Goal: Contribute content: Add original content to the website for others to see

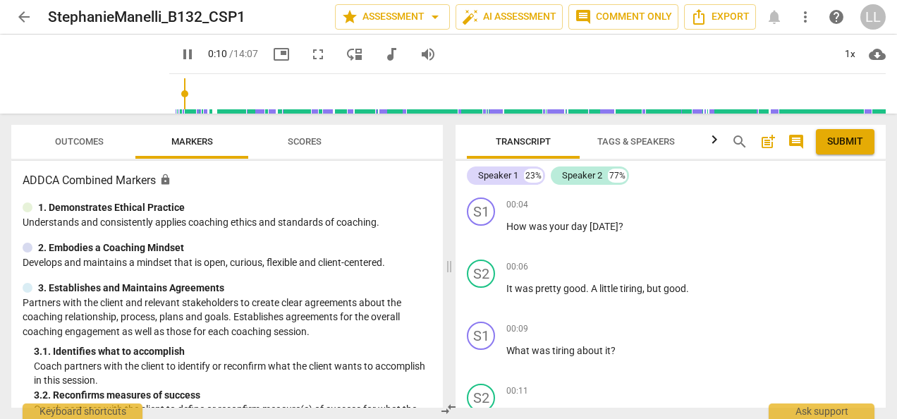
scroll to position [141, 0]
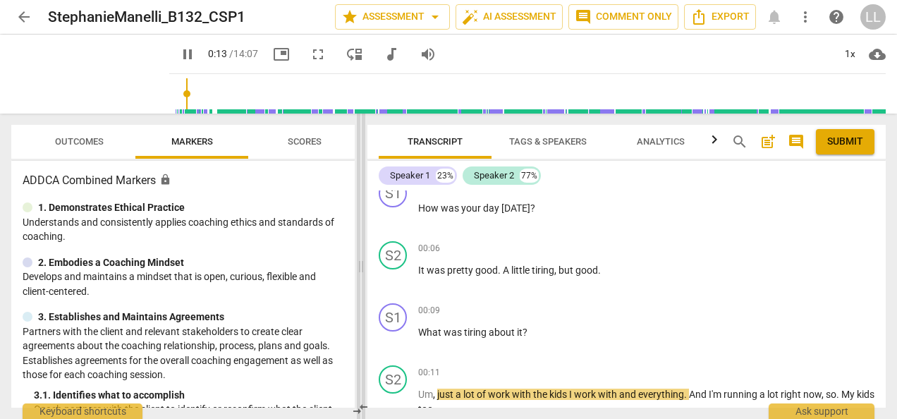
drag, startPoint x: 447, startPoint y: 272, endPoint x: 353, endPoint y: 267, distance: 93.3
click at [357, 267] on span at bounding box center [361, 266] width 8 height 305
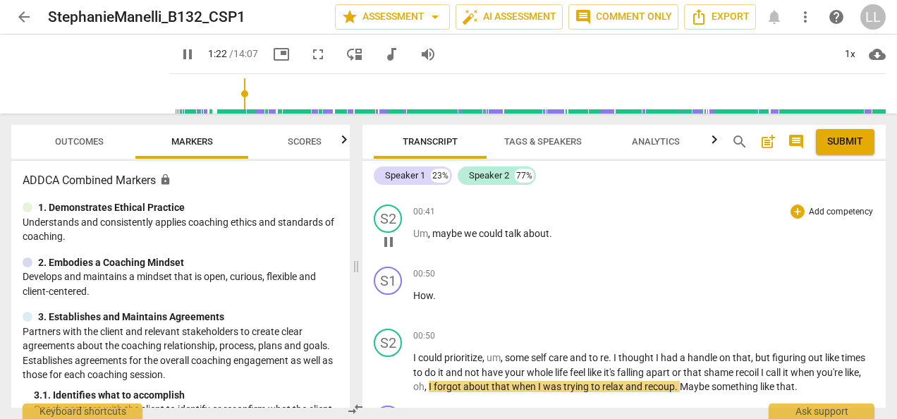
scroll to position [745, 0]
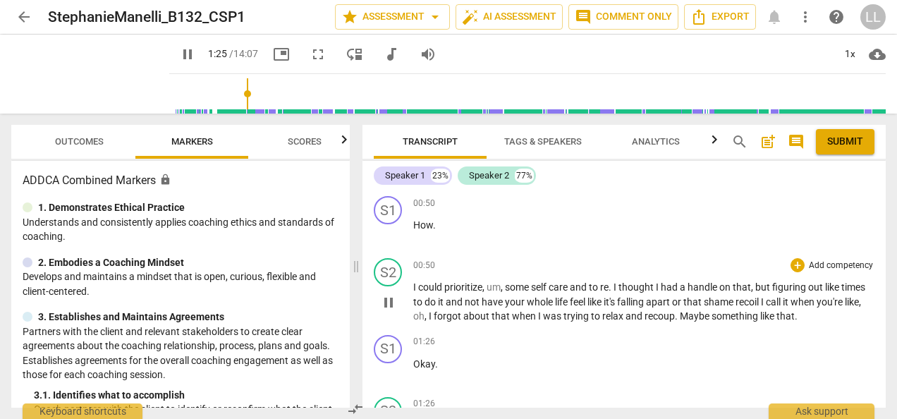
click at [385, 302] on span "pause" at bounding box center [388, 302] width 17 height 17
click at [385, 302] on span "play_arrow" at bounding box center [388, 302] width 17 height 17
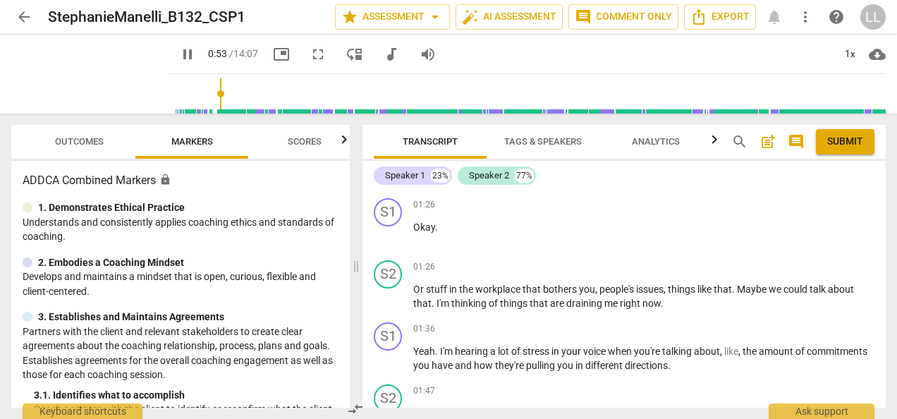
scroll to position [886, 0]
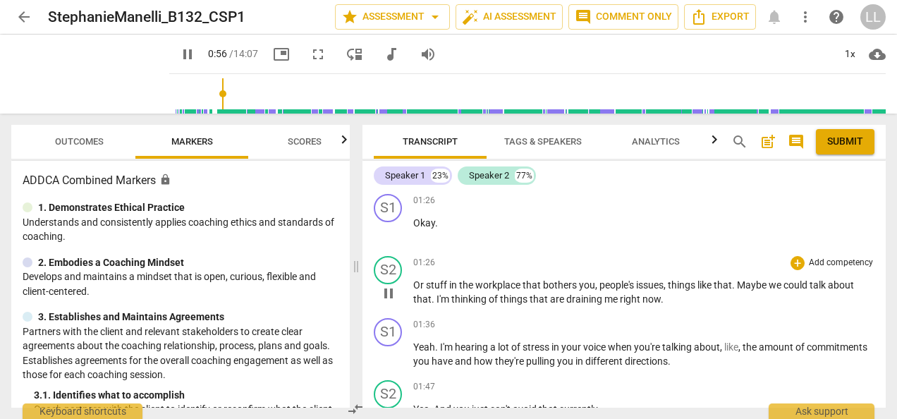
click at [385, 293] on span "pause" at bounding box center [388, 293] width 17 height 17
click at [387, 293] on span "play_arrow" at bounding box center [388, 293] width 17 height 17
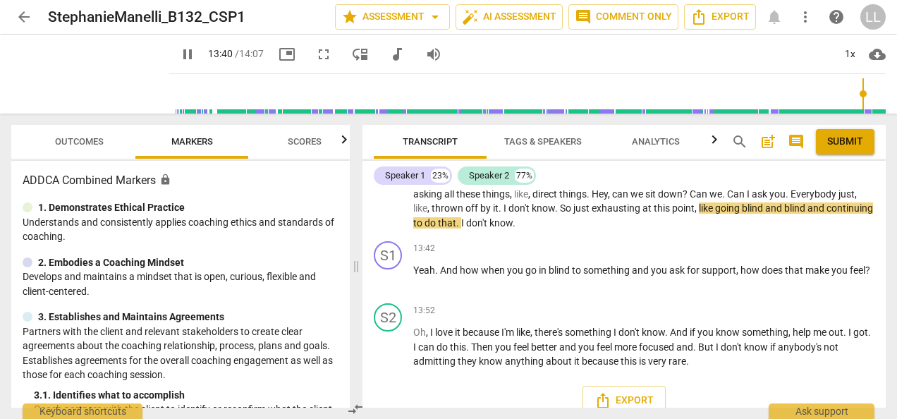
scroll to position [4706, 0]
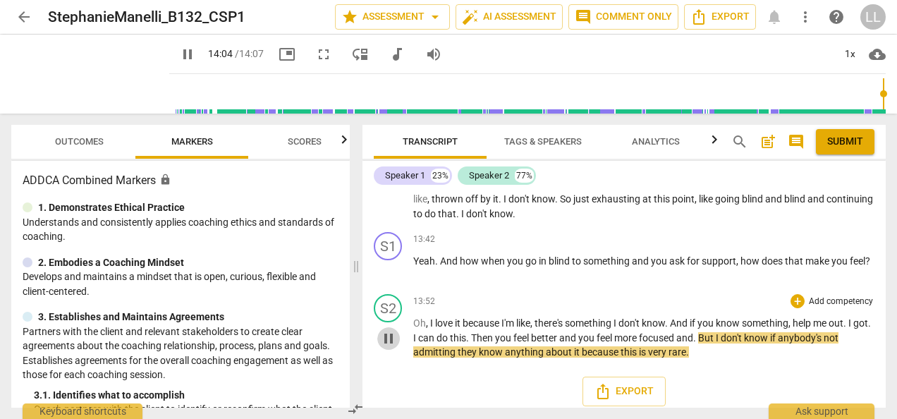
click at [388, 345] on span "pause" at bounding box center [388, 338] width 17 height 17
type input "845"
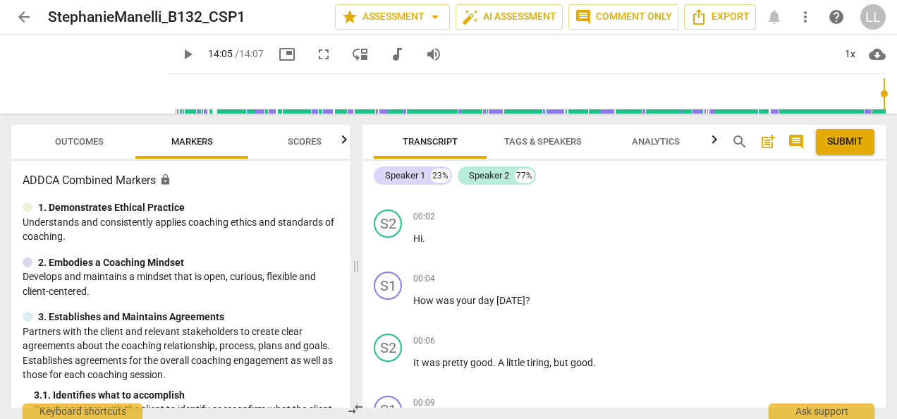
scroll to position [71, 0]
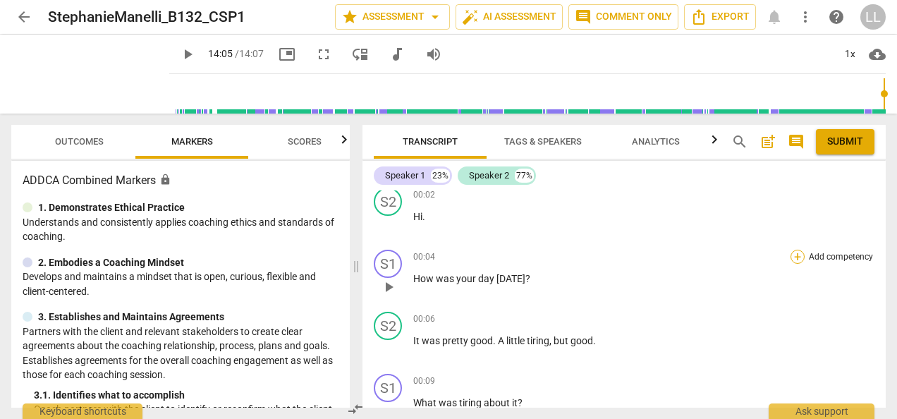
click at [794, 257] on div "+" at bounding box center [798, 257] width 14 height 14
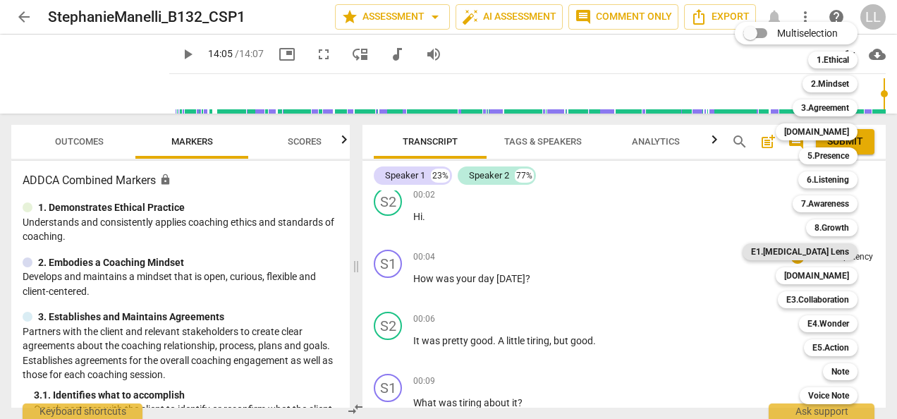
click at [824, 251] on b "E1.[MEDICAL_DATA] Lens" at bounding box center [800, 251] width 98 height 17
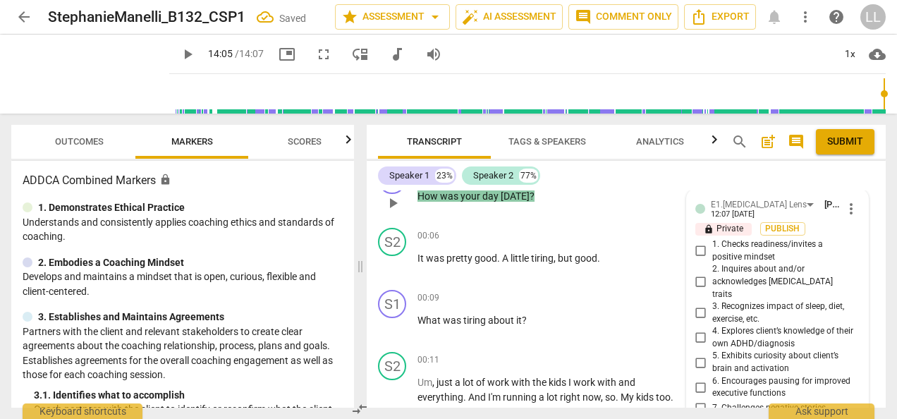
scroll to position [138, 0]
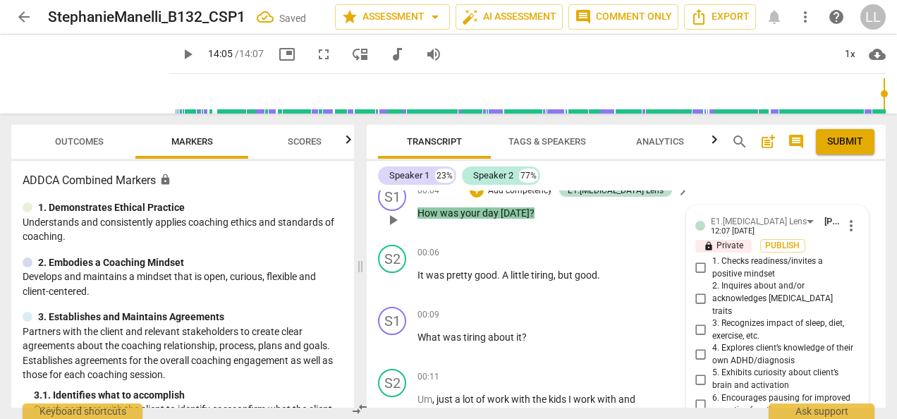
click at [696, 265] on input "1. Checks readiness/invites a positive mindset" at bounding box center [701, 268] width 23 height 17
checkbox input "true"
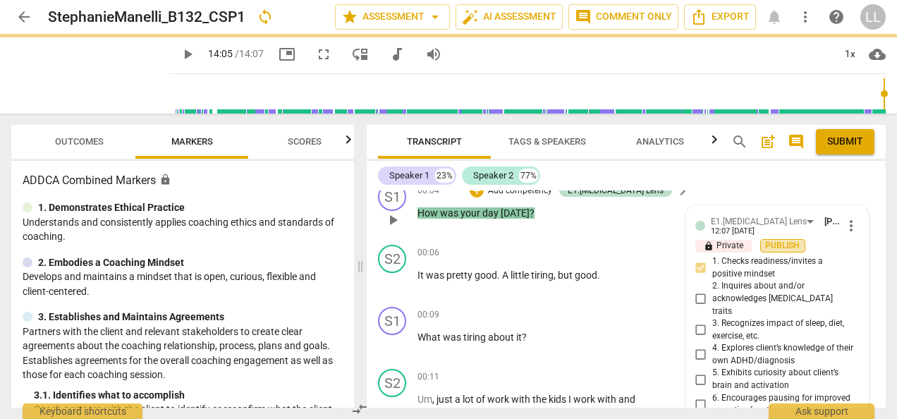
click at [782, 243] on span "Publish" at bounding box center [783, 246] width 21 height 12
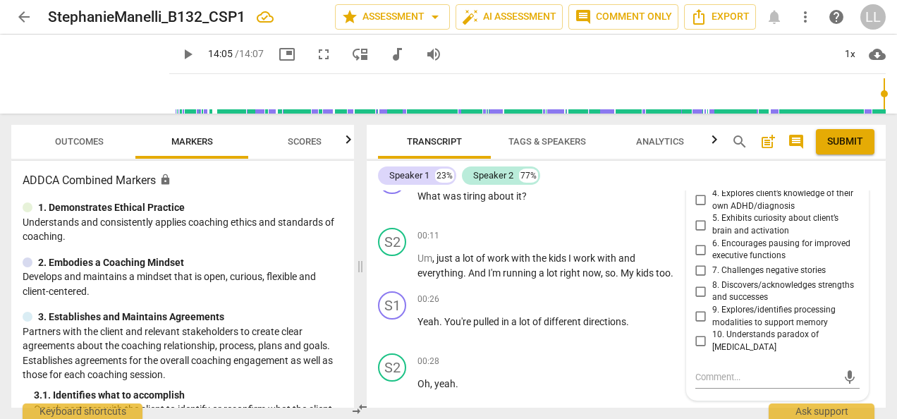
scroll to position [67, 0]
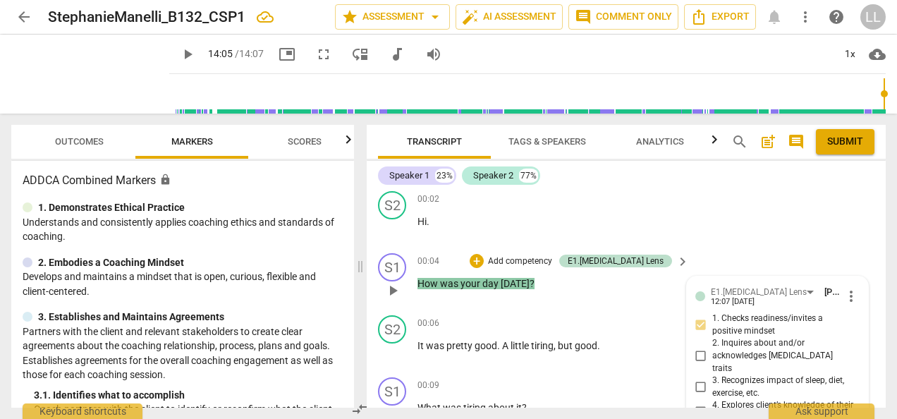
click at [563, 302] on div "00:04 + Add competency E1.[MEDICAL_DATA] Lens keyboard_arrow_right How was your…" at bounding box center [554, 278] width 273 height 51
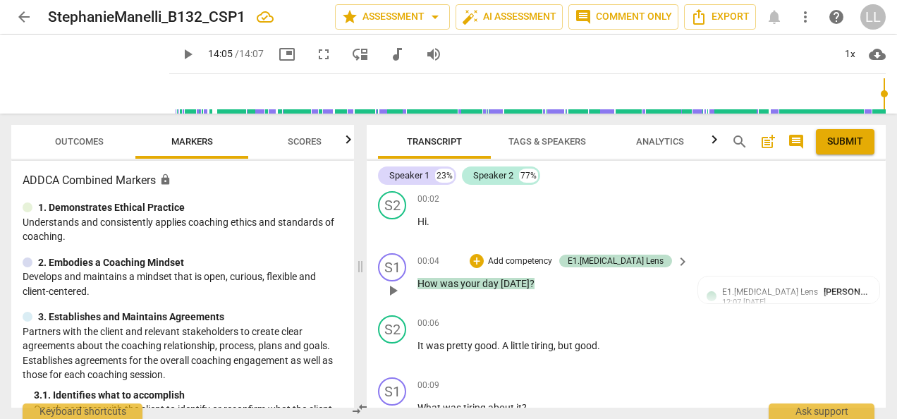
scroll to position [138, 0]
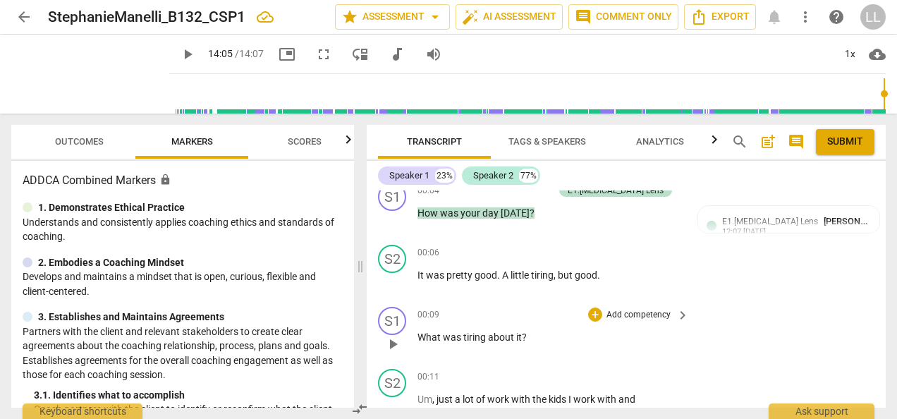
click at [612, 313] on p "Add competency" at bounding box center [638, 315] width 67 height 13
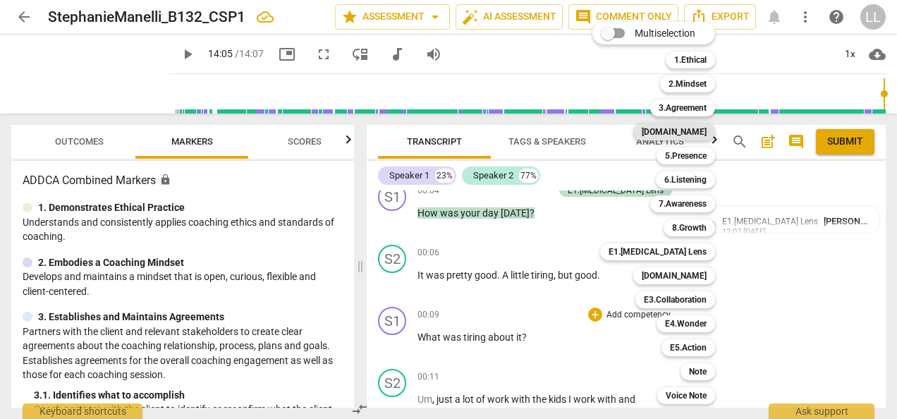
click at [696, 130] on b "[DOMAIN_NAME]" at bounding box center [674, 131] width 65 height 17
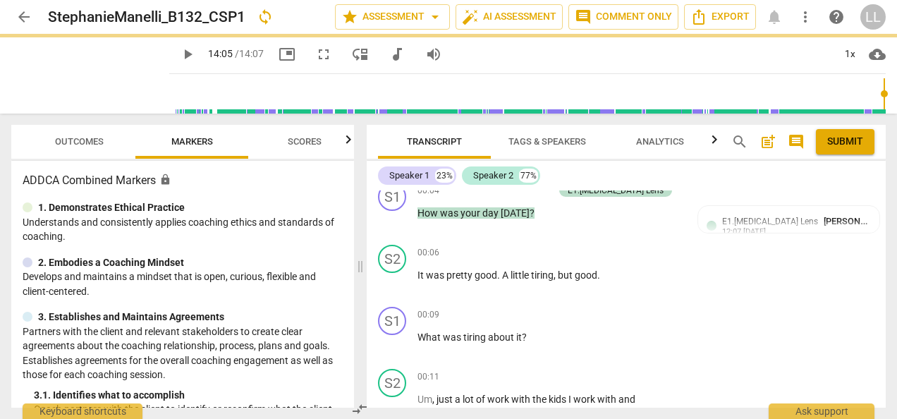
type input "845"
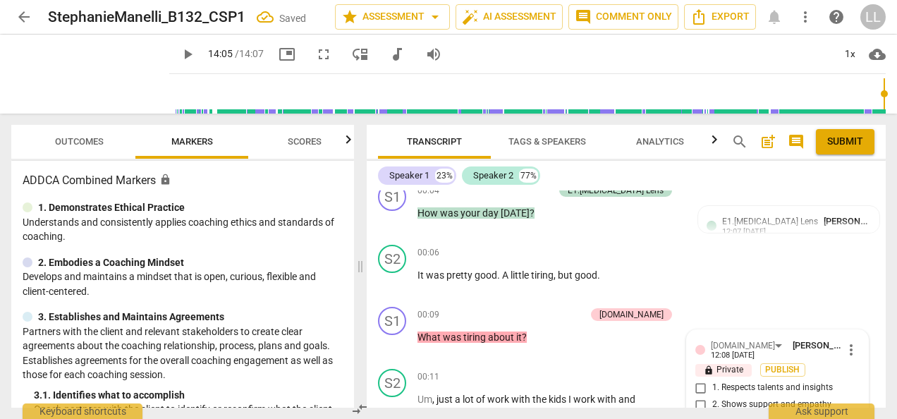
scroll to position [317, 0]
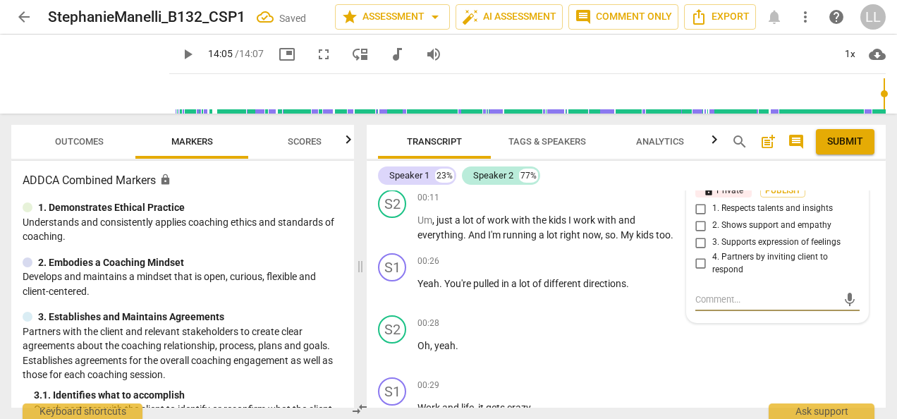
click at [700, 222] on input "2. Shows support and empathy" at bounding box center [701, 225] width 23 height 17
checkbox input "true"
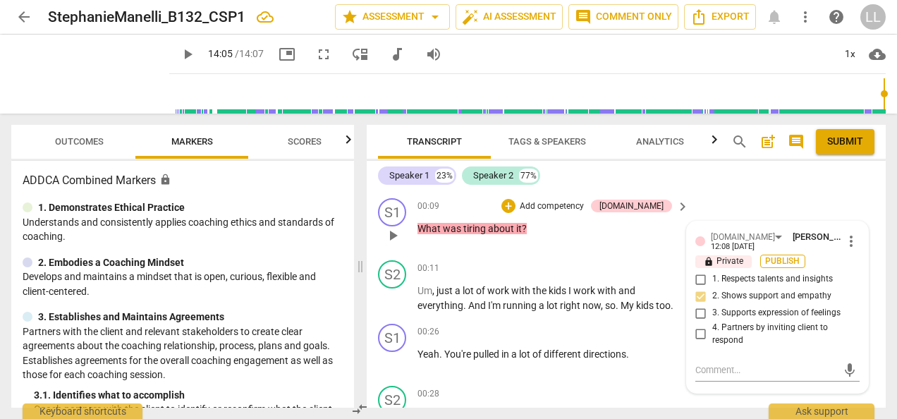
click at [777, 263] on span "Publish" at bounding box center [783, 261] width 21 height 12
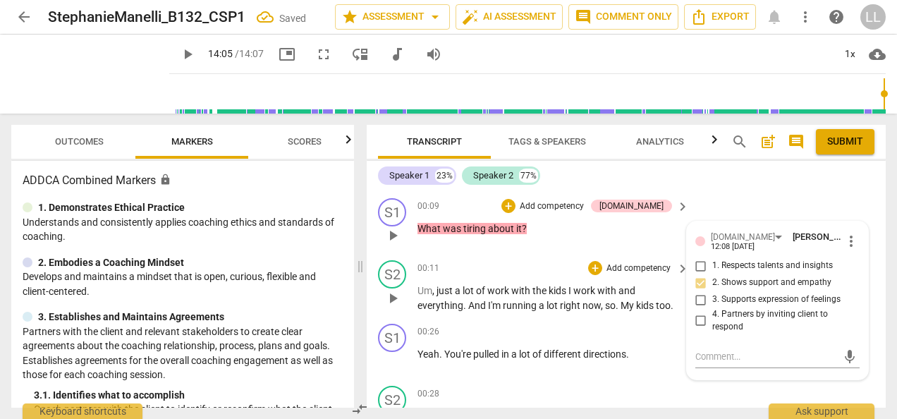
scroll to position [176, 0]
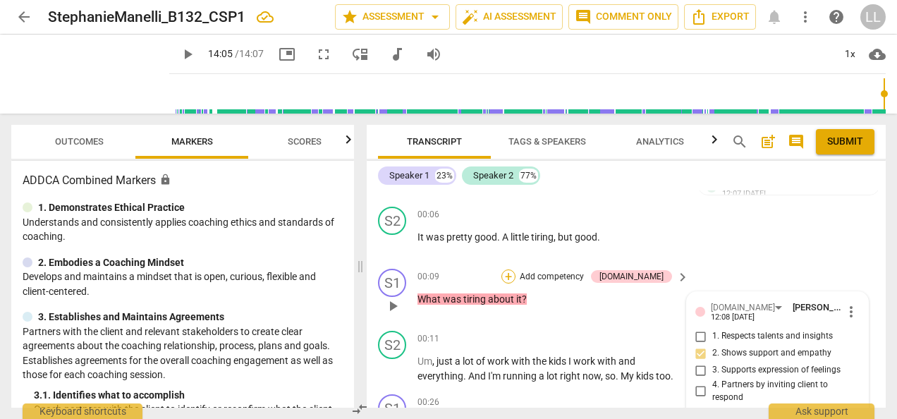
click at [516, 277] on div "+" at bounding box center [509, 276] width 14 height 14
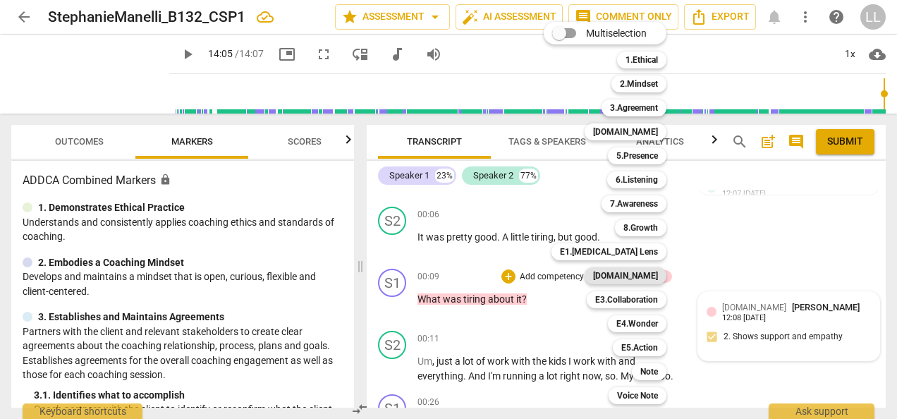
click at [635, 277] on b "[DOMAIN_NAME]" at bounding box center [625, 275] width 65 height 17
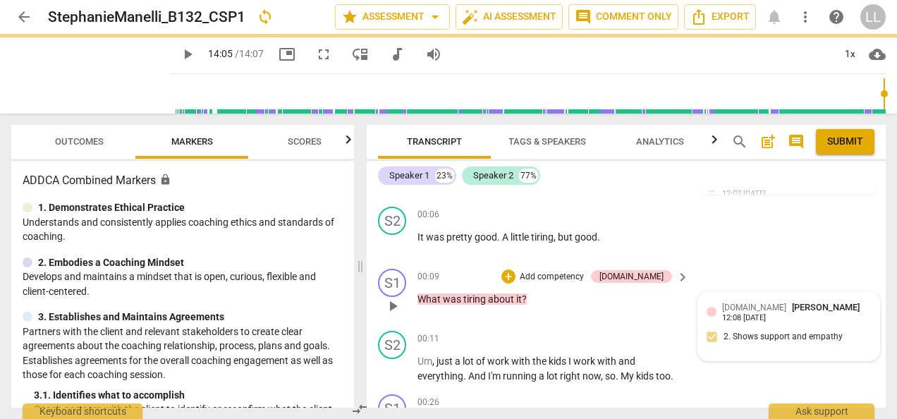
type input "845"
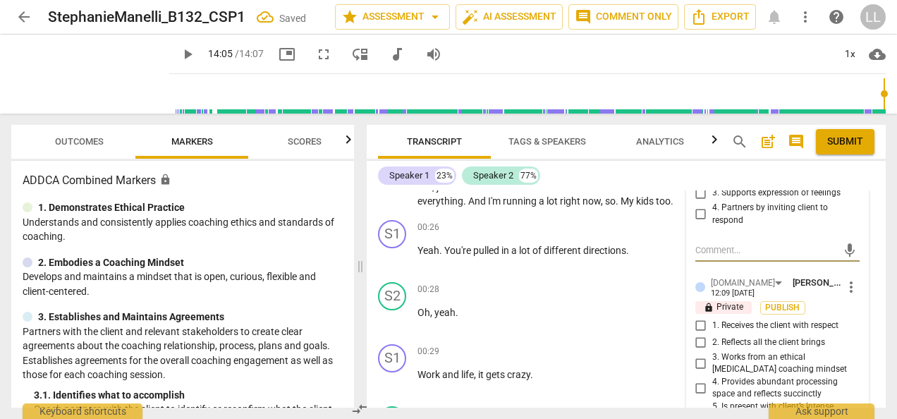
scroll to position [374, 0]
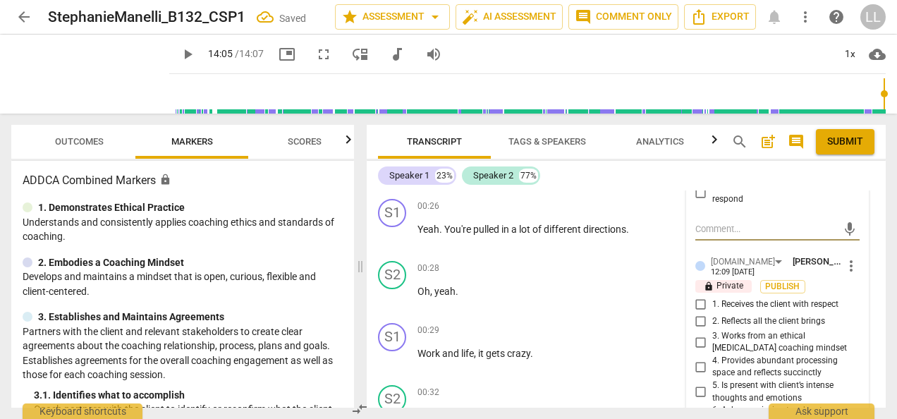
click at [694, 302] on input "1. Receives the client with respect" at bounding box center [701, 304] width 23 height 17
checkbox input "true"
click at [698, 322] on input "2. Reflects all the client brings" at bounding box center [701, 321] width 23 height 17
checkbox input "true"
click at [786, 285] on span "Publish" at bounding box center [783, 287] width 21 height 12
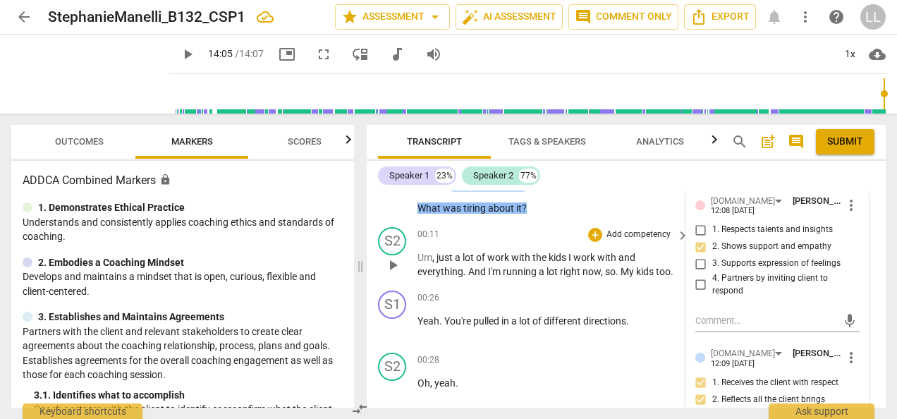
scroll to position [303, 0]
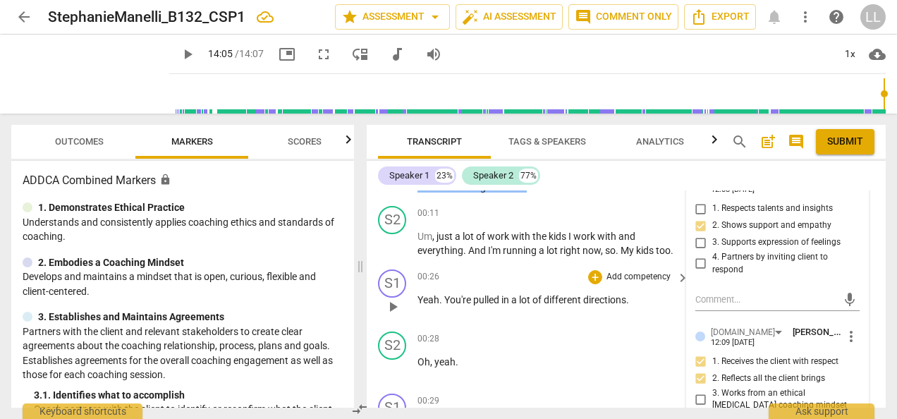
click at [605, 274] on p "Add competency" at bounding box center [638, 277] width 67 height 13
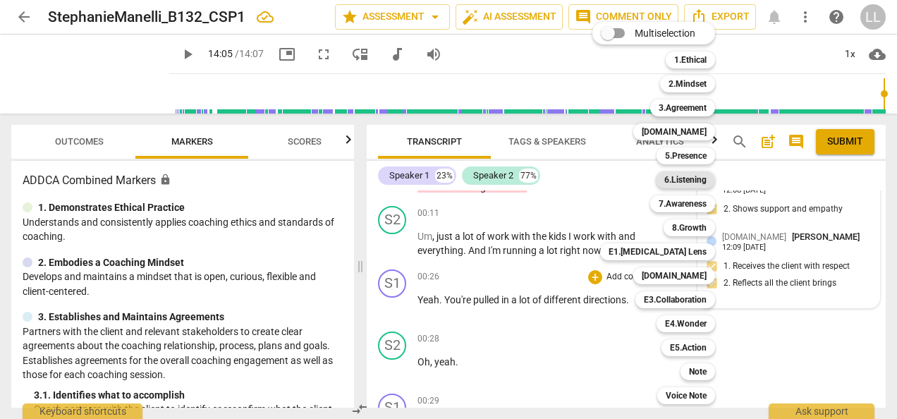
click at [690, 180] on b "6.Listening" at bounding box center [686, 179] width 42 height 17
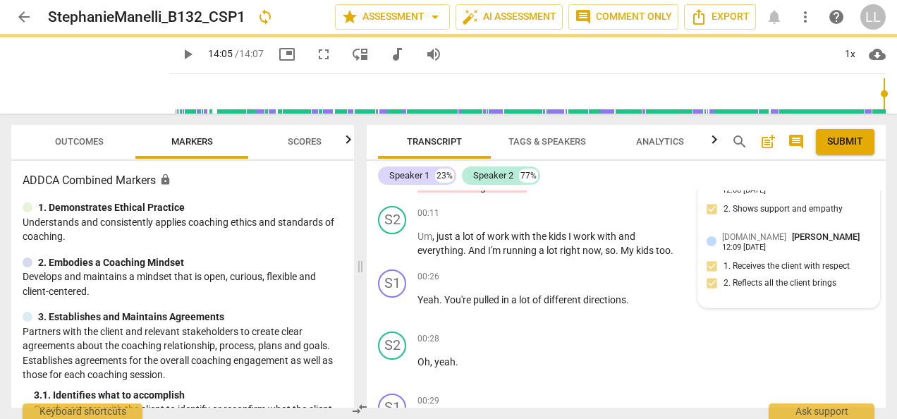
type input "845"
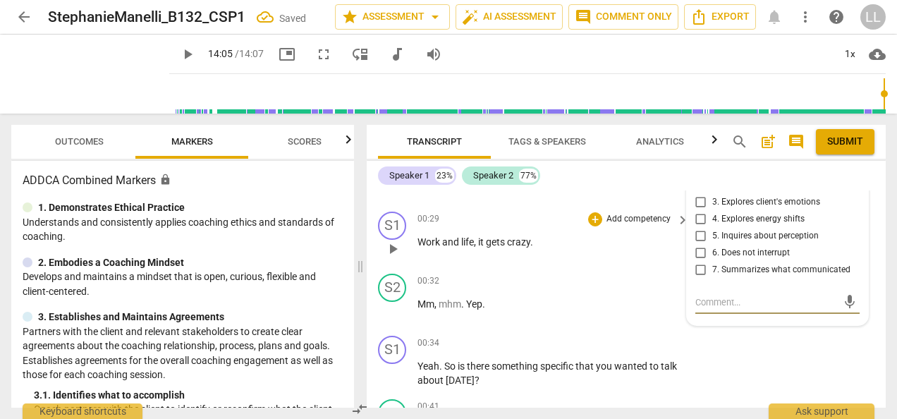
scroll to position [415, 0]
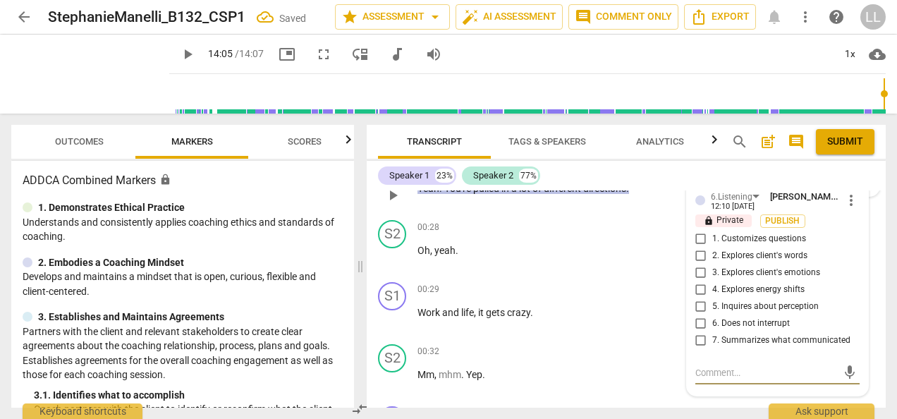
click at [700, 234] on input "1. Customizes questions" at bounding box center [701, 239] width 23 height 17
checkbox input "true"
click at [698, 337] on input "7. Summarizes what communicated" at bounding box center [701, 340] width 23 height 17
checkbox input "true"
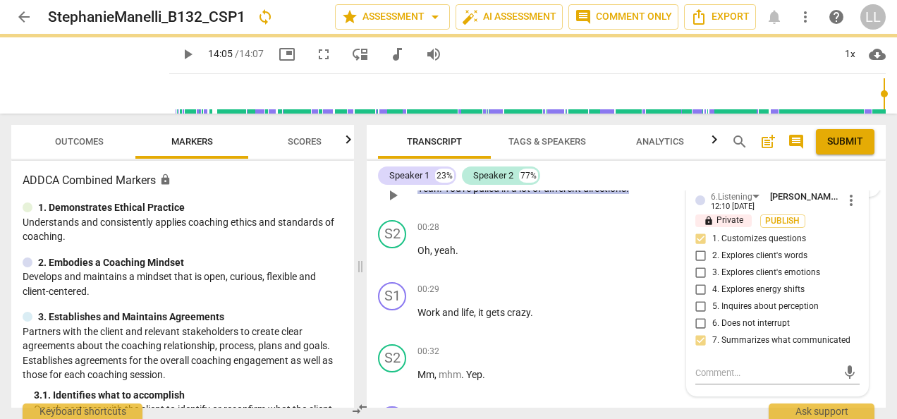
scroll to position [344, 0]
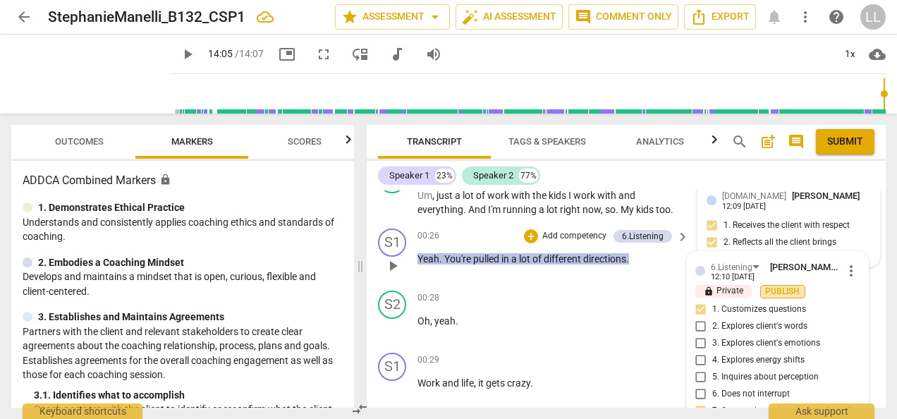
click at [778, 288] on span "Publish" at bounding box center [783, 292] width 21 height 12
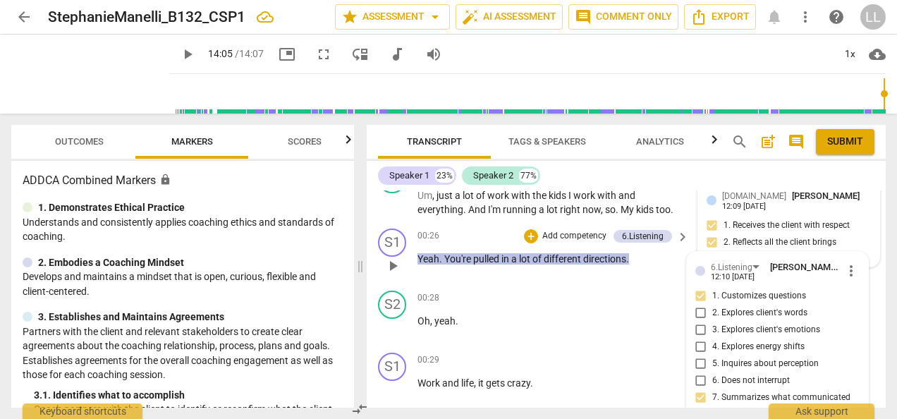
click at [552, 231] on p "Add competency" at bounding box center [574, 236] width 67 height 13
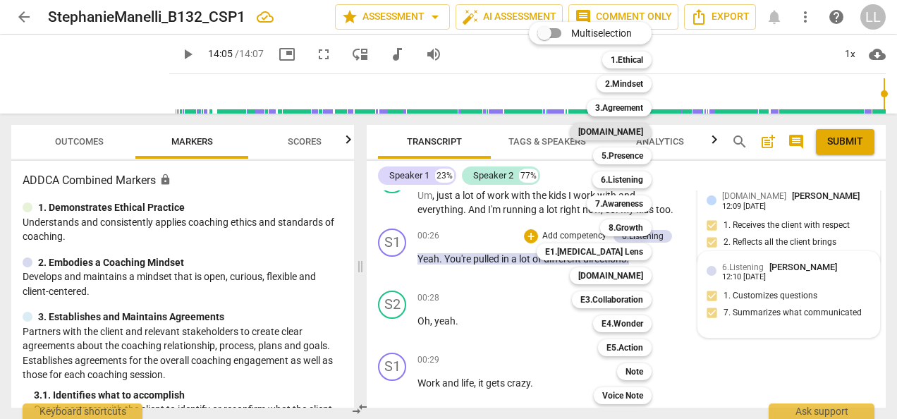
click at [625, 131] on b "[DOMAIN_NAME]" at bounding box center [610, 131] width 65 height 17
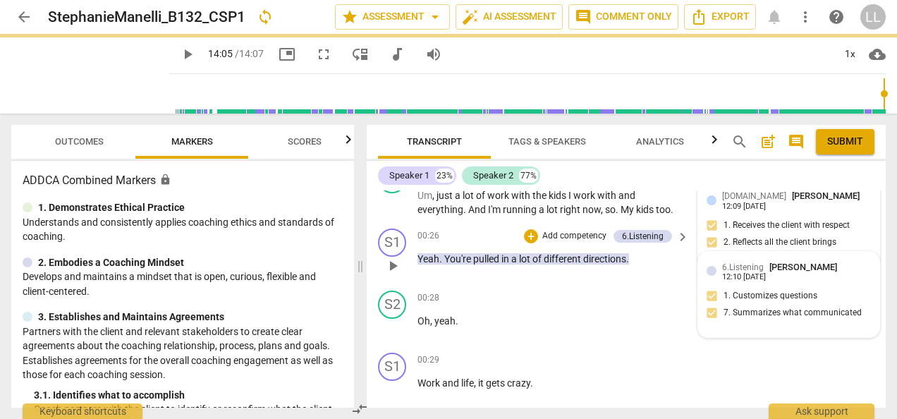
type input "845"
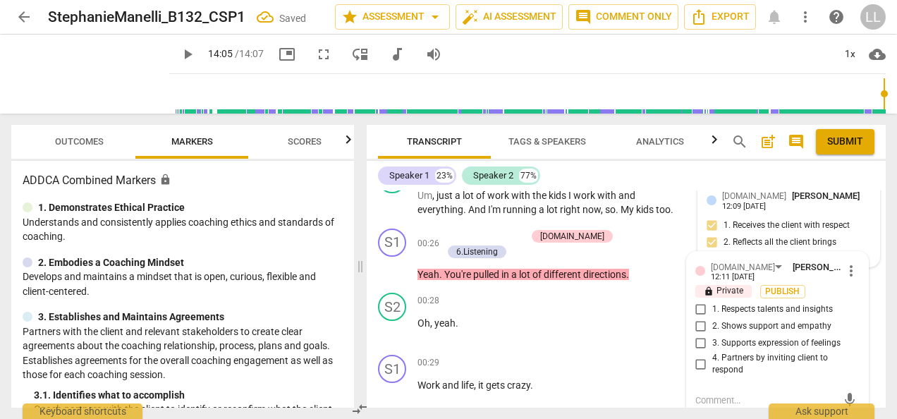
click at [701, 324] on input "2. Shows support and empathy" at bounding box center [701, 326] width 23 height 17
checkbox input "true"
click at [777, 286] on span "Publish" at bounding box center [783, 292] width 21 height 12
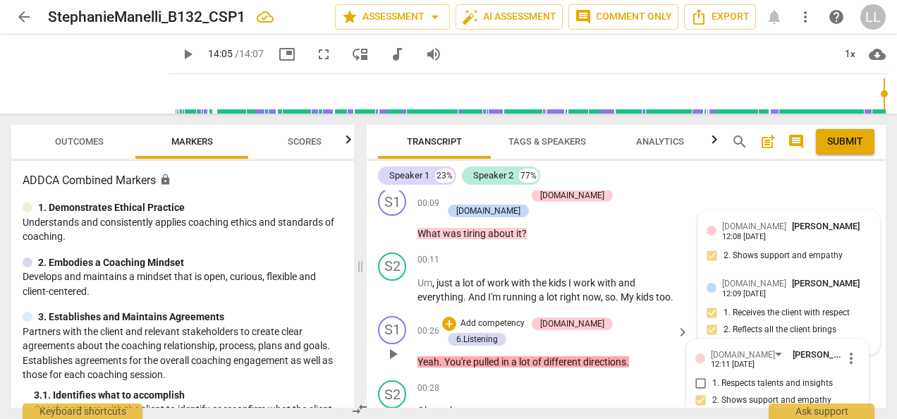
scroll to position [274, 0]
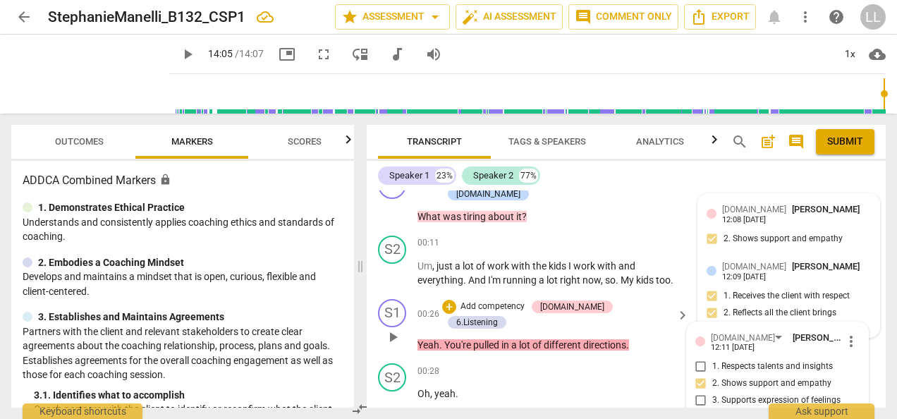
click at [495, 303] on p "Add competency" at bounding box center [492, 307] width 67 height 13
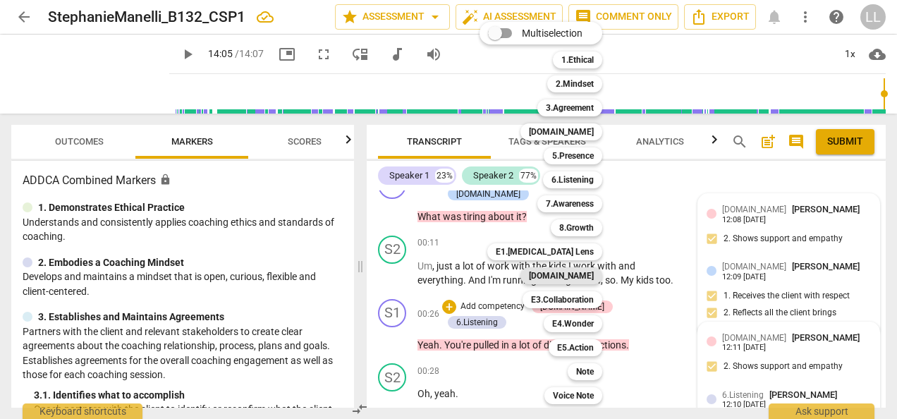
click at [569, 272] on b "[DOMAIN_NAME]" at bounding box center [561, 275] width 65 height 17
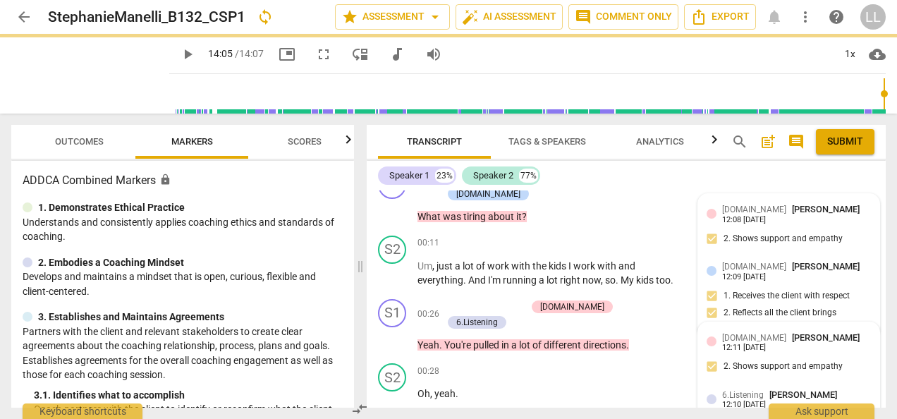
type input "845"
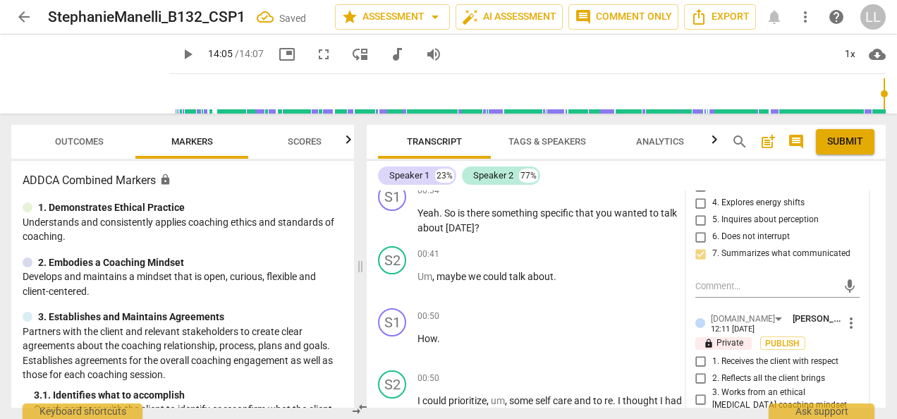
scroll to position [711, 0]
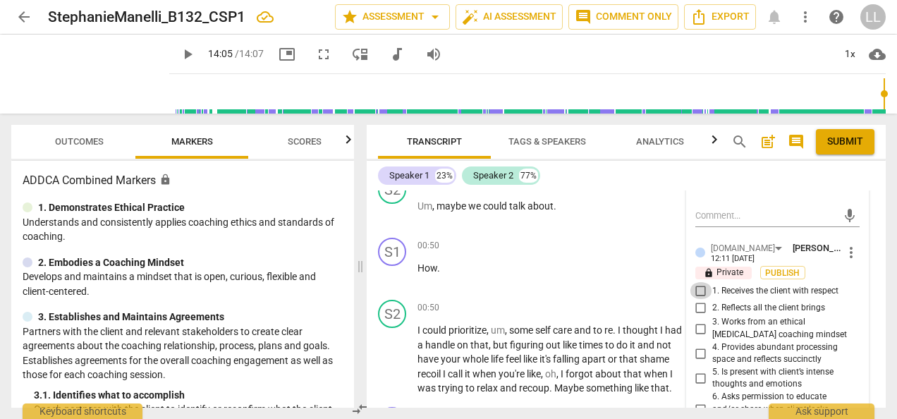
click at [698, 285] on input "1. Receives the client with respect" at bounding box center [701, 290] width 23 height 17
checkbox input "true"
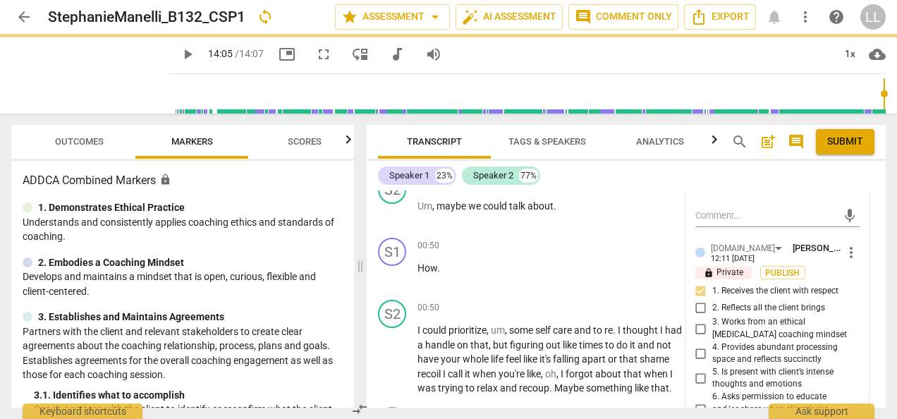
click at [698, 309] on input "2. Reflects all the client brings" at bounding box center [701, 307] width 23 height 17
checkbox input "true"
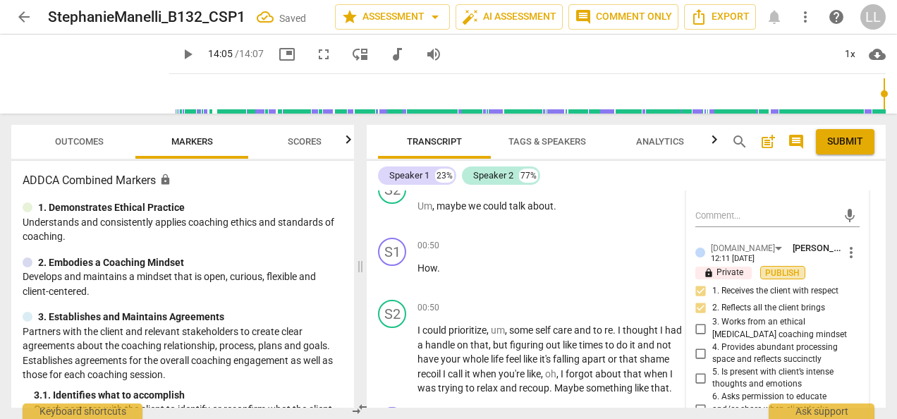
click at [775, 267] on span "Publish" at bounding box center [783, 273] width 21 height 12
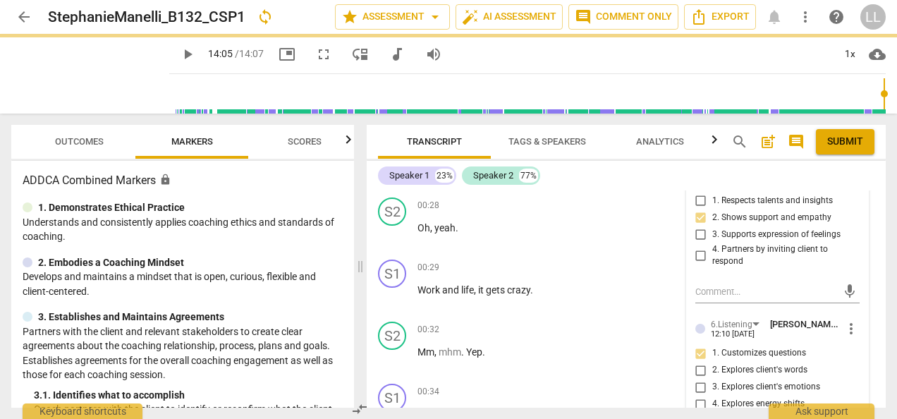
scroll to position [429, 0]
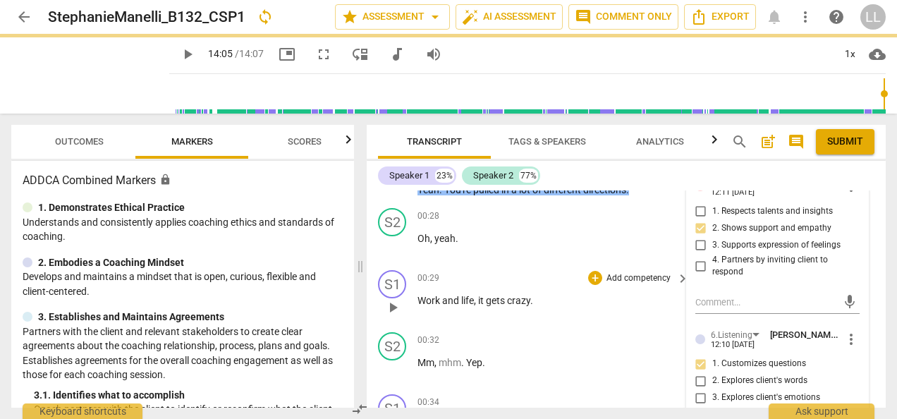
type input "845"
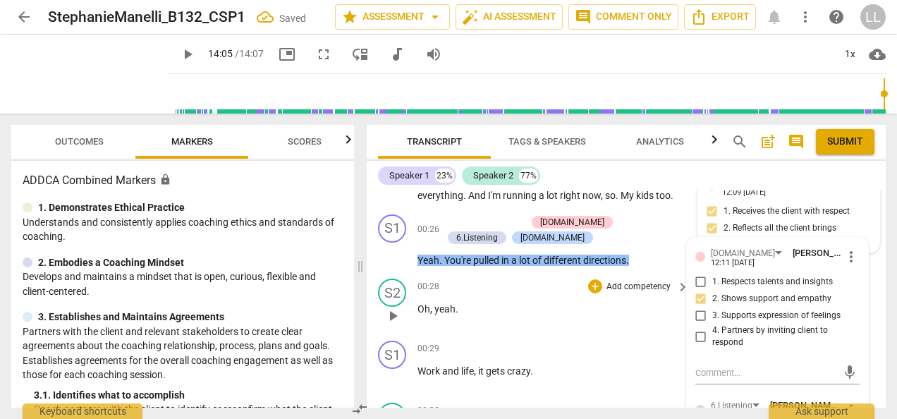
checkbox input "true"
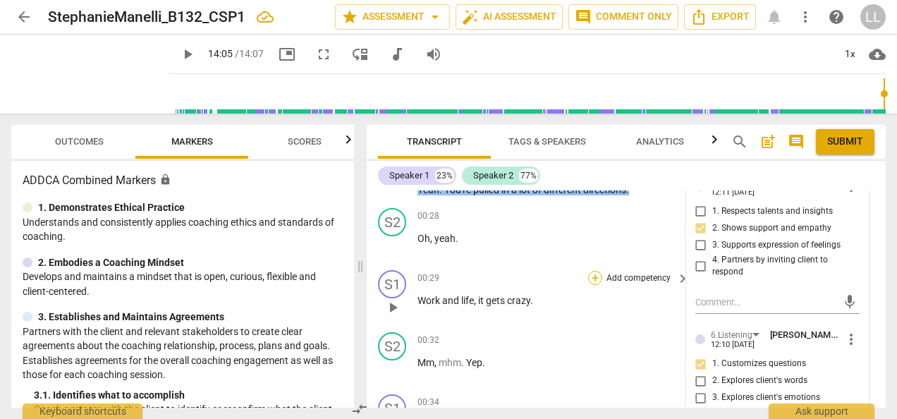
click at [592, 275] on div "+" at bounding box center [595, 278] width 14 height 14
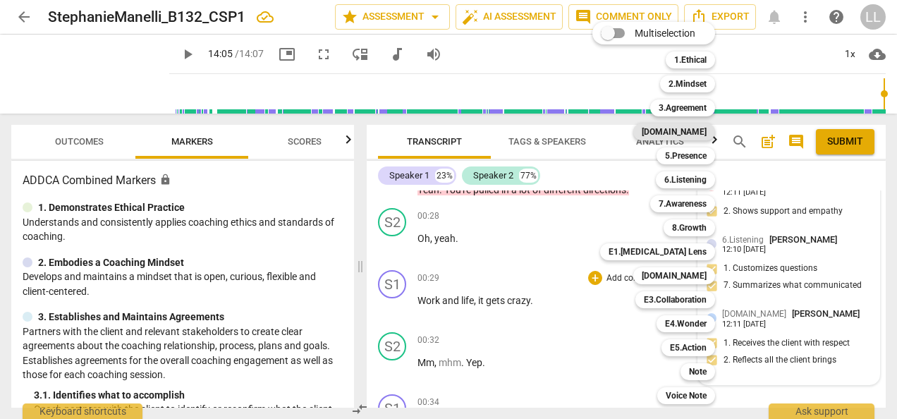
click at [684, 131] on b "[DOMAIN_NAME]" at bounding box center [674, 131] width 65 height 17
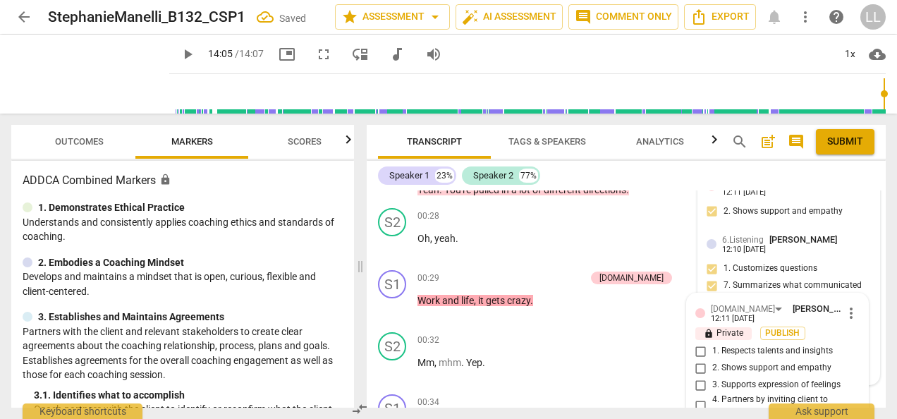
scroll to position [569, 0]
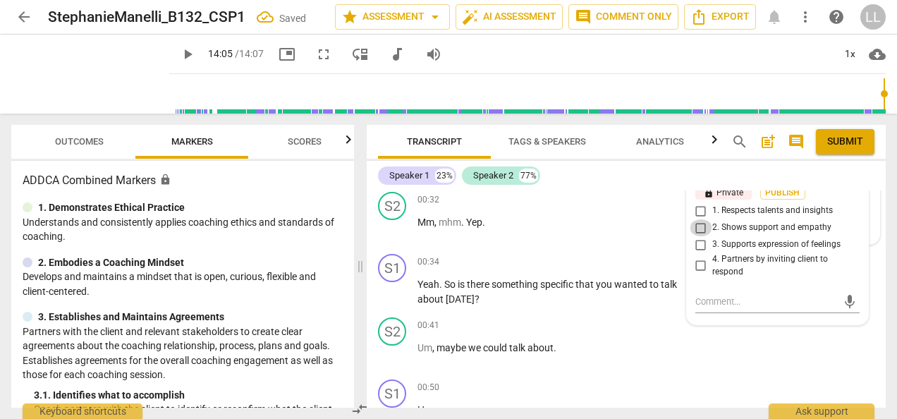
click at [696, 226] on input "2. Shows support and empathy" at bounding box center [701, 227] width 23 height 17
checkbox input "true"
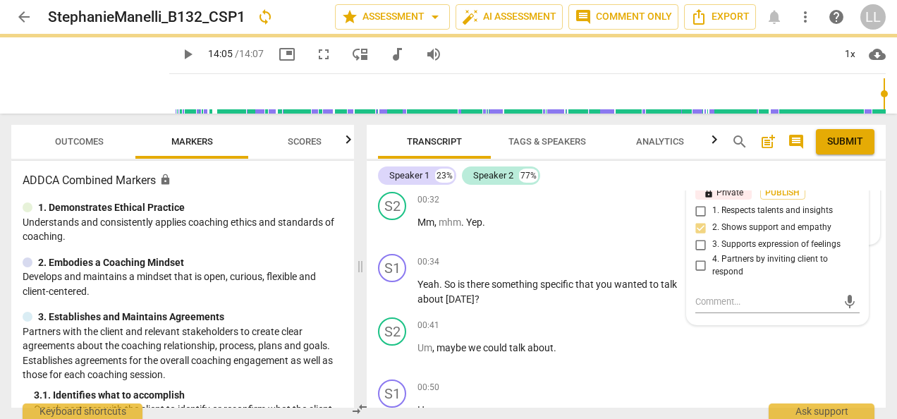
scroll to position [499, 0]
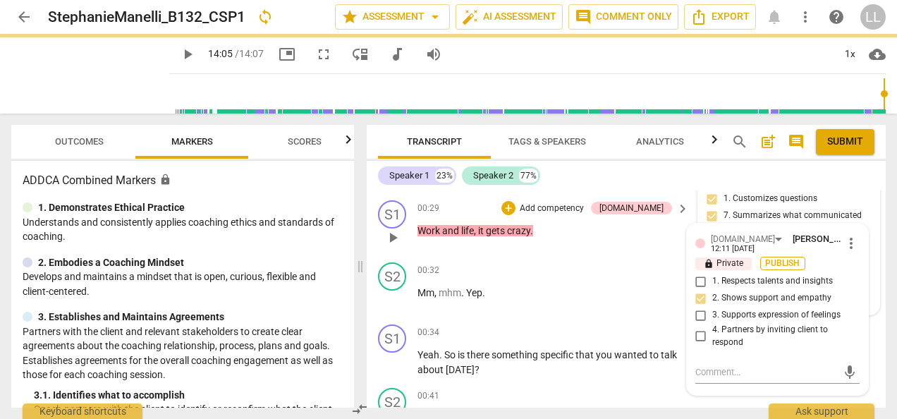
click at [777, 259] on span "Publish" at bounding box center [783, 264] width 21 height 12
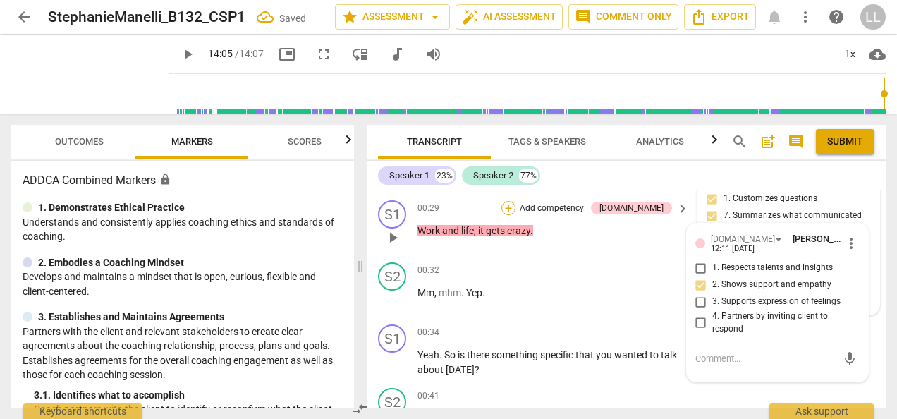
click at [516, 203] on div "+" at bounding box center [509, 208] width 14 height 14
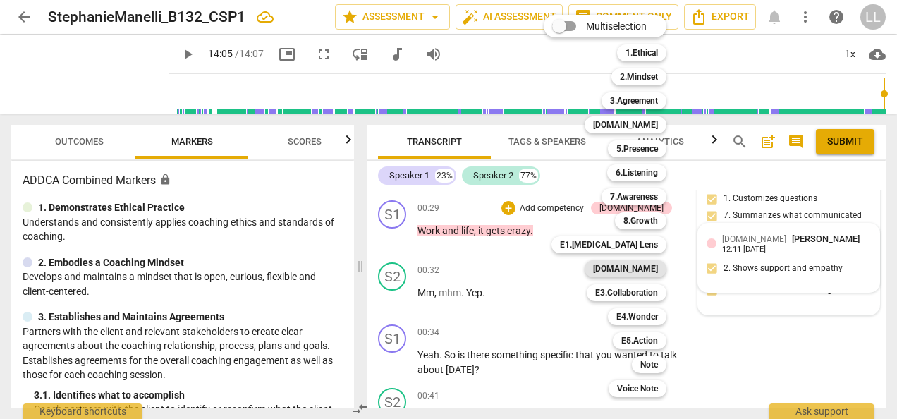
click at [630, 272] on b "[DOMAIN_NAME]" at bounding box center [625, 268] width 65 height 17
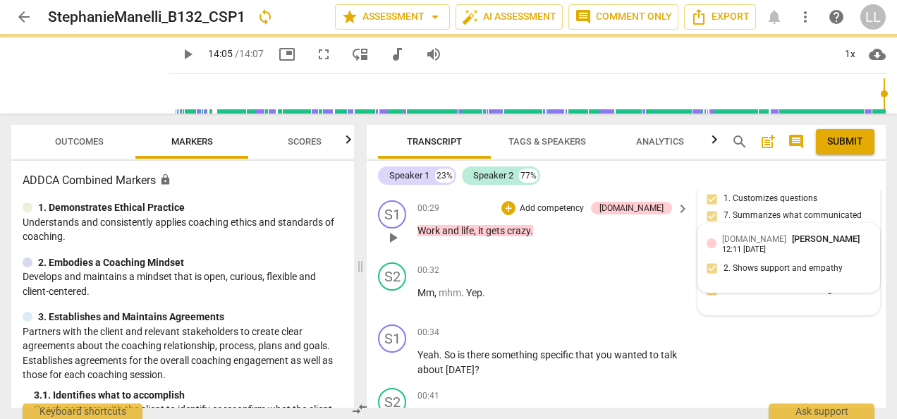
type input "845"
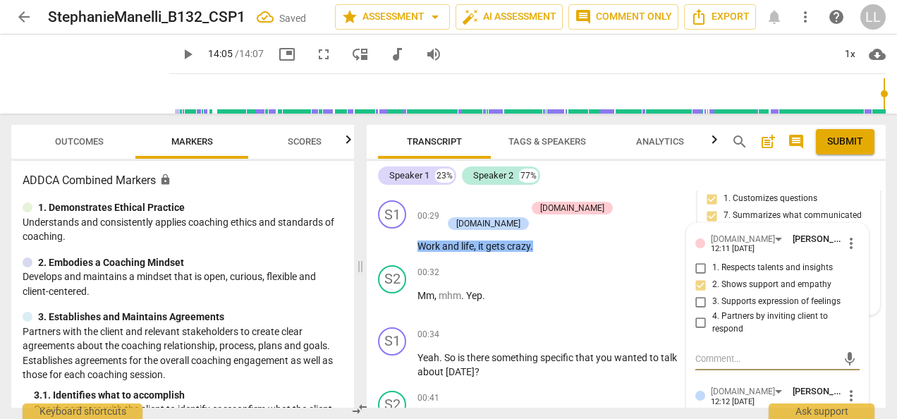
scroll to position [640, 0]
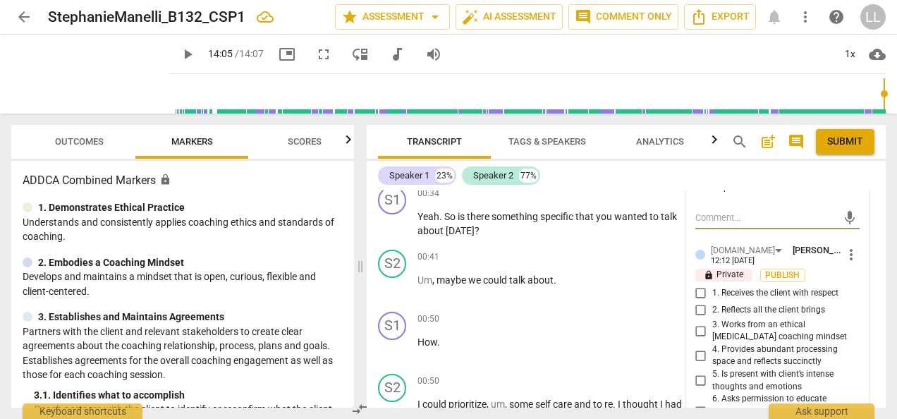
click at [704, 293] on input "1. Receives the client with respect" at bounding box center [701, 293] width 23 height 17
checkbox input "true"
click at [703, 309] on input "2. Reflects all the client brings" at bounding box center [701, 310] width 23 height 17
checkbox input "true"
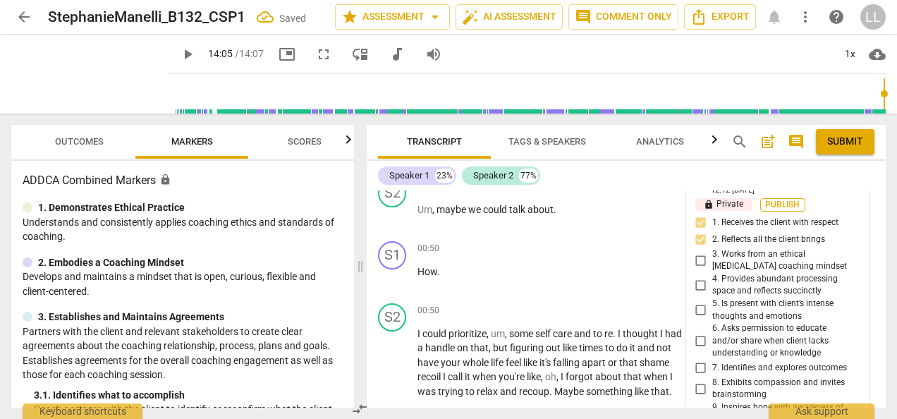
click at [789, 200] on span "Publish" at bounding box center [783, 205] width 21 height 12
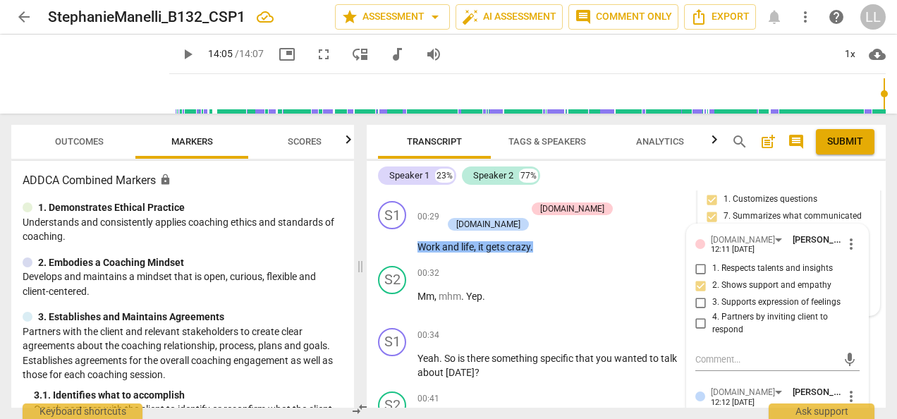
scroll to position [499, 0]
click at [645, 306] on div "00:32 + Add competency keyboard_arrow_right Mm , mhm . Yep ." at bounding box center [554, 290] width 273 height 51
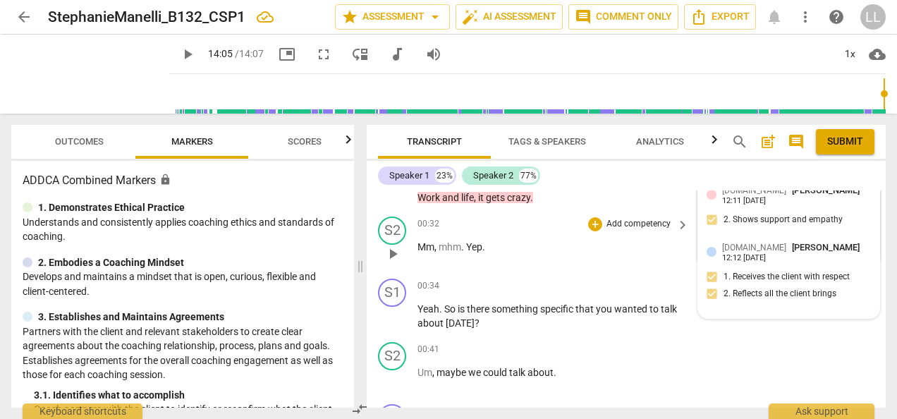
scroll to position [569, 0]
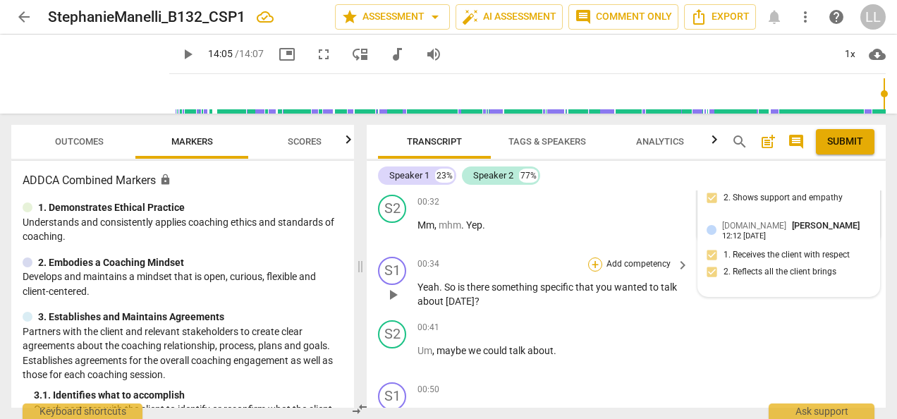
click at [597, 258] on div "+" at bounding box center [595, 265] width 14 height 14
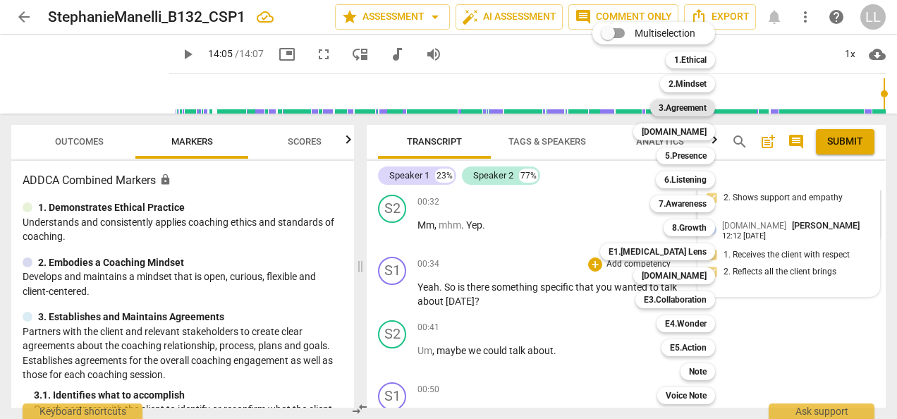
click at [685, 108] on b "3.Agreement" at bounding box center [683, 107] width 48 height 17
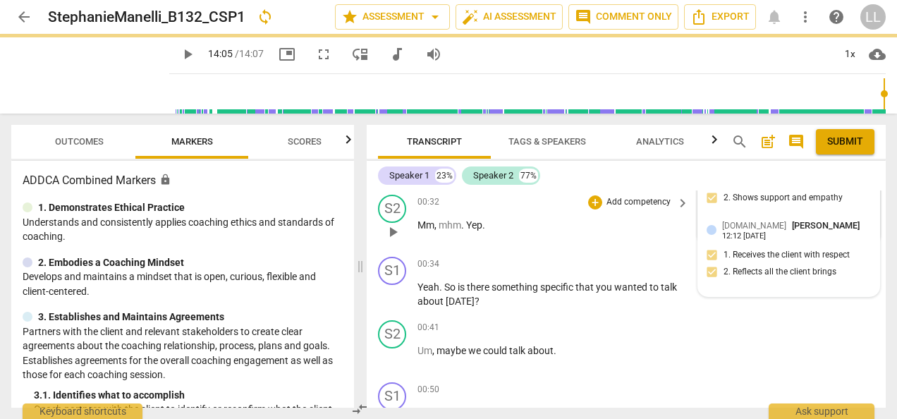
type input "845"
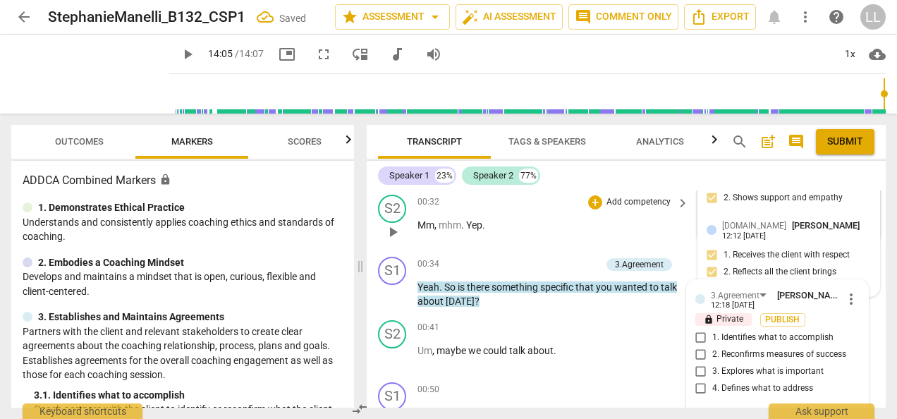
scroll to position [686, 0]
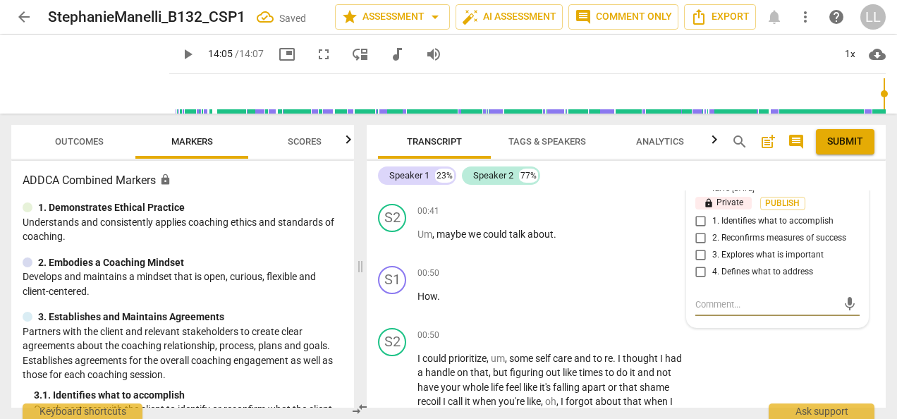
click at [698, 214] on input "1. Identifies what to accomplish" at bounding box center [701, 221] width 23 height 17
checkbox input "true"
click at [779, 199] on span "Publish" at bounding box center [783, 204] width 21 height 12
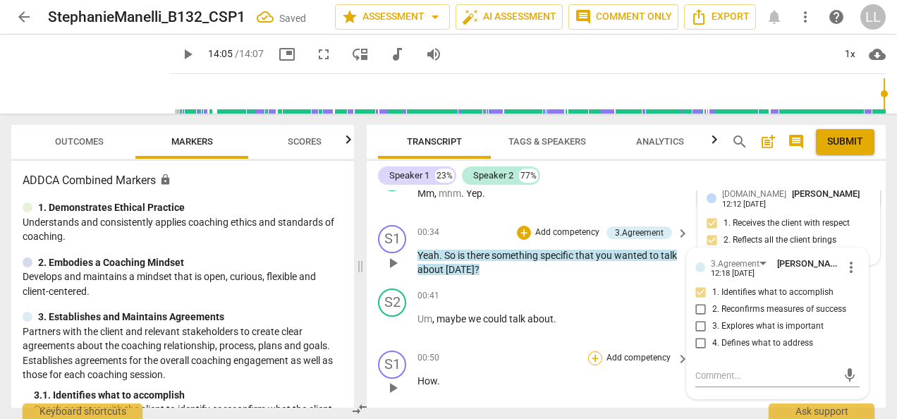
scroll to position [531, 0]
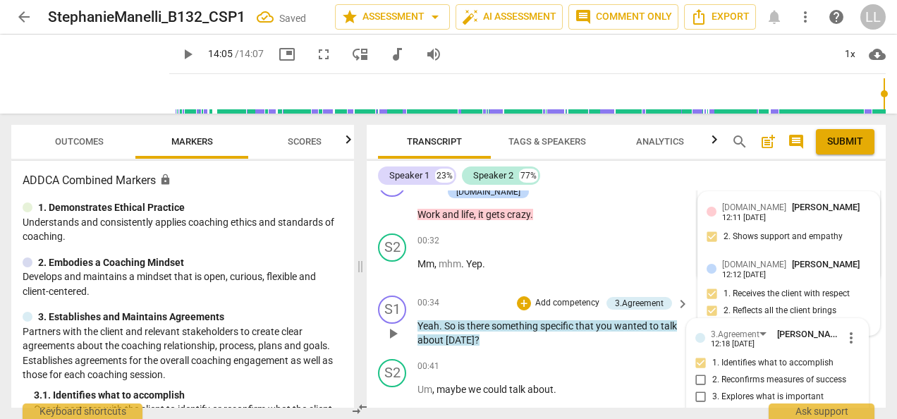
click at [535, 297] on p "Add competency" at bounding box center [567, 303] width 67 height 13
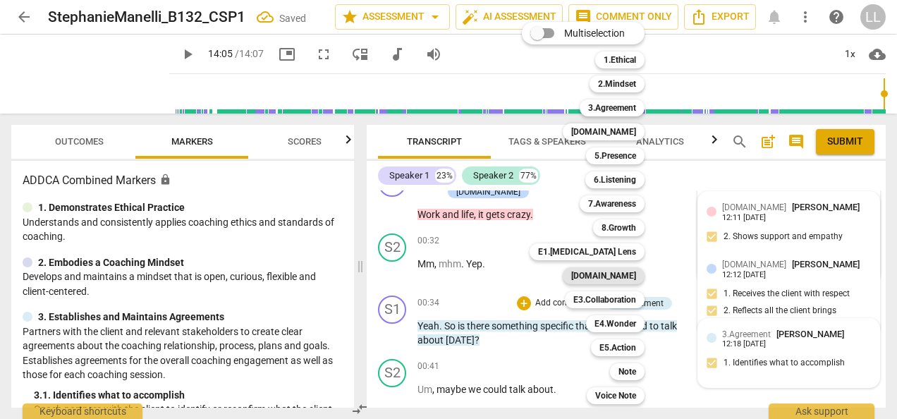
click at [622, 275] on b "[DOMAIN_NAME]" at bounding box center [603, 275] width 65 height 17
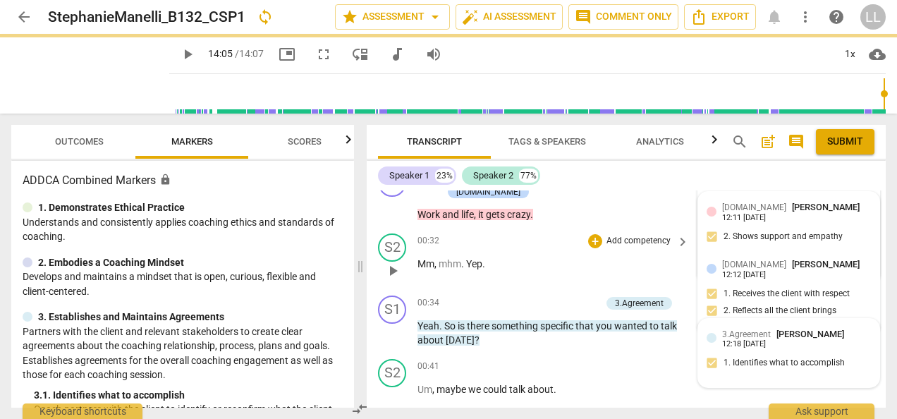
type input "845"
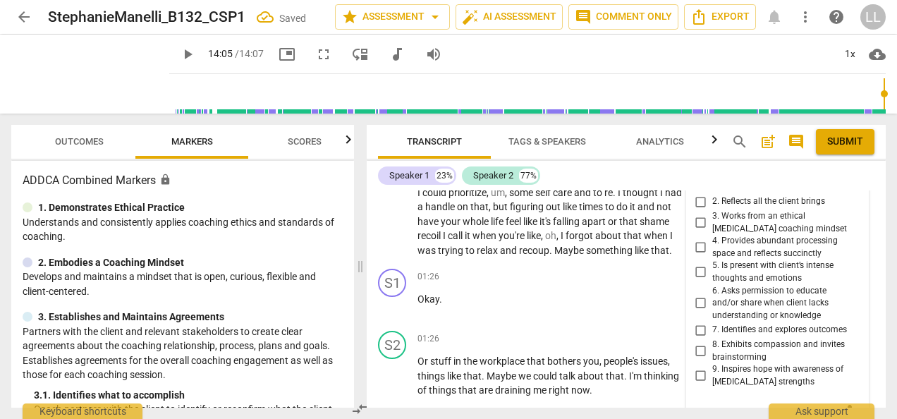
scroll to position [883, 0]
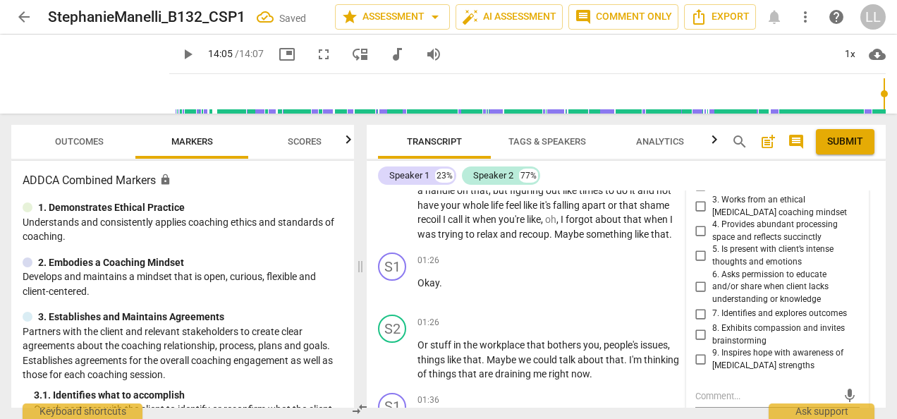
click at [700, 309] on input "7. Identifies and explores outcomes" at bounding box center [701, 313] width 23 height 17
checkbox input "true"
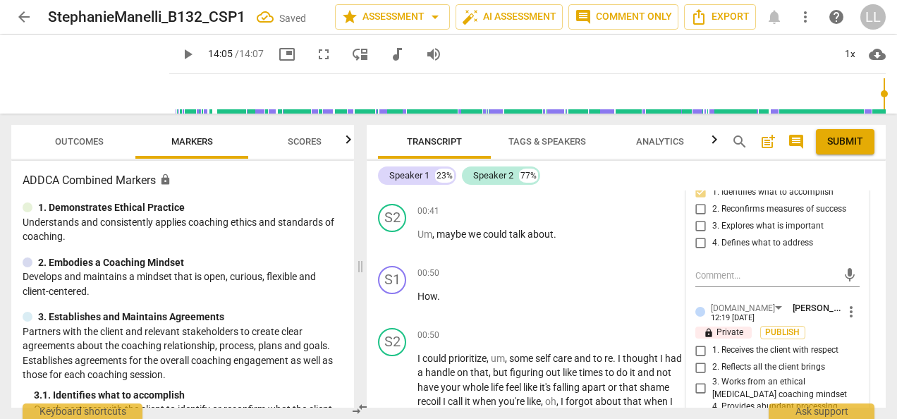
scroll to position [672, 0]
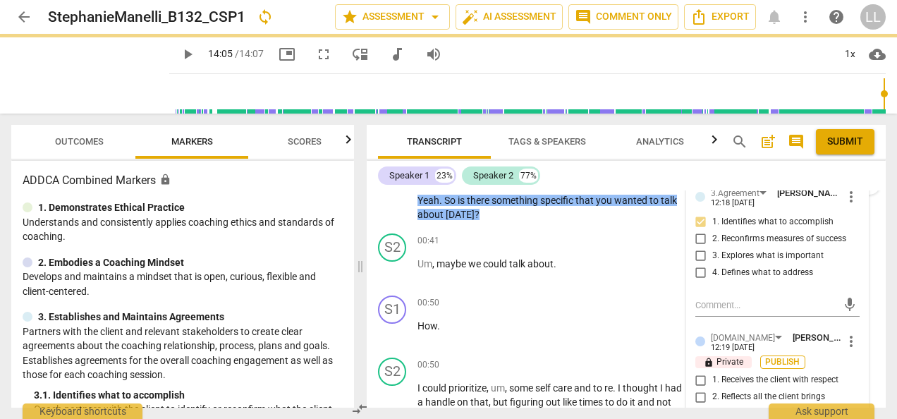
click at [782, 356] on span "Publish" at bounding box center [783, 362] width 21 height 12
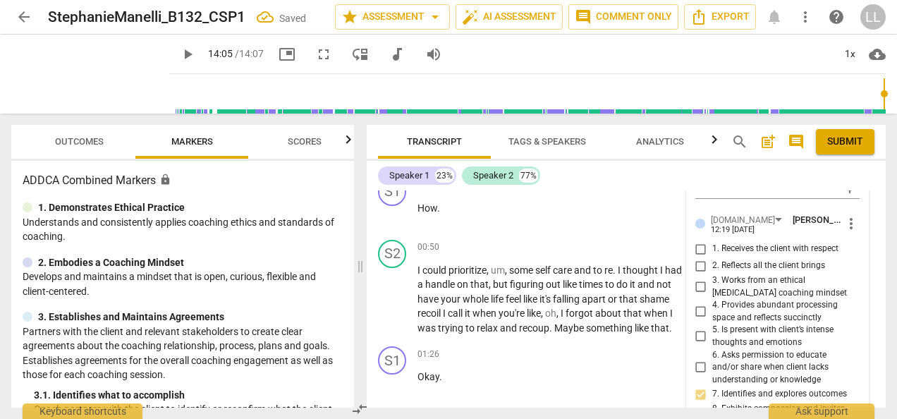
scroll to position [813, 0]
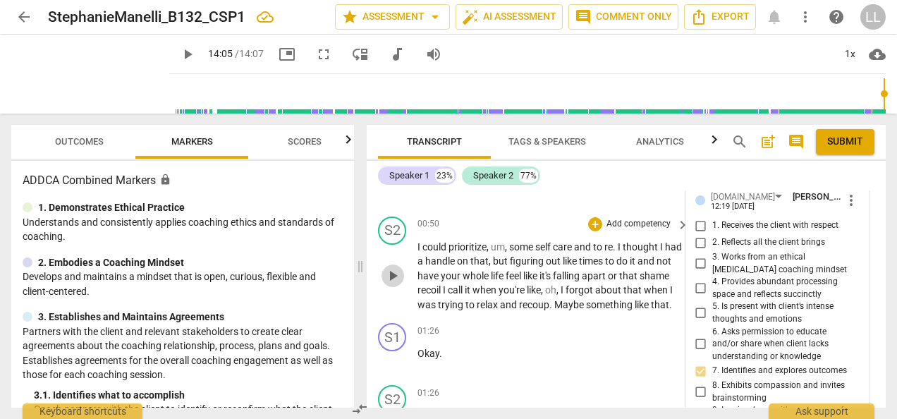
click at [393, 267] on span "play_arrow" at bounding box center [392, 275] width 17 height 17
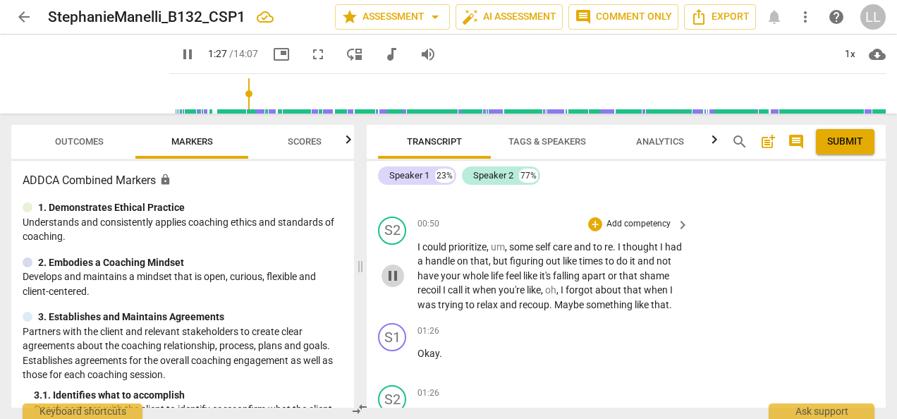
drag, startPoint x: 389, startPoint y: 265, endPoint x: 399, endPoint y: 267, distance: 9.4
click at [389, 267] on span "pause" at bounding box center [392, 275] width 17 height 17
click at [599, 217] on div "+" at bounding box center [595, 224] width 14 height 14
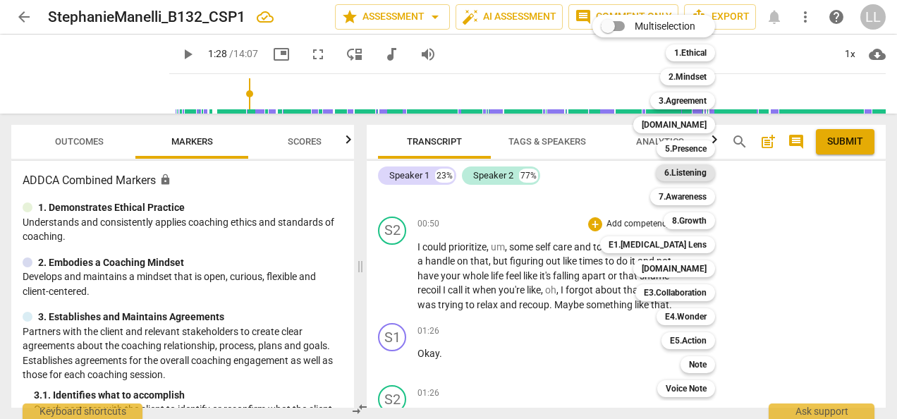
click at [677, 174] on b "6.Listening" at bounding box center [686, 172] width 42 height 17
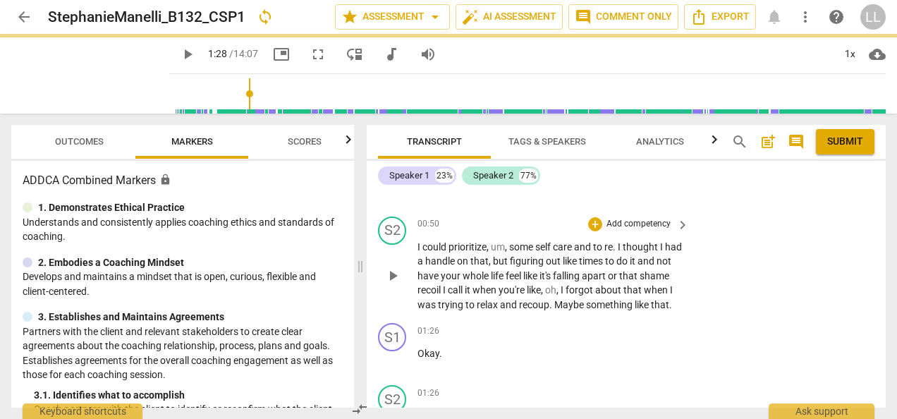
type input "88"
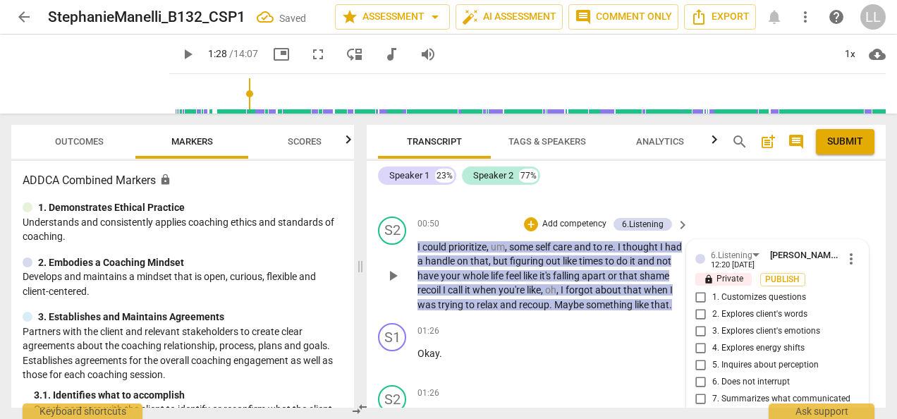
scroll to position [821, 0]
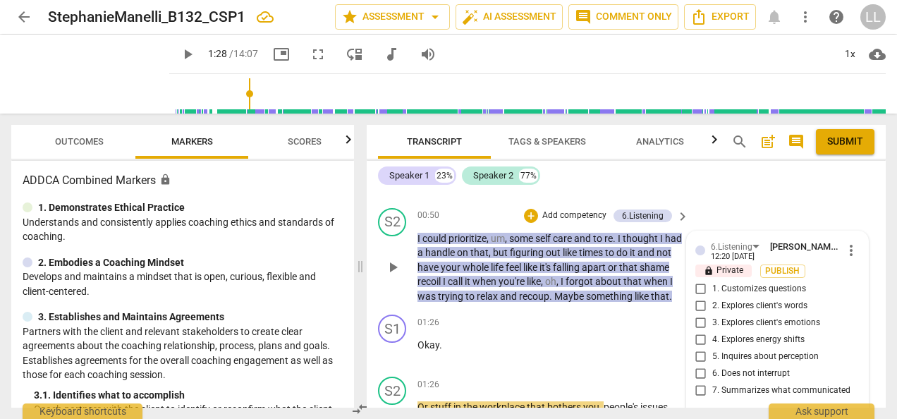
click at [694, 365] on input "6. Does not interrupt" at bounding box center [701, 373] width 23 height 17
checkbox input "true"
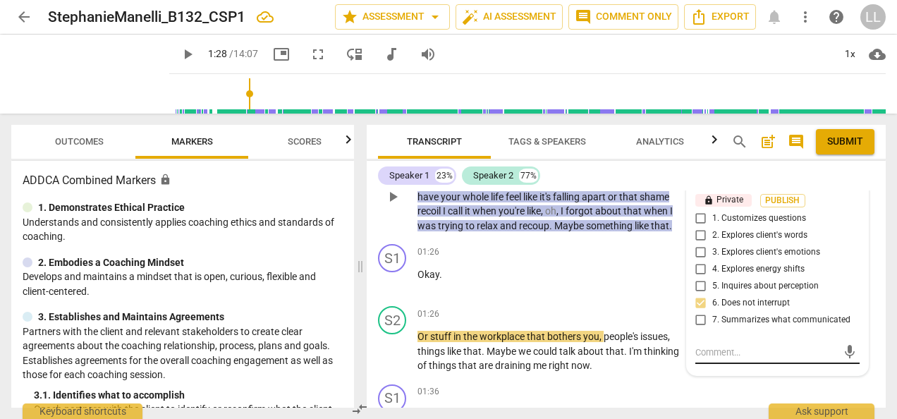
click at [703, 346] on textarea at bounding box center [767, 352] width 142 height 13
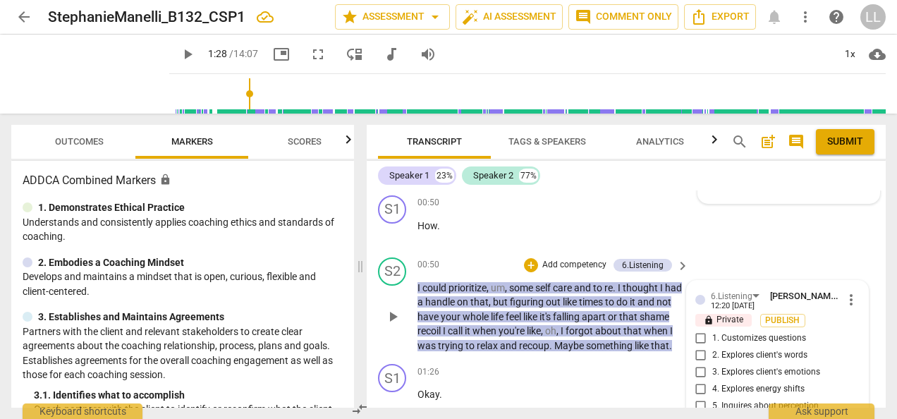
scroll to position [751, 0]
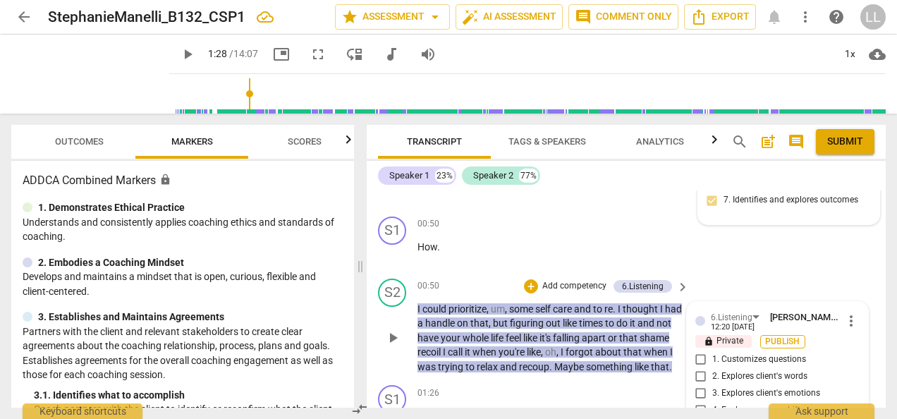
click at [779, 336] on span "Publish" at bounding box center [783, 342] width 21 height 12
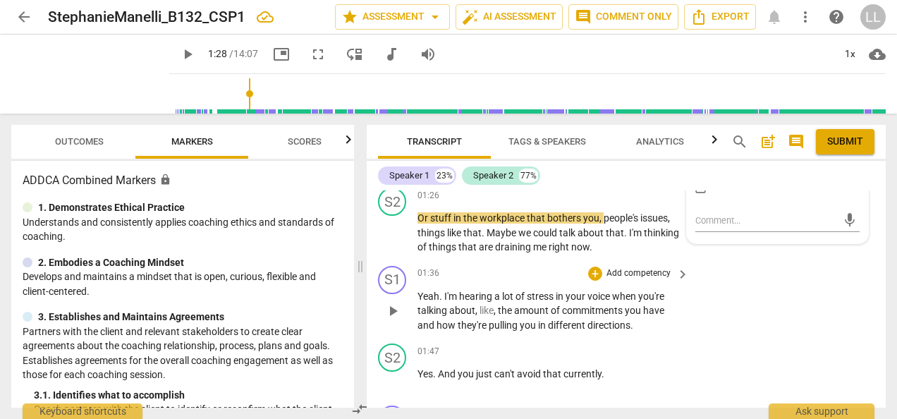
scroll to position [1033, 0]
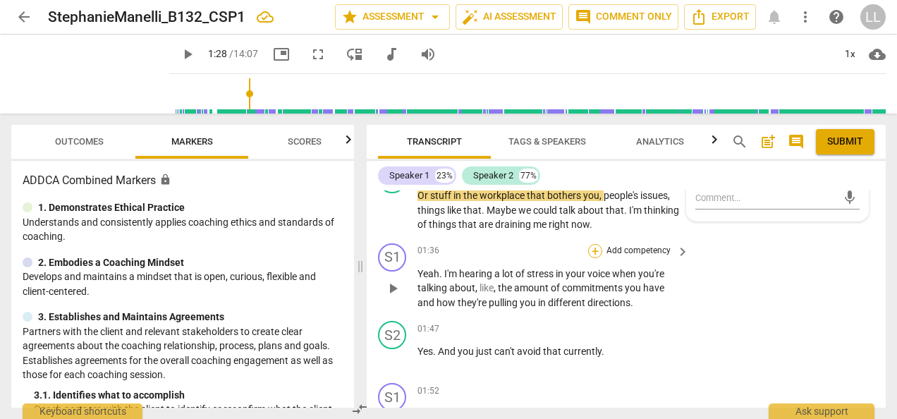
click at [593, 244] on div "+" at bounding box center [595, 251] width 14 height 14
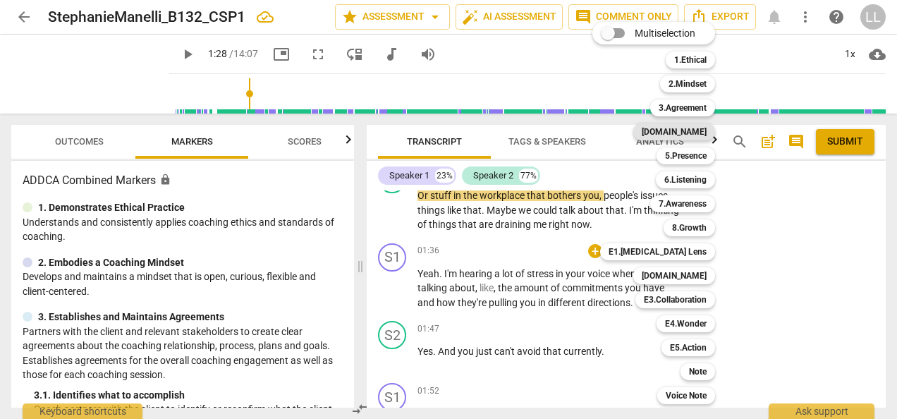
click at [695, 133] on b "[DOMAIN_NAME]" at bounding box center [674, 131] width 65 height 17
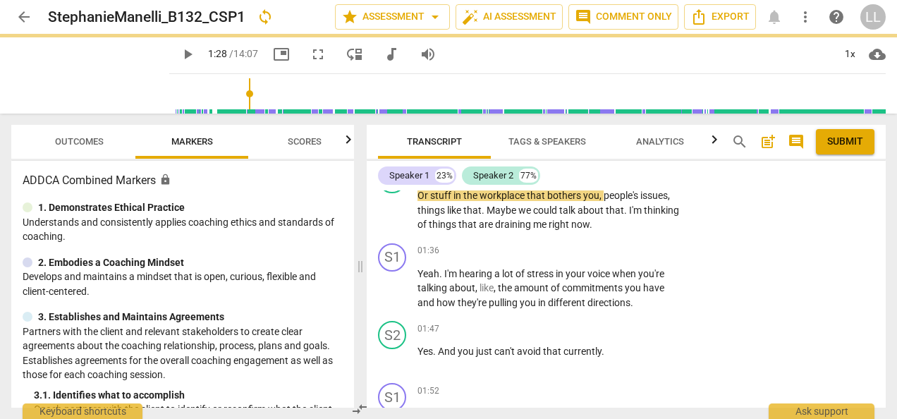
type input "88"
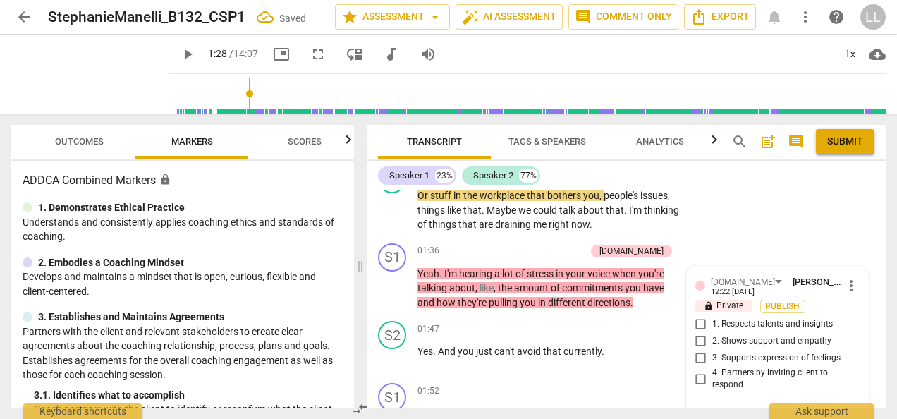
scroll to position [1039, 0]
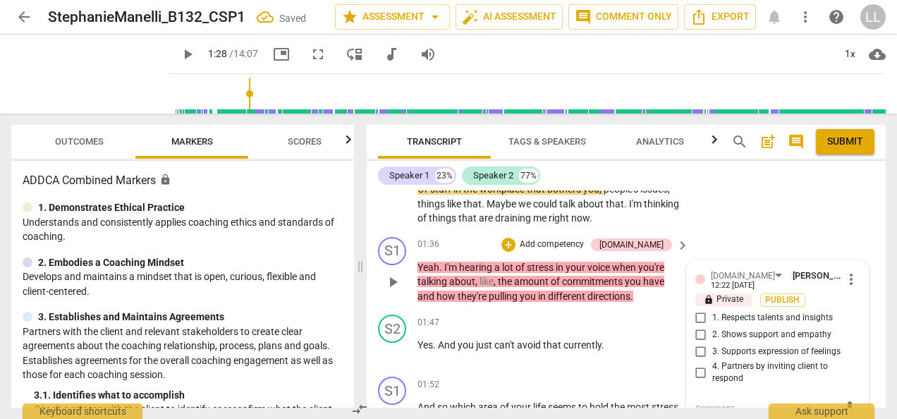
click at [696, 330] on input "2. Shows support and empathy" at bounding box center [701, 335] width 23 height 17
checkbox input "true"
click at [699, 349] on input "3. Supports expression of feelings" at bounding box center [701, 352] width 23 height 17
checkbox input "true"
click at [773, 294] on span "Publish" at bounding box center [783, 300] width 21 height 12
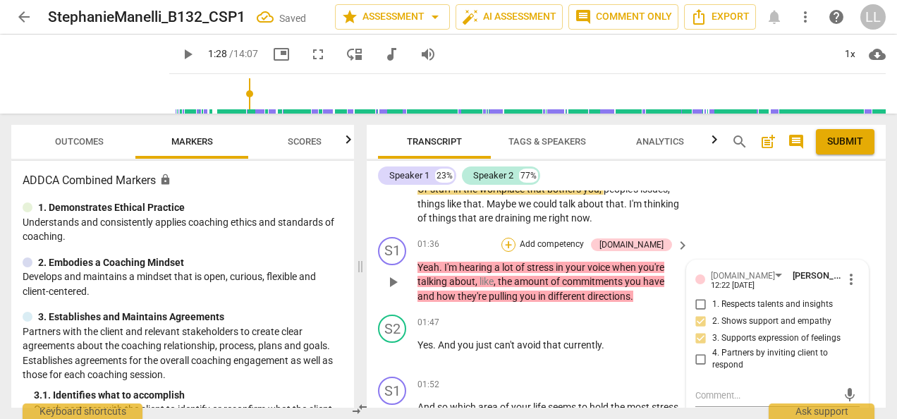
click at [516, 238] on div "+" at bounding box center [509, 245] width 14 height 14
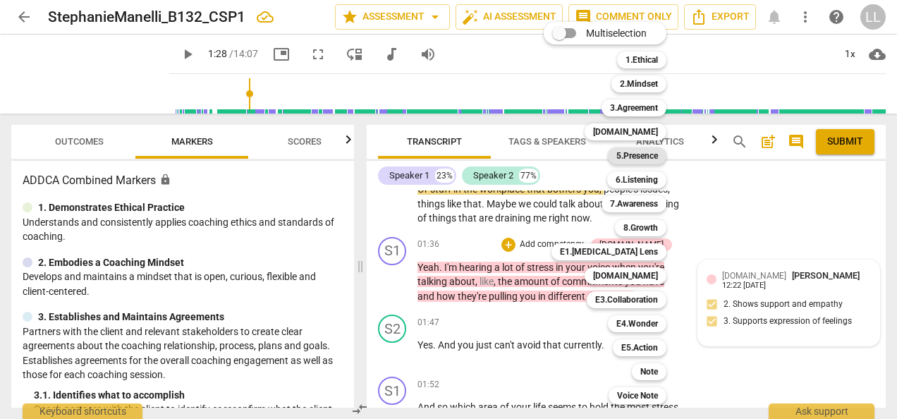
click at [638, 155] on b "5.Presence" at bounding box center [638, 155] width 42 height 17
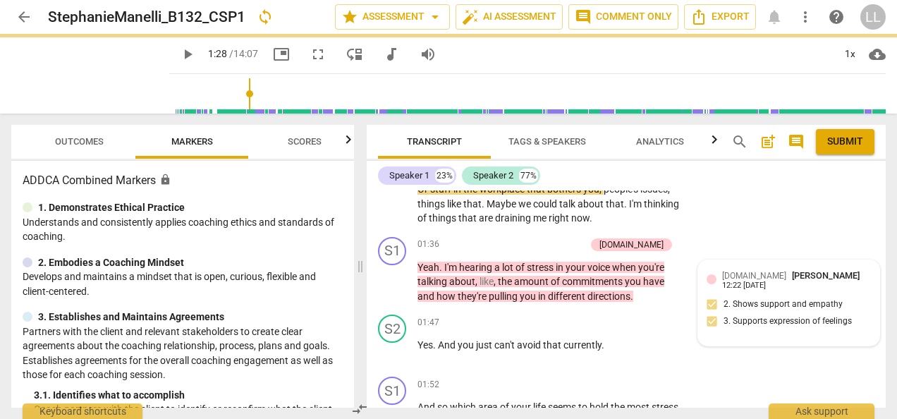
type input "88"
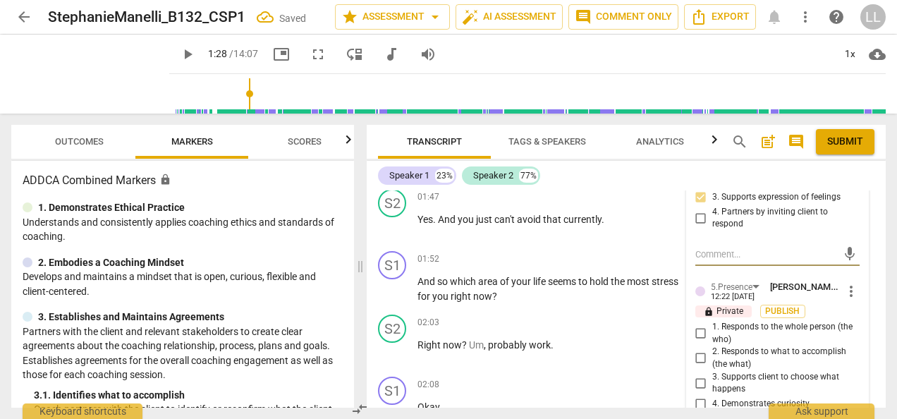
scroll to position [1251, 0]
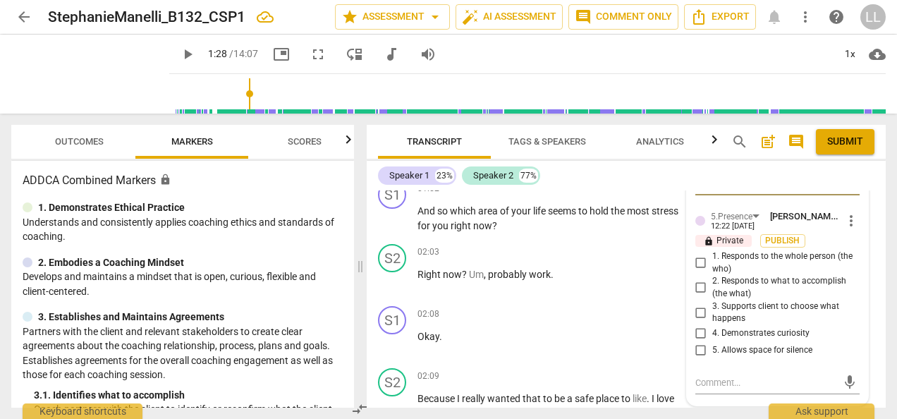
click at [696, 255] on input "1. Responds to the whole person (the who)" at bounding box center [701, 263] width 23 height 17
checkbox input "true"
click at [787, 235] on span "Publish" at bounding box center [783, 241] width 21 height 12
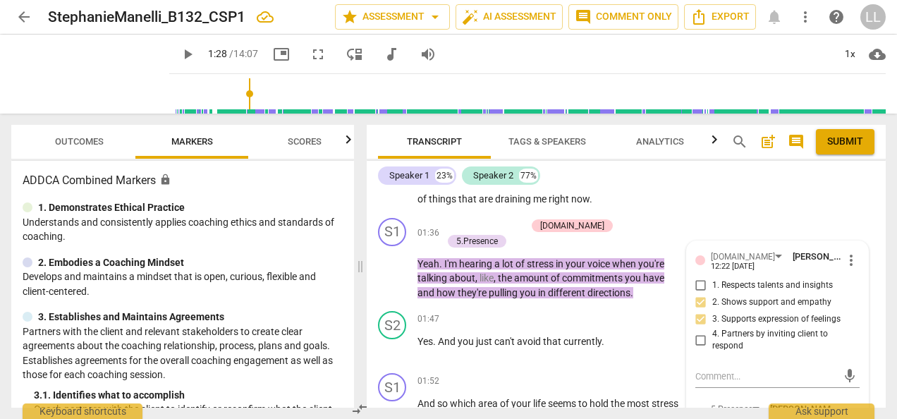
scroll to position [1039, 0]
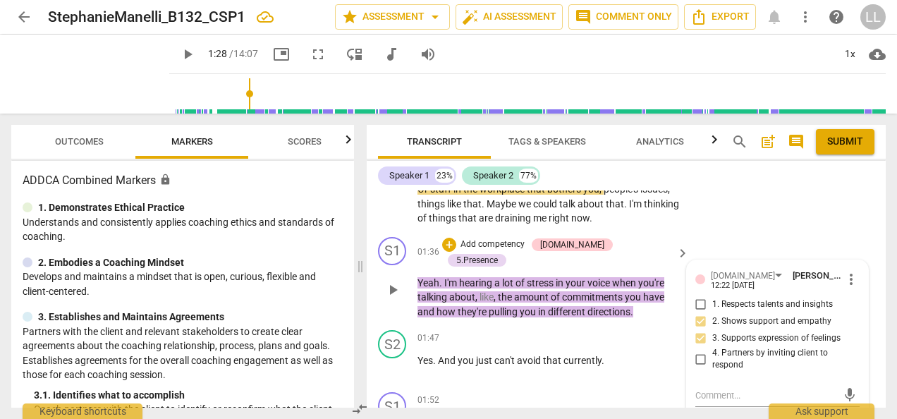
click at [496, 238] on p "Add competency" at bounding box center [492, 244] width 67 height 13
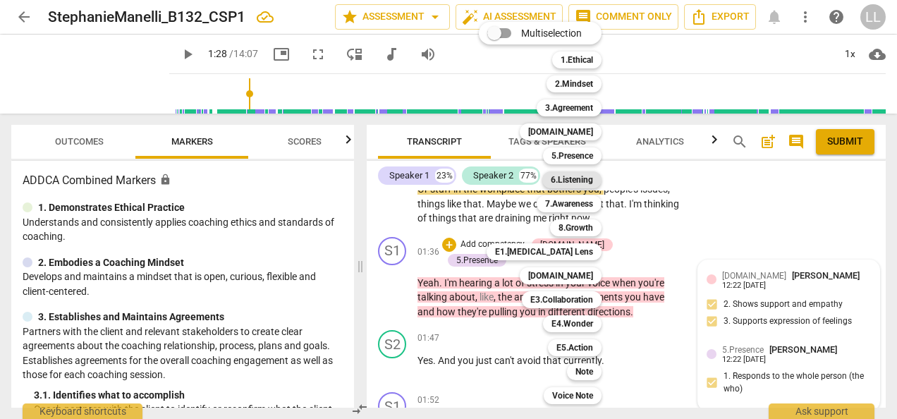
click at [578, 179] on b "6.Listening" at bounding box center [572, 179] width 42 height 17
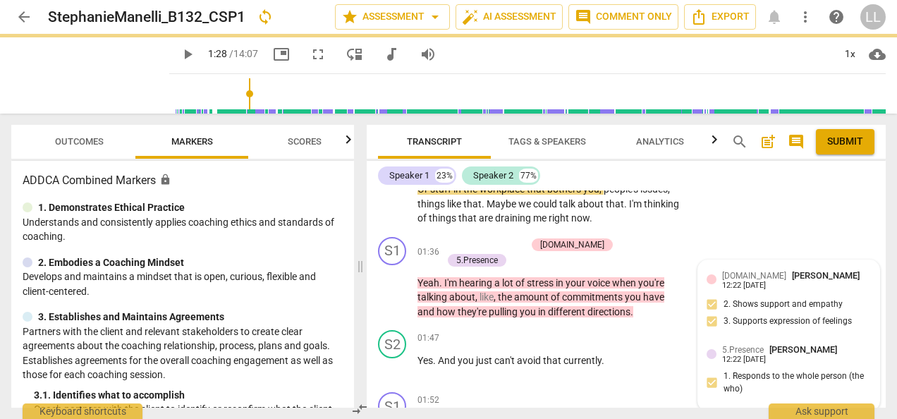
type input "88"
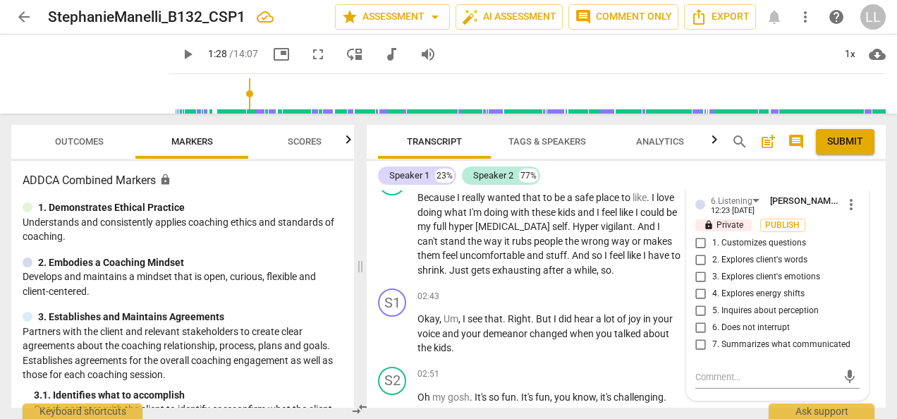
scroll to position [1462, 0]
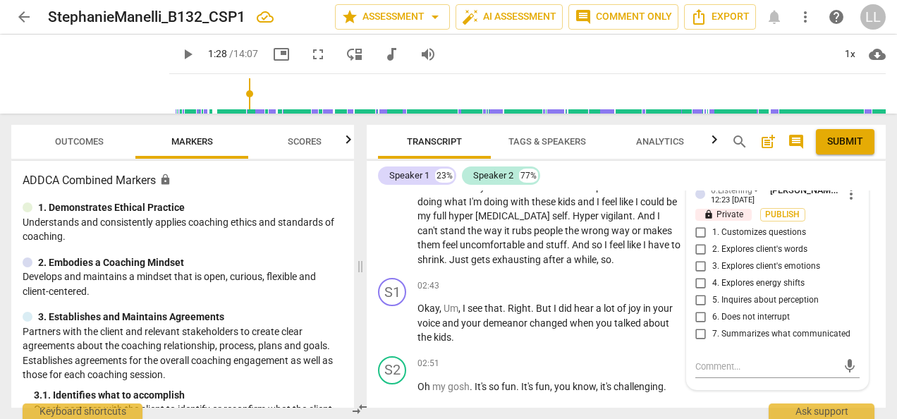
click at [698, 327] on input "7. Summarizes what communicated" at bounding box center [701, 334] width 23 height 17
checkbox input "true"
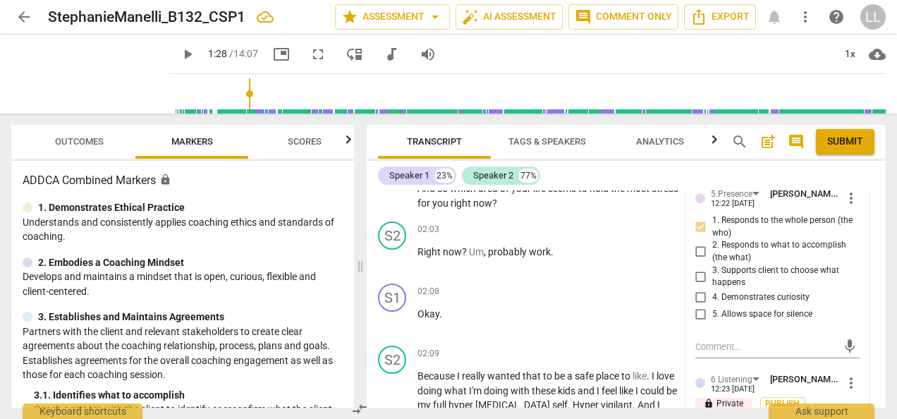
scroll to position [1392, 0]
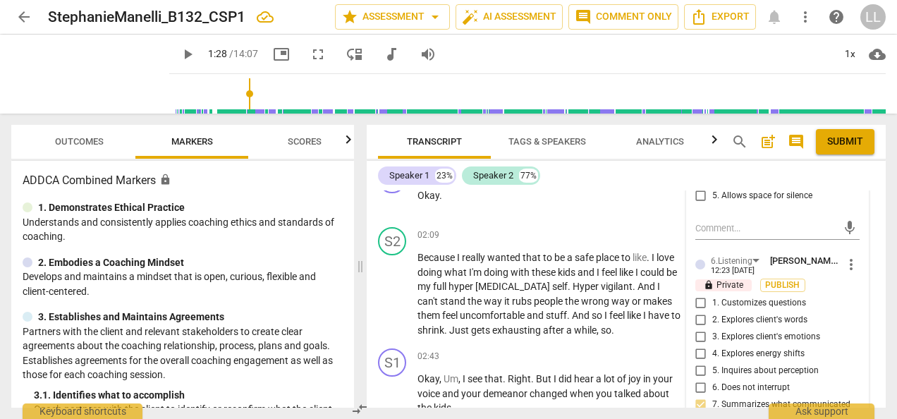
click at [782, 282] on span "Publish" at bounding box center [783, 285] width 21 height 12
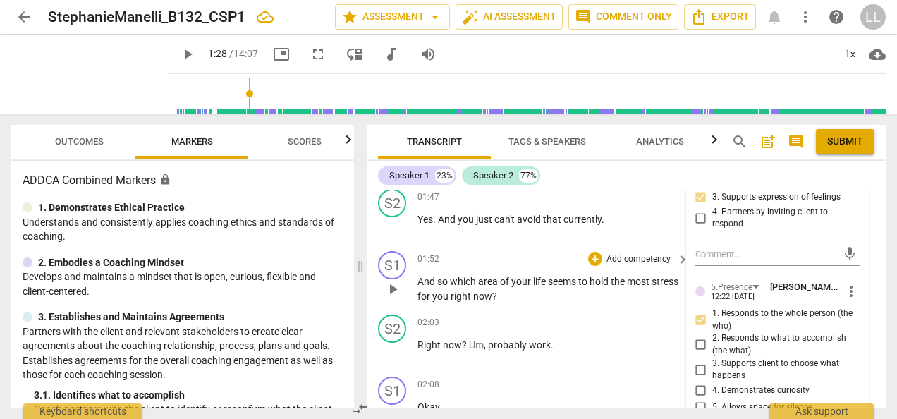
scroll to position [1039, 0]
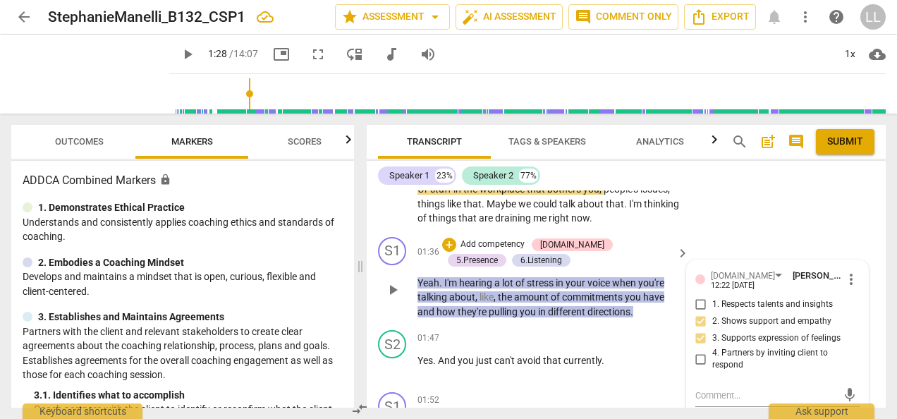
click at [459, 238] on p "Add competency" at bounding box center [492, 244] width 67 height 13
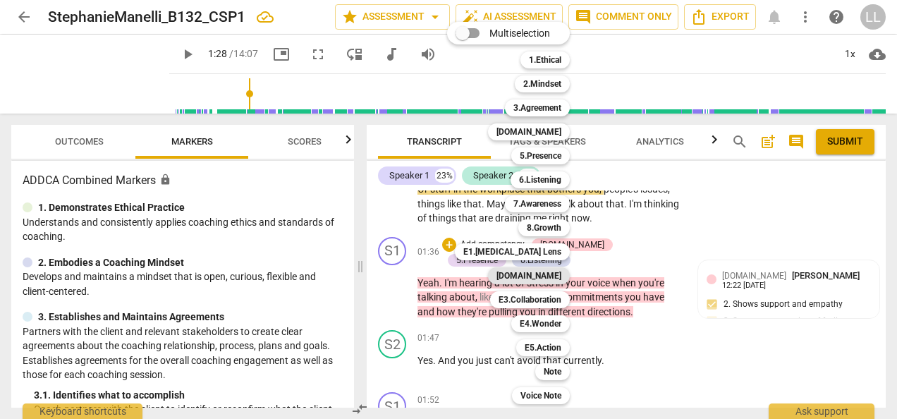
click at [547, 279] on b "[DOMAIN_NAME]" at bounding box center [529, 275] width 65 height 17
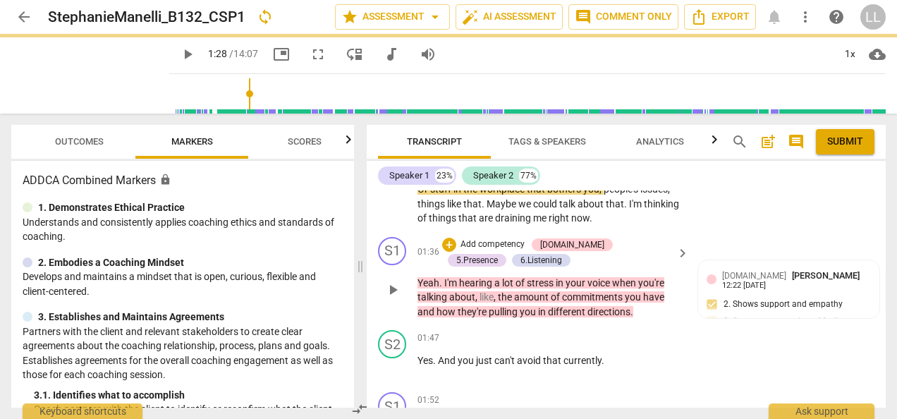
type input "88"
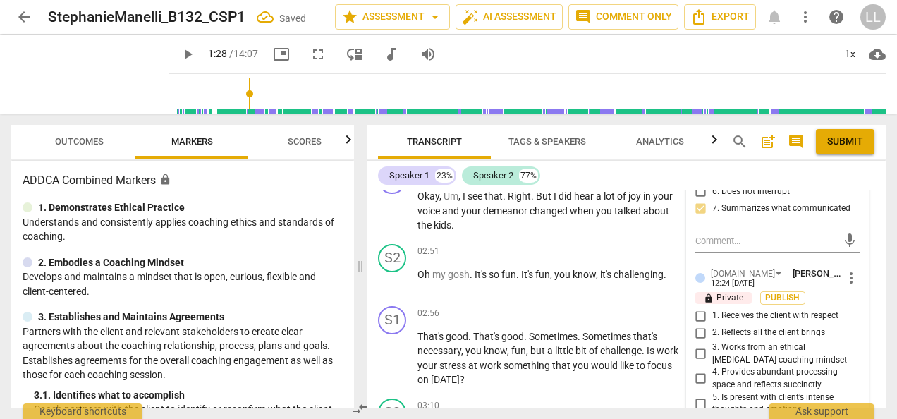
scroll to position [1604, 0]
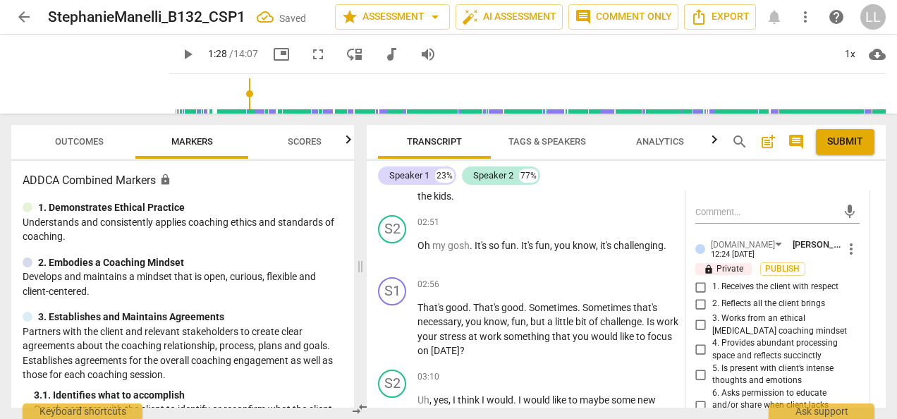
click at [698, 296] on input "2. Reflects all the client brings" at bounding box center [701, 304] width 23 height 17
checkbox input "true"
click at [704, 281] on input "1. Receives the client with respect" at bounding box center [701, 287] width 23 height 17
checkbox input "true"
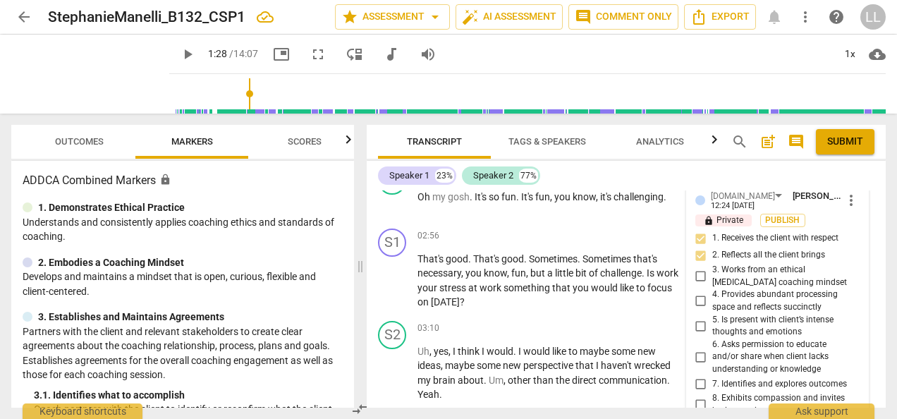
scroll to position [1674, 0]
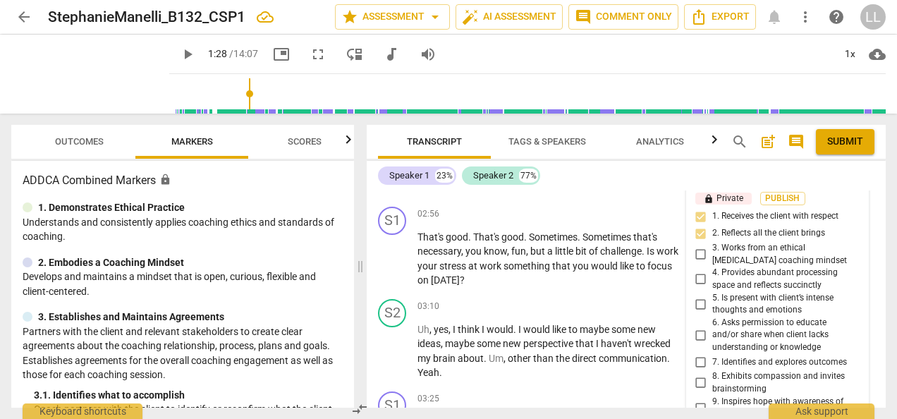
click at [708, 376] on input "8. Exhibits compassion and invites brainstorming" at bounding box center [701, 383] width 23 height 17
checkbox input "true"
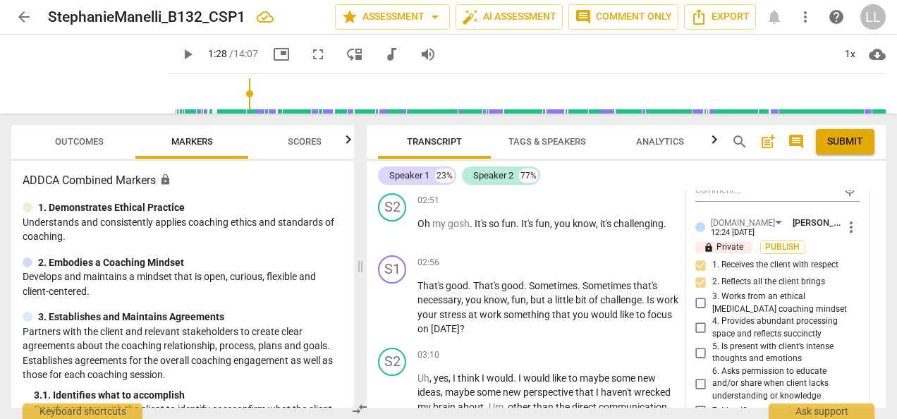
scroll to position [1604, 0]
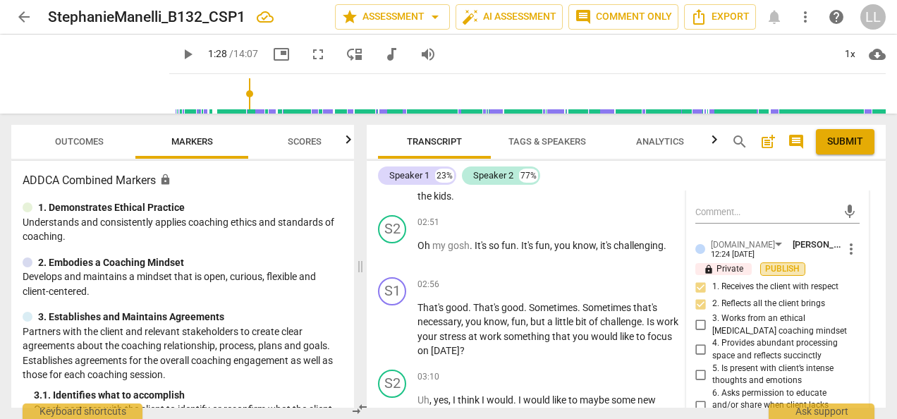
click at [779, 262] on button "Publish" at bounding box center [783, 268] width 45 height 13
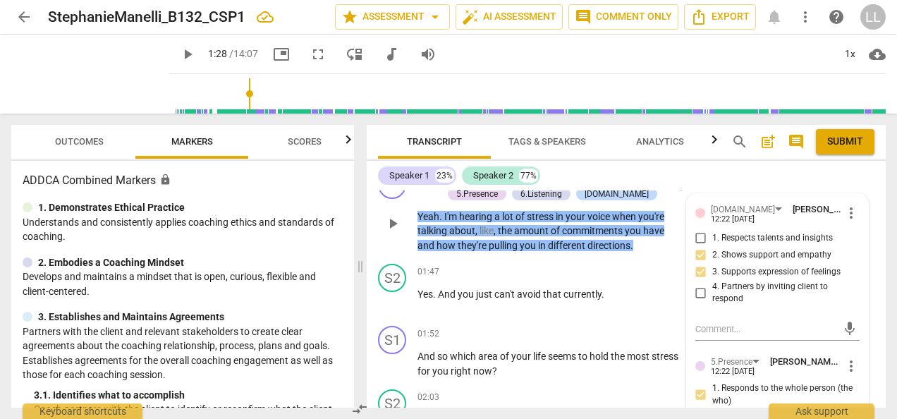
scroll to position [1039, 0]
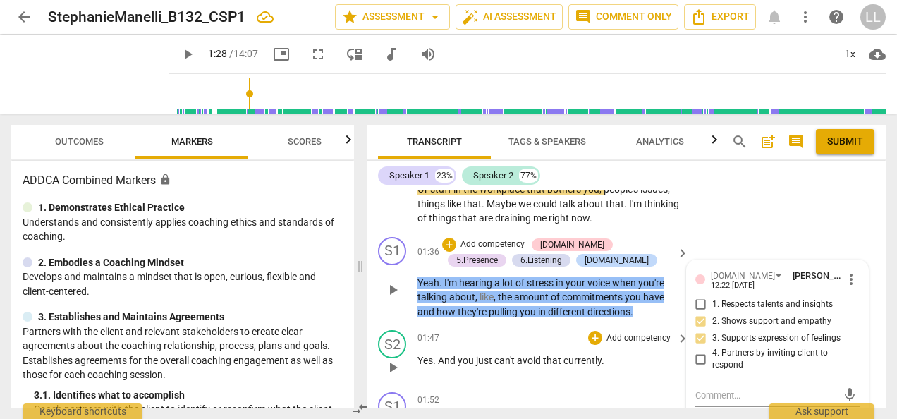
click at [641, 361] on div "01:47 + Add competency keyboard_arrow_right Yes . And you just can't avoid that…" at bounding box center [554, 355] width 273 height 51
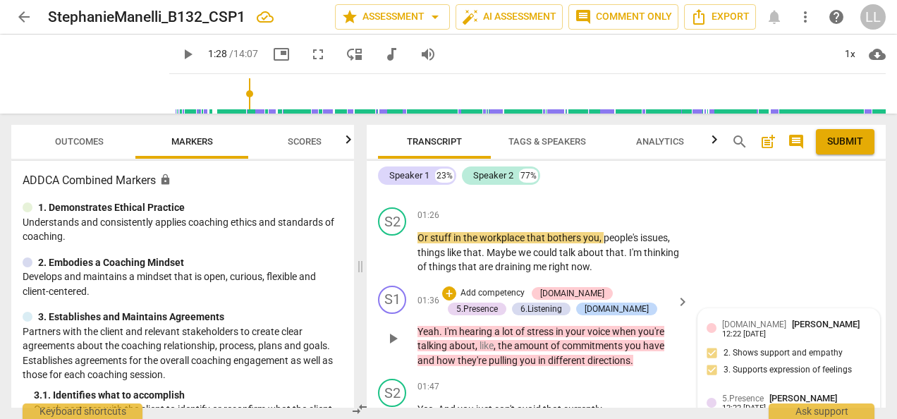
scroll to position [969, 0]
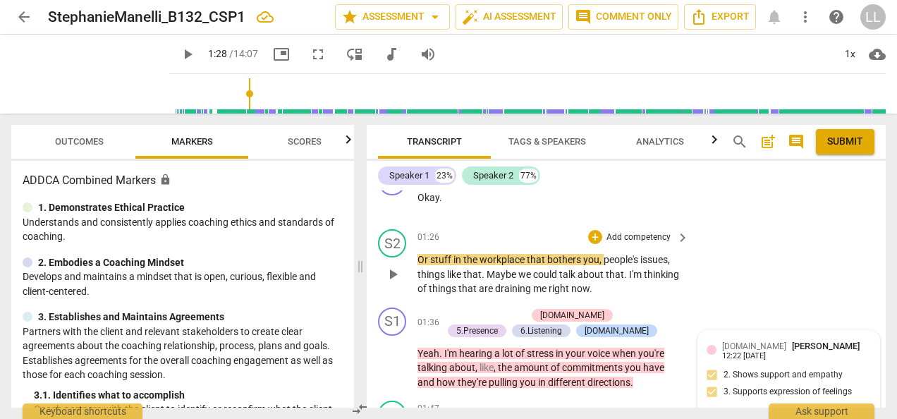
click at [715, 273] on div "S2 play_arrow pause 01:26 + Add competency keyboard_arrow_right Or stuff in the…" at bounding box center [626, 263] width 519 height 78
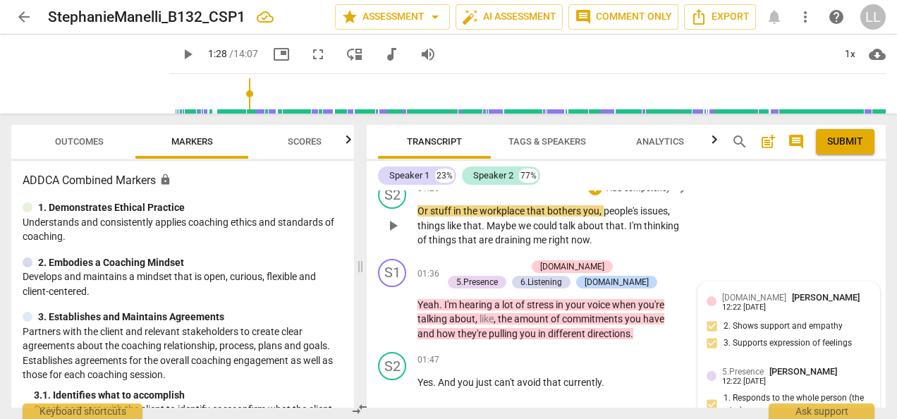
scroll to position [1039, 0]
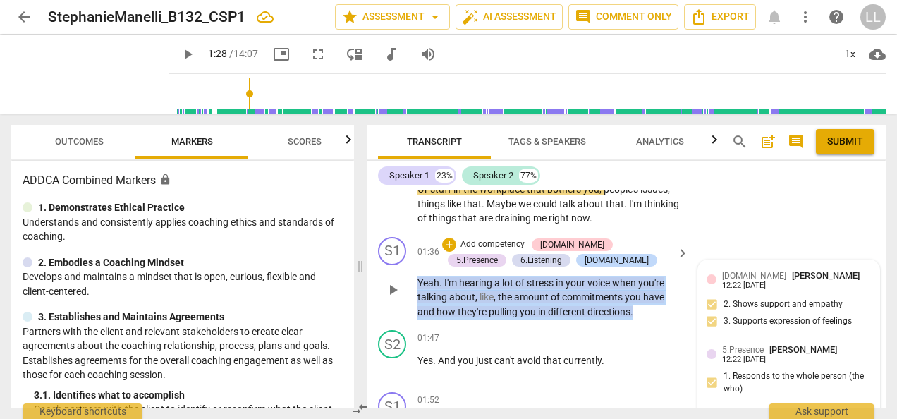
drag, startPoint x: 643, startPoint y: 308, endPoint x: 419, endPoint y: 278, distance: 226.3
click at [419, 278] on p "Yeah . I'm hearing a lot of stress in your voice when you're talking about , li…" at bounding box center [550, 298] width 265 height 44
copy p "Yeah . I'm hearing a lot of stress in your voice when you're talking about , li…"
click at [447, 238] on div "+" at bounding box center [449, 245] width 14 height 14
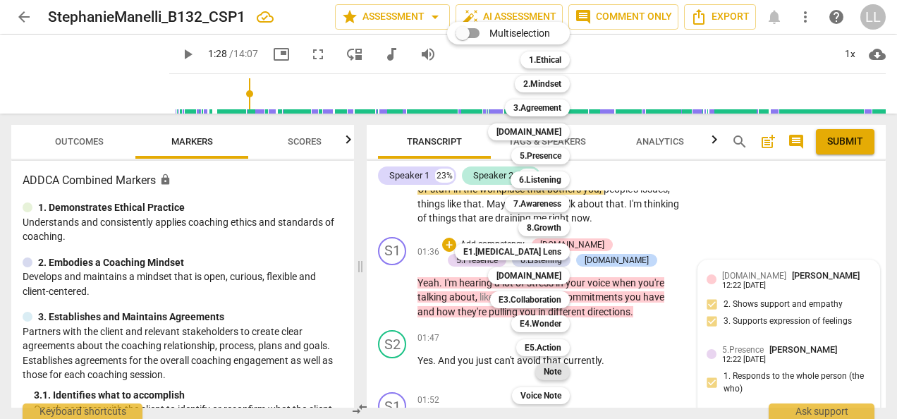
click at [552, 371] on b "Note" at bounding box center [553, 371] width 18 height 17
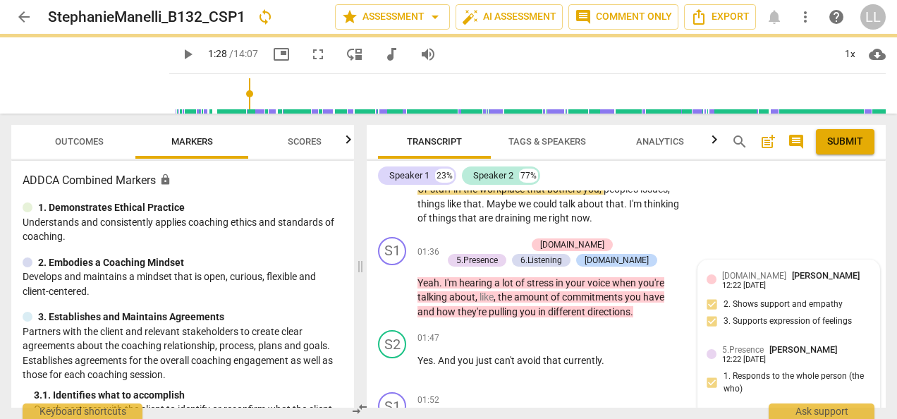
type input "88"
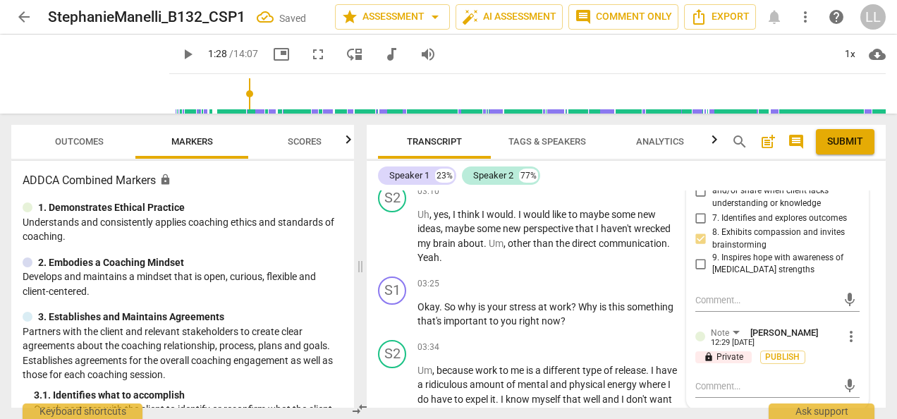
scroll to position [1815, 0]
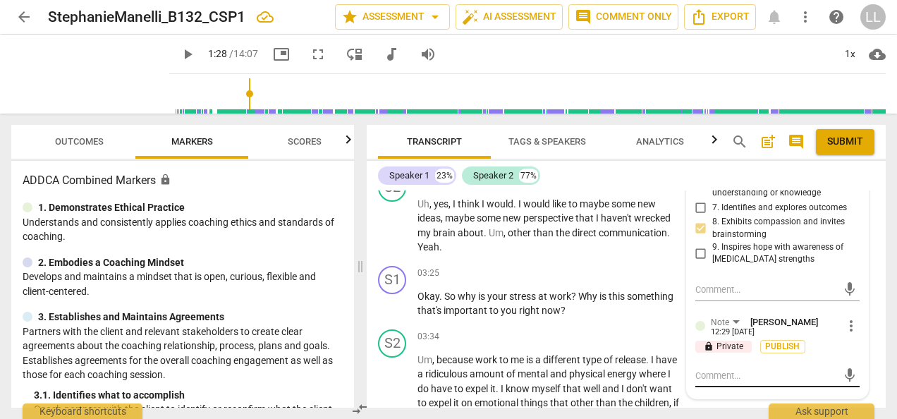
click at [710, 369] on textarea at bounding box center [767, 375] width 142 height 13
paste textarea "You did well in acknowledging the client’s stress and reflecting back what you …"
type textarea "You did well in acknowledging the client’s stress and reflecting back what you …"
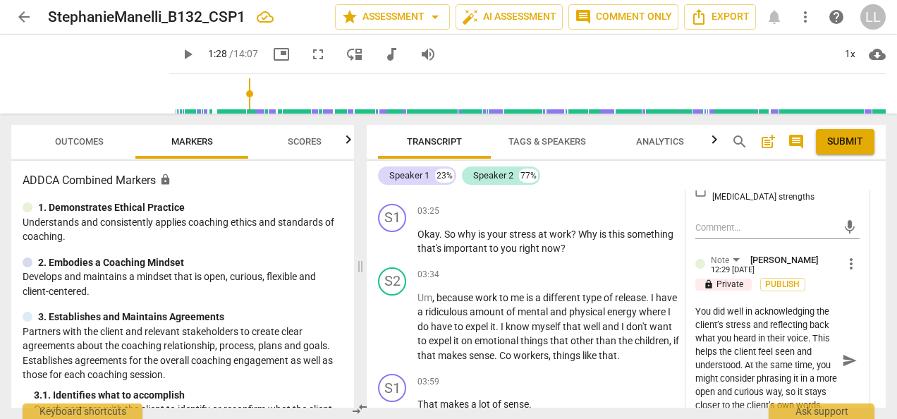
scroll to position [0, 0]
click at [739, 307] on textarea "You did well in acknowledging the client’s stress and reflecting back what you …" at bounding box center [767, 360] width 142 height 107
type textarea "You did wel in acknowledging the client’s stress and reflecting back what you h…"
type textarea "You did we in acknowledging the client’s stress and reflecting back what you he…"
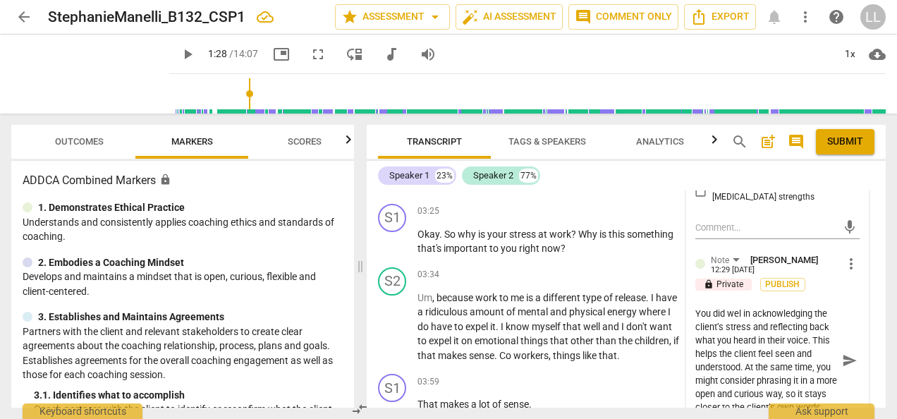
type textarea "You did we in acknowledging the client’s stress and reflecting back what you he…"
type textarea "You did w in acknowledging the client’s stress and reflecting back what you hea…"
type textarea "You did in acknowledging the client’s stress and reflecting back what you heard…"
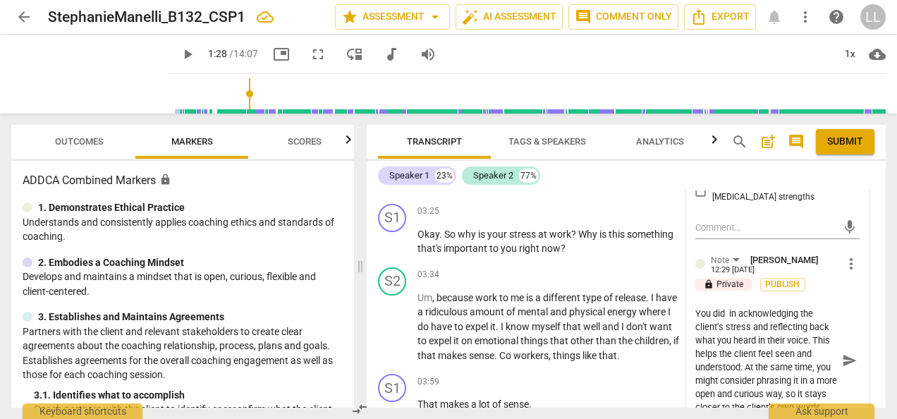
type textarea "You did g in acknowledging the client’s stress and reflecting back what you hea…"
type textarea "You did gr in acknowledging the client’s stress and reflecting back what you he…"
type textarea "You did gre in acknowledging the client’s stress and reflecting back what you h…"
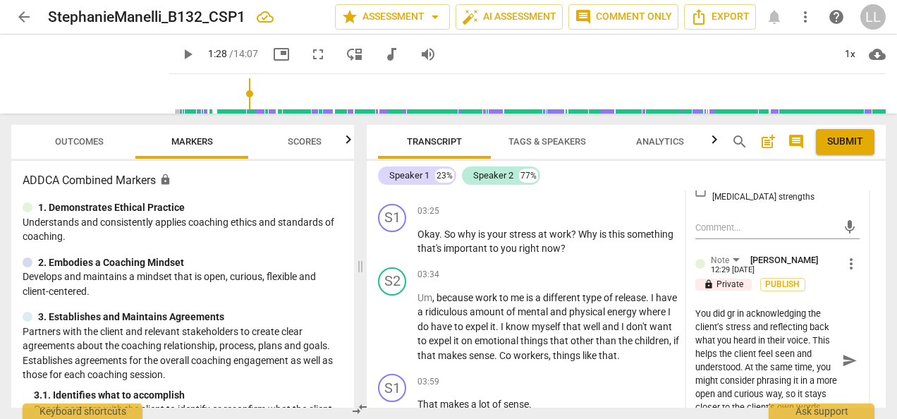
type textarea "You did gre in acknowledging the client’s stress and reflecting back what you h…"
type textarea "You did grea in acknowledging the client’s stress and reflecting back what you …"
type textarea "You did great in acknowledging the client’s stress and reflecting back what you…"
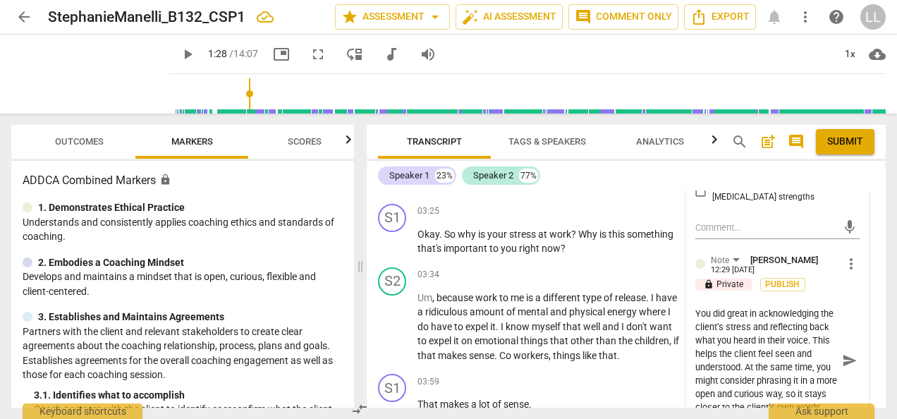
click at [803, 328] on textarea "You did great in acknowledging the client’s stress and reflecting back what you…" at bounding box center [767, 360] width 142 height 107
type textarea "You did great in acknowledging the client’s stress and reflecting back what you…"
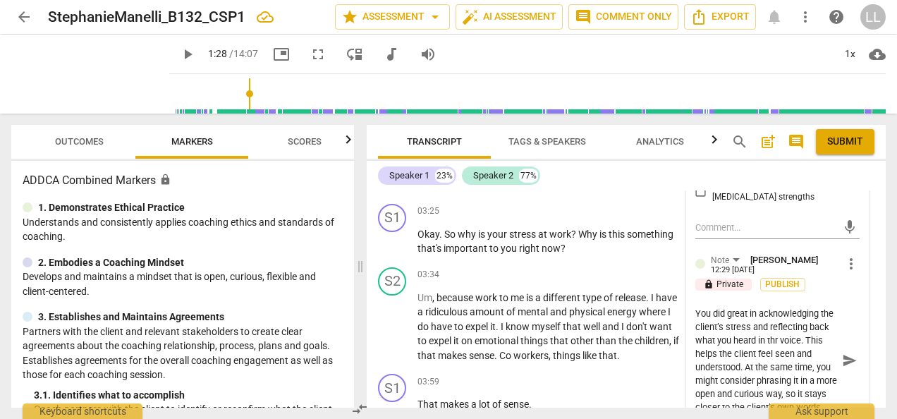
type textarea "You did great in acknowledging the client’s stress and reflecting back what you…"
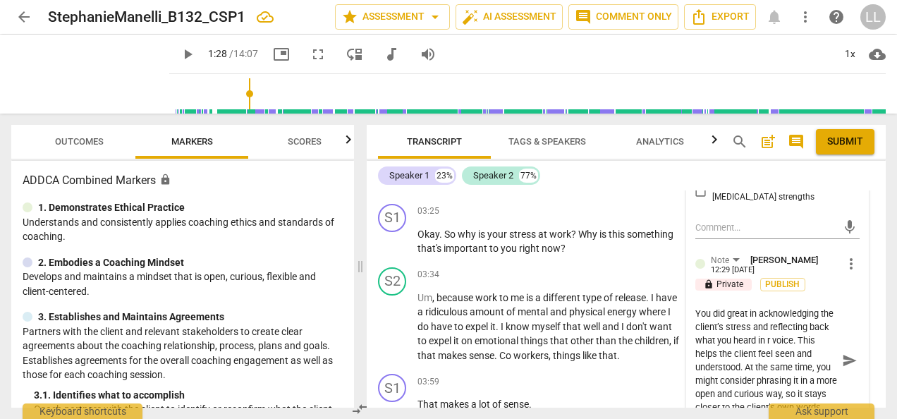
type textarea "You did great in acknowledging the client’s stress and reflecting back what you…"
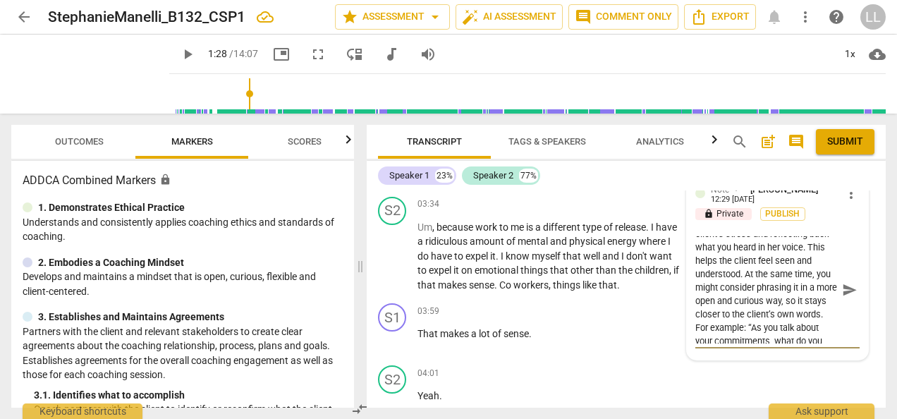
scroll to position [94, 0]
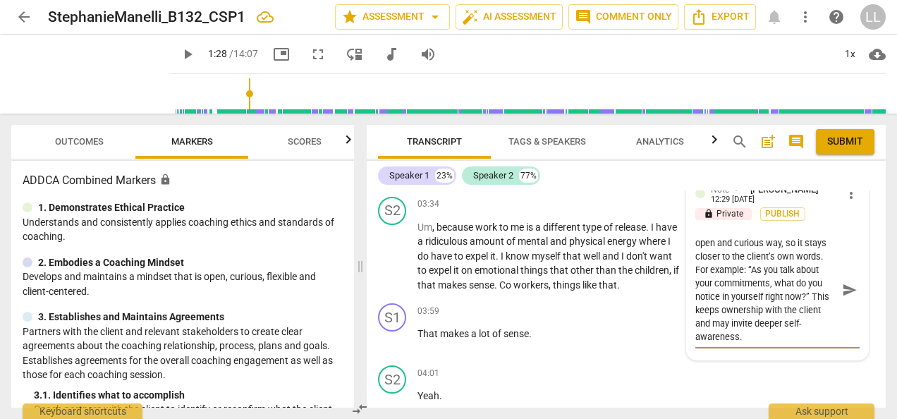
drag, startPoint x: 761, startPoint y: 265, endPoint x: 780, endPoint y: 346, distance: 82.8
type textarea "You did great in acknowledging the client’s stress and reflecting back what you…"
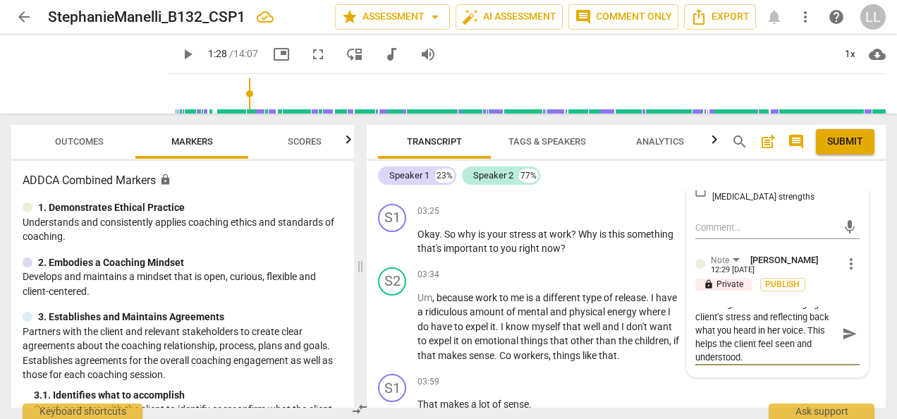
scroll to position [13, 0]
type textarea "You did great in acknowledging the client’s stress and reflecting back what you…"
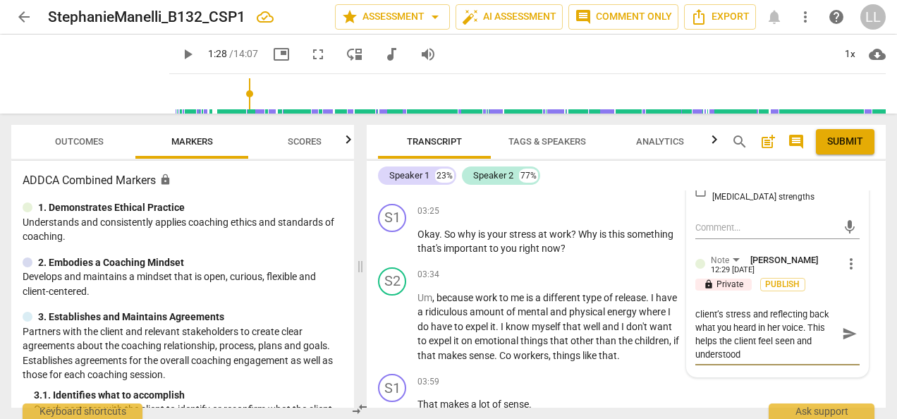
type textarea "You did great in acknowledging the client’s stress and reflecting back what you…"
click at [775, 281] on span "Publish" at bounding box center [783, 285] width 21 height 12
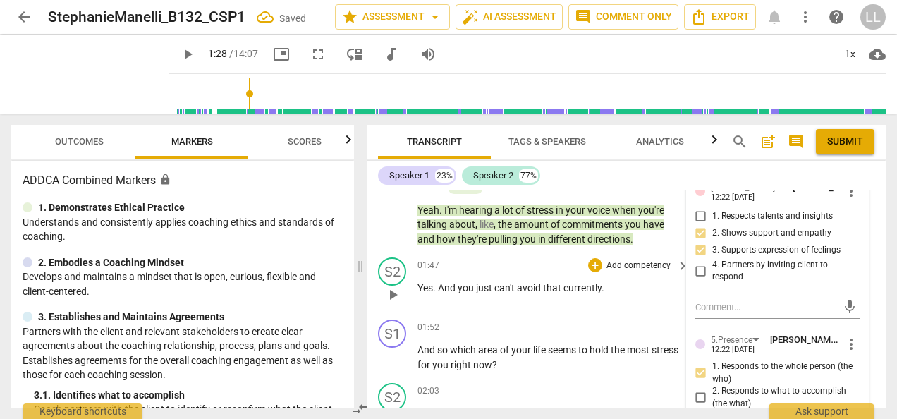
scroll to position [1172, 0]
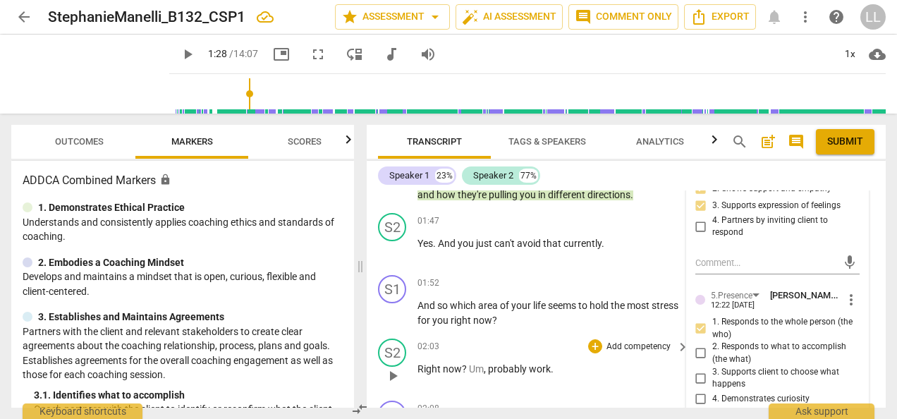
click at [589, 355] on div "02:03 + Add competency keyboard_arrow_right Right now ? Um , probably work ." at bounding box center [554, 364] width 273 height 51
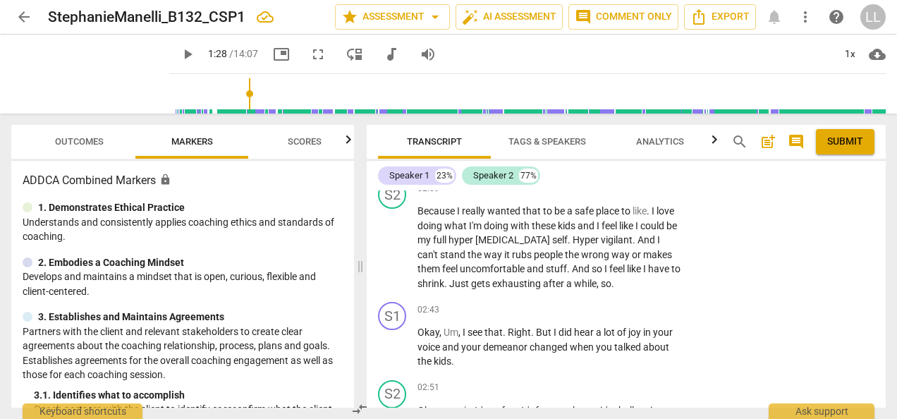
scroll to position [1525, 0]
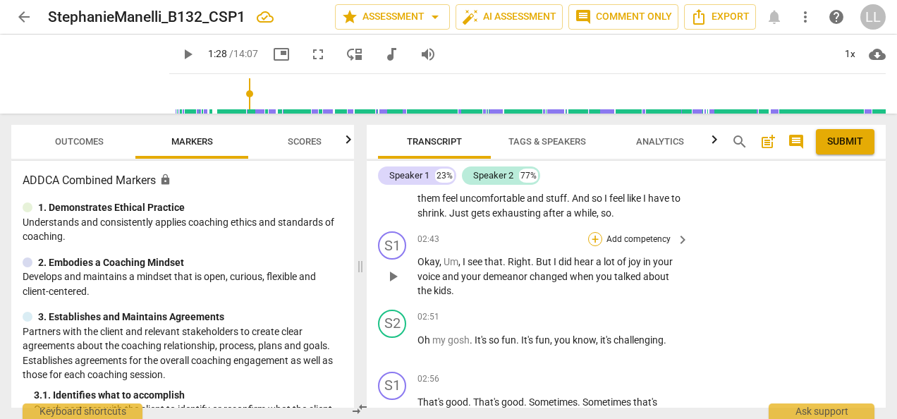
click at [594, 232] on div "+" at bounding box center [595, 239] width 14 height 14
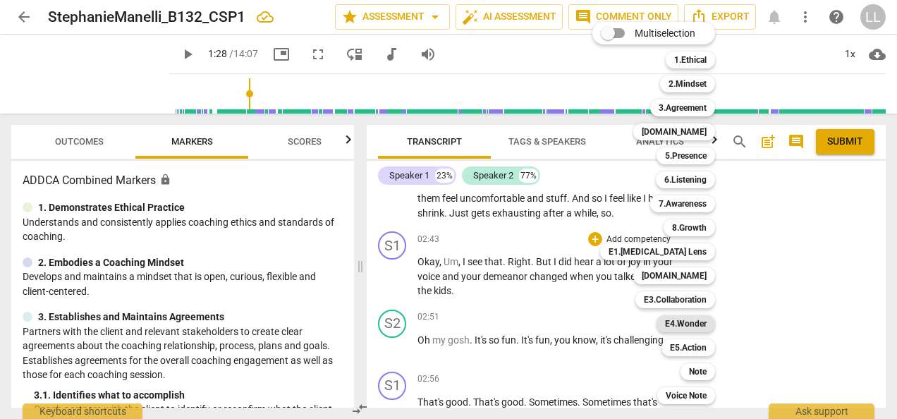
click at [686, 325] on b "E4.Wonder" at bounding box center [686, 323] width 42 height 17
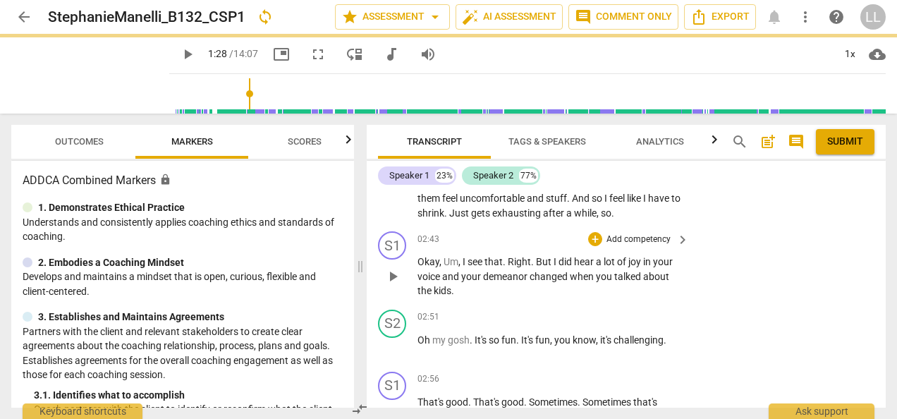
type input "88"
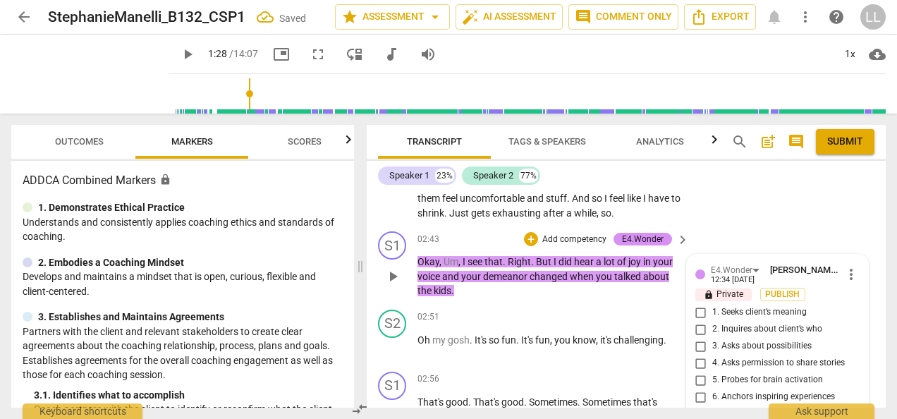
scroll to position [1658, 0]
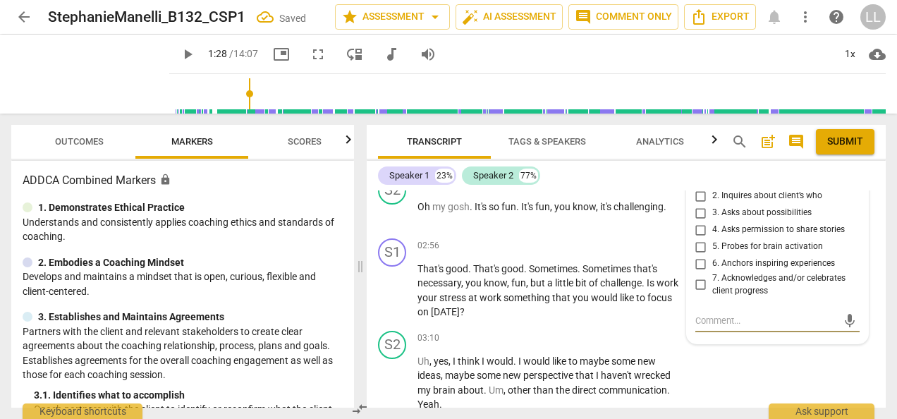
click at [697, 255] on input "6. Anchors inspiring experiences" at bounding box center [701, 263] width 23 height 17
checkbox input "true"
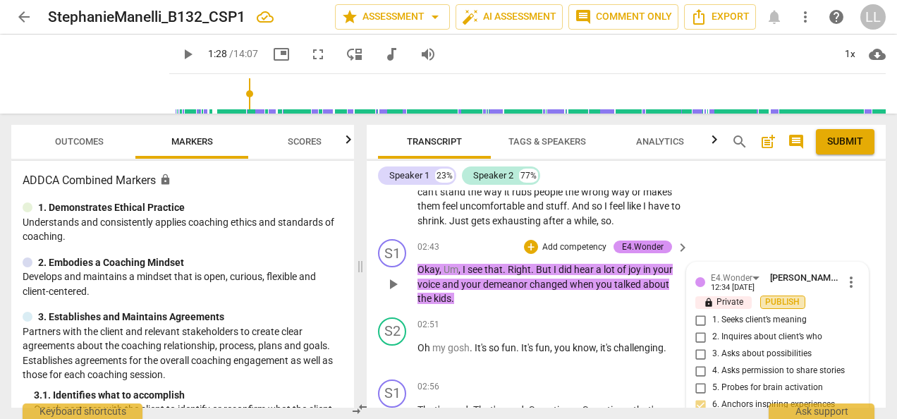
click at [784, 296] on span "Publish" at bounding box center [783, 302] width 21 height 12
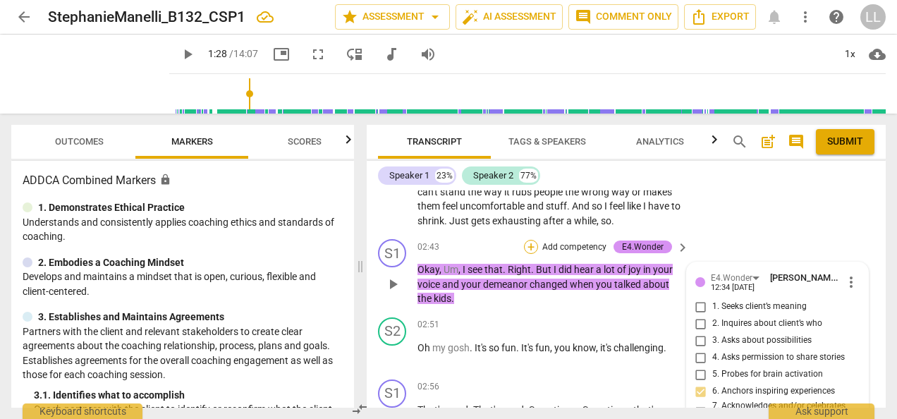
click at [531, 240] on div "+" at bounding box center [531, 247] width 14 height 14
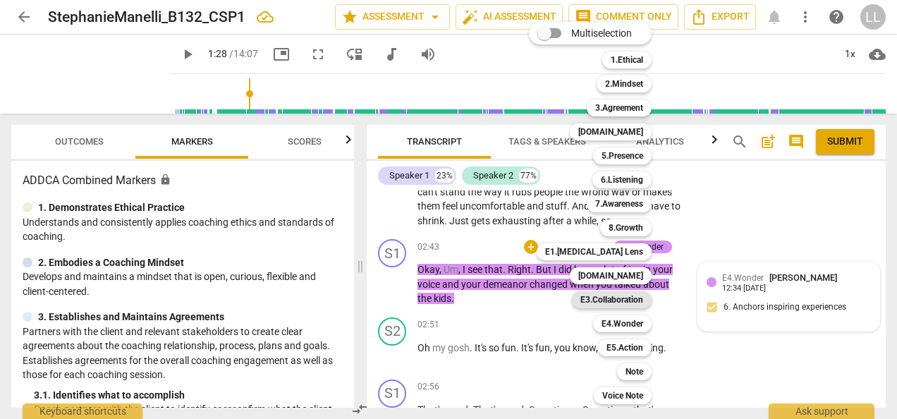
click at [607, 299] on b "E3.Collaboration" at bounding box center [612, 299] width 63 height 17
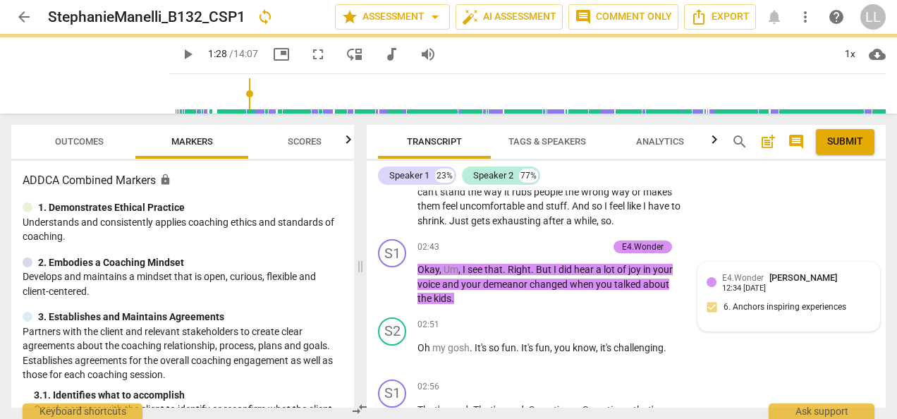
type input "88"
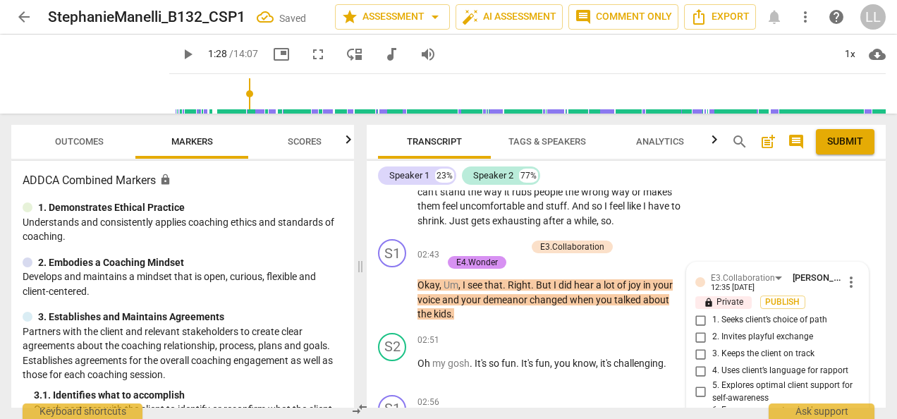
scroll to position [1673, 0]
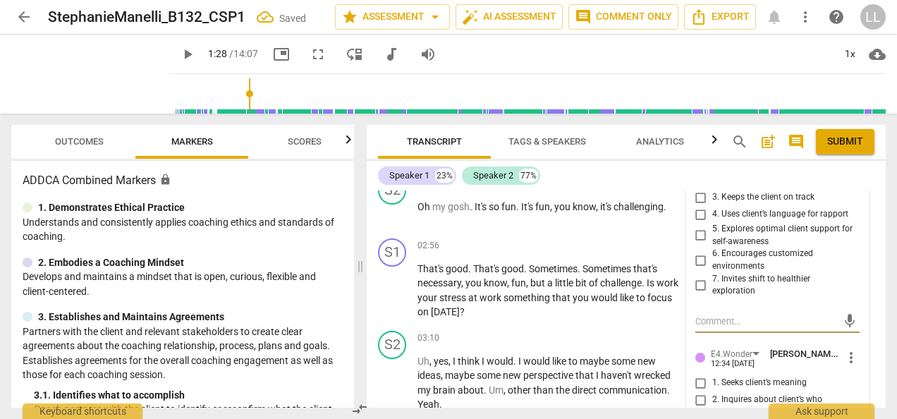
click at [699, 277] on input "7. Invites shift to healthier exploration" at bounding box center [701, 285] width 23 height 17
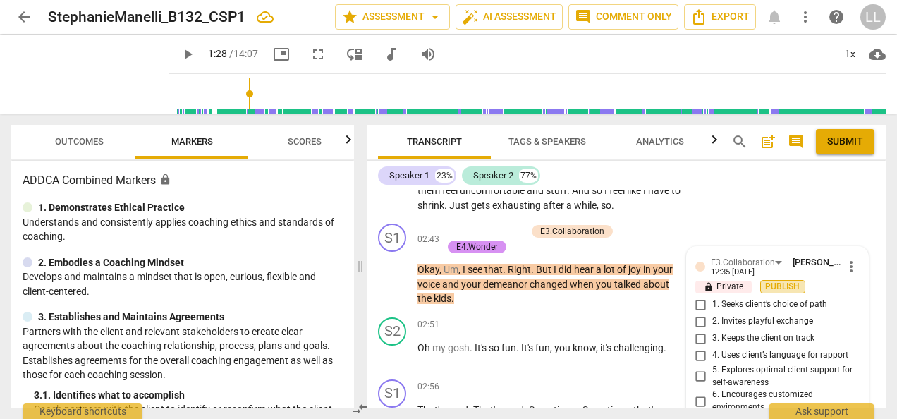
click at [780, 281] on span "Publish" at bounding box center [783, 287] width 21 height 12
checkbox input "false"
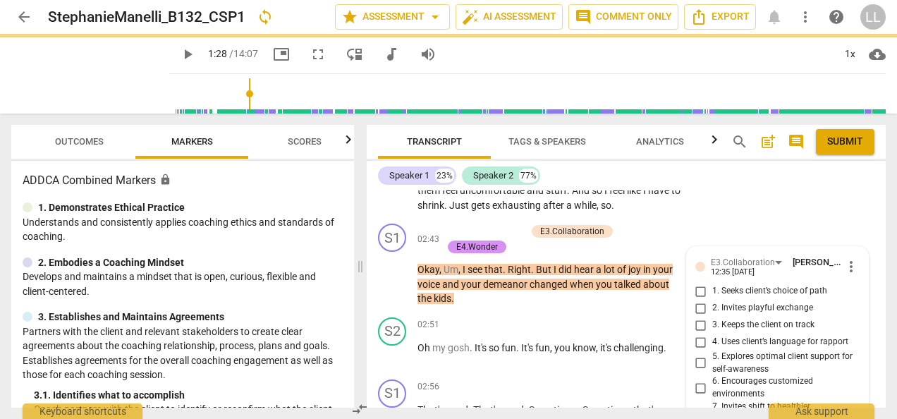
type input "88"
checkbox input "true"
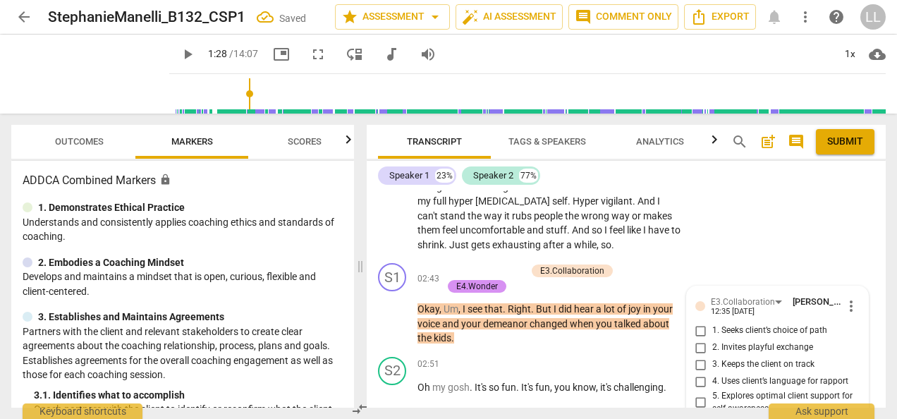
scroll to position [1462, 0]
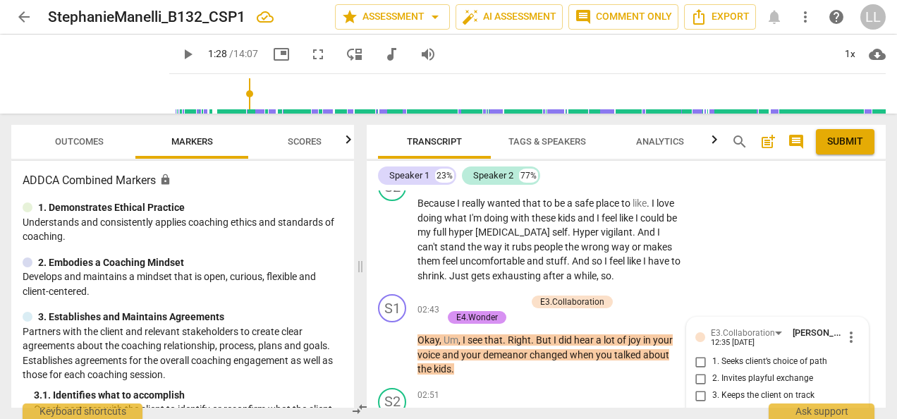
click at [628, 289] on div "S1 play_arrow pause 02:43 + Add competency E3.Collaboration E4.Wonder keyboard_…" at bounding box center [626, 336] width 519 height 94
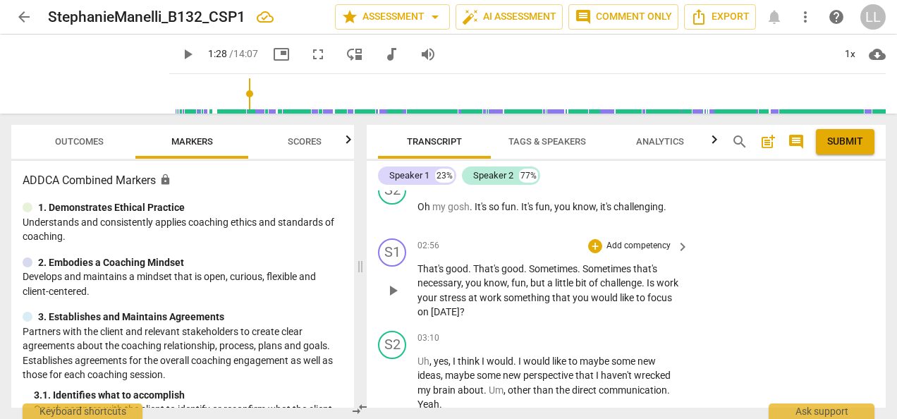
scroll to position [1603, 0]
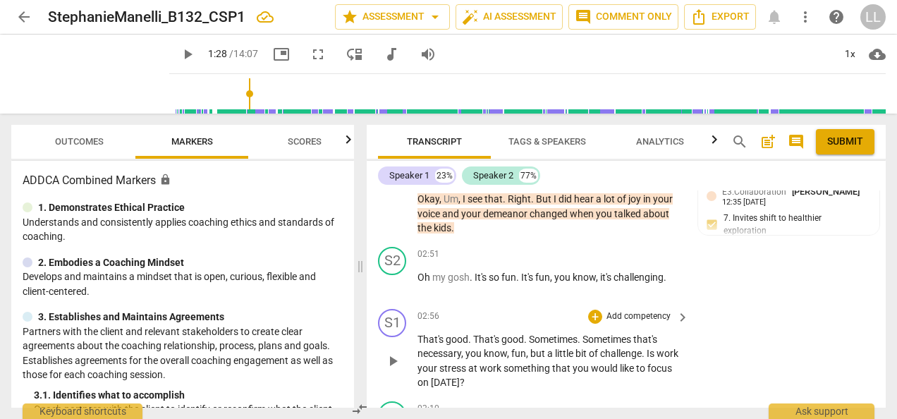
click at [600, 310] on div "+ Add competency" at bounding box center [630, 317] width 84 height 14
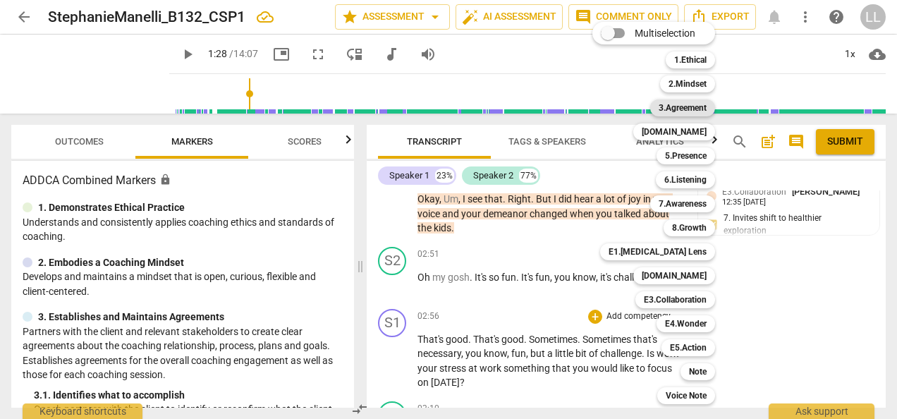
click at [684, 107] on b "3.Agreement" at bounding box center [683, 107] width 48 height 17
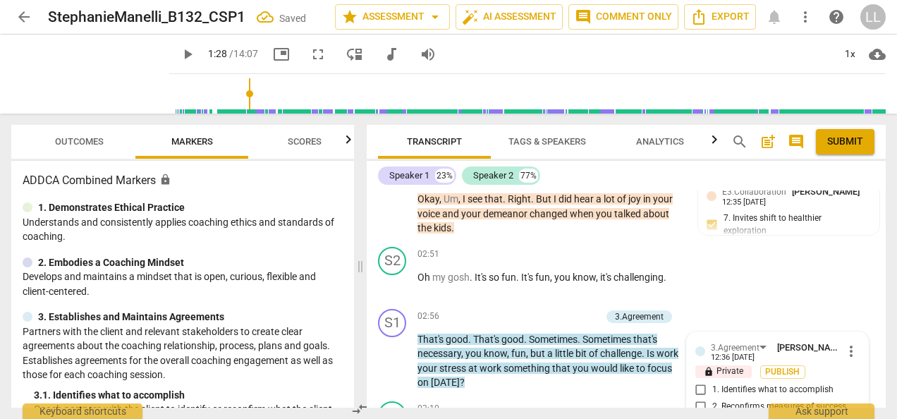
scroll to position [1755, 0]
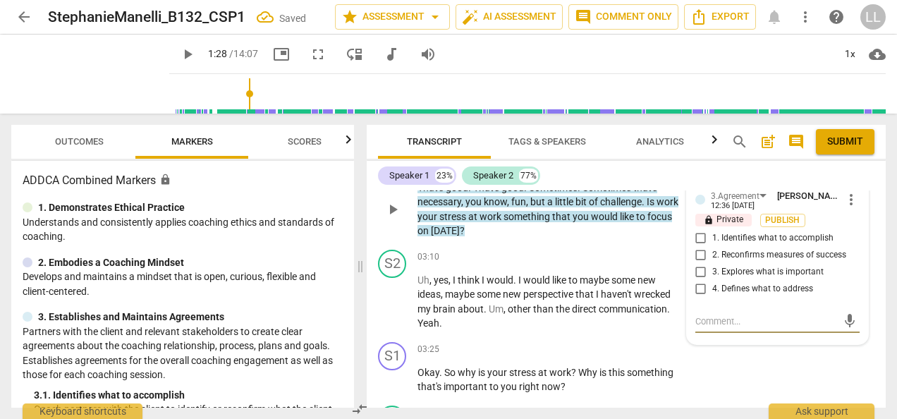
click at [699, 230] on input "1. Identifies what to accomplish" at bounding box center [701, 238] width 23 height 17
checkbox input "true"
click at [777, 214] on span "Publish" at bounding box center [783, 220] width 21 height 12
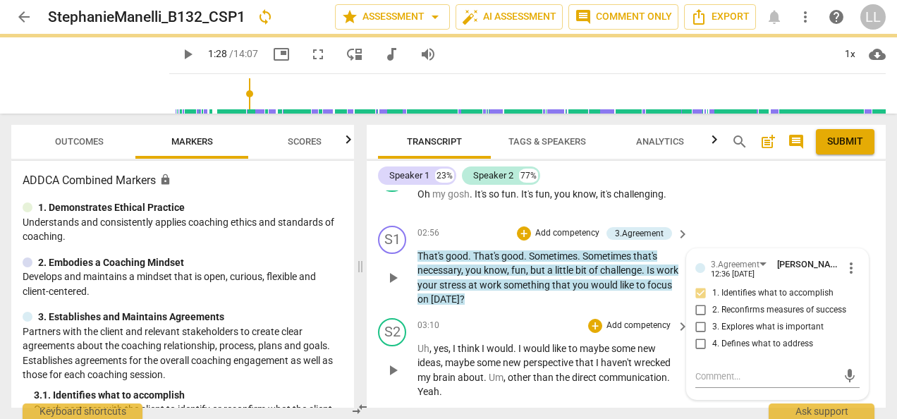
scroll to position [1613, 0]
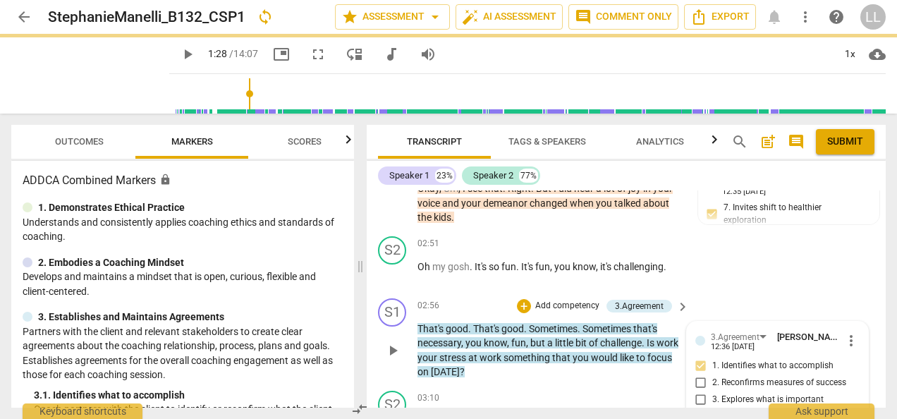
type input "88"
checkbox input "false"
click at [529, 299] on div "+ Add competency" at bounding box center [559, 306] width 84 height 14
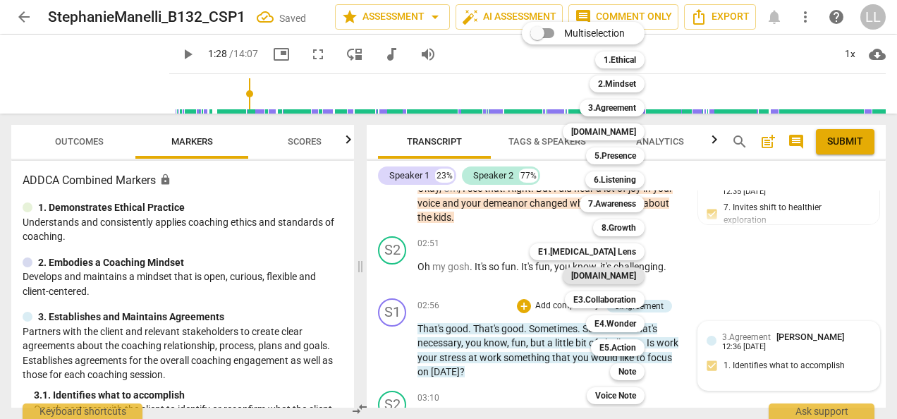
click at [605, 281] on b "[DOMAIN_NAME]" at bounding box center [603, 275] width 65 height 17
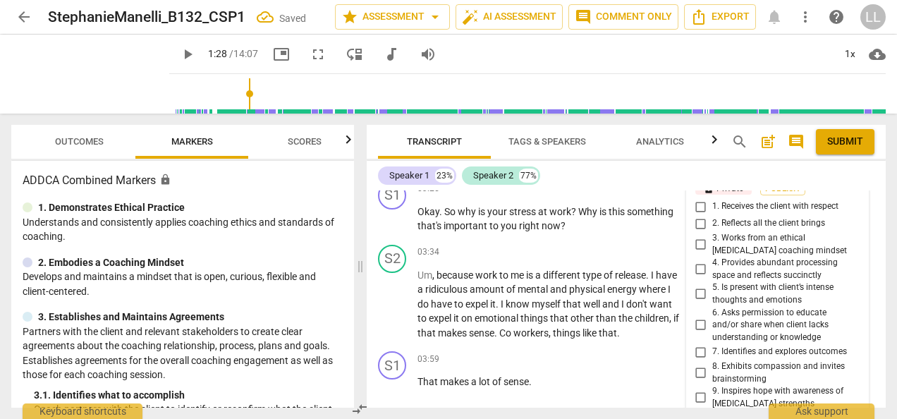
scroll to position [1953, 0]
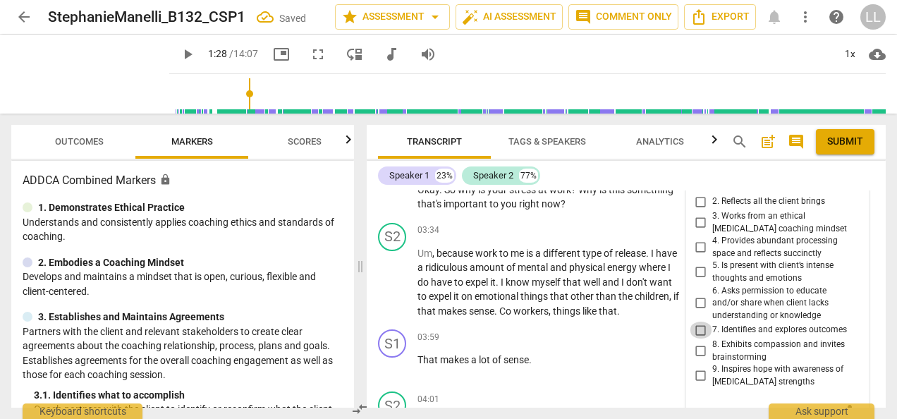
click at [699, 322] on input "7. Identifies and explores outcomes" at bounding box center [701, 330] width 23 height 17
checkbox input "true"
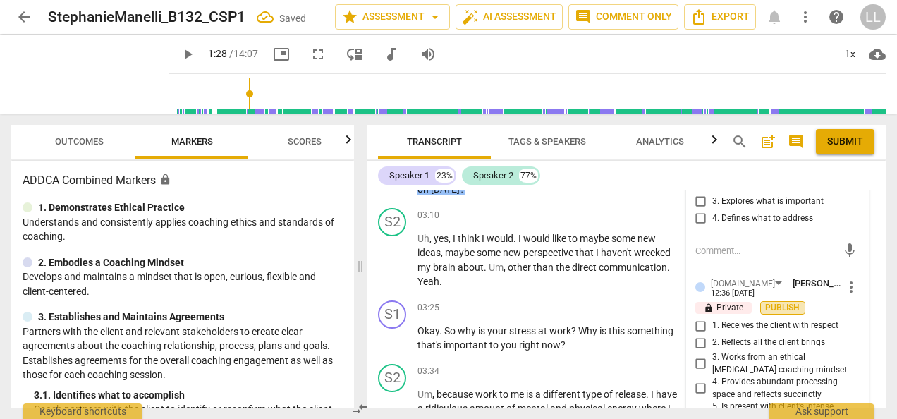
click at [780, 302] on span "Publish" at bounding box center [783, 308] width 21 height 12
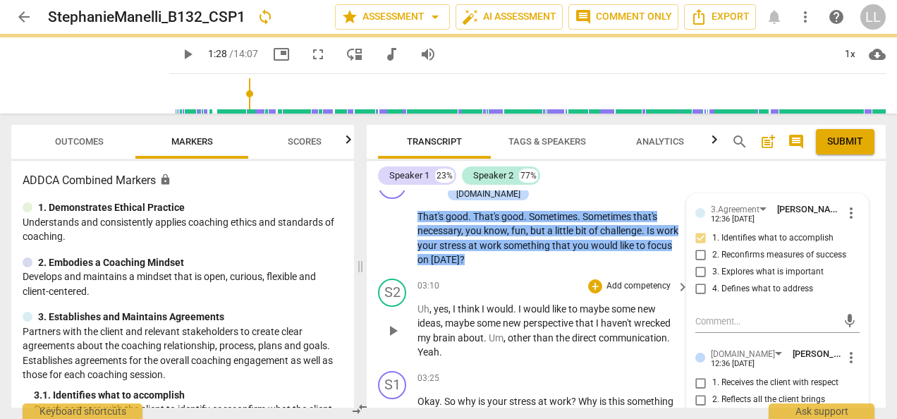
type input "88"
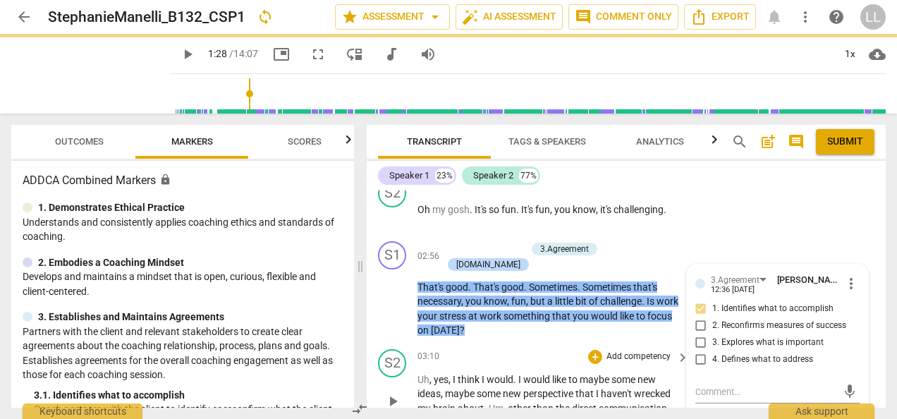
checkbox input "true"
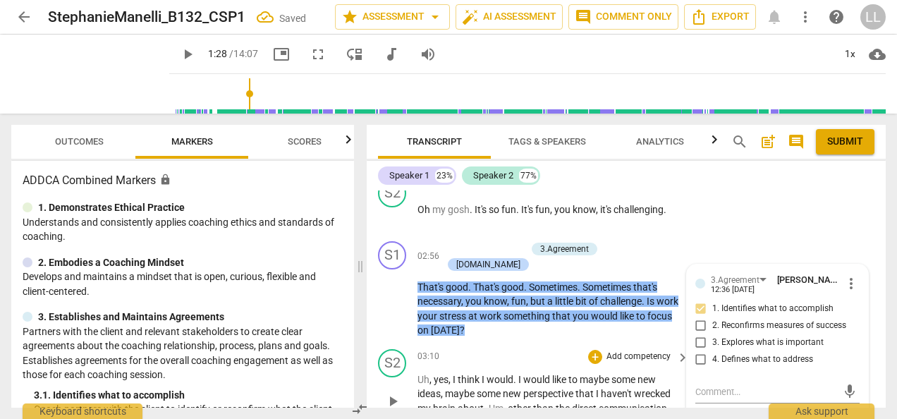
click at [508, 344] on div "S2 play_arrow pause 03:10 + Add competency keyboard_arrow_right Uh , yes , I th…" at bounding box center [626, 390] width 519 height 92
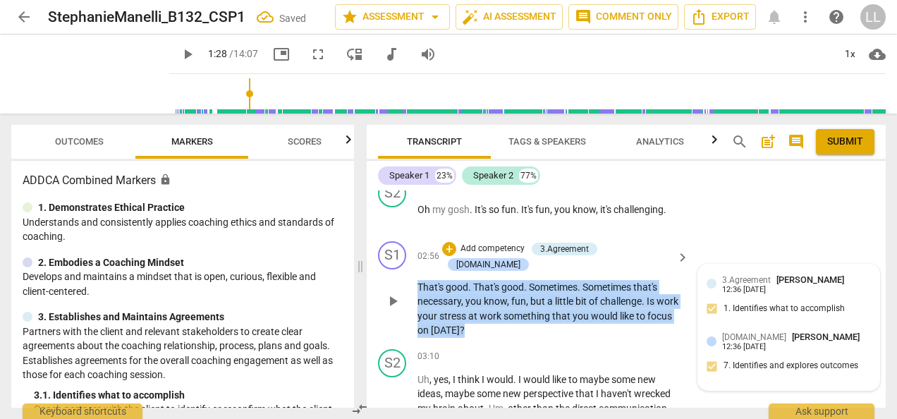
drag, startPoint x: 507, startPoint y: 298, endPoint x: 411, endPoint y: 254, distance: 105.7
click at [411, 254] on div "S1 play_arrow pause 02:56 + Add competency 3.Agreement [DOMAIN_NAME] keyboard_a…" at bounding box center [626, 290] width 519 height 108
copy p "That's good . That's good . Sometimes . Sometimes that's necessary , you know ,…"
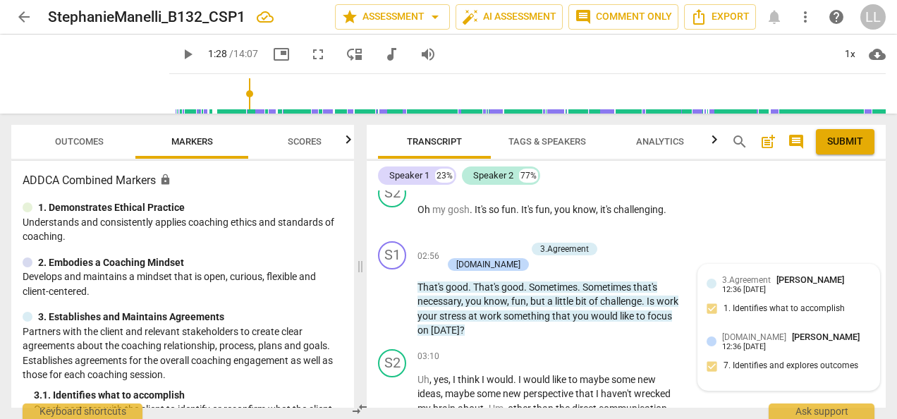
click at [812, 273] on div "3.Agreement [PERSON_NAME] 12:36 [DATE]" at bounding box center [796, 284] width 149 height 22
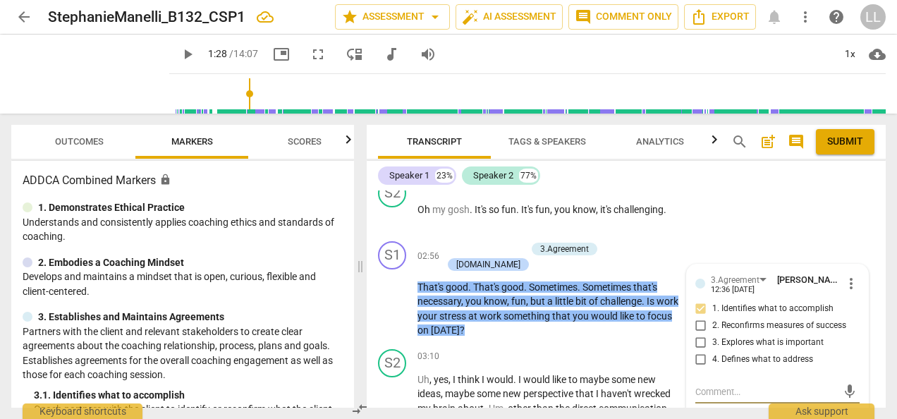
click at [699, 385] on textarea at bounding box center [767, 391] width 142 height 13
type textarea "To keep ownership with the client, you might ask more openly, e.g., “What feels…"
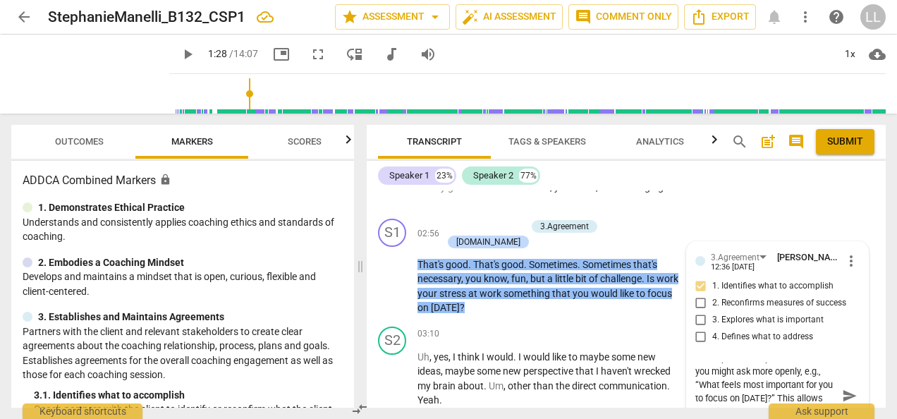
click at [696, 363] on textarea "To keep ownership with the client, you might ask more openly, e.g., “What feels…" at bounding box center [767, 396] width 142 height 67
type textarea "To keep ownership with the client, ou might ask more openly, e.g., “What feels …"
type textarea "To keep ownership with the client, You might ask more openly, e.g., “What feels…"
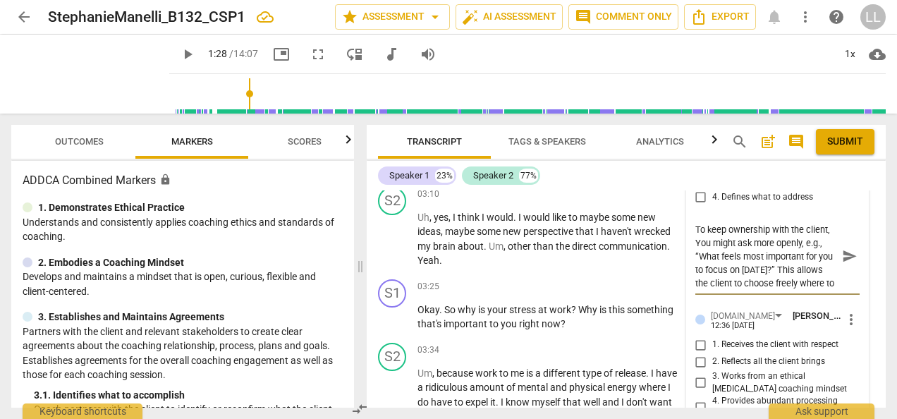
scroll to position [1834, 0]
type textarea "To keep ownership with the client, You might ask more openly, e.g., “What feels…"
click at [848, 247] on span "send" at bounding box center [850, 255] width 16 height 16
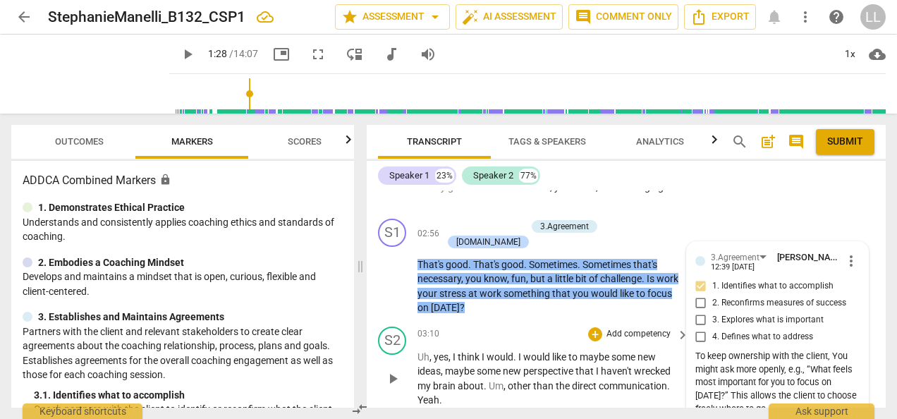
scroll to position [1764, 0]
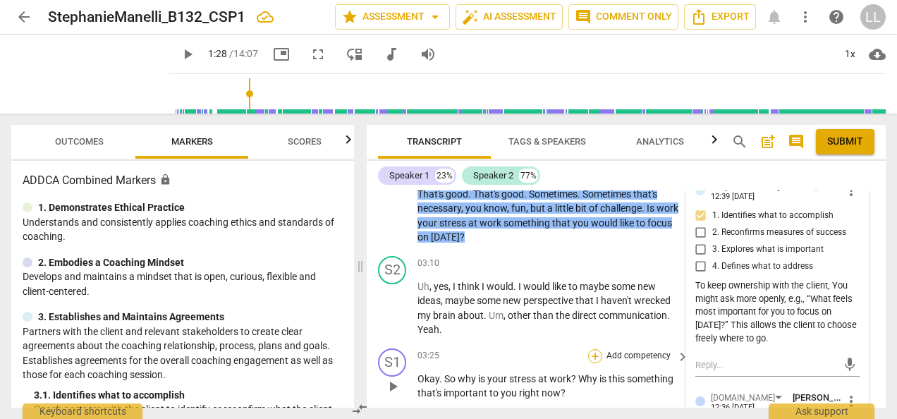
click at [598, 349] on div "+" at bounding box center [595, 356] width 14 height 14
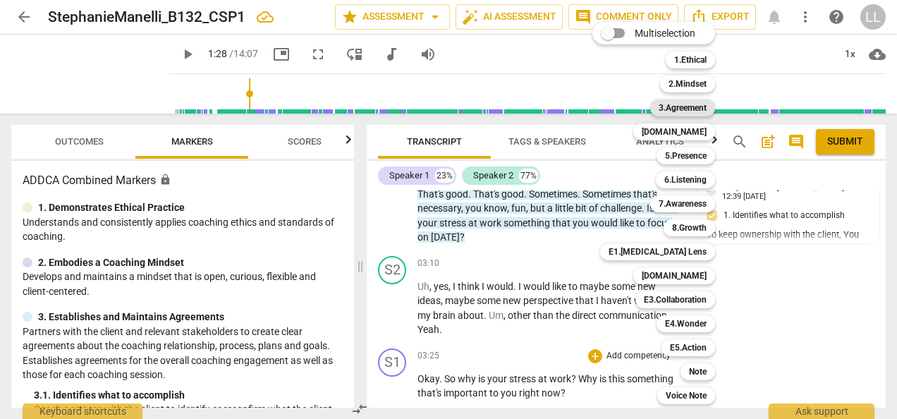
click at [686, 106] on b "3.Agreement" at bounding box center [683, 107] width 48 height 17
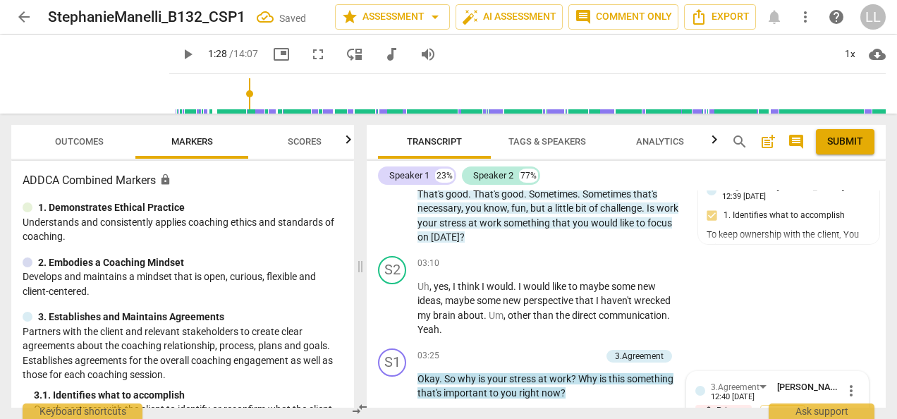
scroll to position [1939, 0]
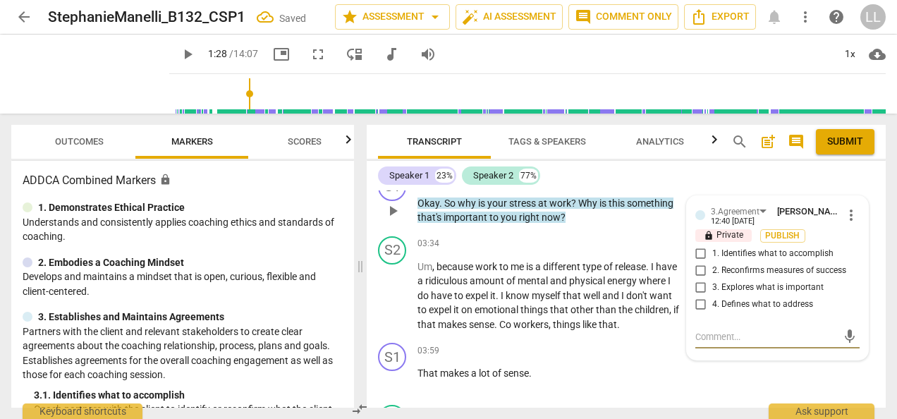
click at [701, 279] on input "3. Explores what is important" at bounding box center [701, 287] width 23 height 17
checkbox input "true"
click at [782, 230] on span "Publish" at bounding box center [783, 236] width 21 height 12
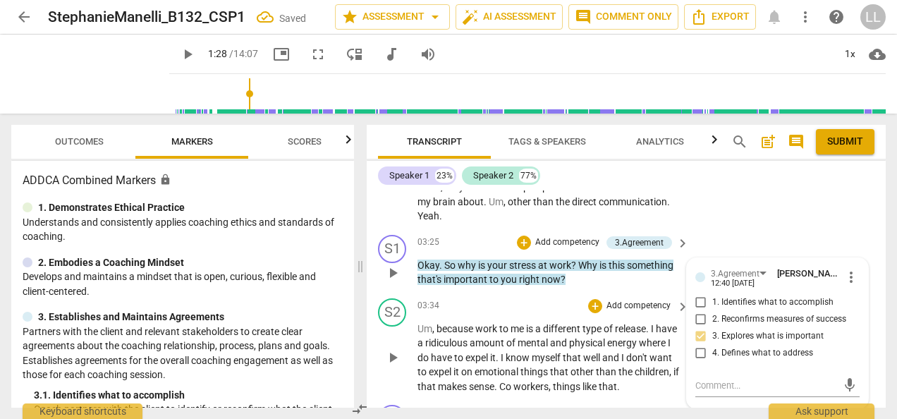
scroll to position [1855, 0]
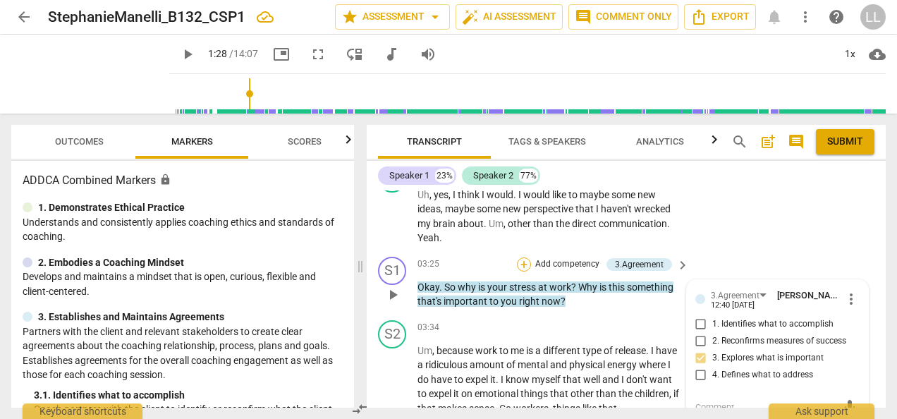
click at [526, 258] on div "+" at bounding box center [524, 265] width 14 height 14
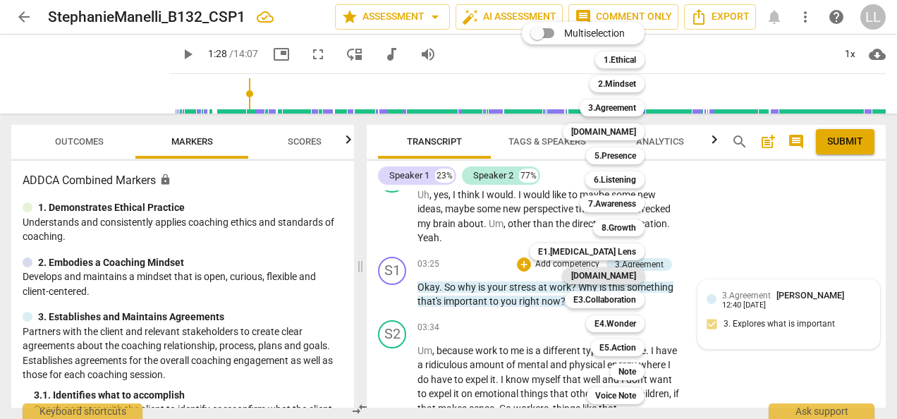
click at [624, 275] on b "[DOMAIN_NAME]" at bounding box center [603, 275] width 65 height 17
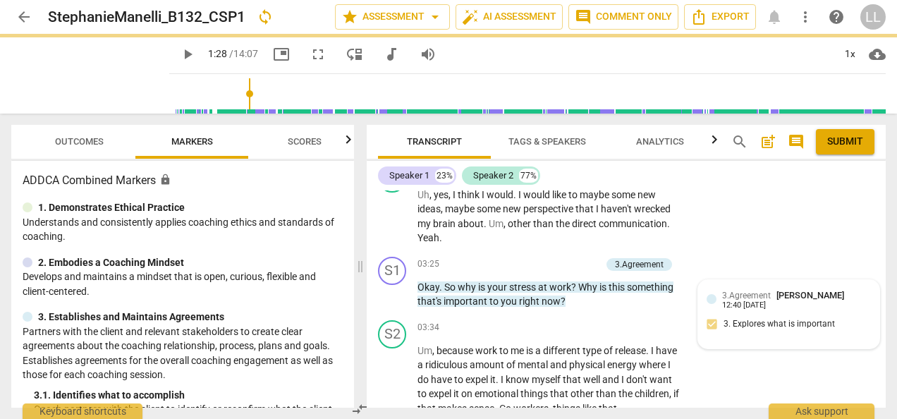
type input "88"
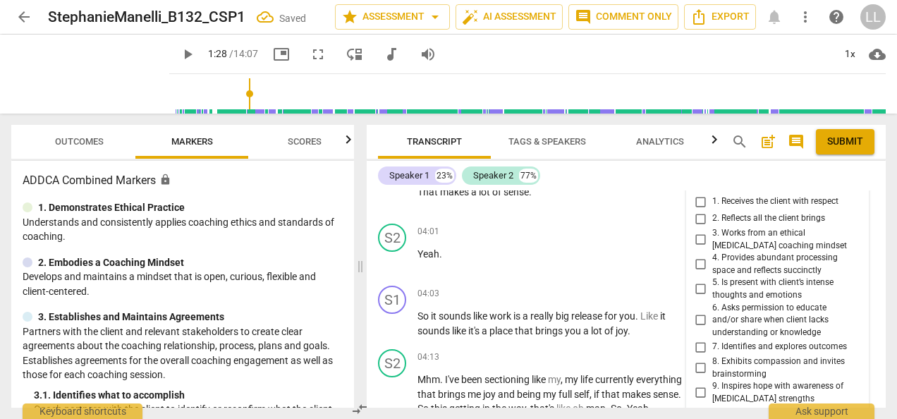
scroll to position [2138, 0]
click at [695, 337] on input "7. Identifies and explores outcomes" at bounding box center [701, 345] width 23 height 17
checkbox input "true"
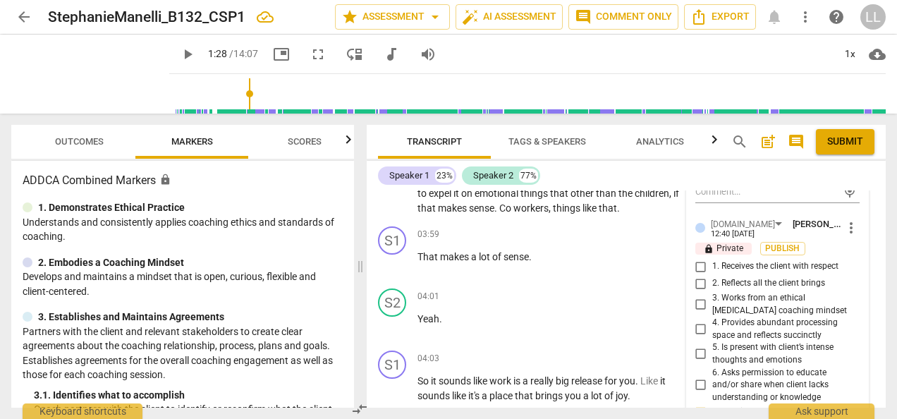
scroll to position [1926, 0]
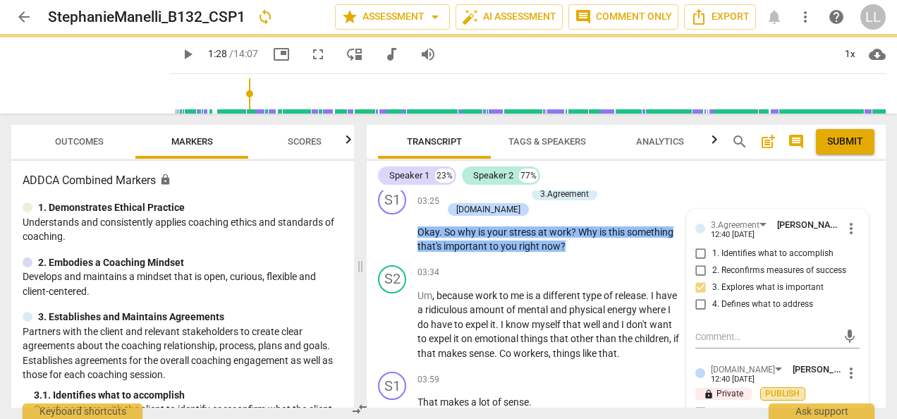
click at [773, 388] on span "Publish" at bounding box center [783, 394] width 21 height 12
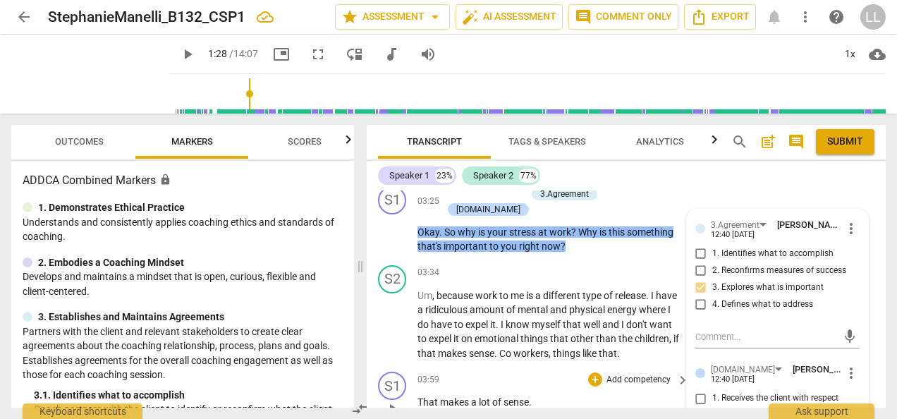
click at [578, 395] on p "That makes a lot of sense ." at bounding box center [550, 402] width 265 height 15
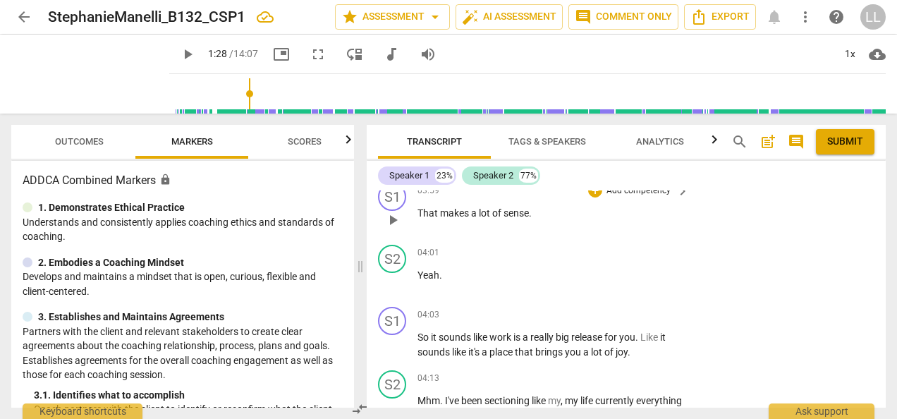
scroll to position [2138, 0]
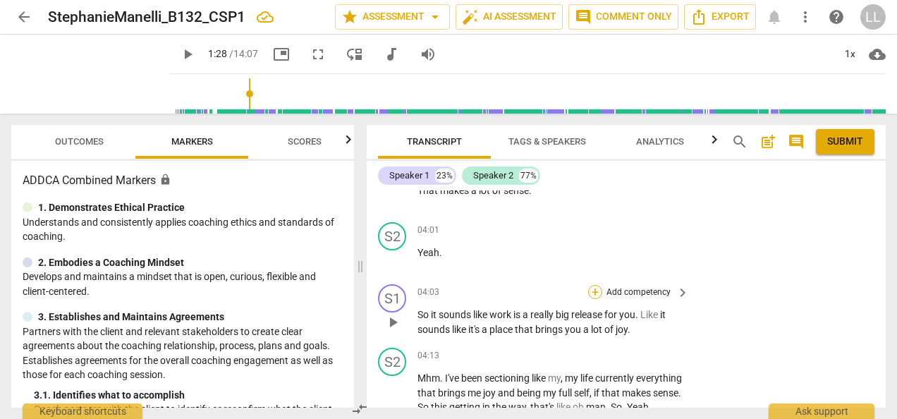
click at [594, 285] on div "+" at bounding box center [595, 292] width 14 height 14
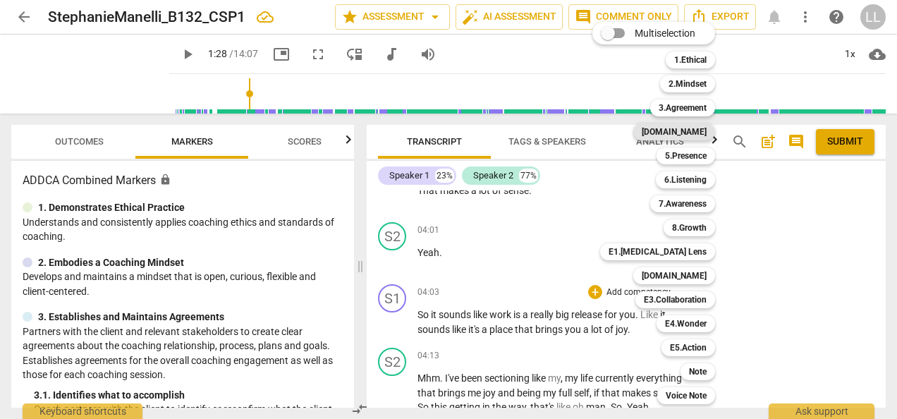
click at [700, 132] on b "[DOMAIN_NAME]" at bounding box center [674, 131] width 65 height 17
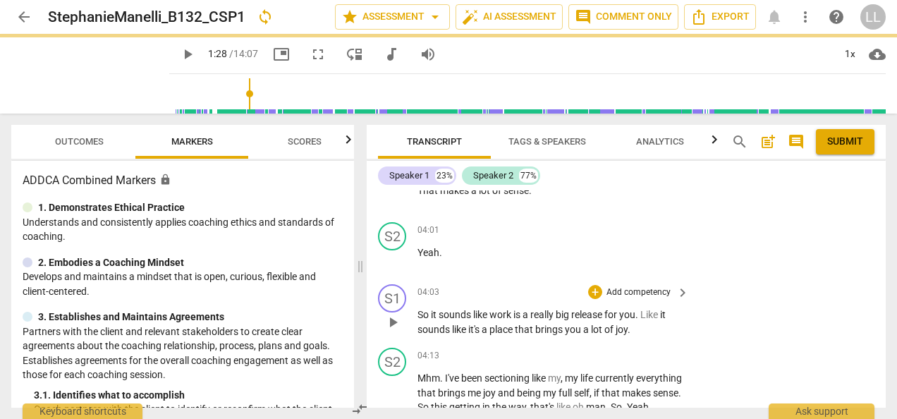
type input "88"
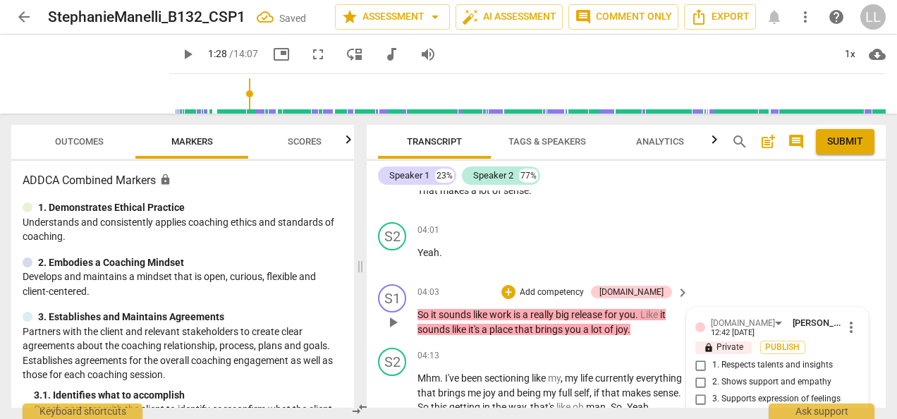
scroll to position [2256, 0]
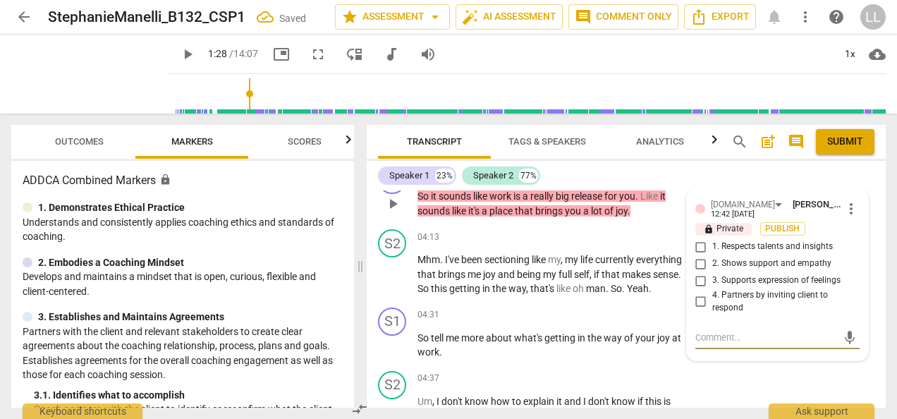
click at [704, 255] on input "2. Shows support and empathy" at bounding box center [701, 263] width 23 height 17
checkbox input "true"
click at [696, 272] on input "3. Supports expression of feelings" at bounding box center [701, 280] width 23 height 17
checkbox input "true"
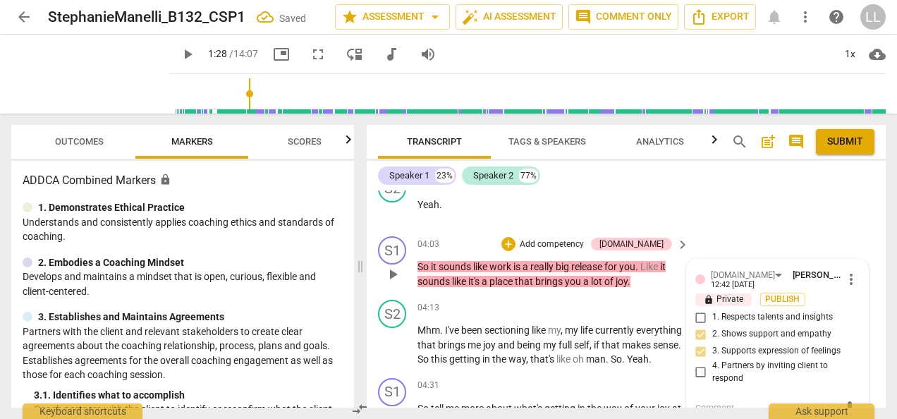
click at [696, 360] on label "4. Partners by inviting client to respond" at bounding box center [772, 372] width 164 height 25
click at [696, 364] on input "4. Partners by inviting client to respond" at bounding box center [701, 372] width 23 height 17
click at [703, 364] on input "4. Partners by inviting client to respond" at bounding box center [701, 372] width 23 height 17
checkbox input "false"
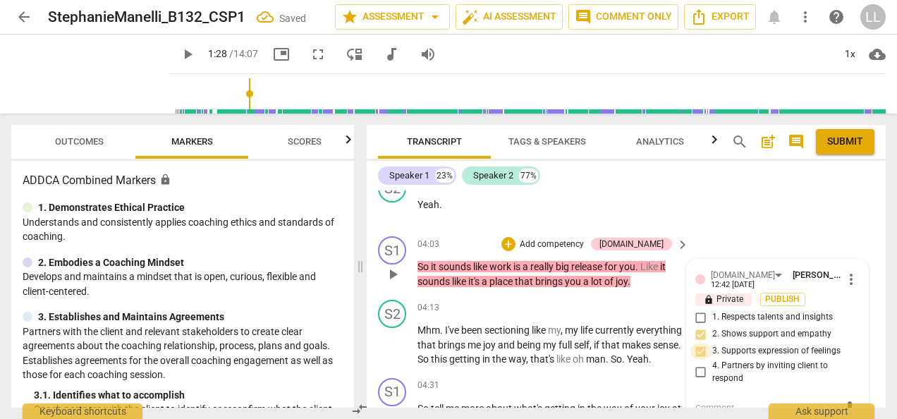
click at [700, 343] on input "3. Supports expression of feelings" at bounding box center [701, 351] width 23 height 17
checkbox input "false"
click at [777, 293] on span "Publish" at bounding box center [783, 299] width 21 height 12
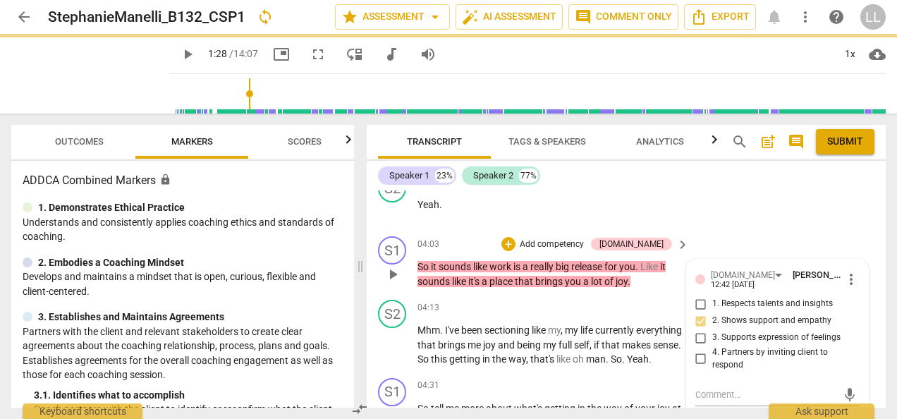
type input "88"
checkbox input "true"
click at [572, 238] on p "Add competency" at bounding box center [552, 244] width 67 height 13
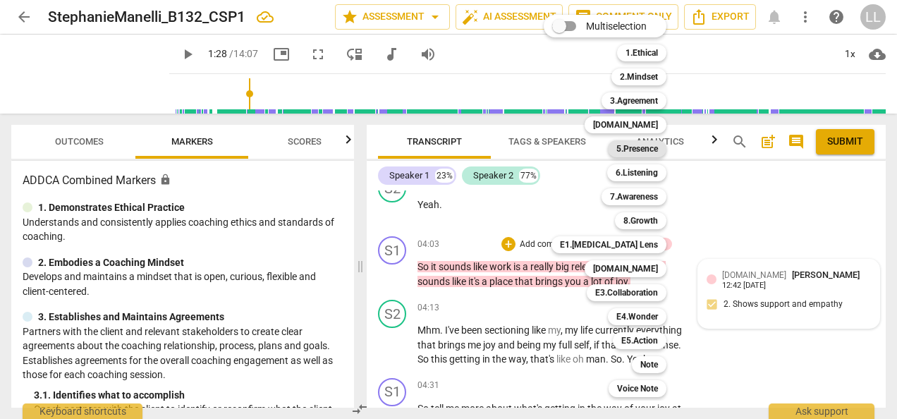
click at [625, 152] on b "5.Presence" at bounding box center [638, 148] width 42 height 17
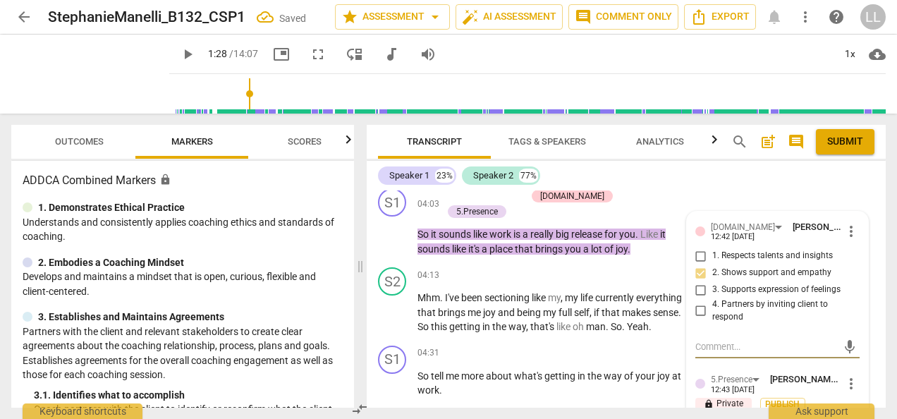
scroll to position [2256, 0]
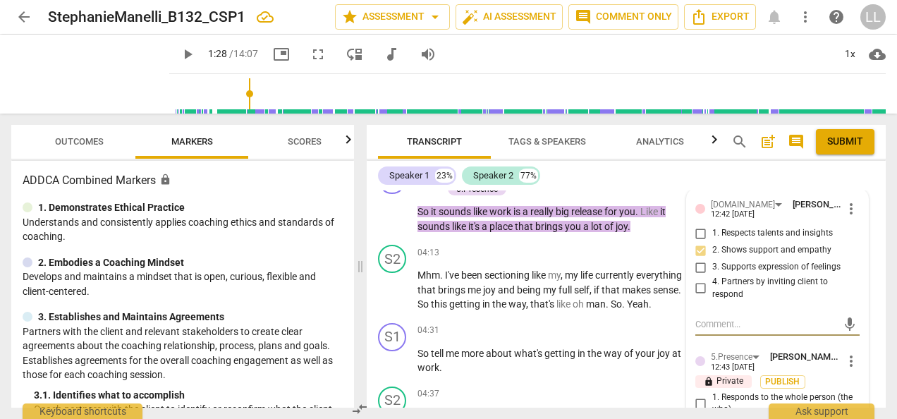
click at [704, 395] on input "1. Responds to the whole person (the who)" at bounding box center [701, 403] width 23 height 17
checkbox input "true"
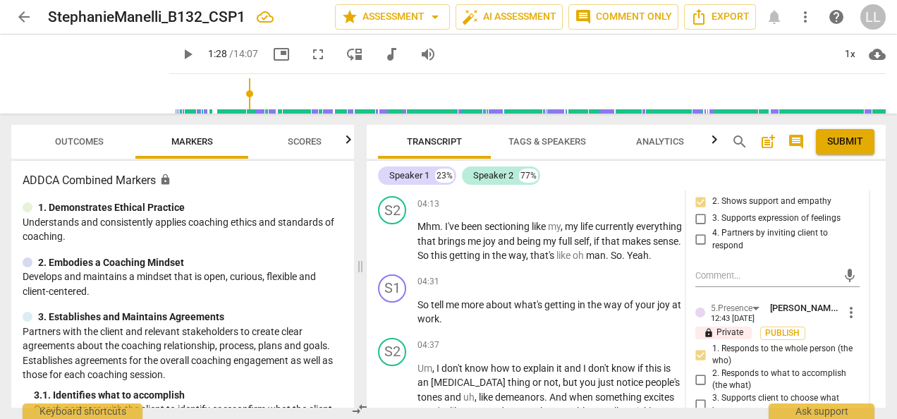
scroll to position [2327, 0]
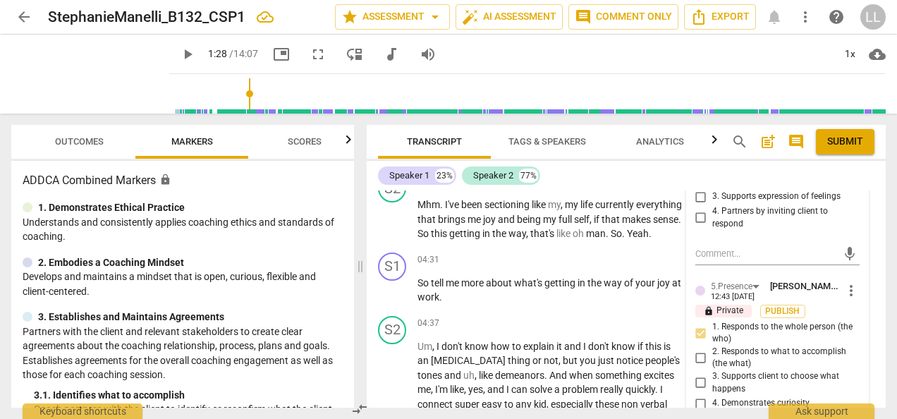
click at [698, 349] on input "2. Responds to what to accomplish (the what)" at bounding box center [701, 357] width 23 height 17
checkbox input "true"
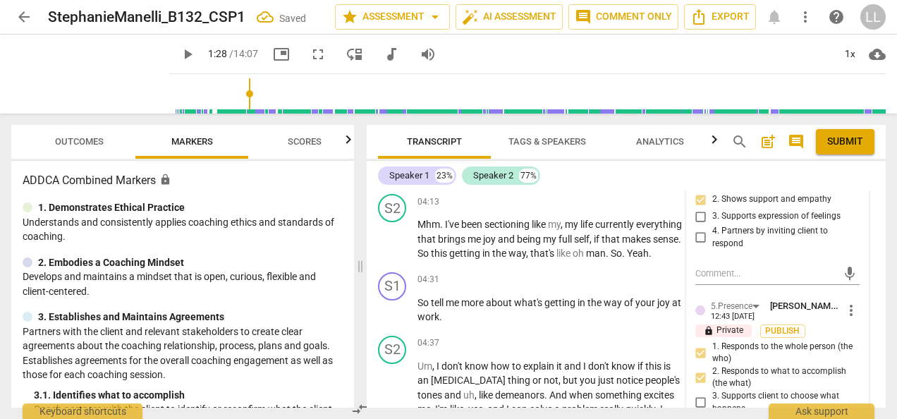
scroll to position [2256, 0]
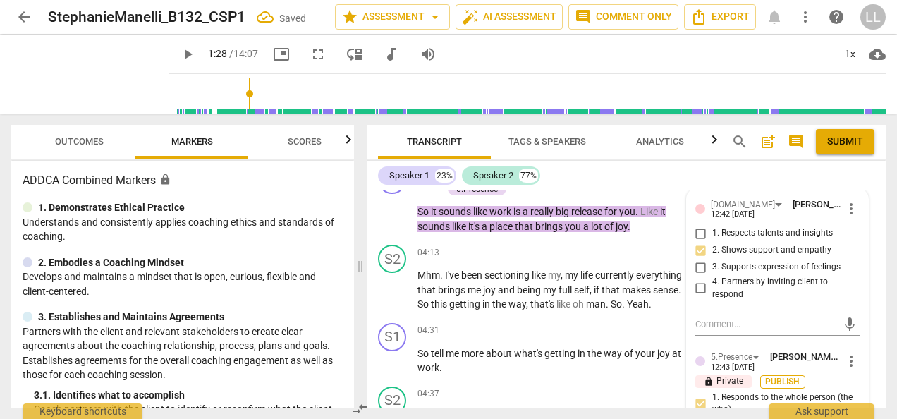
click at [782, 376] on span "Publish" at bounding box center [783, 382] width 21 height 12
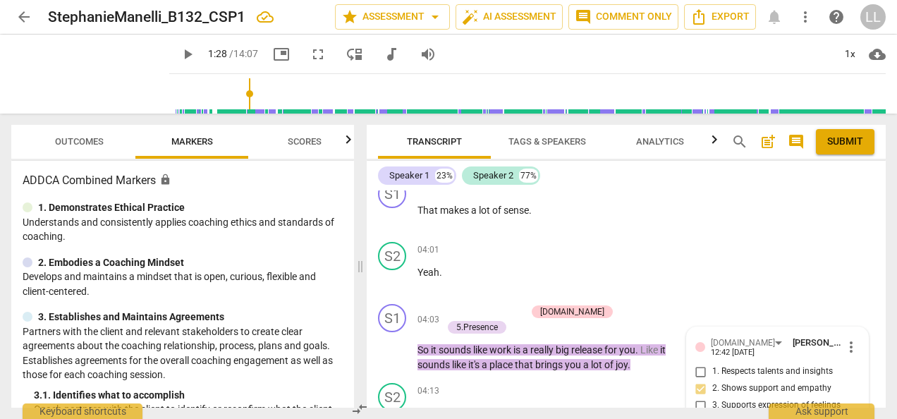
scroll to position [2115, 0]
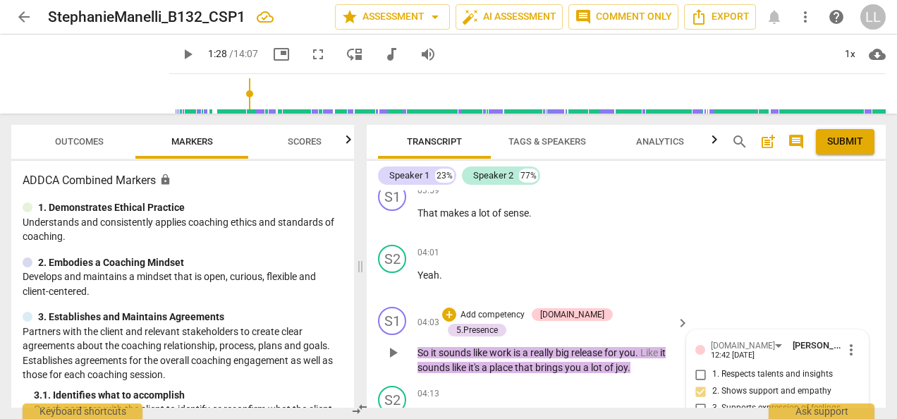
click at [663, 346] on p "So it sounds like work is a really big release for you . Like it sounds like it…" at bounding box center [550, 360] width 265 height 29
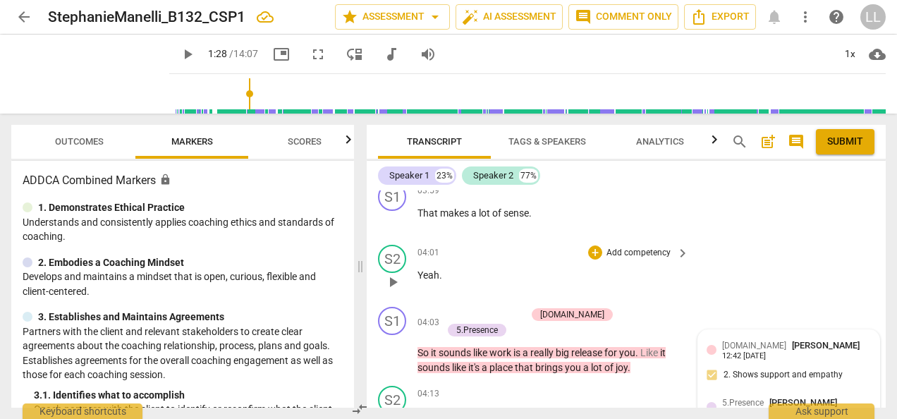
click at [711, 239] on div "S2 play_arrow pause 04:01 + Add competency keyboard_arrow_right Yeah ." at bounding box center [626, 270] width 519 height 62
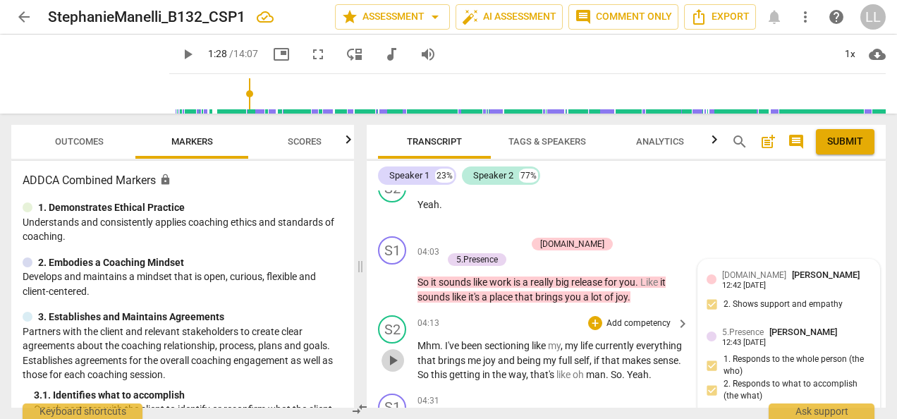
click at [396, 352] on span "play_arrow" at bounding box center [392, 360] width 17 height 17
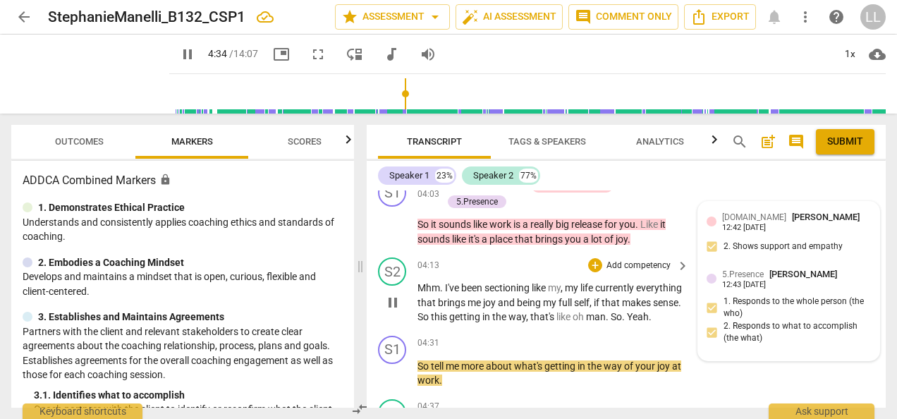
scroll to position [2256, 0]
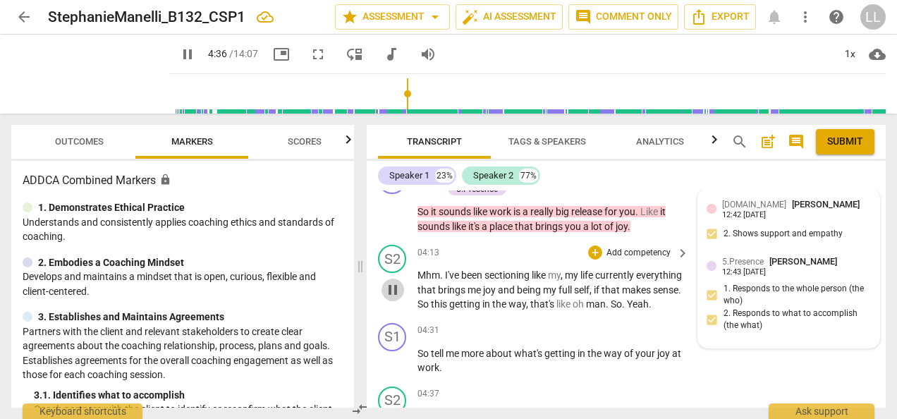
click at [396, 281] on span "pause" at bounding box center [392, 289] width 17 height 17
click at [612, 325] on p "Add competency" at bounding box center [638, 331] width 67 height 13
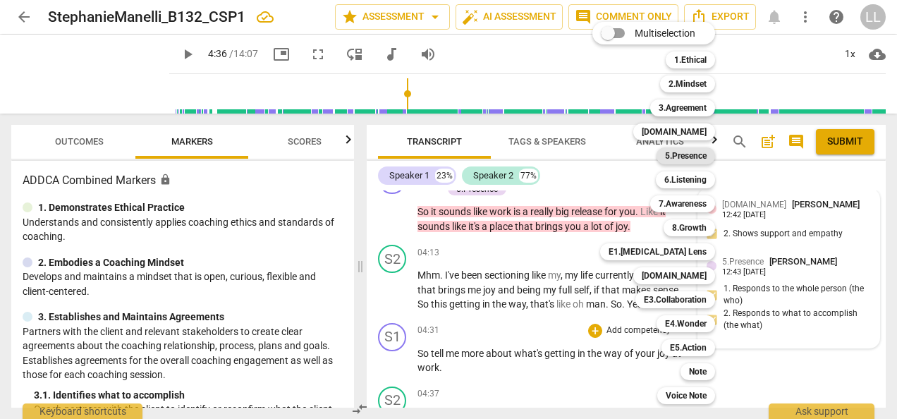
click at [693, 153] on b "5.Presence" at bounding box center [686, 155] width 42 height 17
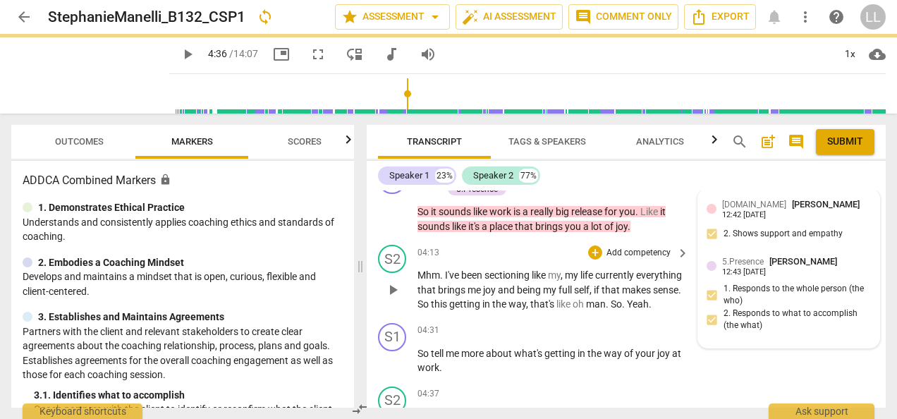
type input "277"
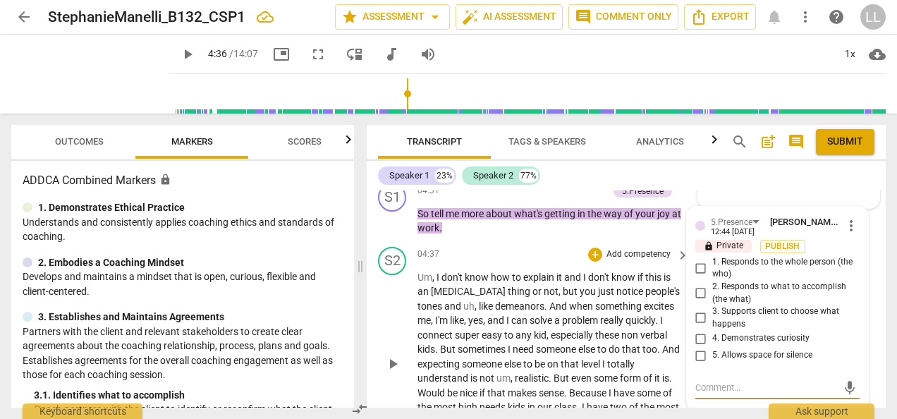
scroll to position [2375, 0]
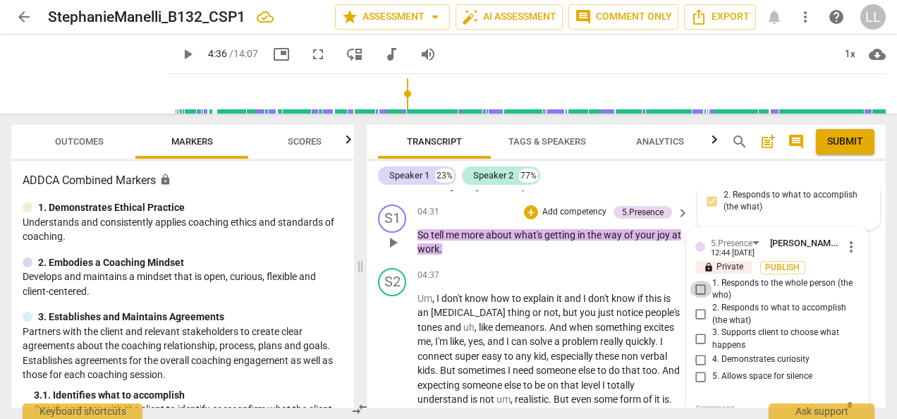
click at [696, 281] on input "1. Responds to the whole person (the who)" at bounding box center [701, 289] width 23 height 17
checkbox input "true"
click at [700, 306] on input "2. Responds to what to accomplish (the what)" at bounding box center [701, 314] width 23 height 17
checkbox input "true"
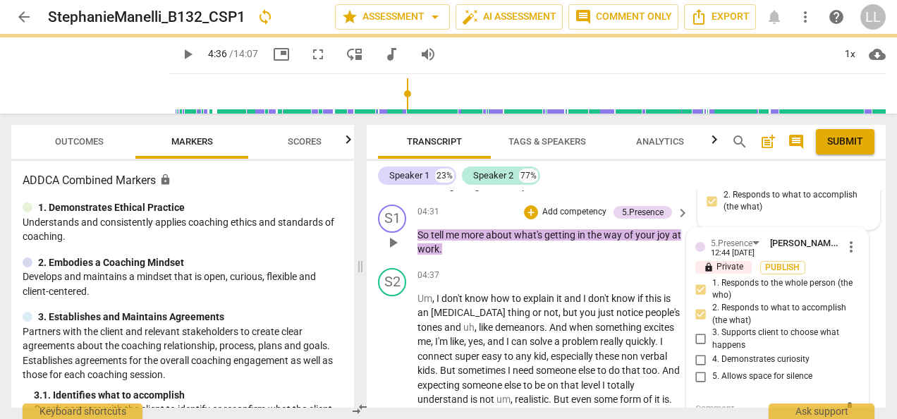
click at [693, 351] on input "4. Demonstrates curiosity" at bounding box center [701, 359] width 23 height 17
checkbox input "true"
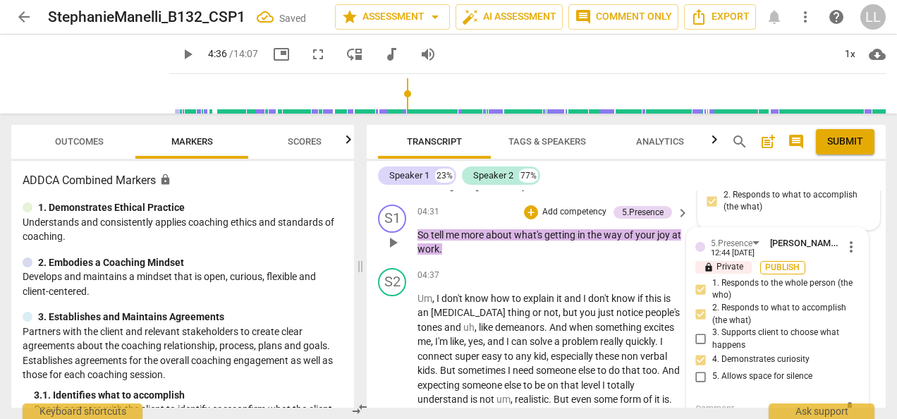
click at [782, 262] on span "Publish" at bounding box center [783, 268] width 21 height 12
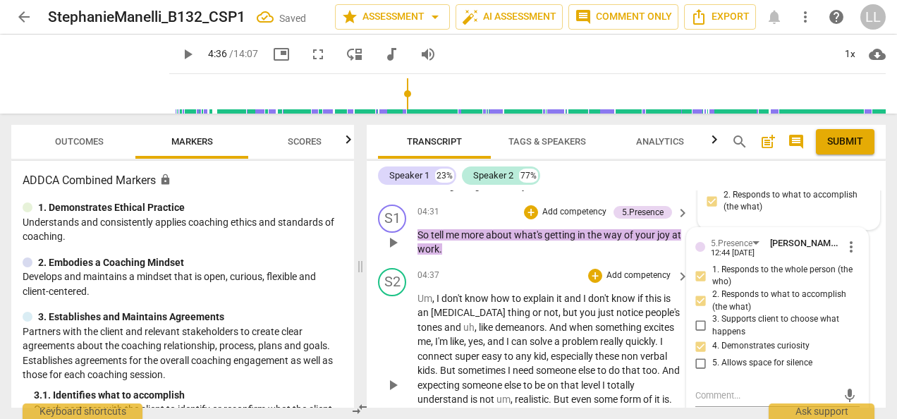
scroll to position [2304, 0]
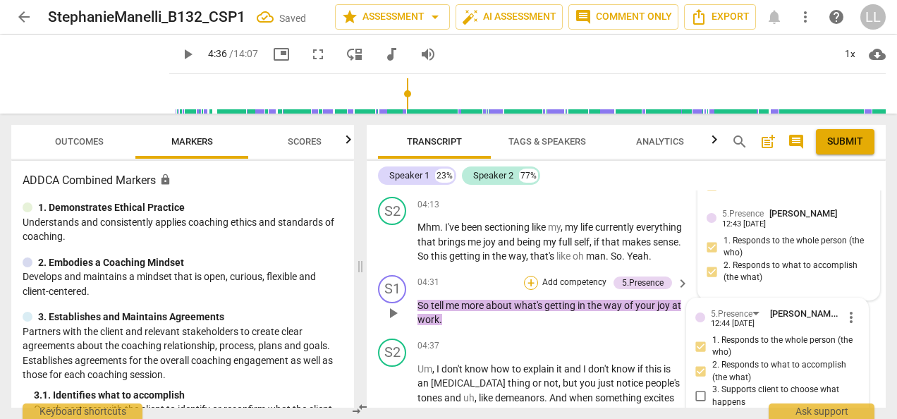
click at [529, 276] on div "+" at bounding box center [531, 283] width 14 height 14
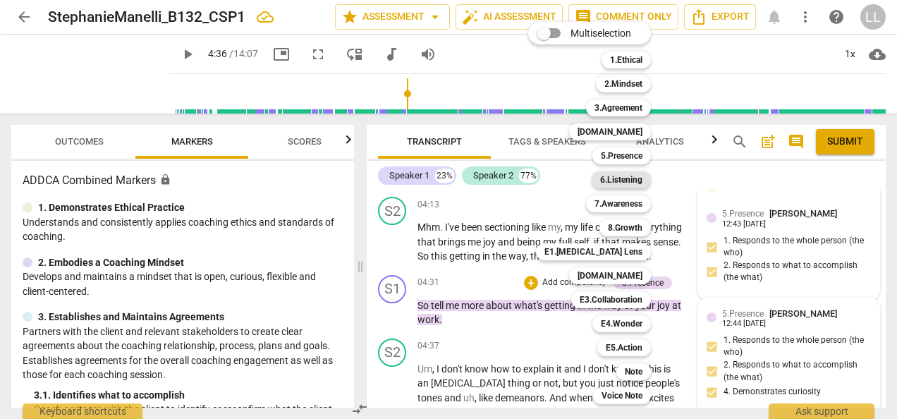
click at [616, 178] on b "6.Listening" at bounding box center [621, 179] width 42 height 17
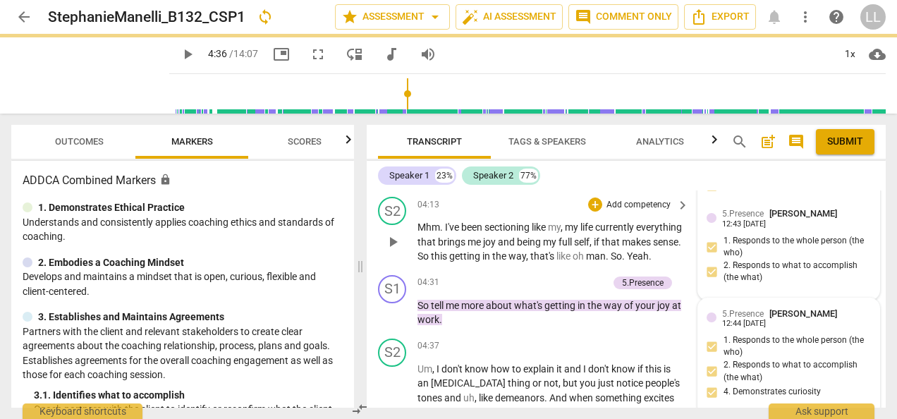
type input "277"
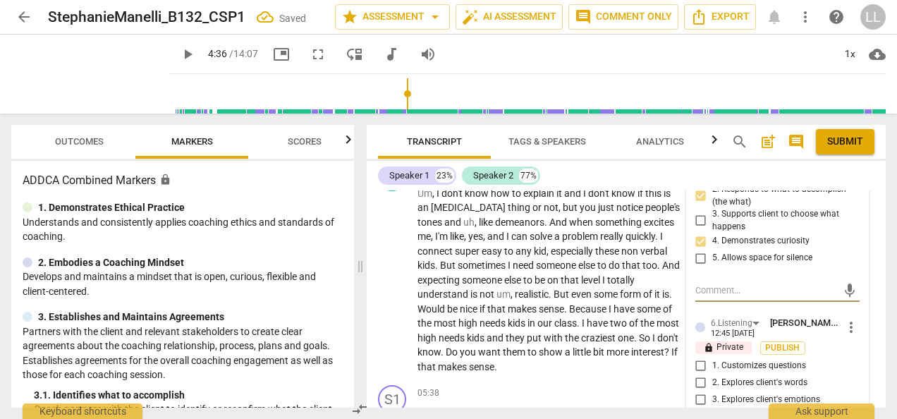
scroll to position [2502, 0]
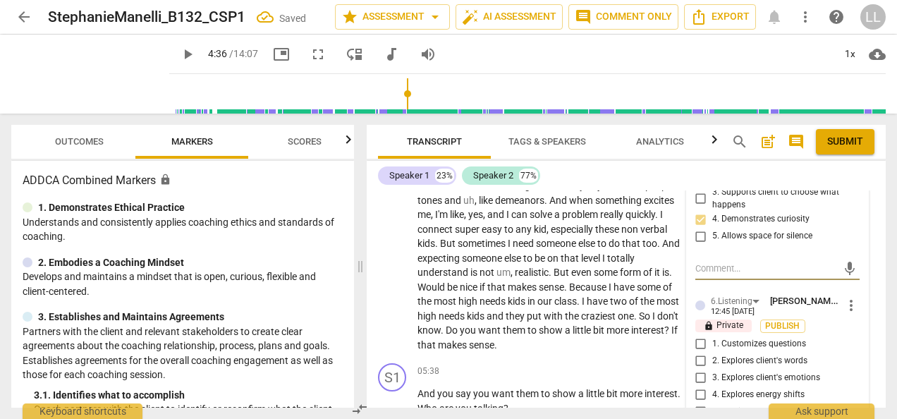
click at [703, 353] on input "2. Explores client's words" at bounding box center [701, 361] width 23 height 17
checkbox input "true"
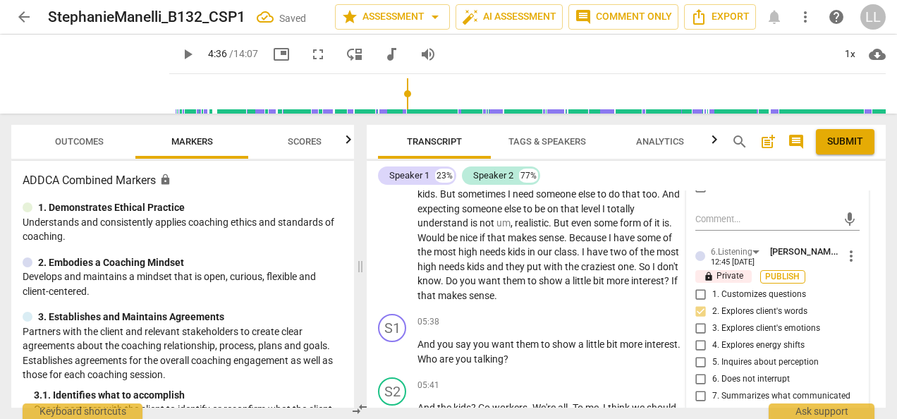
scroll to position [2572, 0]
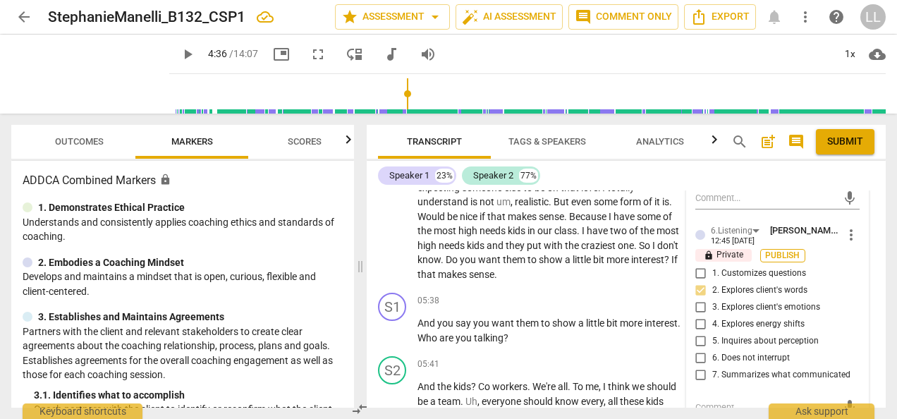
click at [775, 250] on span "Publish" at bounding box center [783, 256] width 21 height 12
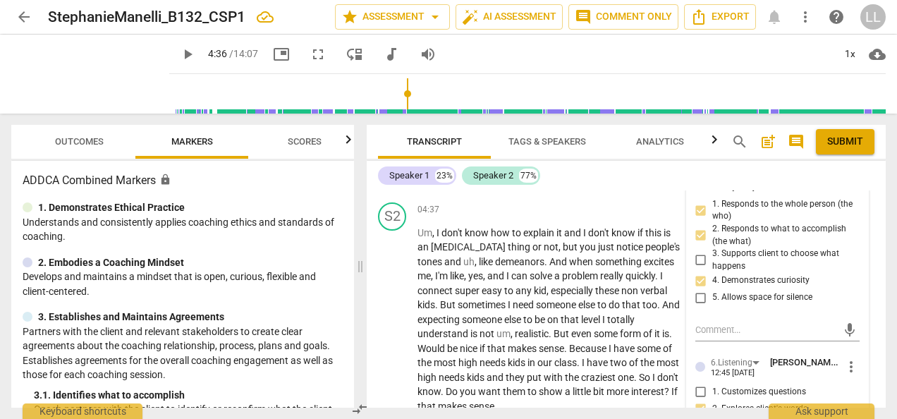
scroll to position [2431, 0]
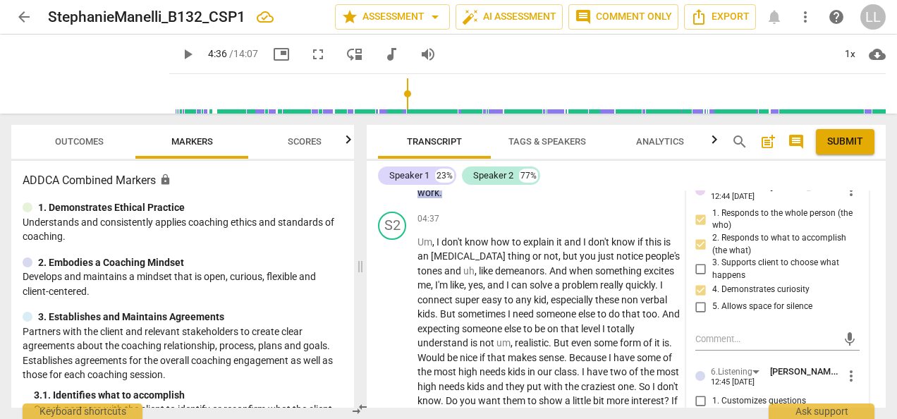
click at [699, 393] on input "1. Customizes questions" at bounding box center [701, 401] width 23 height 17
checkbox input "true"
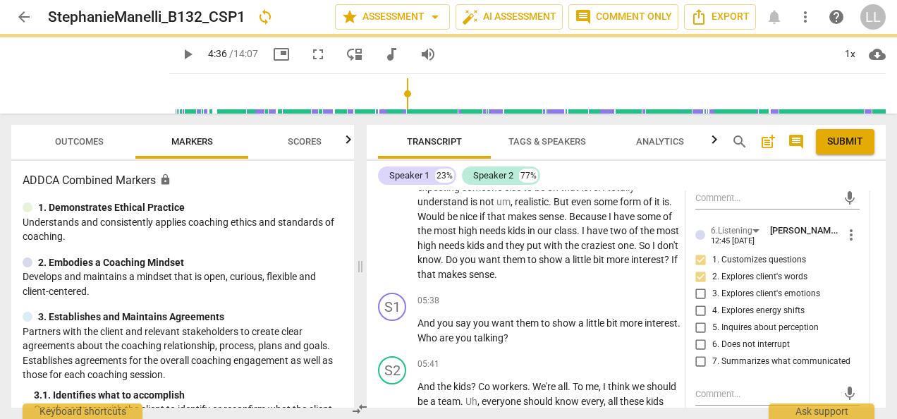
scroll to position [2502, 0]
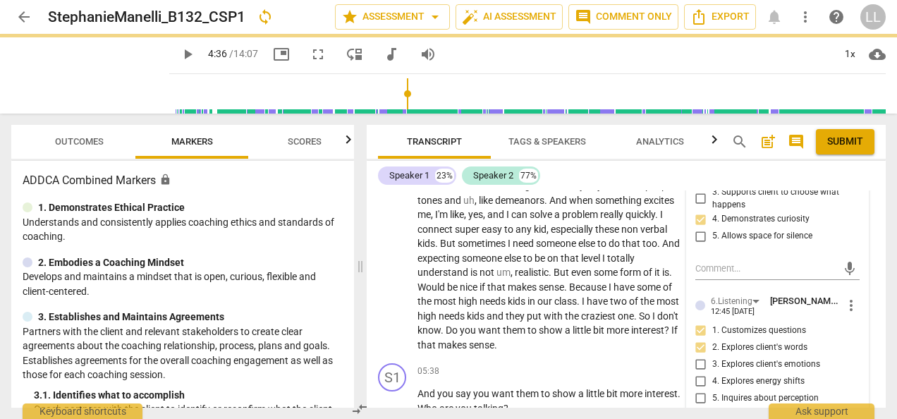
type input "277"
checkbox input "true"
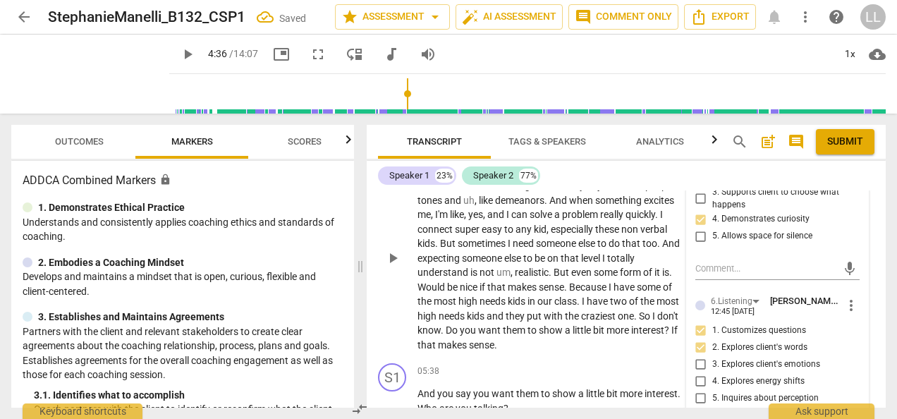
click at [655, 305] on p "Um , I don't know how to explain it and I don't know if this is an [MEDICAL_DAT…" at bounding box center [550, 258] width 265 height 188
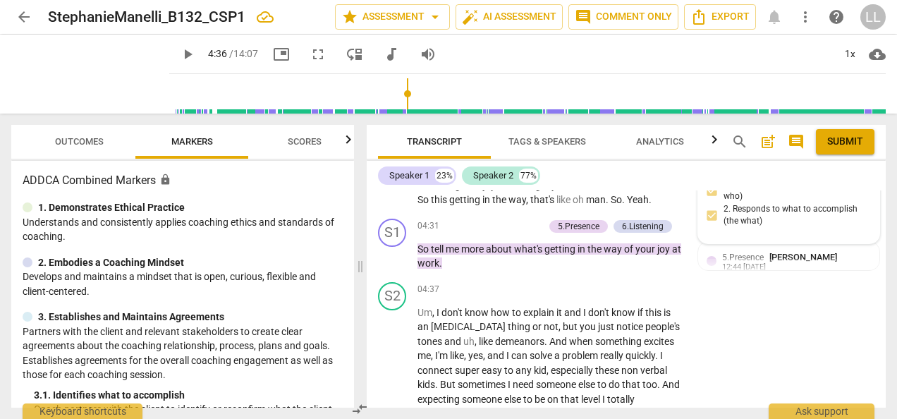
scroll to position [2290, 0]
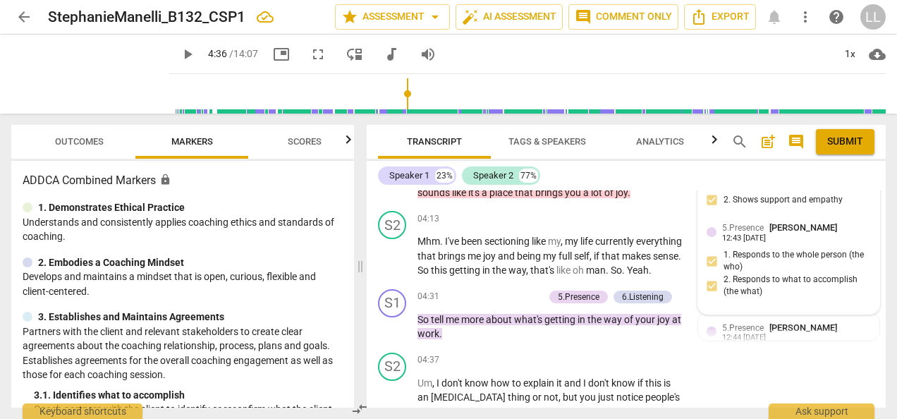
click at [499, 291] on p "Add competency" at bounding box center [510, 297] width 67 height 13
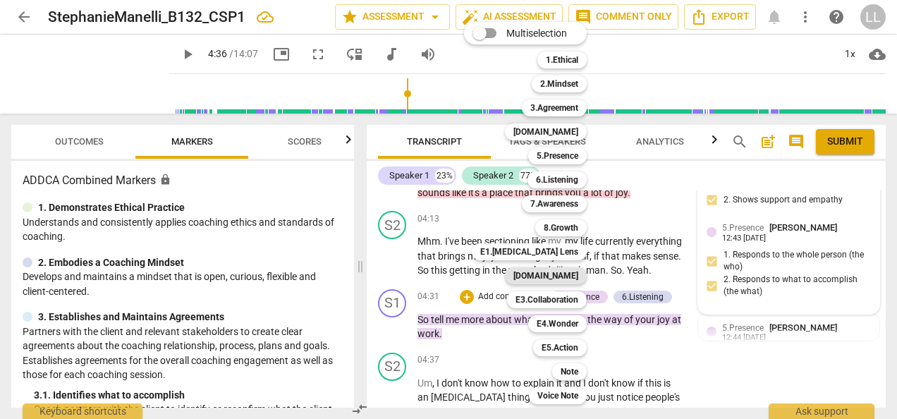
click at [547, 275] on b "[DOMAIN_NAME]" at bounding box center [546, 275] width 65 height 17
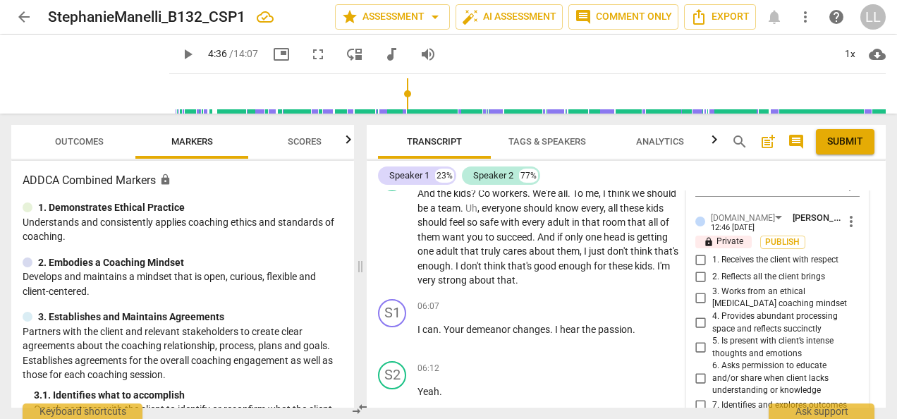
scroll to position [2784, 0]
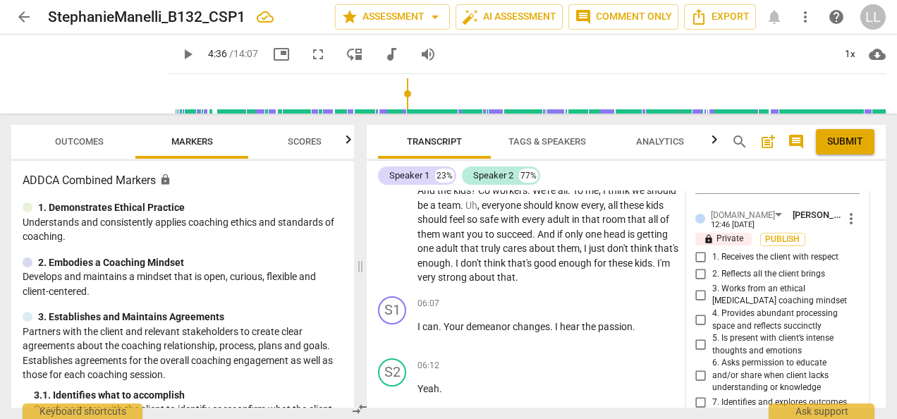
click at [707, 266] on input "2. Reflects all the client brings" at bounding box center [701, 274] width 23 height 17
checkbox input "true"
click at [703, 416] on input "8. Exhibits compassion and invites brainstorming" at bounding box center [701, 424] width 23 height 17
checkbox input "true"
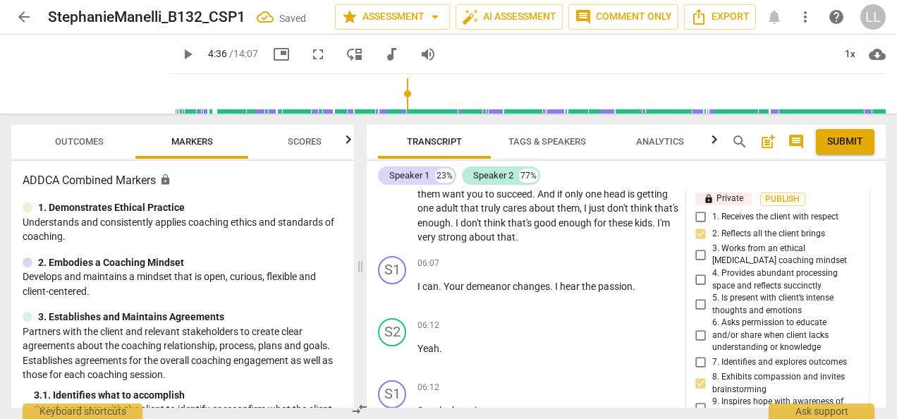
scroll to position [2713, 0]
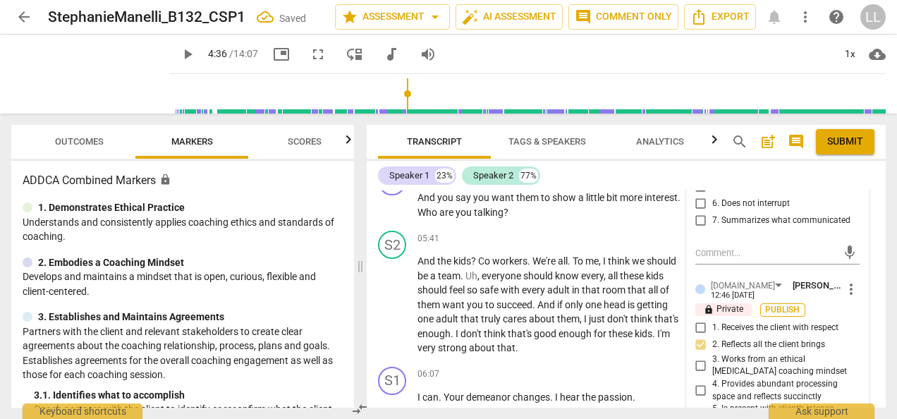
click at [782, 304] on span "Publish" at bounding box center [783, 310] width 21 height 12
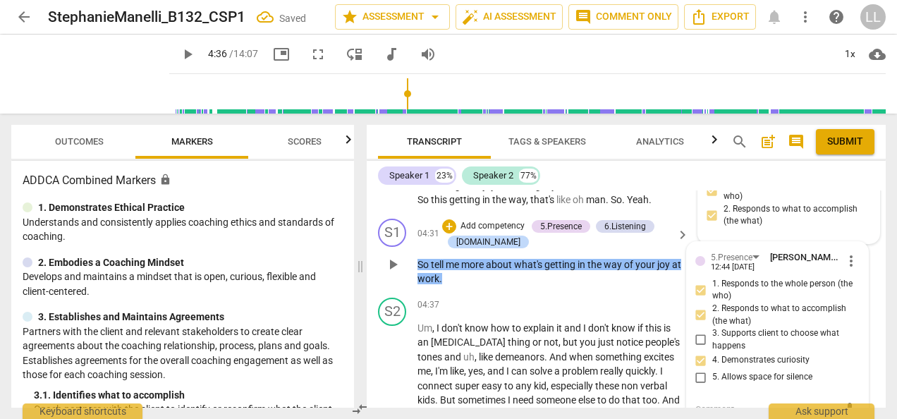
scroll to position [2290, 0]
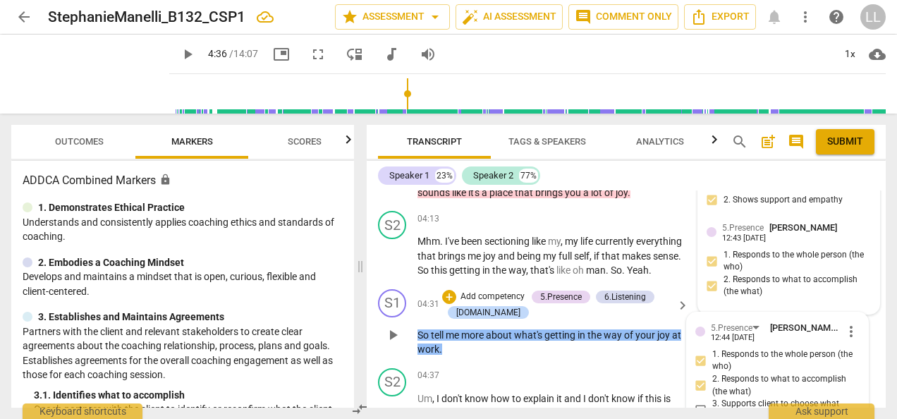
click at [460, 291] on p "Add competency" at bounding box center [492, 297] width 67 height 13
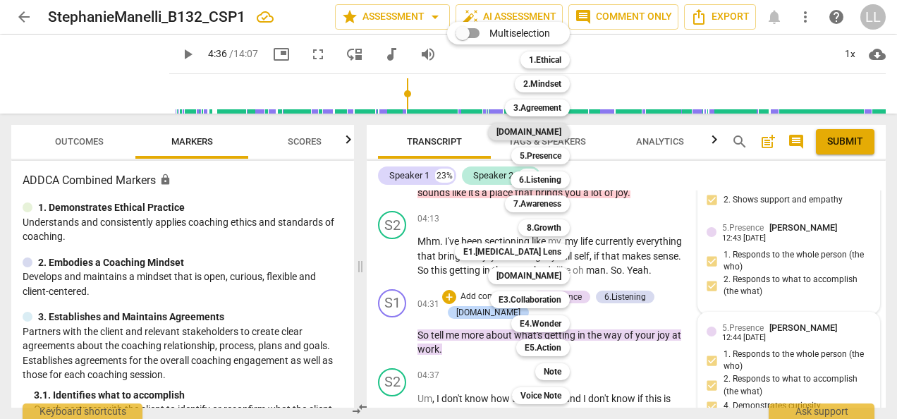
click at [555, 130] on b "[DOMAIN_NAME]" at bounding box center [529, 131] width 65 height 17
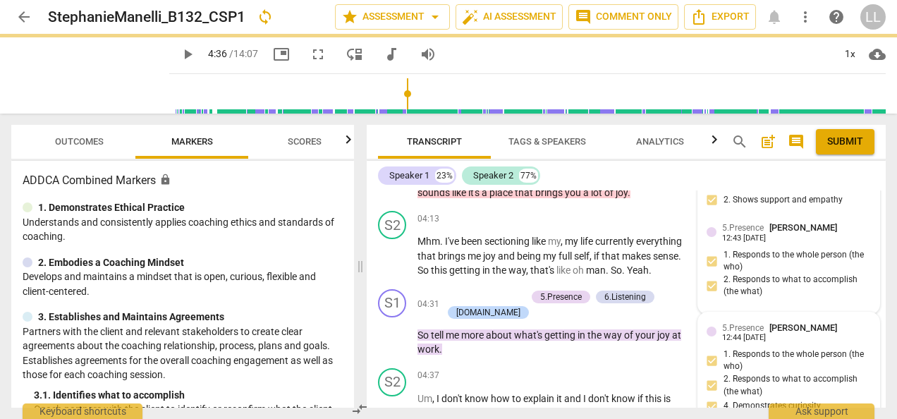
type input "277"
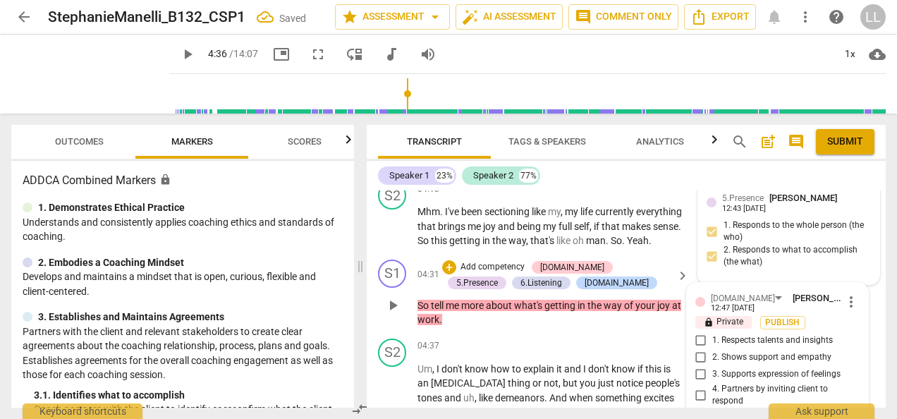
scroll to position [2342, 0]
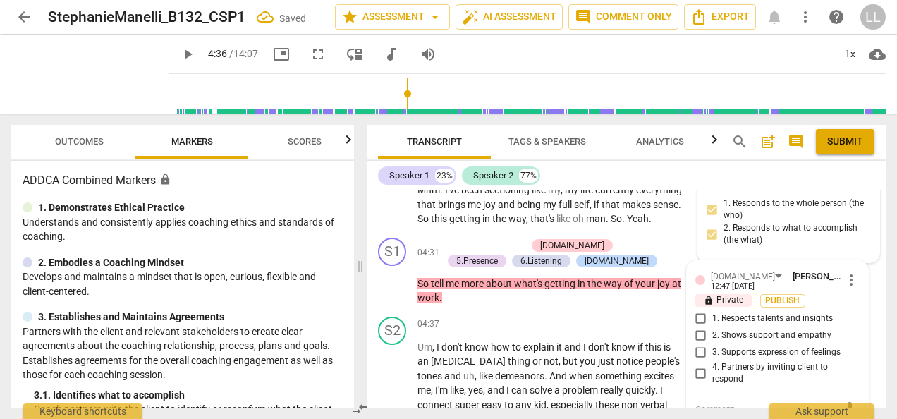
click at [701, 327] on input "2. Shows support and empathy" at bounding box center [701, 335] width 23 height 17
checkbox input "true"
click at [788, 295] on span "Publish" at bounding box center [783, 301] width 21 height 12
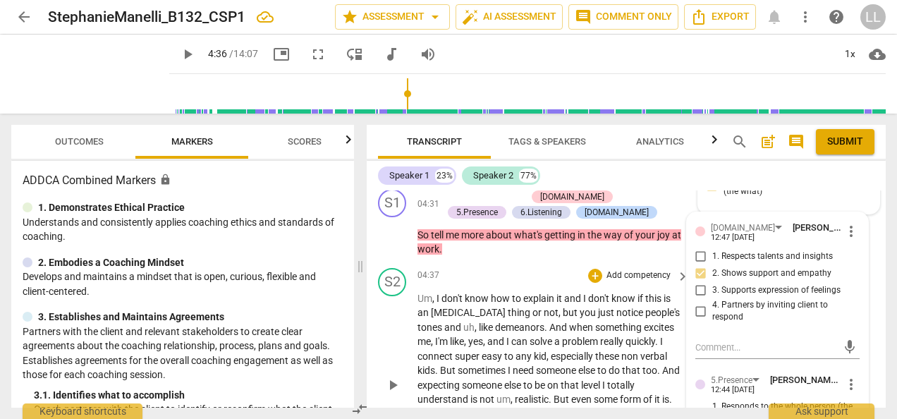
scroll to position [2412, 0]
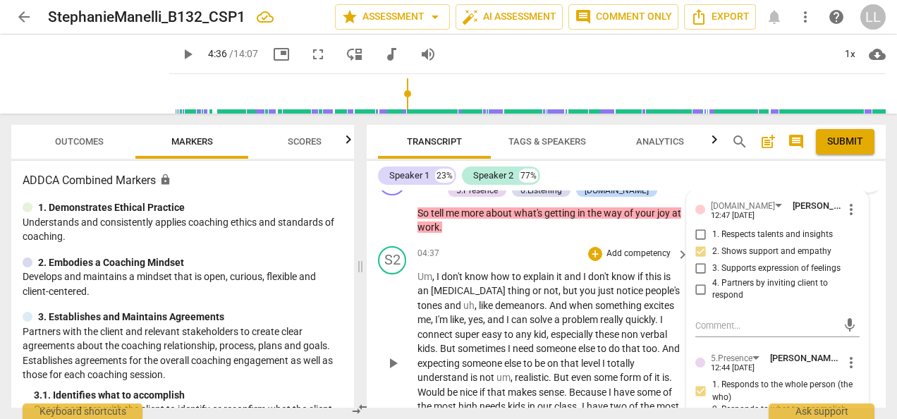
click at [509, 246] on div "04:37 + Add competency keyboard_arrow_right" at bounding box center [554, 254] width 273 height 16
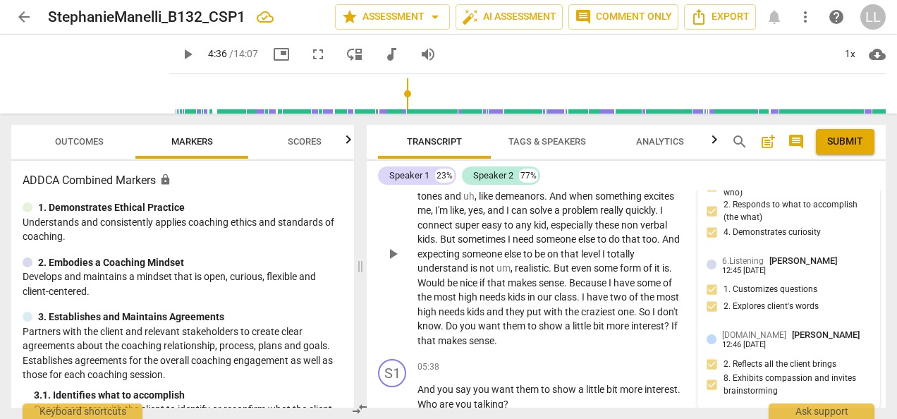
scroll to position [2553, 0]
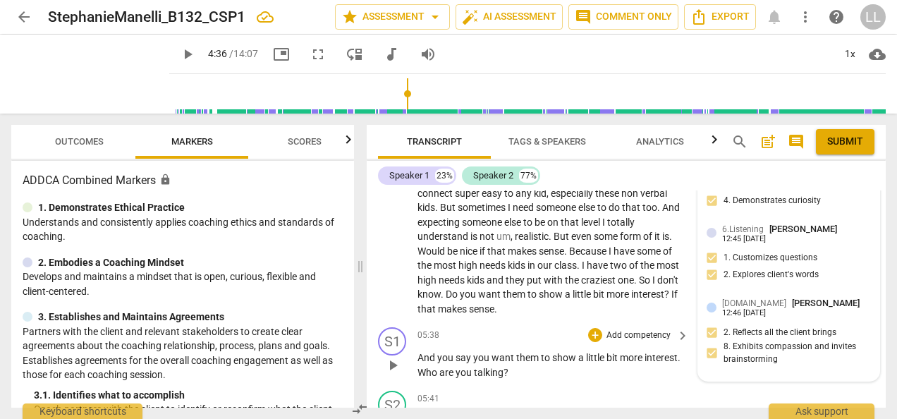
click at [394, 338] on div "S1 play_arrow pause" at bounding box center [398, 353] width 40 height 52
click at [390, 357] on span "play_arrow" at bounding box center [392, 365] width 17 height 17
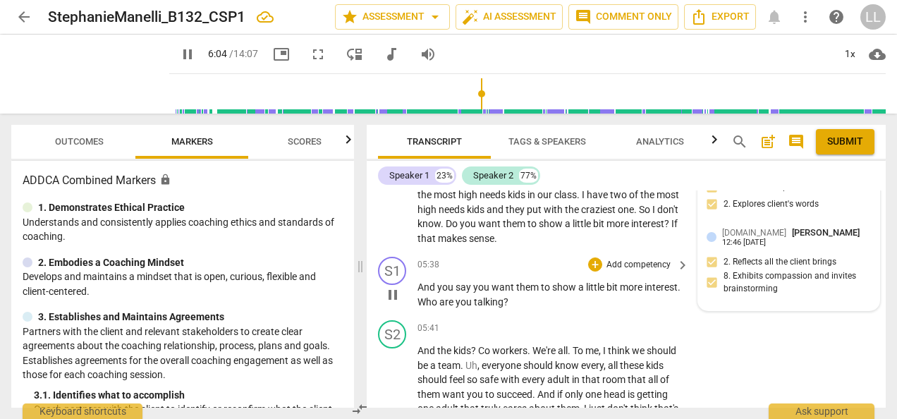
scroll to position [2694, 0]
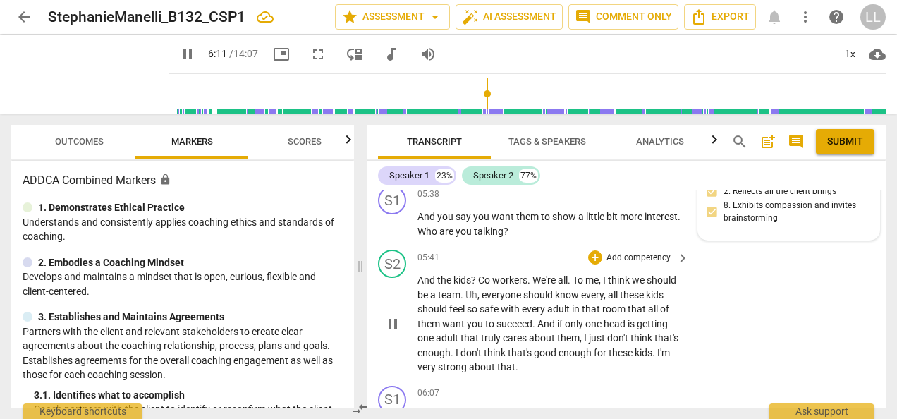
click at [393, 315] on span "pause" at bounding box center [392, 323] width 17 height 17
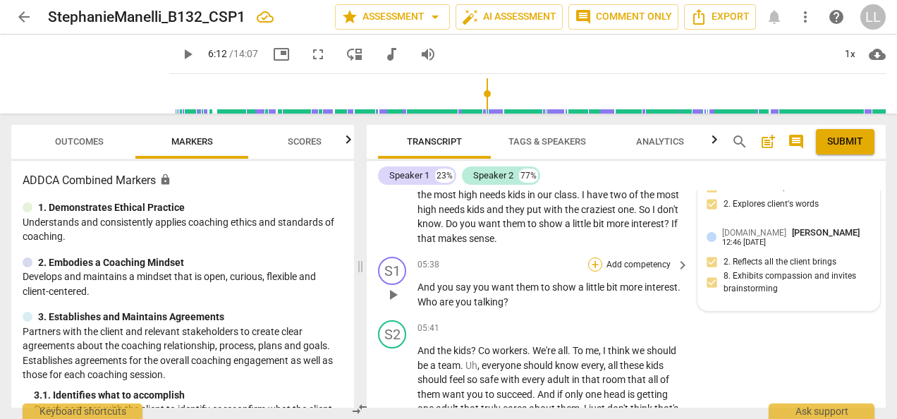
click at [594, 258] on div "+" at bounding box center [595, 265] width 14 height 14
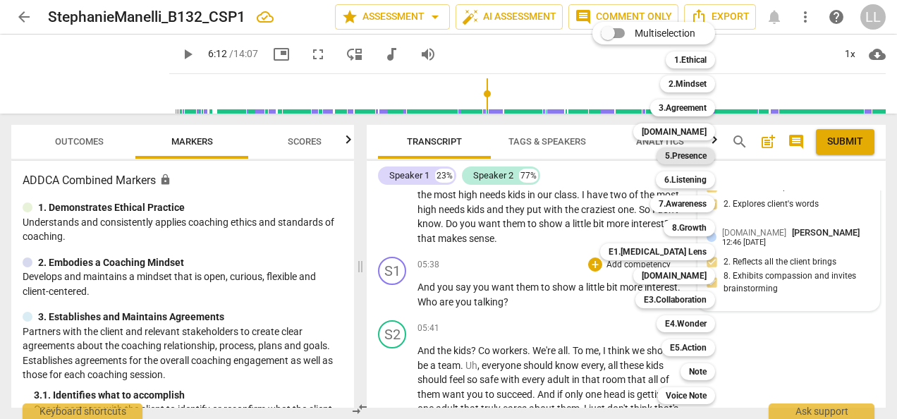
click at [677, 156] on b "5.Presence" at bounding box center [686, 155] width 42 height 17
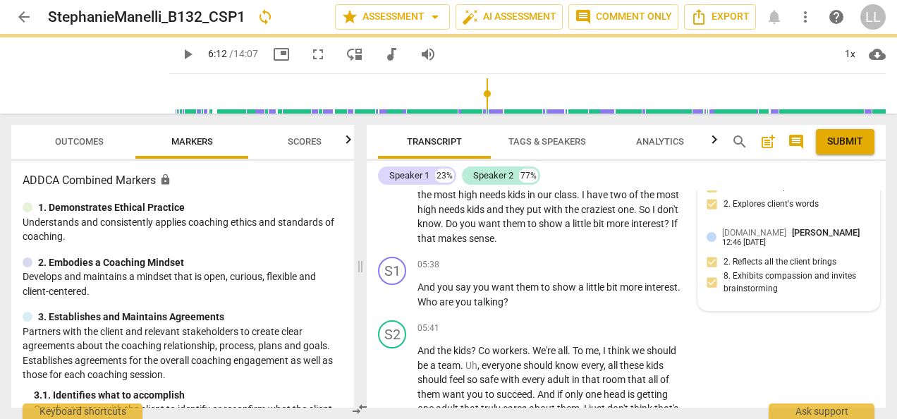
type input "372"
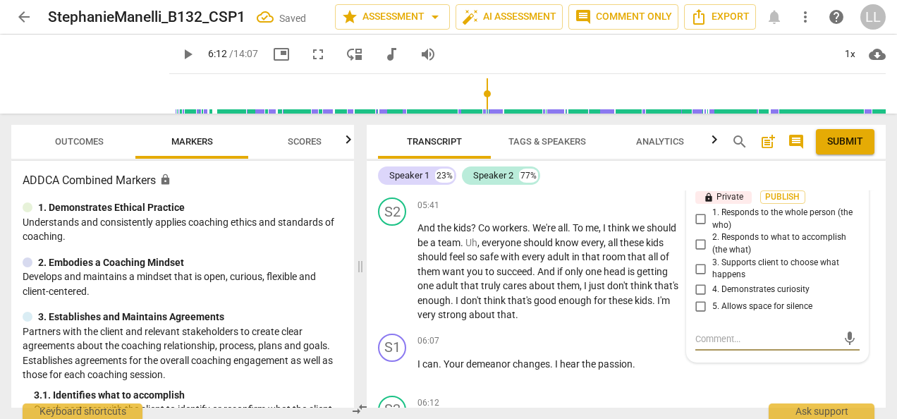
scroll to position [2676, 0]
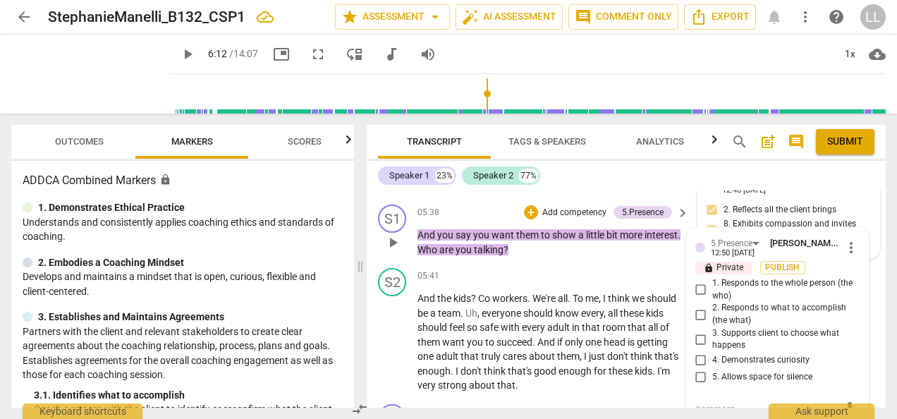
click at [697, 352] on input "4. Demonstrates curiosity" at bounding box center [701, 360] width 23 height 17
checkbox input "true"
click at [776, 262] on span "Publish" at bounding box center [783, 268] width 21 height 12
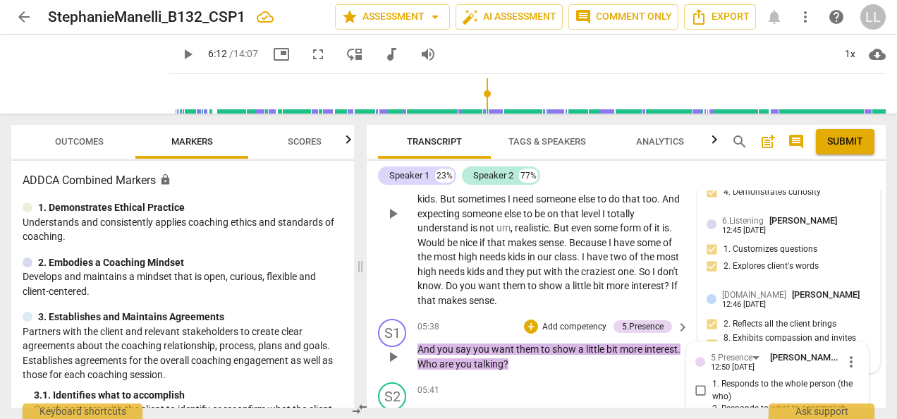
scroll to position [2535, 0]
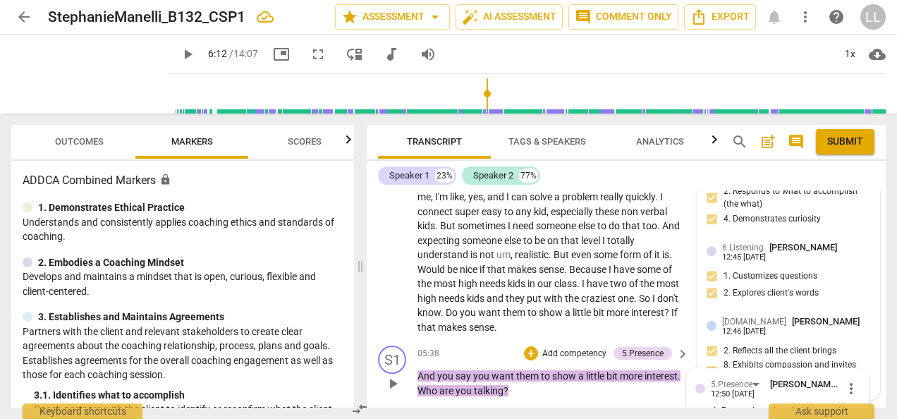
click at [546, 348] on p "Add competency" at bounding box center [574, 354] width 67 height 13
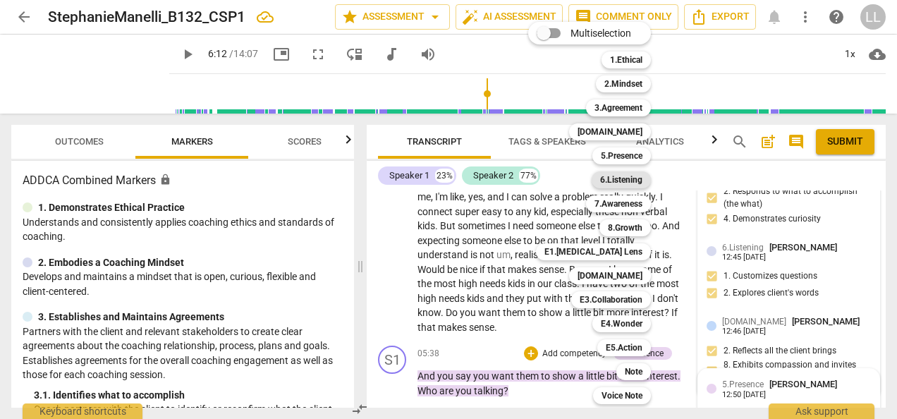
click at [629, 181] on b "6.Listening" at bounding box center [621, 179] width 42 height 17
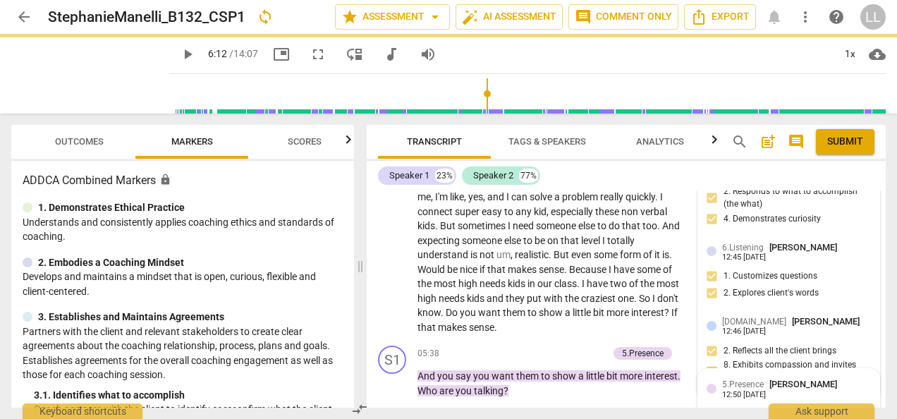
type input "372"
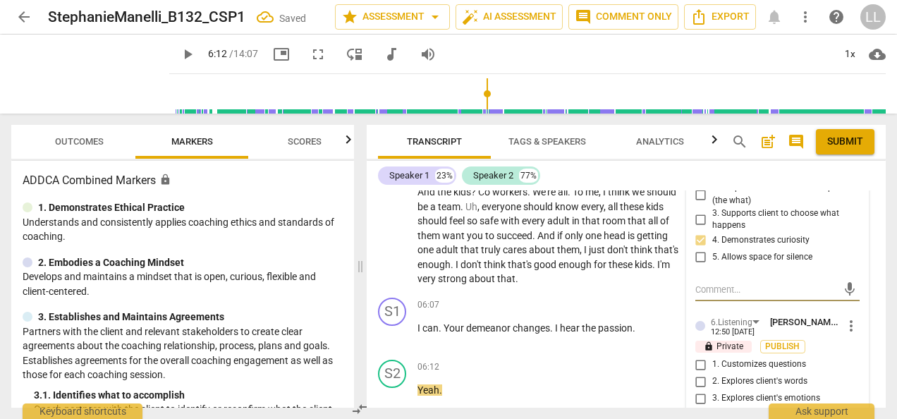
scroll to position [2804, 0]
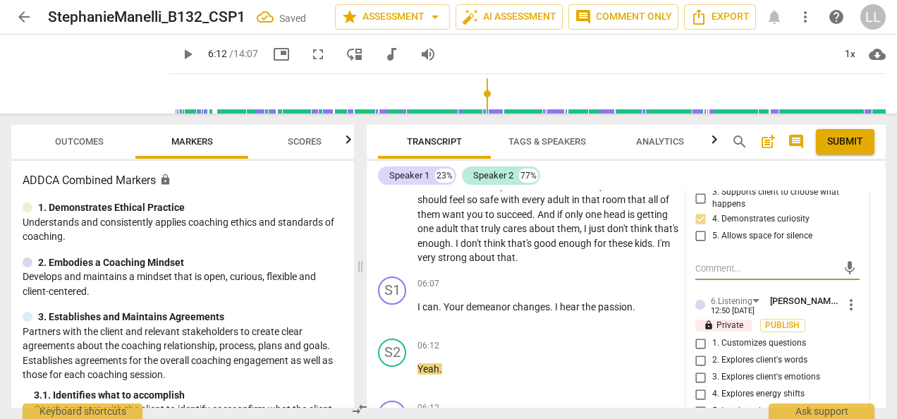
click at [705, 352] on input "2. Explores client's words" at bounding box center [701, 360] width 23 height 17
checkbox input "true"
click at [765, 337] on span "1. Customizes questions" at bounding box center [760, 343] width 94 height 13
click at [713, 335] on input "1. Customizes questions" at bounding box center [701, 343] width 23 height 17
checkbox input "true"
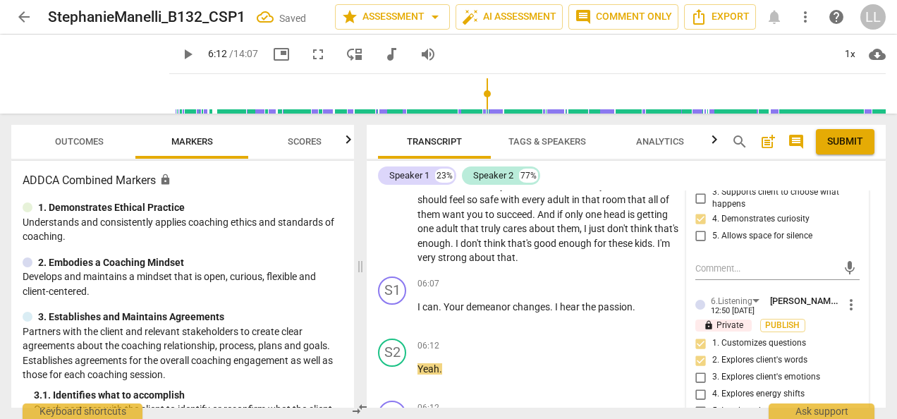
click at [748, 405] on span "5. Inquires about perception" at bounding box center [766, 411] width 107 height 13
click at [713, 403] on input "5. Inquires about perception" at bounding box center [701, 411] width 23 height 17
checkbox input "true"
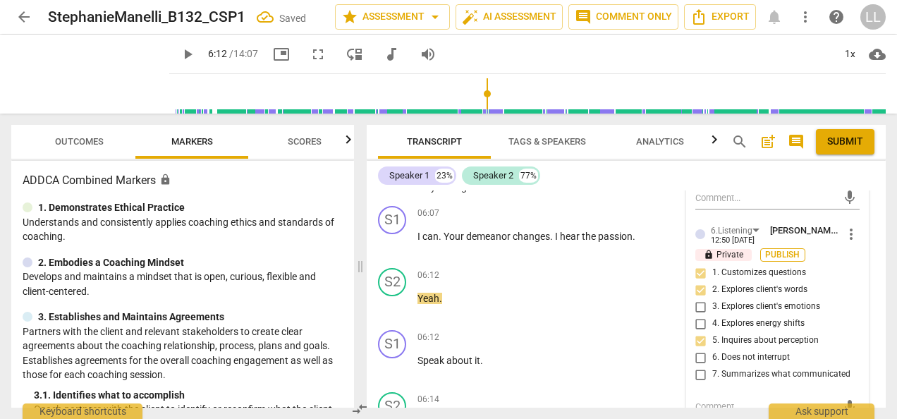
click at [778, 249] on span "Publish" at bounding box center [783, 255] width 21 height 12
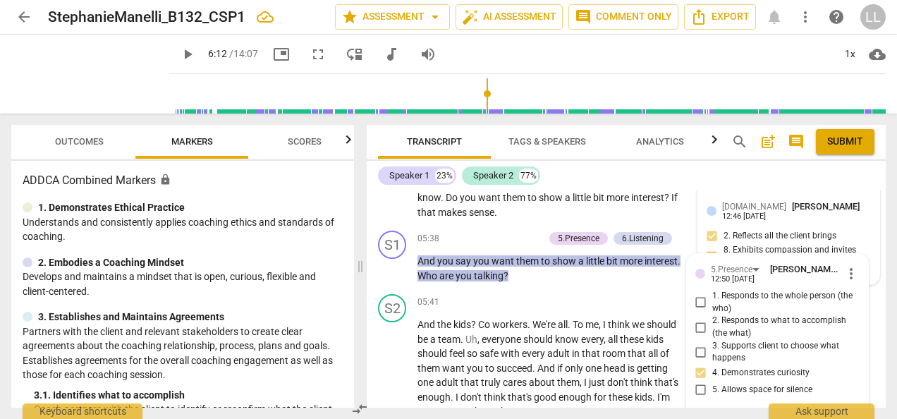
scroll to position [2592, 0]
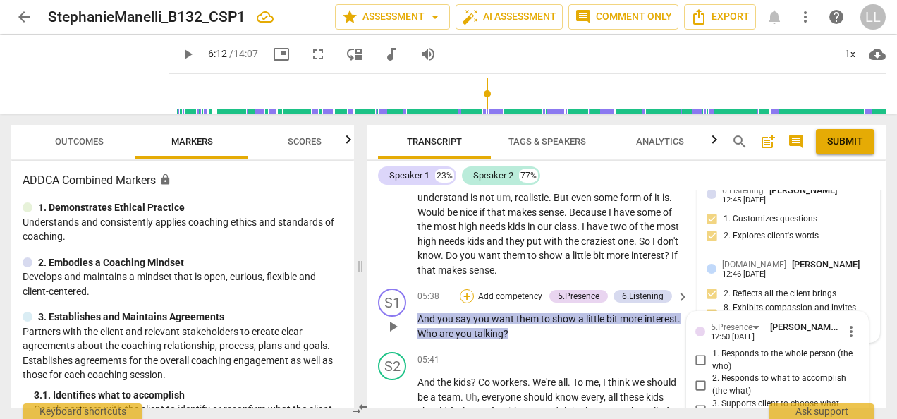
click at [469, 289] on div "+" at bounding box center [467, 296] width 14 height 14
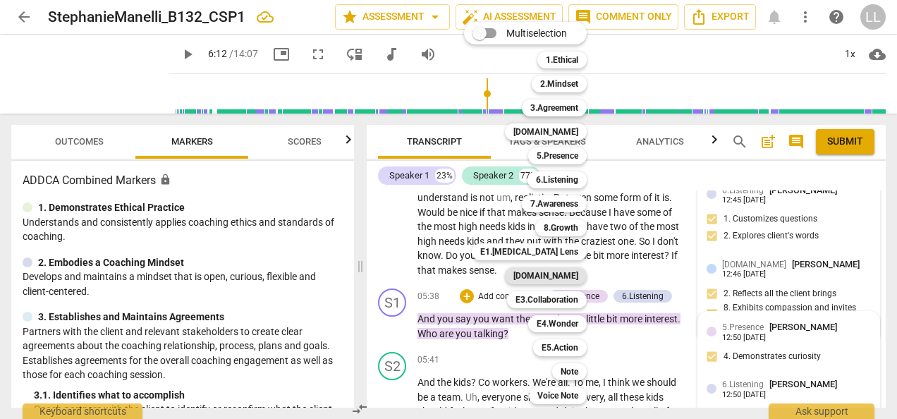
click at [564, 278] on b "[DOMAIN_NAME]" at bounding box center [546, 275] width 65 height 17
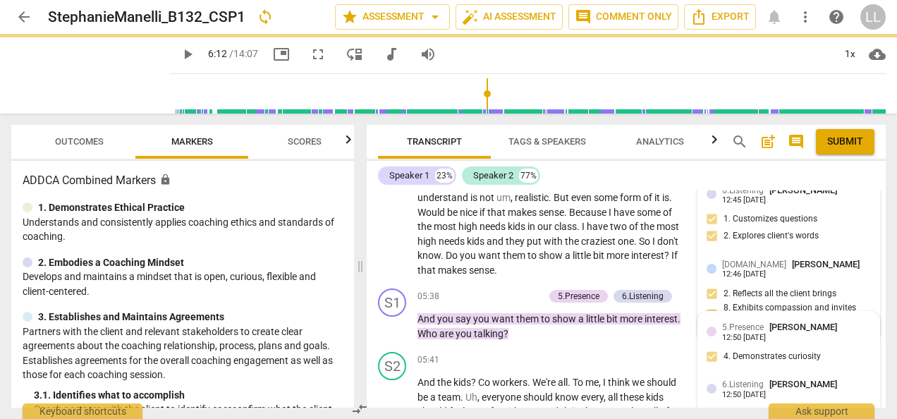
type input "372"
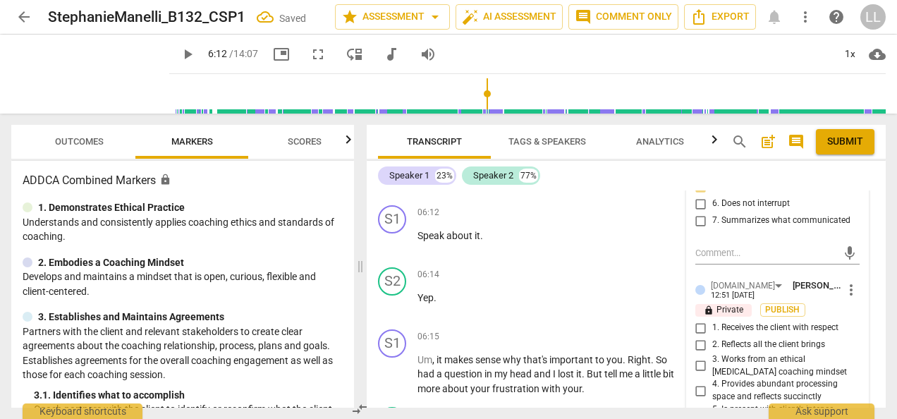
scroll to position [3015, 0]
click at [716, 338] on span "2. Reflects all the client brings" at bounding box center [769, 344] width 113 height 13
click at [713, 336] on input "2. Reflects all the client brings" at bounding box center [701, 344] width 23 height 17
checkbox input "true"
click at [773, 303] on span "Publish" at bounding box center [783, 309] width 21 height 12
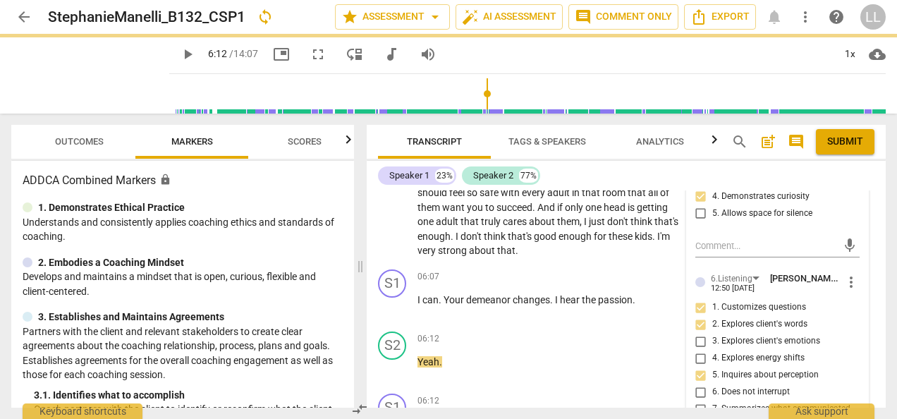
scroll to position [2804, 0]
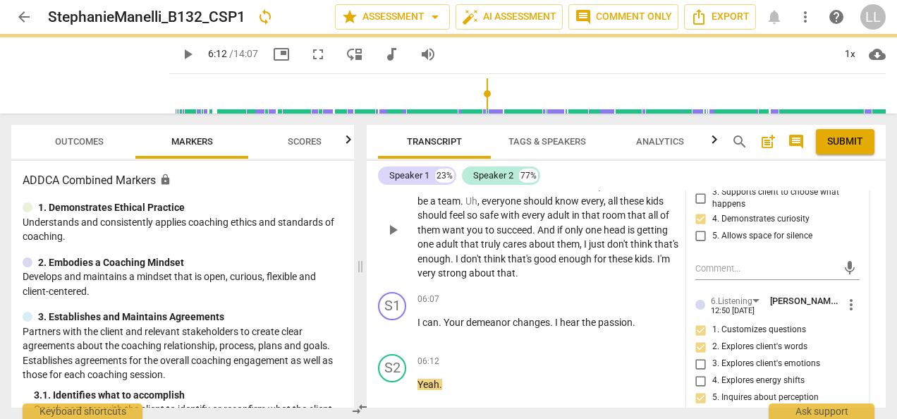
type input "372"
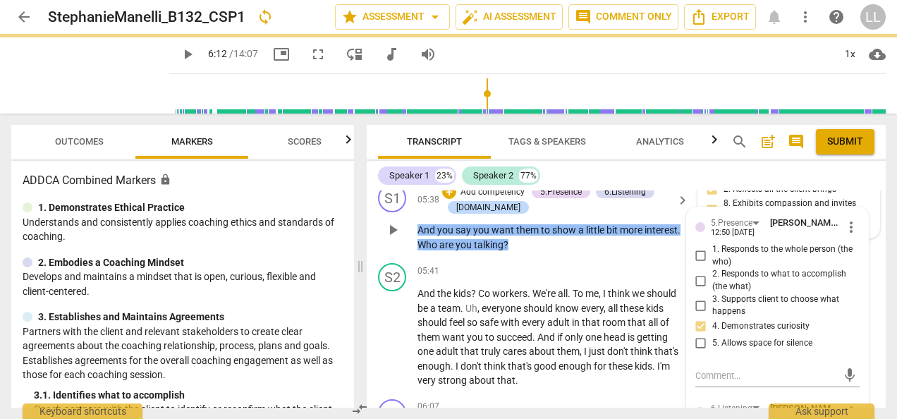
scroll to position [2592, 0]
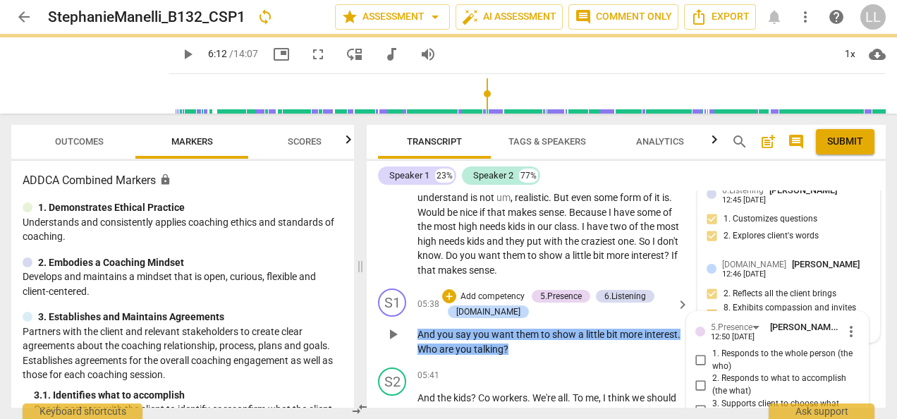
checkbox input "true"
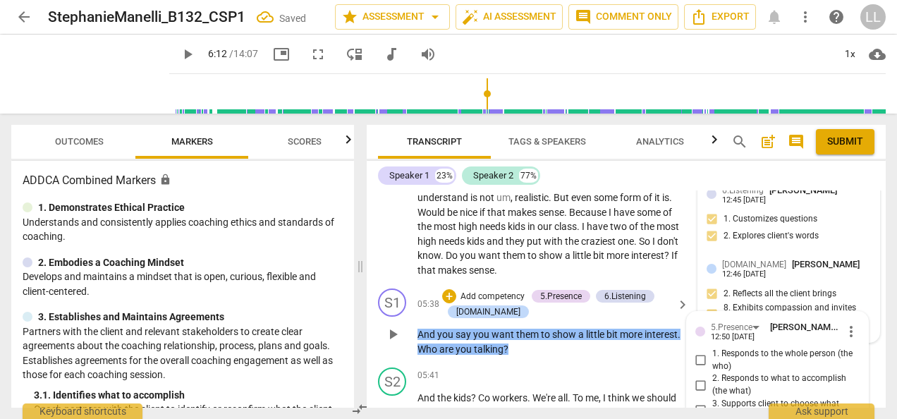
click at [459, 291] on p "Add competency" at bounding box center [492, 297] width 67 height 13
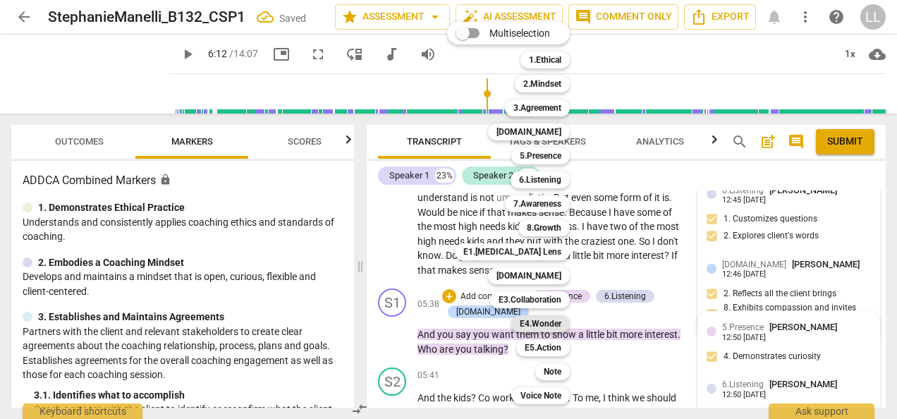
click at [550, 323] on b "E4.Wonder" at bounding box center [541, 323] width 42 height 17
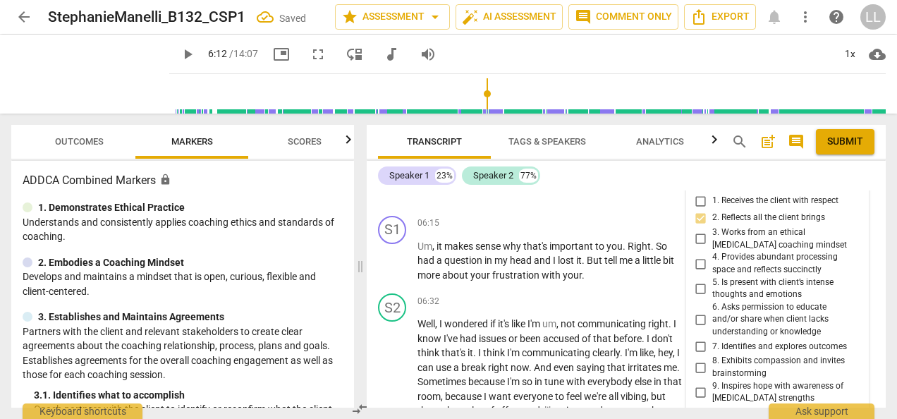
scroll to position [3368, 0]
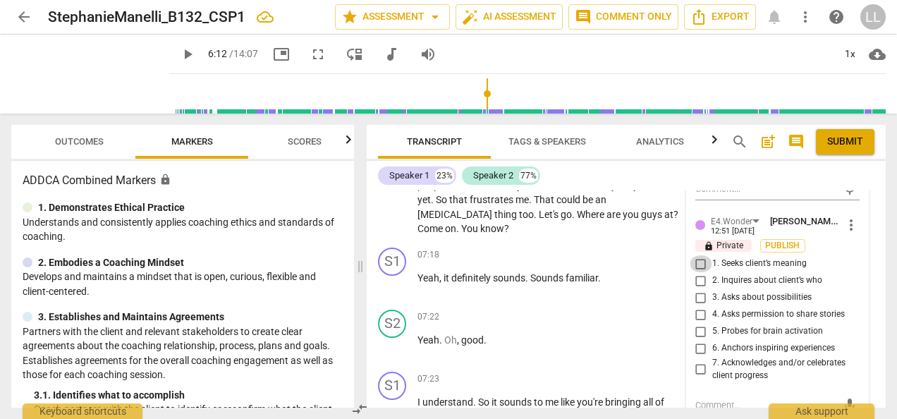
click at [697, 255] on input "1. Seeks client’s meaning" at bounding box center [701, 263] width 23 height 17
checkbox input "true"
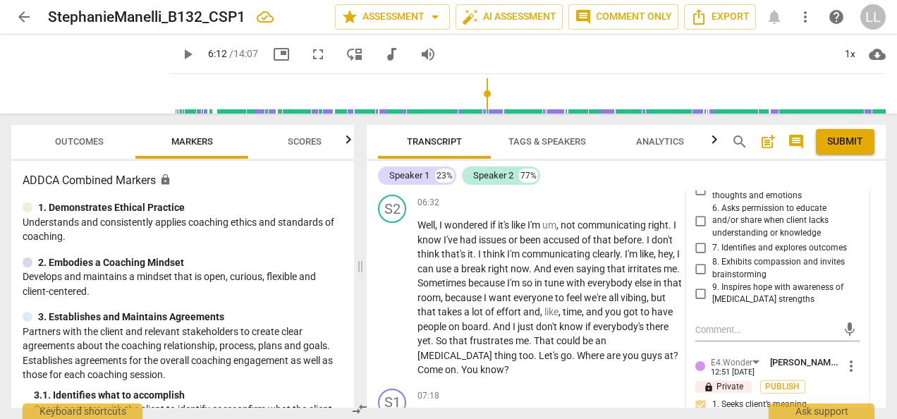
scroll to position [3297, 0]
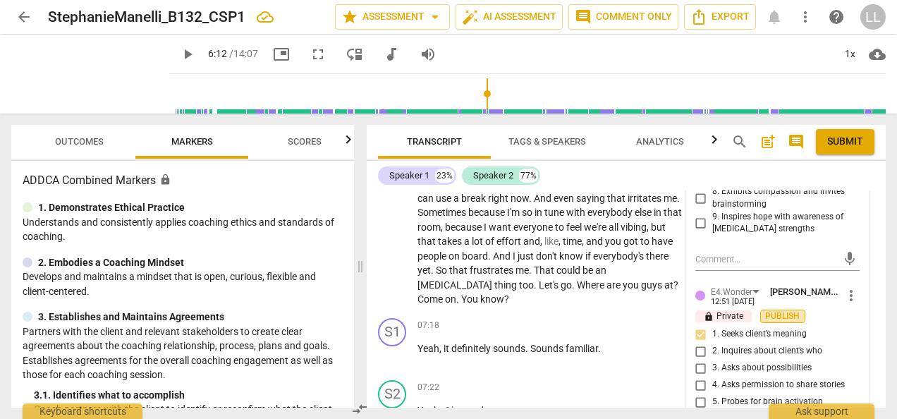
click at [790, 310] on span "Publish" at bounding box center [783, 316] width 21 height 12
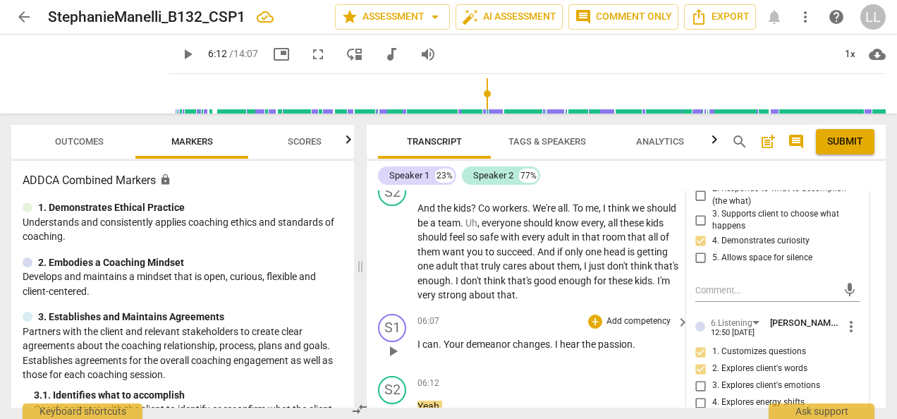
scroll to position [2804, 0]
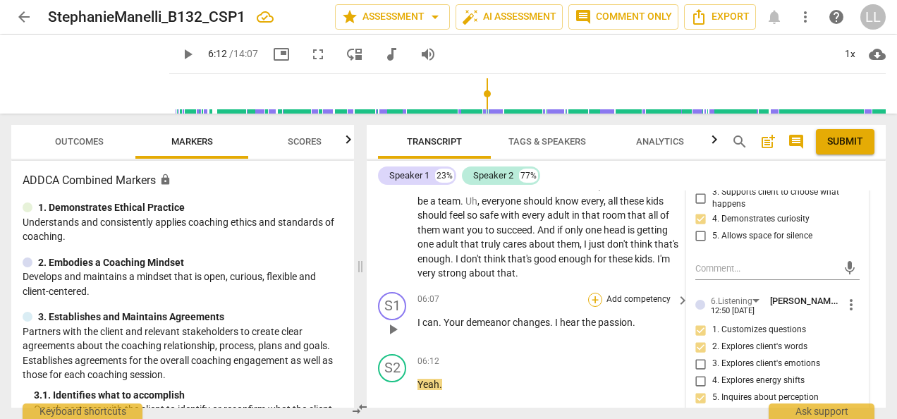
click at [594, 293] on div "+" at bounding box center [595, 300] width 14 height 14
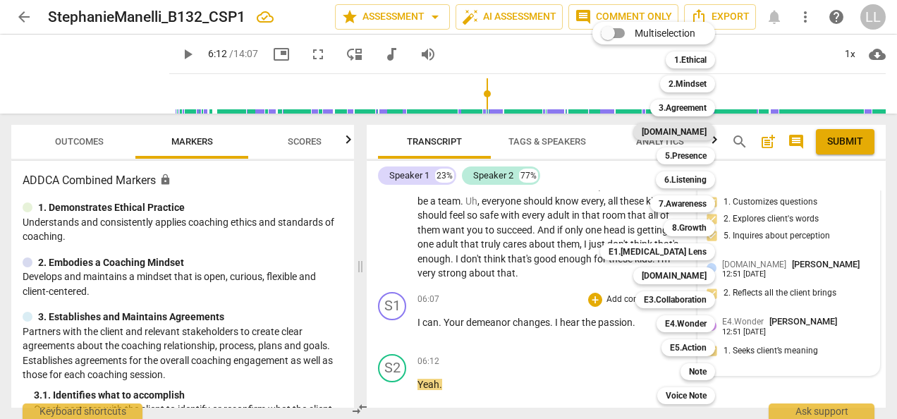
click at [692, 133] on b "[DOMAIN_NAME]" at bounding box center [674, 131] width 65 height 17
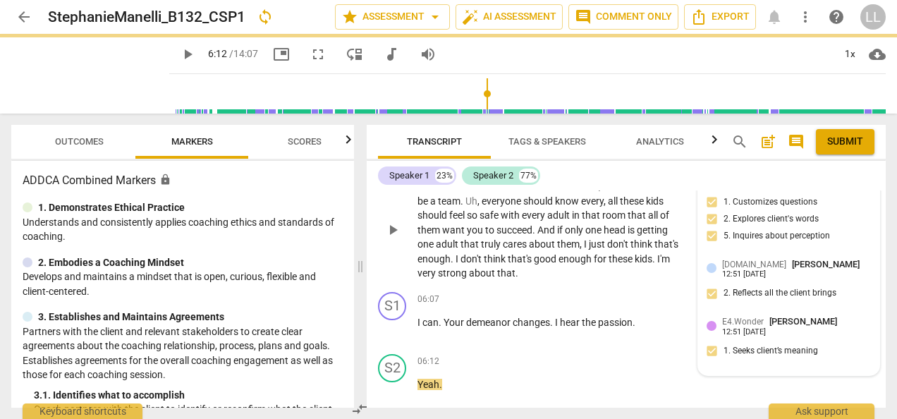
type input "372"
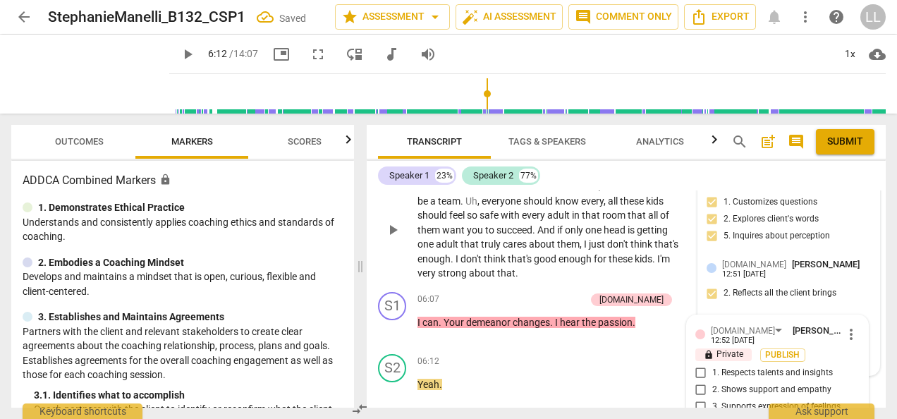
scroll to position [2928, 0]
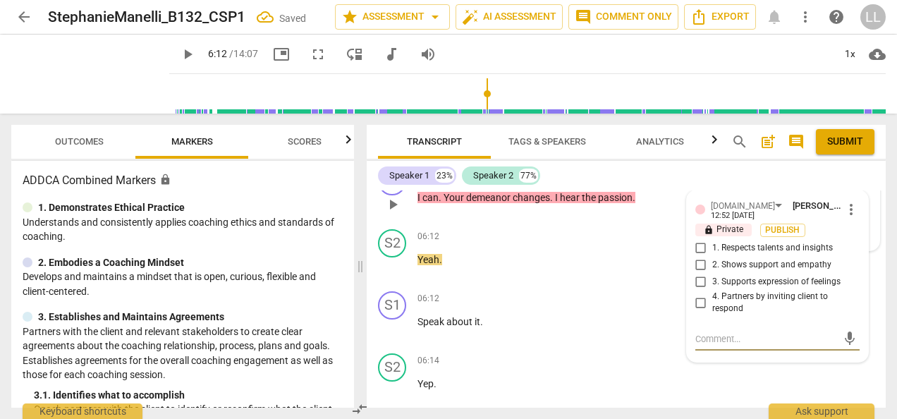
click at [701, 257] on input "2. Shows support and empathy" at bounding box center [701, 265] width 23 height 17
checkbox input "true"
click at [707, 240] on input "1. Respects talents and insights" at bounding box center [701, 248] width 23 height 17
checkbox input "true"
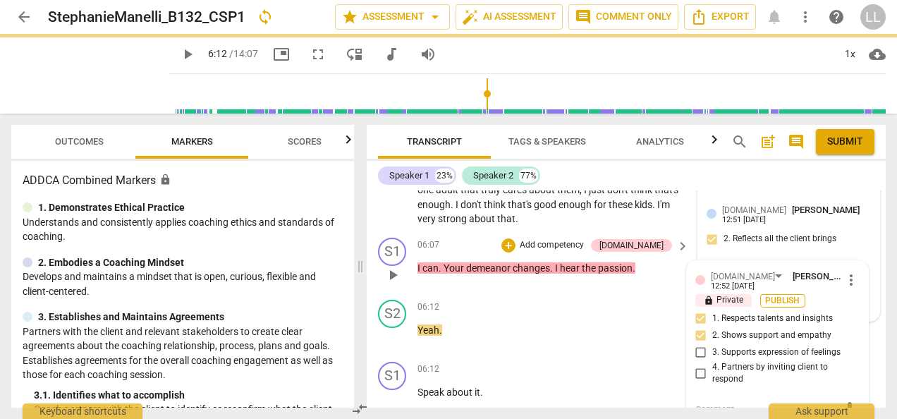
click at [774, 295] on span "Publish" at bounding box center [783, 301] width 21 height 12
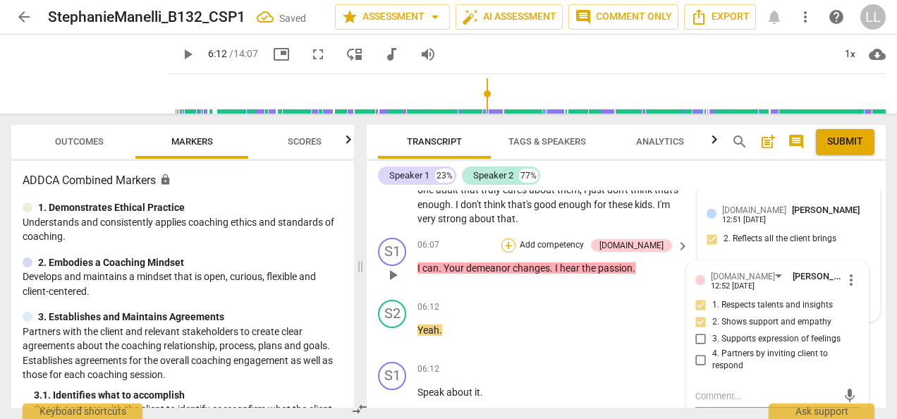
click at [516, 238] on div "+" at bounding box center [509, 245] width 14 height 14
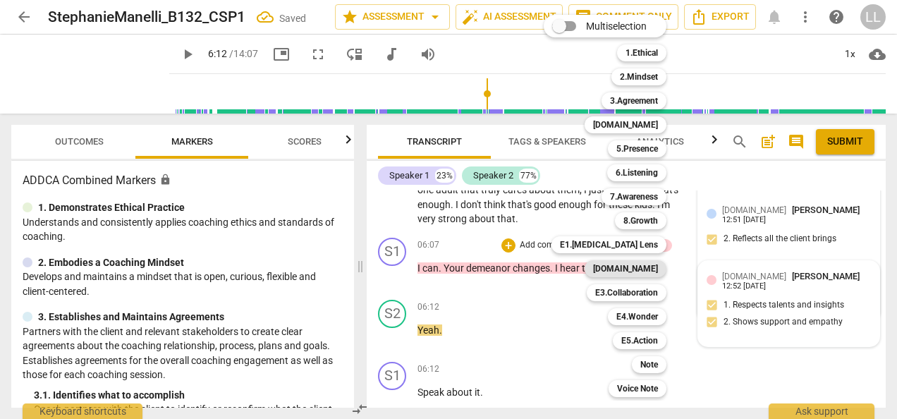
click at [638, 269] on b "[DOMAIN_NAME]" at bounding box center [625, 268] width 65 height 17
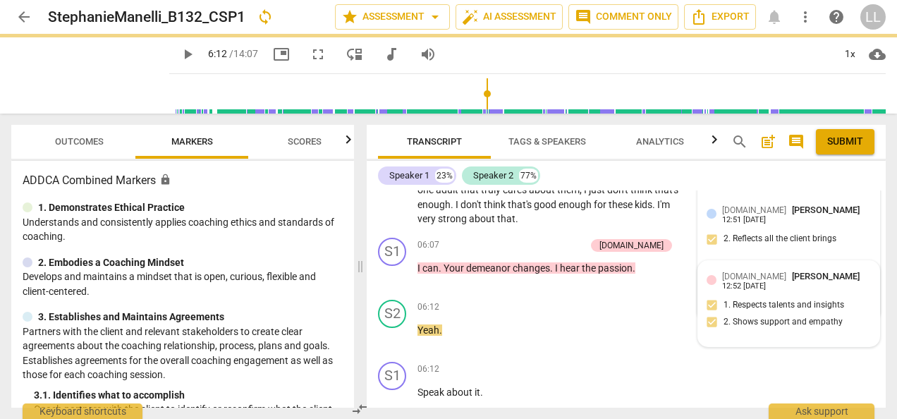
type input "372"
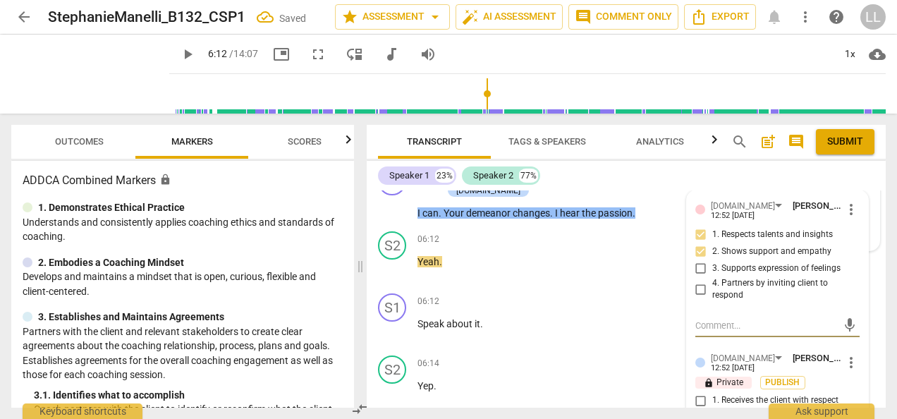
scroll to position [2999, 0]
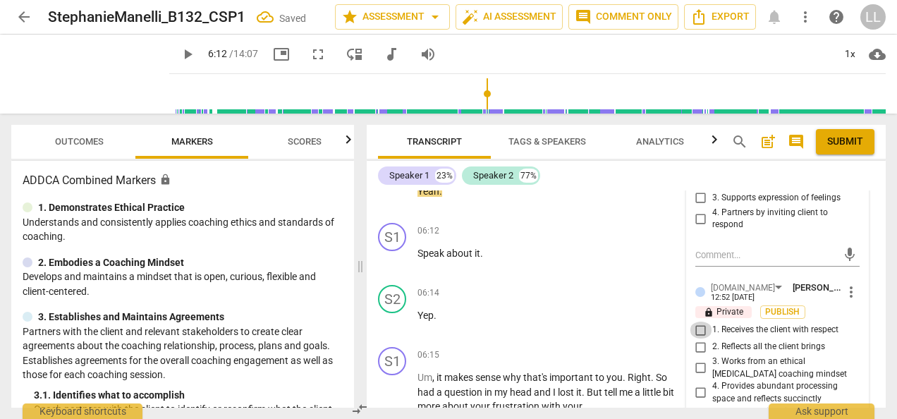
click at [708, 322] on input "1. Receives the client with respect" at bounding box center [701, 330] width 23 height 17
checkbox input "true"
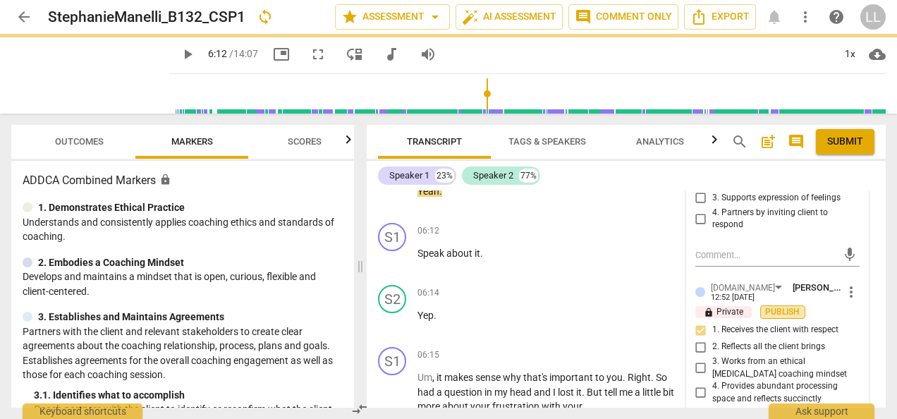
click at [782, 306] on span "Publish" at bounding box center [783, 312] width 21 height 12
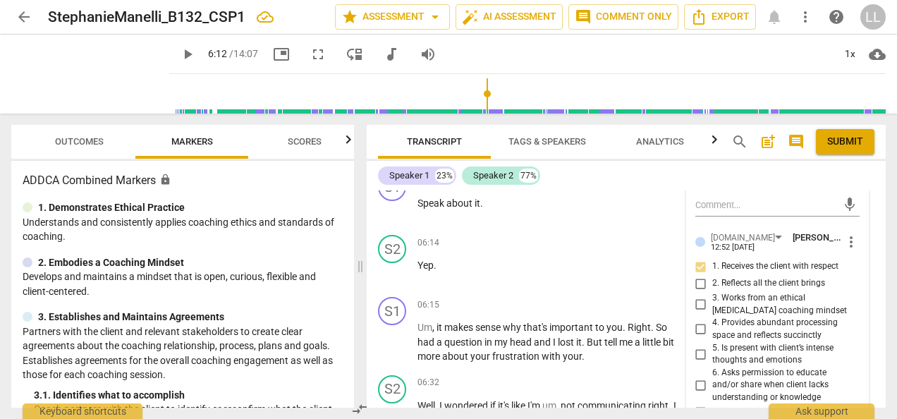
scroll to position [3070, 0]
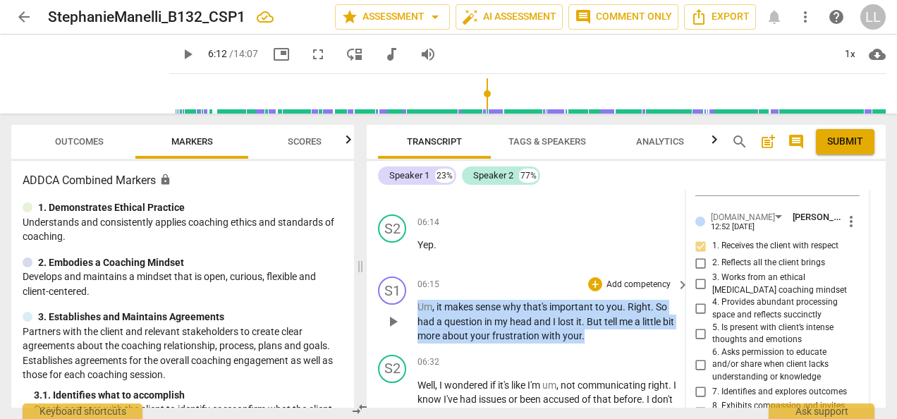
drag, startPoint x: 584, startPoint y: 291, endPoint x: 419, endPoint y: 264, distance: 167.2
click at [419, 300] on p "Um , it makes sense why that's important to you . Right . So had a question in …" at bounding box center [550, 322] width 265 height 44
copy p "Um , it makes sense why that's important to you . Right . So had a question in …"
click at [632, 303] on div "S1 play_arrow pause 06:15 + Add competency keyboard_arrow_right Um , it makes s…" at bounding box center [626, 310] width 519 height 78
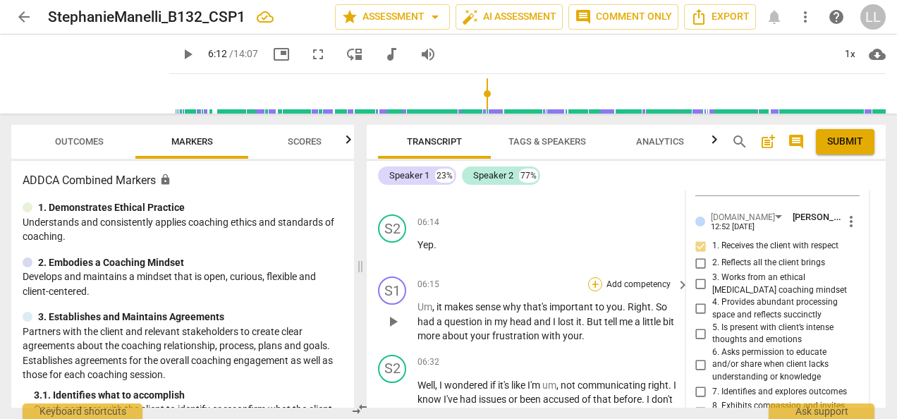
click at [592, 277] on div "+" at bounding box center [595, 284] width 14 height 14
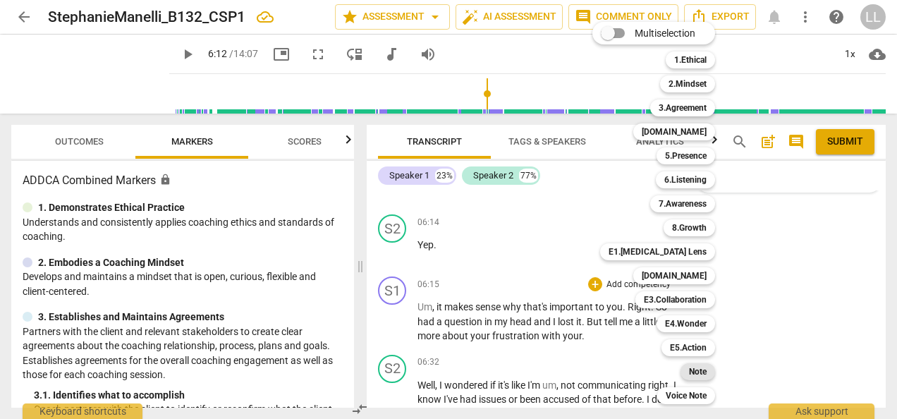
click at [697, 375] on b "Note" at bounding box center [698, 371] width 18 height 17
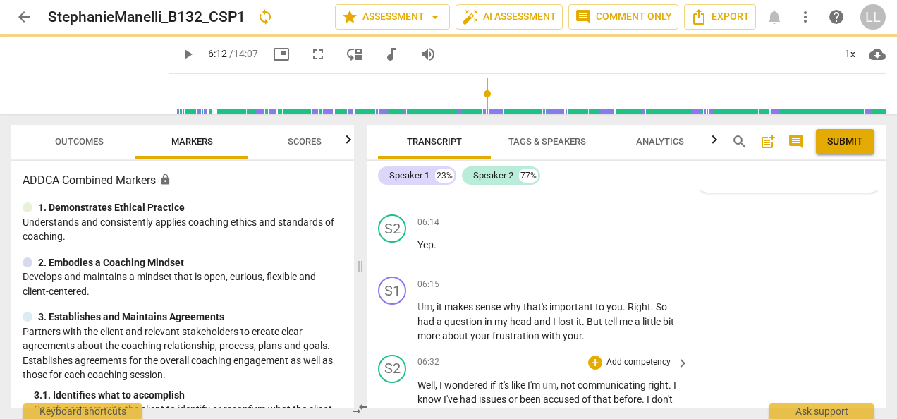
type input "372"
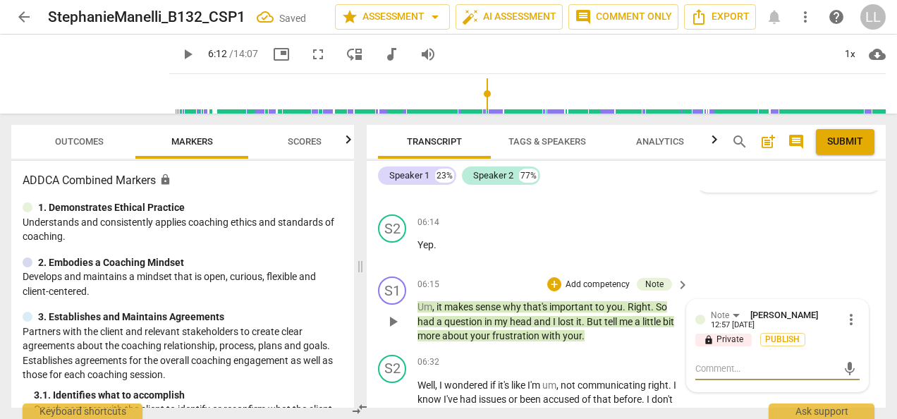
click at [710, 362] on textarea at bounding box center [767, 368] width 142 height 13
type textarea "you’re right that “Tell me more about…” can sound coach-led. To make it more op…"
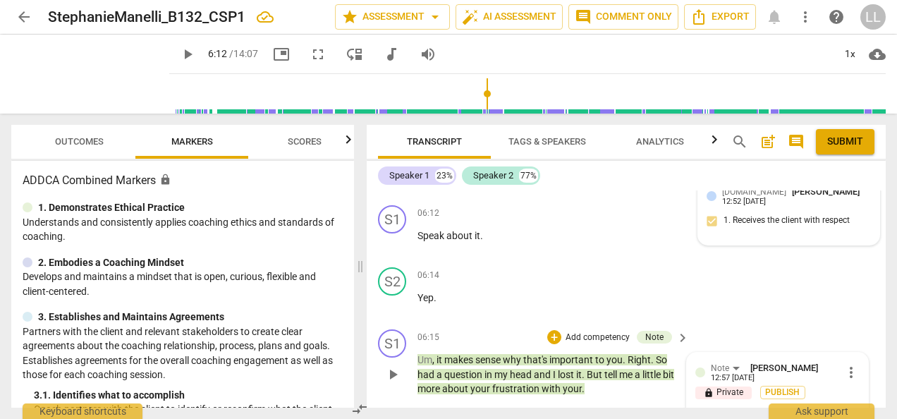
scroll to position [3087, 0]
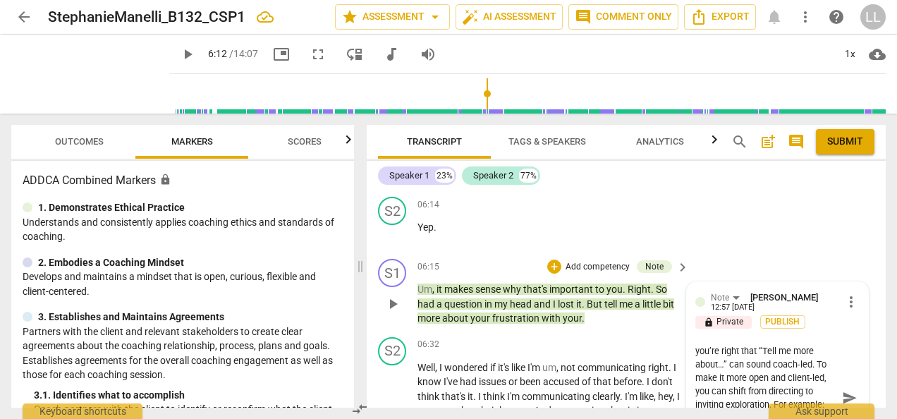
click at [756, 344] on textarea "you’re right that “Tell me more about…” can sound coach-led. To make it more op…" at bounding box center [767, 397] width 142 height 107
type textarea "you’re right that“Tell me more about…” can sound coach-led. To make it more ope…"
type textarea "you’re right tha“Tell me more about…” can sound coach-led. To make it more open…"
type textarea "you’re right th“Tell me more about…” can sound coach-led. To make it more open …"
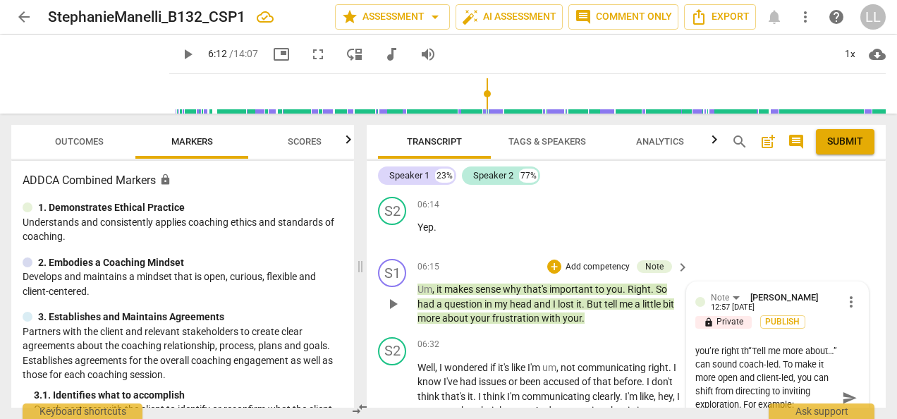
type textarea "you’re right t“Tell me more about…” can sound coach-led. To make it more open a…"
type textarea "you’re right “Tell me more about…” can sound coach-led. To make it more open an…"
type textarea "you’re right“Tell me more about…” can sound coach-led. To make it more open and…"
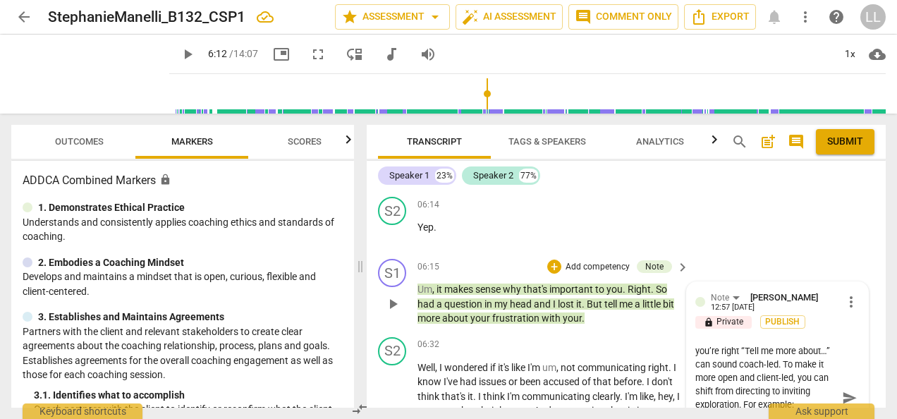
type textarea "you’re right“Tell me more about…” can sound coach-led. To make it more open and…"
type textarea "you’re righ“Tell me more about…” can sound coach-led. To make it more open and …"
type textarea "you’re rig“Tell me more about…” can sound coach-led. To make it more open and c…"
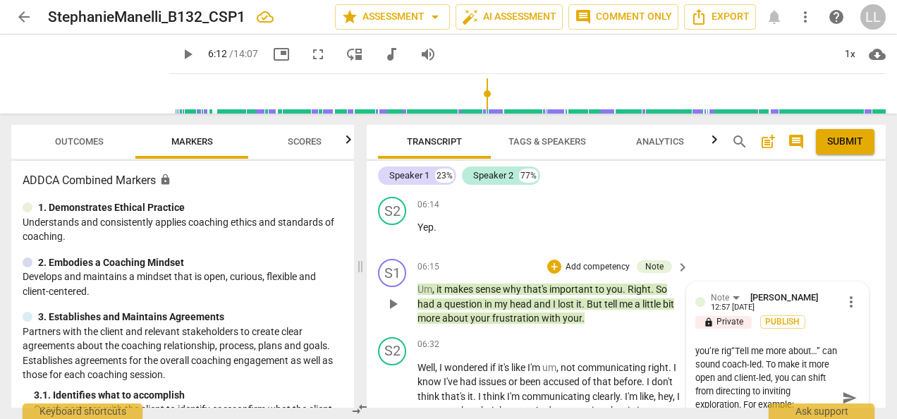
type textarea "you’re ri“Tell me more about…” can sound coach-led. To make it more open and cl…"
type textarea "you’re r“Tell me more about…” can sound coach-led. To make it more open and cli…"
type textarea "you’re “Tell me more about…” can sound coach-led. To make it more open and clie…"
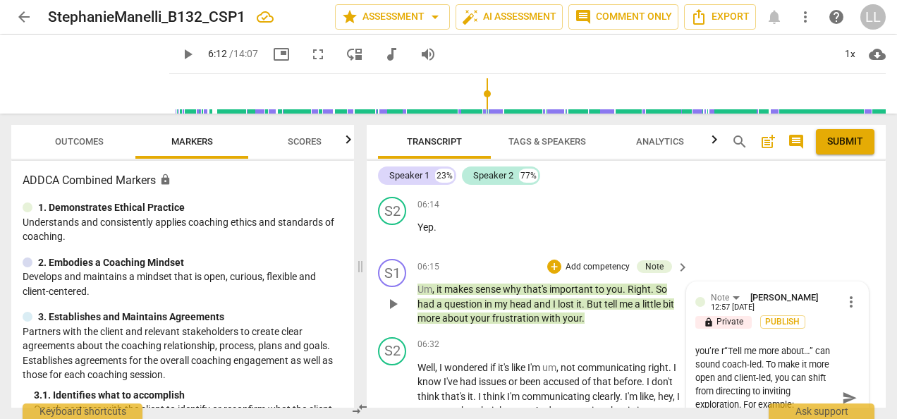
type textarea "you’re “Tell me more about…” can sound coach-led. To make it more open and clie…"
type textarea "you’re“Tell me more about…” can sound coach-led. To make it more open and clien…"
type textarea "you’r“Tell me more about…” can sound coach-led. To make it more open and client…"
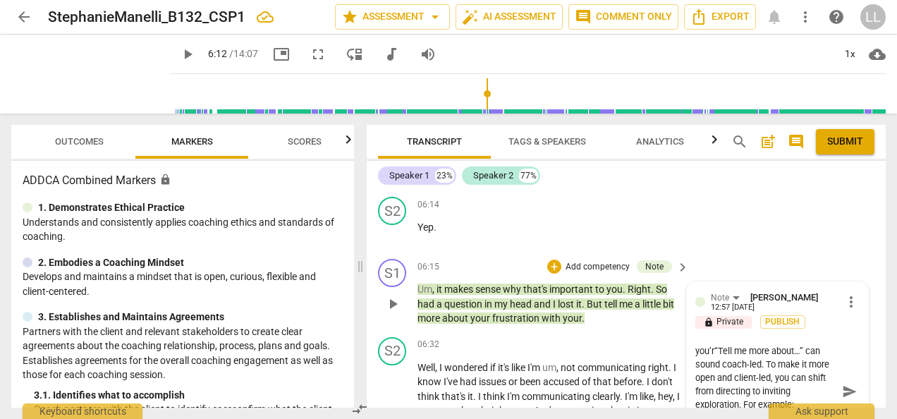
type textarea "you’“Tell me more about…” can sound coach-led. To make it more open and client-…"
type textarea "you“Tell me more about…” can sound coach-led. To make it more open and client-l…"
type textarea "yo“Tell me more about…” can sound coach-led. To make it more open and client-le…"
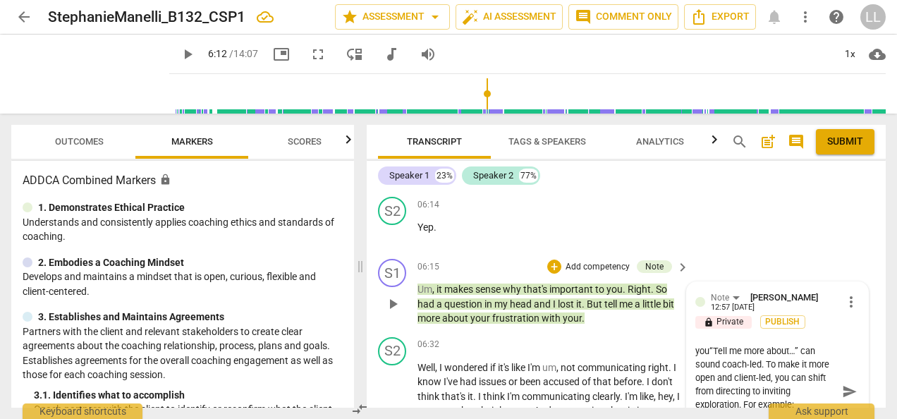
type textarea "yo“Tell me more about…” can sound coach-led. To make it more open and client-le…"
type textarea "y“Tell me more about…” can sound coach-led. To make it more open and client-led…"
type textarea "“Tell me more about…” can sound coach-led. To make it more open and client-led,…"
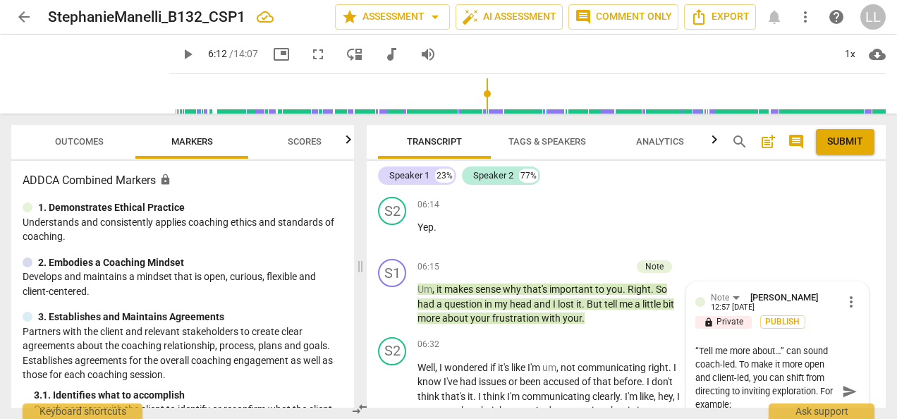
type textarea "“Tell me mor about…” can sound coach-led. To make it more open and client-led, …"
type textarea "“Tell me mo about…” can sound coach-led. To make it more open and client-led, y…"
type textarea "“Tell me m about…” can sound coach-led. To make it more open and client-led, yo…"
type textarea "“Tell me about…” can sound coach-led. To make it more open and client-led, you …"
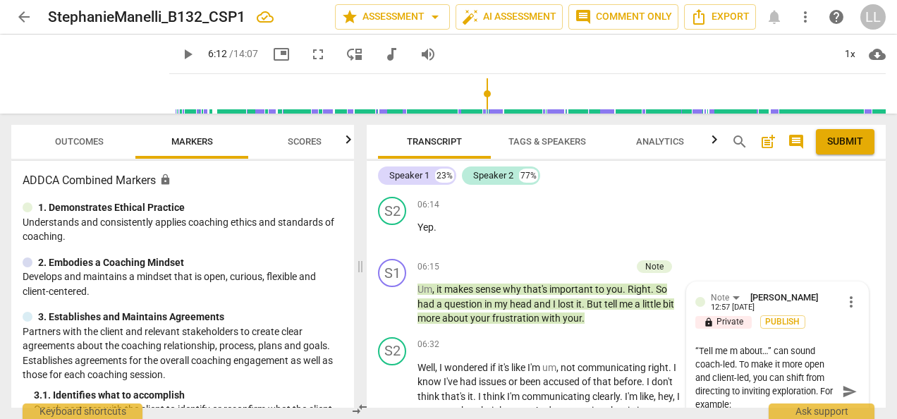
type textarea "“Tell me about…” can sound coach-led. To make it more open and client-led, you …"
type textarea "“Tell me a about…” can sound coach-led. To make it more open and client-led, yo…"
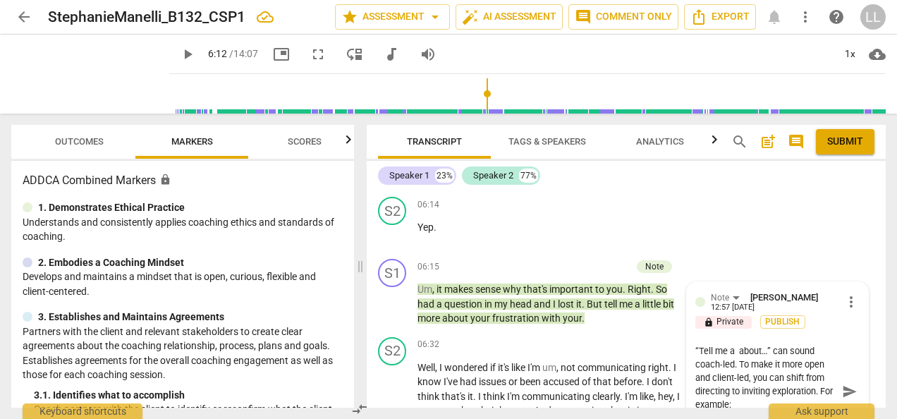
type textarea "“Tell me a l about…” can sound coach-led. To make it more open and client-led, …"
type textarea "“Tell me a li about…” can sound coach-led. To make it more open and client-led,…"
type textarea "“Tell me a lit about…” can sound coach-led. To make it more open and client-led…"
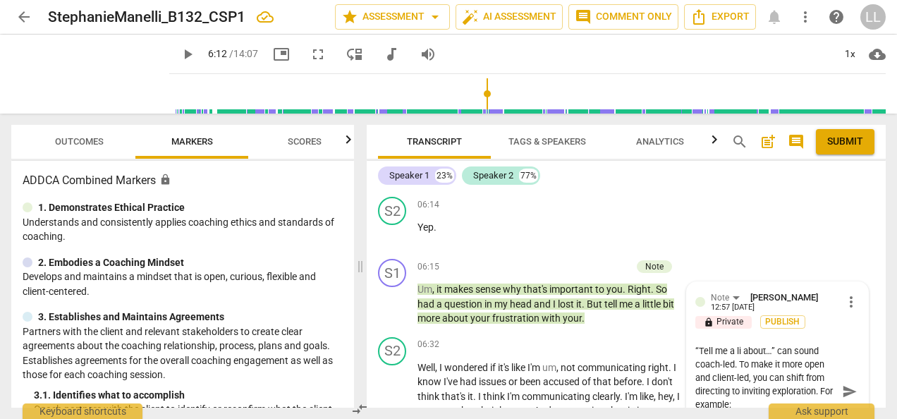
type textarea "“Tell me a lit about…” can sound coach-led. To make it more open and client-led…"
type textarea "“Tell me a litt about…” can sound coach-led. To make it more open and client-le…"
type textarea "“Tell me a littl about…” can sound coach-led. To make it more open and client-l…"
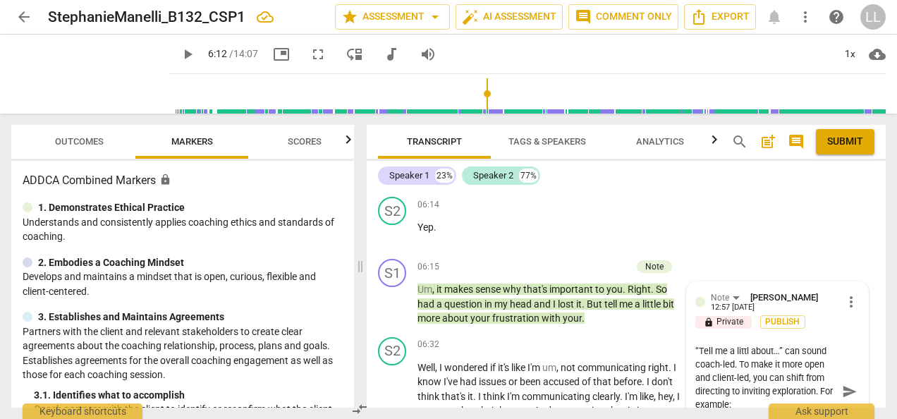
type textarea "“Tell me a little about…” can sound coach-led. To make it more open and client-…"
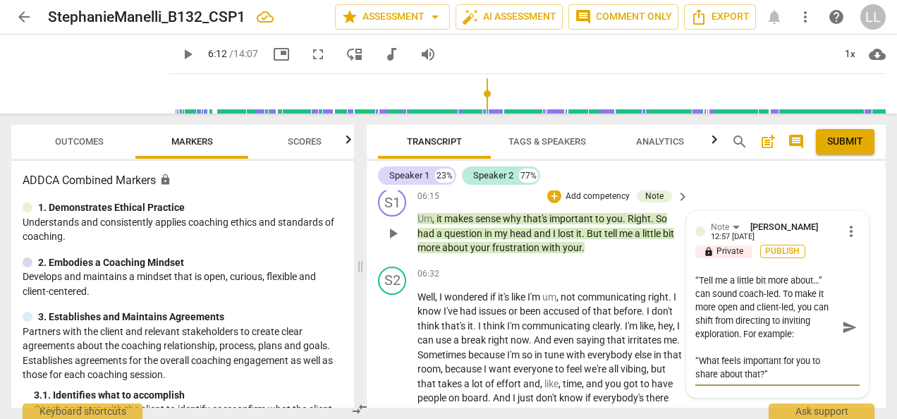
click at [783, 246] on span "Publish" at bounding box center [783, 252] width 21 height 12
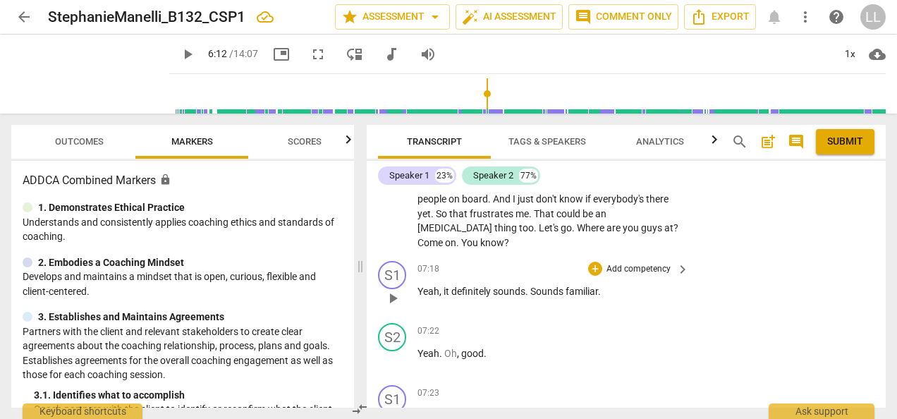
scroll to position [3369, 0]
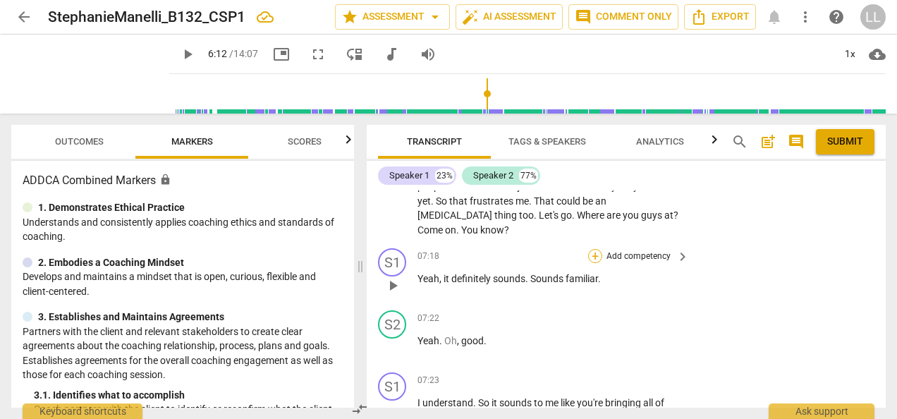
click at [591, 249] on div "+" at bounding box center [595, 256] width 14 height 14
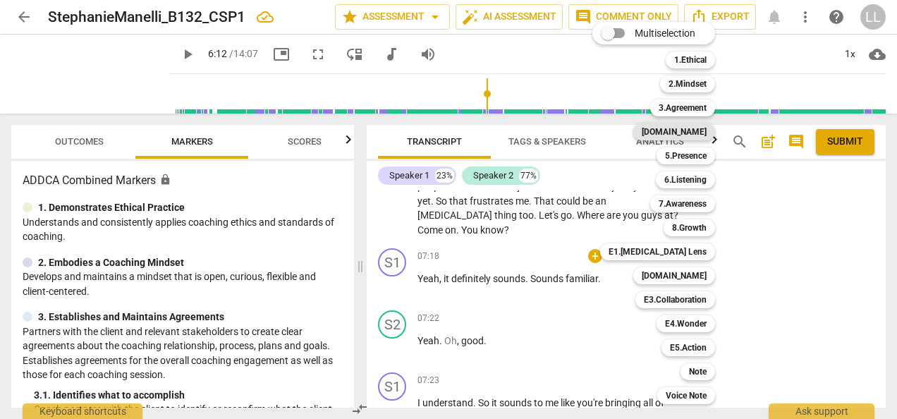
click at [688, 128] on b "[DOMAIN_NAME]" at bounding box center [674, 131] width 65 height 17
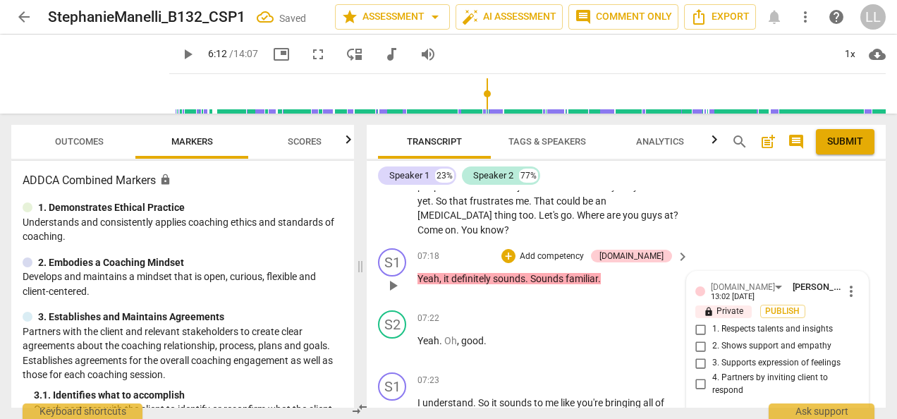
click at [694, 338] on input "2. Shows support and empathy" at bounding box center [701, 346] width 23 height 17
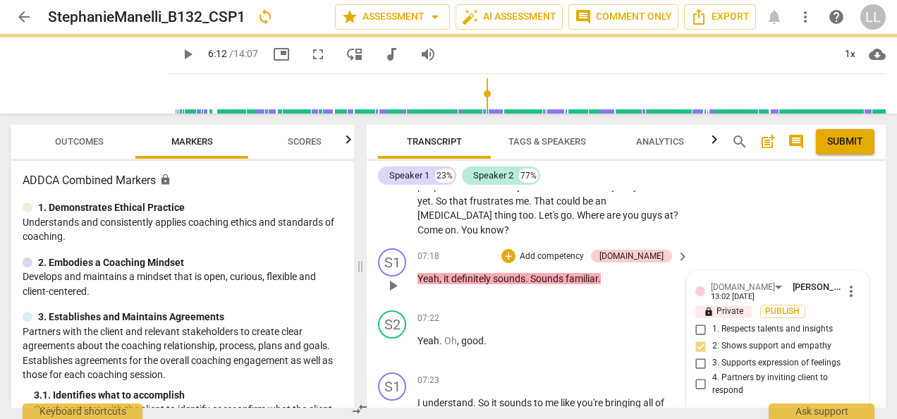
click at [737, 323] on span "1. Respects talents and insights" at bounding box center [773, 329] width 121 height 13
click at [713, 321] on input "1. Respects talents and insights" at bounding box center [701, 329] width 23 height 17
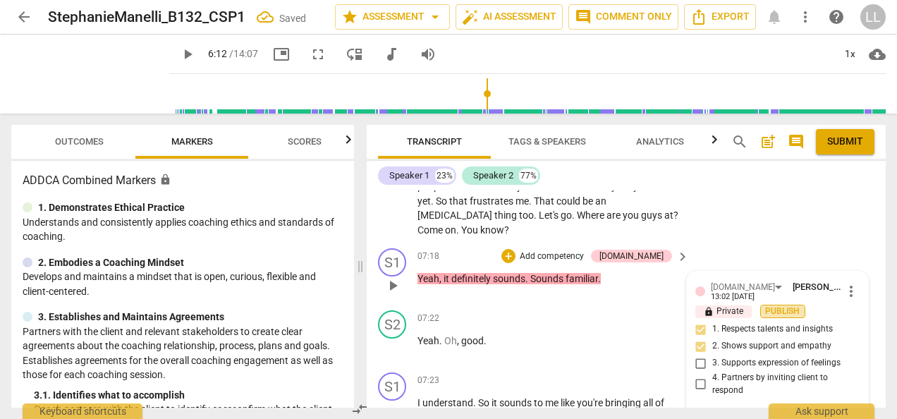
click at [778, 305] on span "Publish" at bounding box center [783, 311] width 21 height 12
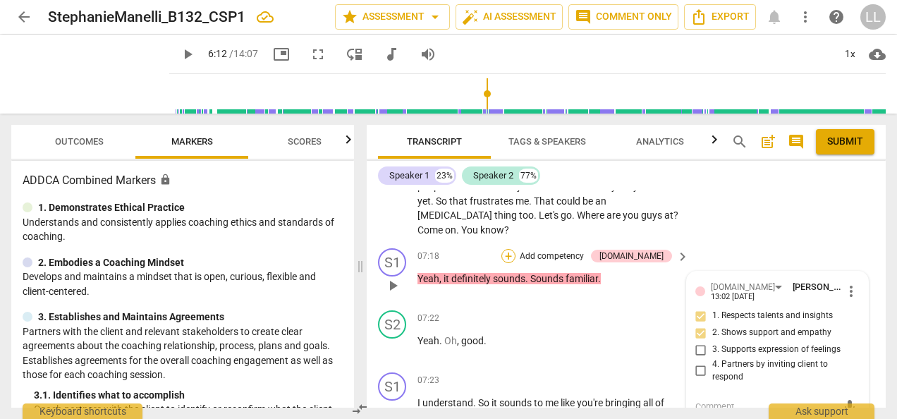
click at [516, 249] on div "+" at bounding box center [509, 256] width 14 height 14
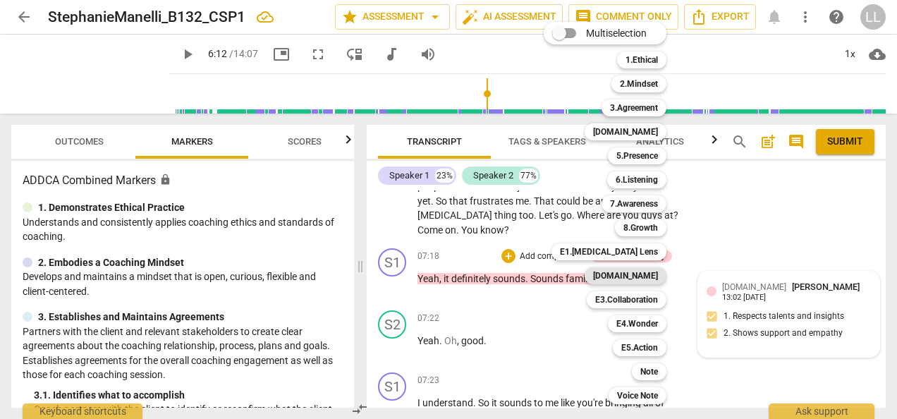
click at [626, 272] on b "[DOMAIN_NAME]" at bounding box center [625, 275] width 65 height 17
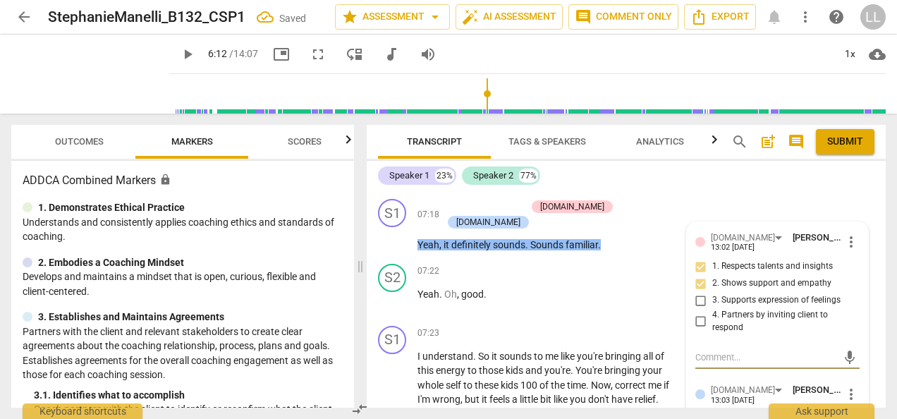
scroll to position [3510, 0]
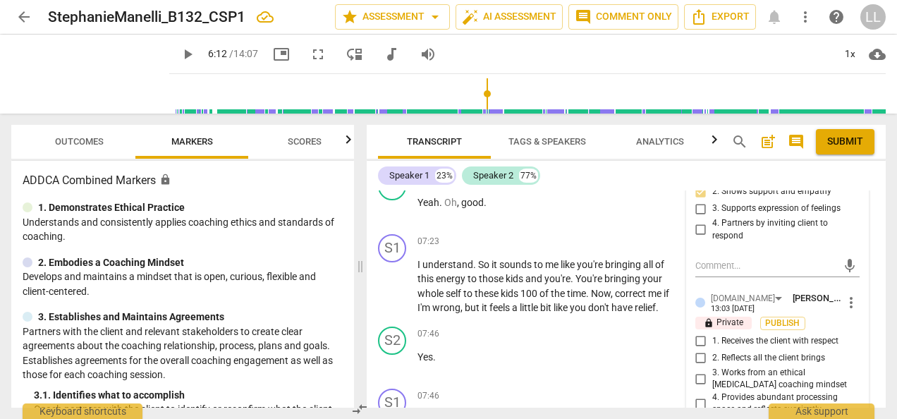
click at [729, 335] on span "1. Receives the client with respect" at bounding box center [776, 341] width 126 height 13
click at [713, 333] on input "1. Receives the client with respect" at bounding box center [701, 341] width 23 height 17
click at [717, 352] on span "2. Reflects all the client brings" at bounding box center [769, 358] width 113 height 13
click at [713, 350] on input "2. Reflects all the client brings" at bounding box center [701, 358] width 23 height 17
click at [728, 352] on span "2. Reflects all the client brings" at bounding box center [769, 358] width 113 height 13
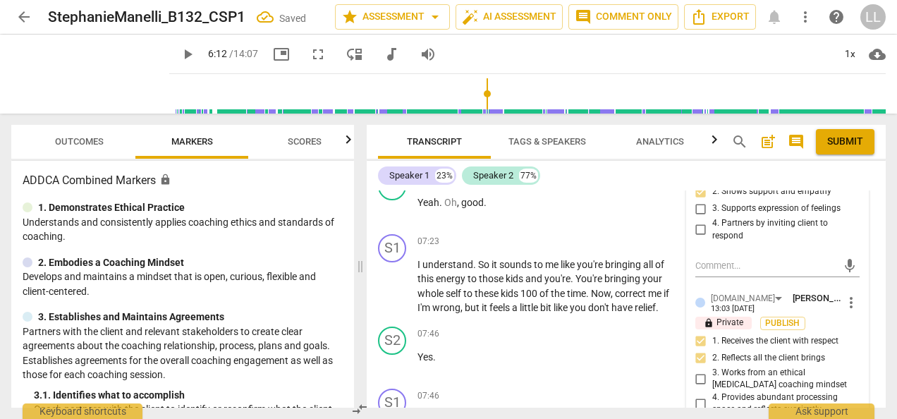
click at [713, 350] on input "2. Reflects all the client brings" at bounding box center [701, 358] width 23 height 17
click at [703, 350] on input "2. Reflects all the client brings" at bounding box center [701, 358] width 23 height 17
click at [773, 317] on span "Publish" at bounding box center [783, 323] width 21 height 12
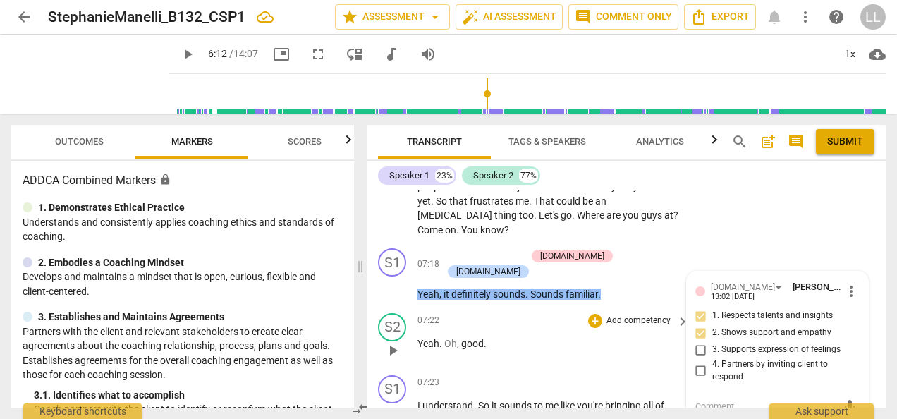
scroll to position [3440, 0]
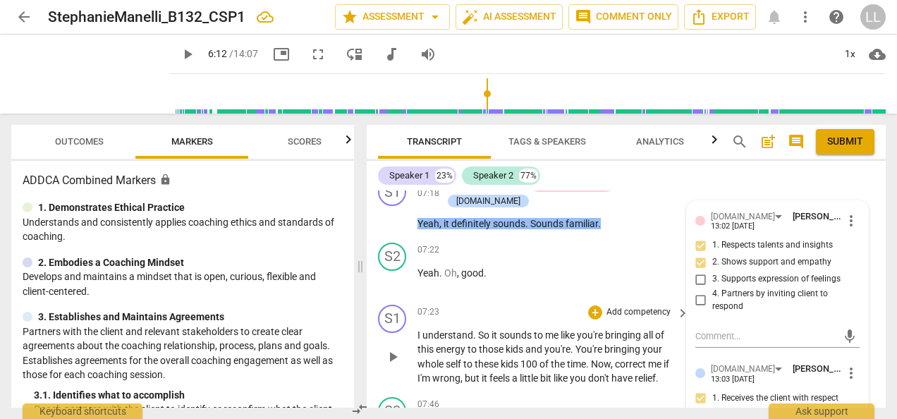
click at [600, 305] on div "+ Add competency" at bounding box center [630, 312] width 84 height 14
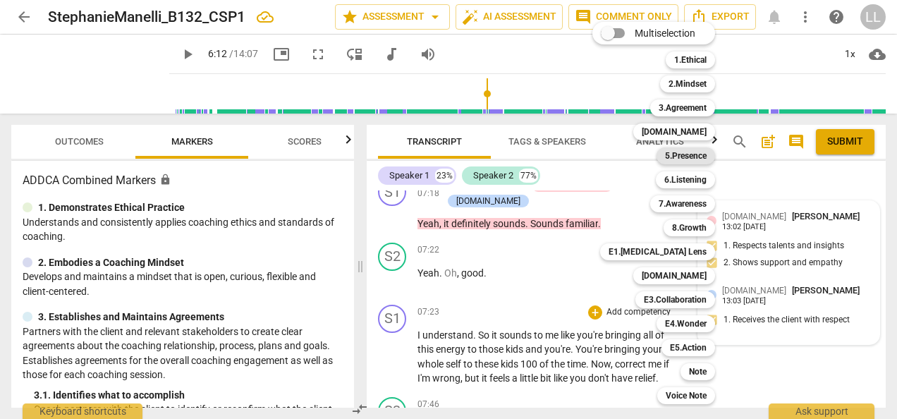
click at [675, 154] on b "5.Presence" at bounding box center [686, 155] width 42 height 17
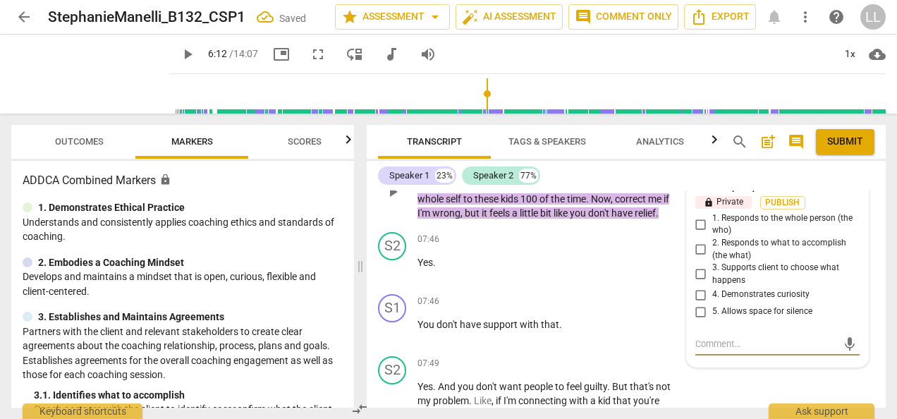
scroll to position [3534, 0]
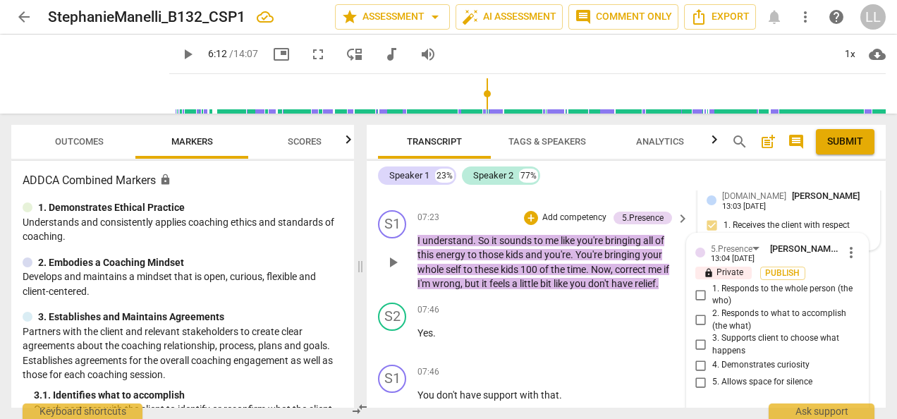
click at [697, 286] on input "1. Responds to the whole person (the who)" at bounding box center [701, 294] width 23 height 17
click at [695, 312] on input "2. Responds to what to accomplish (the what)" at bounding box center [701, 320] width 23 height 17
click at [782, 267] on span "Publish" at bounding box center [783, 273] width 21 height 12
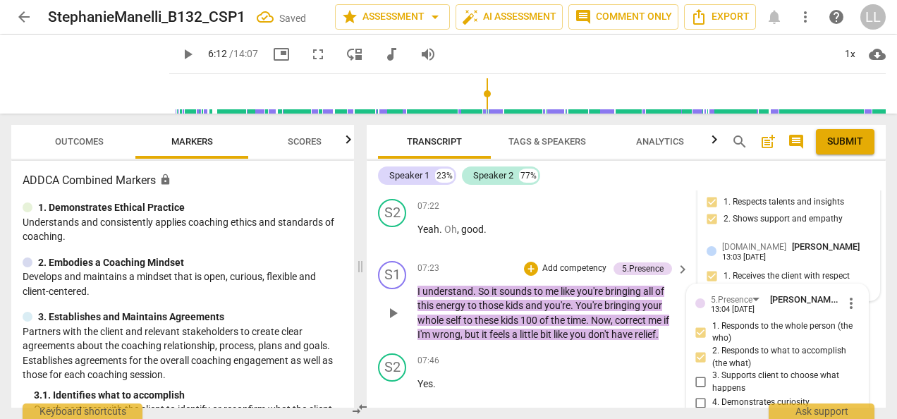
scroll to position [3464, 0]
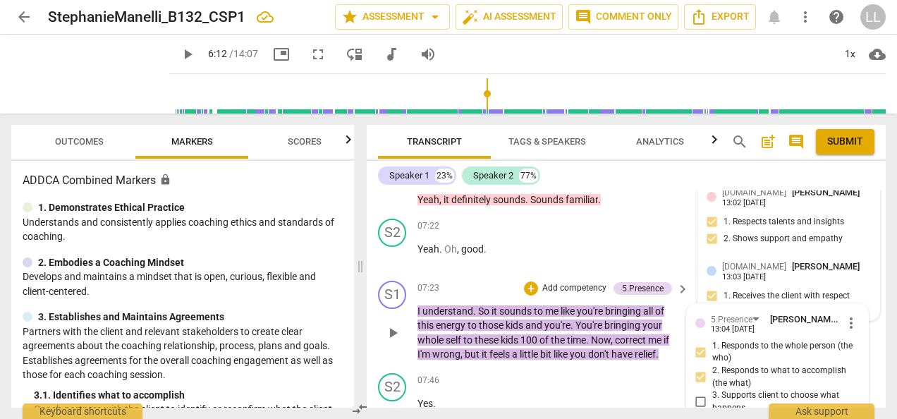
click at [536, 281] on div "+ Add competency" at bounding box center [566, 288] width 84 height 14
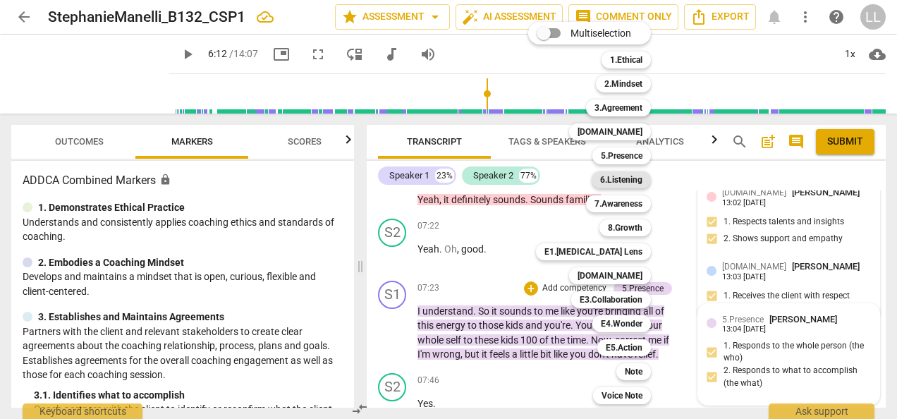
click at [611, 185] on b "6.Listening" at bounding box center [621, 179] width 42 height 17
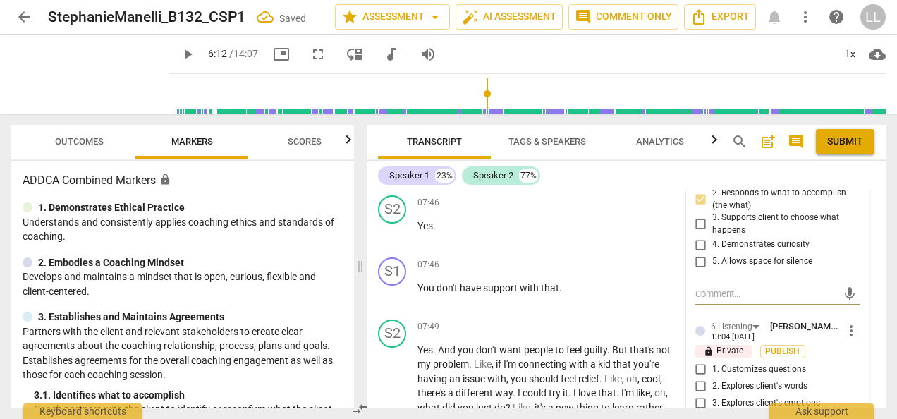
scroll to position [3663, 0]
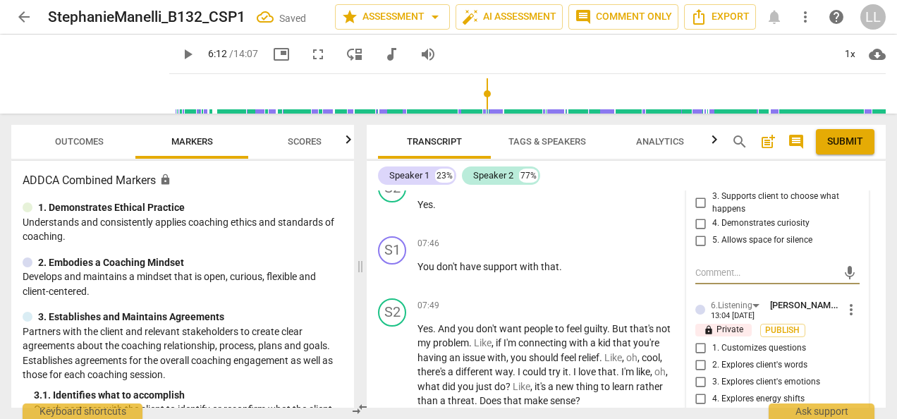
click at [698, 340] on input "1. Customizes questions" at bounding box center [701, 348] width 23 height 17
click at [703, 408] on input "5. Inquires about perception" at bounding box center [701, 416] width 23 height 17
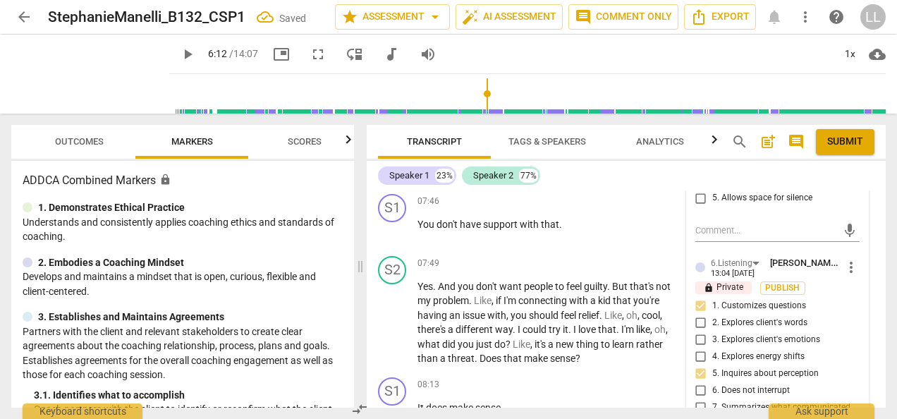
scroll to position [3733, 0]
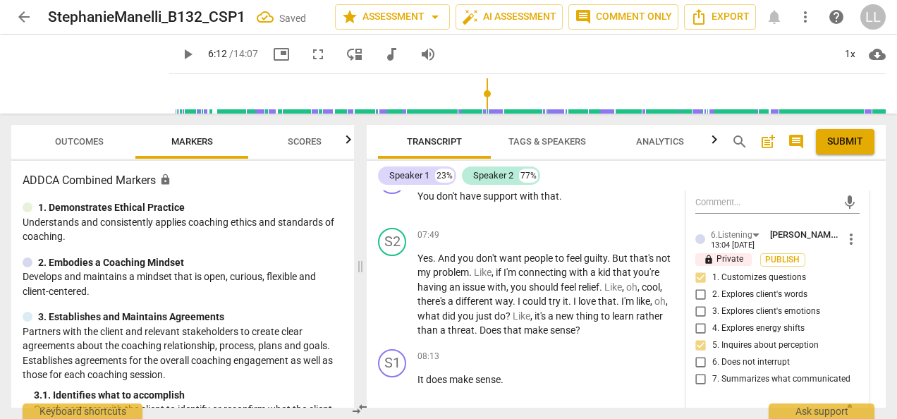
click at [746, 373] on span "7. Summarizes what communicated" at bounding box center [782, 379] width 138 height 13
click at [713, 371] on input "7. Summarizes what communicated" at bounding box center [701, 379] width 23 height 17
click at [775, 254] on span "Publish" at bounding box center [783, 260] width 21 height 12
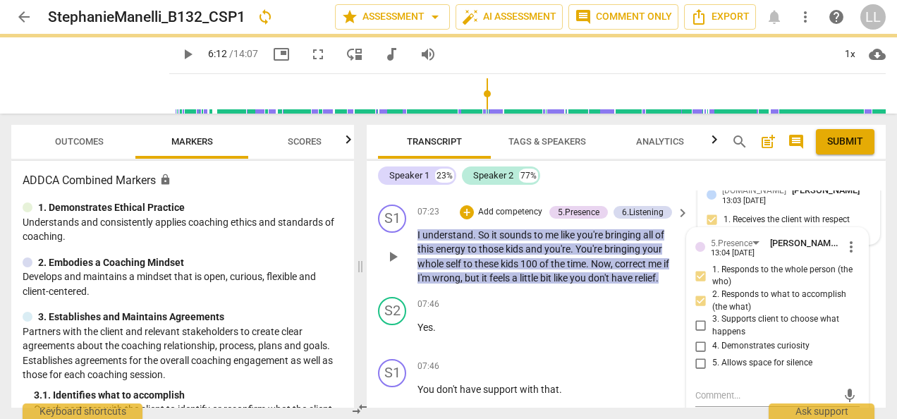
scroll to position [3451, 0]
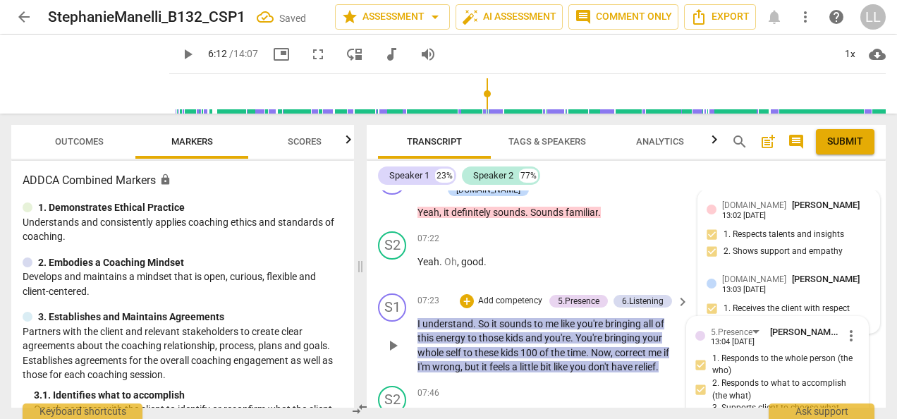
click at [473, 294] on div "+ Add competency" at bounding box center [502, 301] width 84 height 14
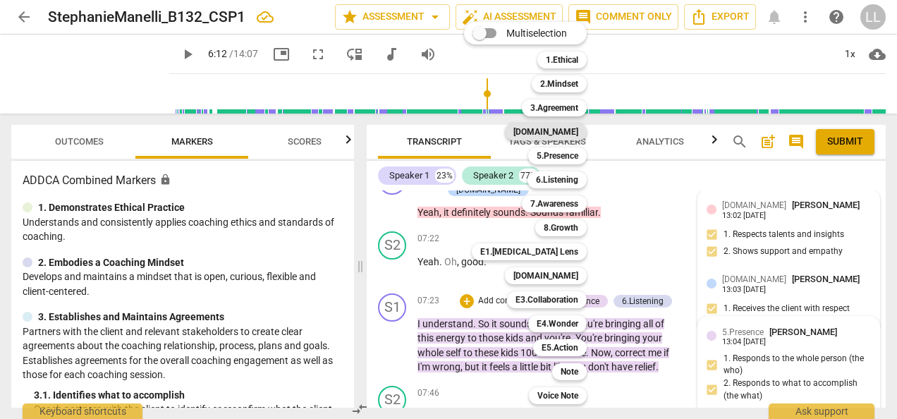
click at [563, 133] on b "[DOMAIN_NAME]" at bounding box center [546, 131] width 65 height 17
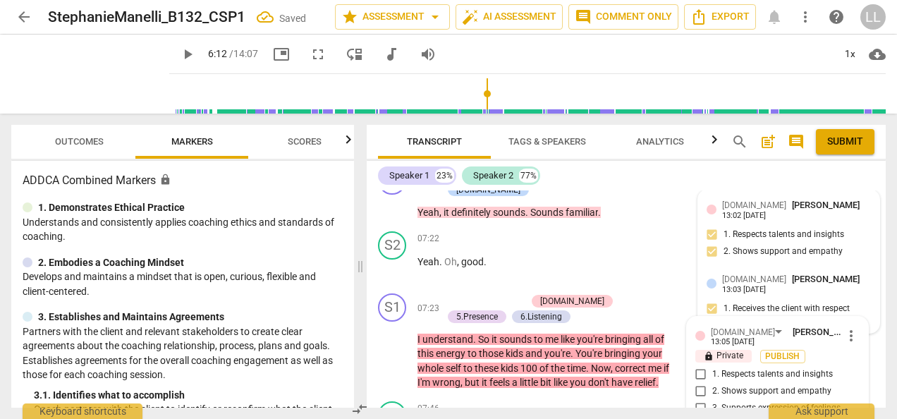
scroll to position [3573, 0]
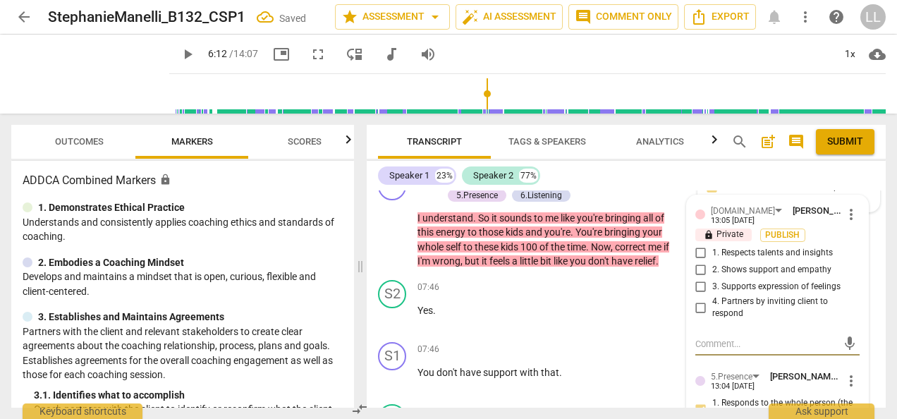
click at [703, 299] on input "4. Partners by inviting client to respond" at bounding box center [701, 307] width 23 height 17
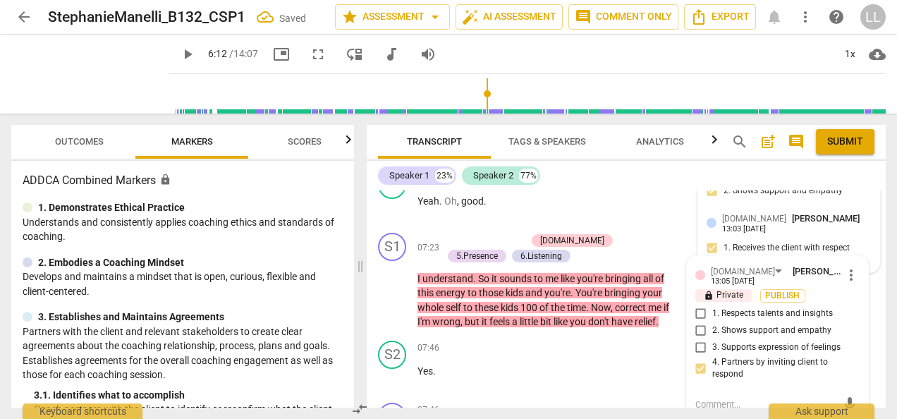
scroll to position [3502, 0]
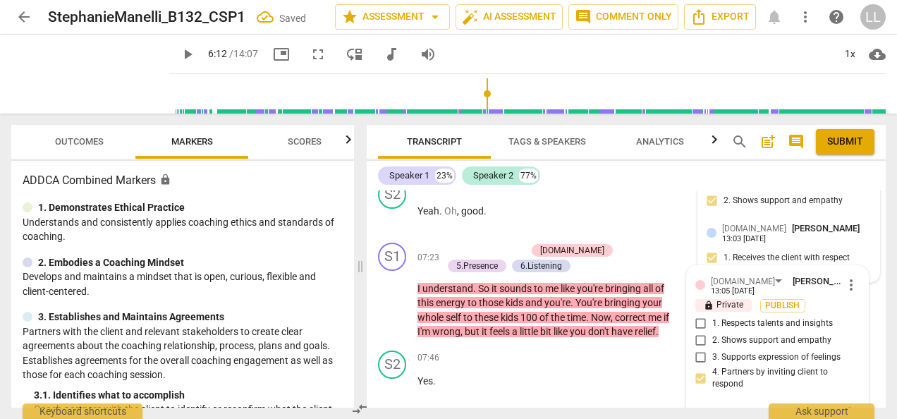
click at [704, 332] on input "2. Shows support and empathy" at bounding box center [701, 340] width 23 height 17
click at [708, 349] on input "3. Supports expression of feelings" at bounding box center [701, 357] width 23 height 17
click at [693, 349] on input "3. Supports expression of feelings" at bounding box center [701, 357] width 23 height 17
click at [696, 349] on input "3. Supports expression of feelings" at bounding box center [701, 357] width 23 height 17
click at [775, 300] on span "Publish" at bounding box center [783, 306] width 21 height 12
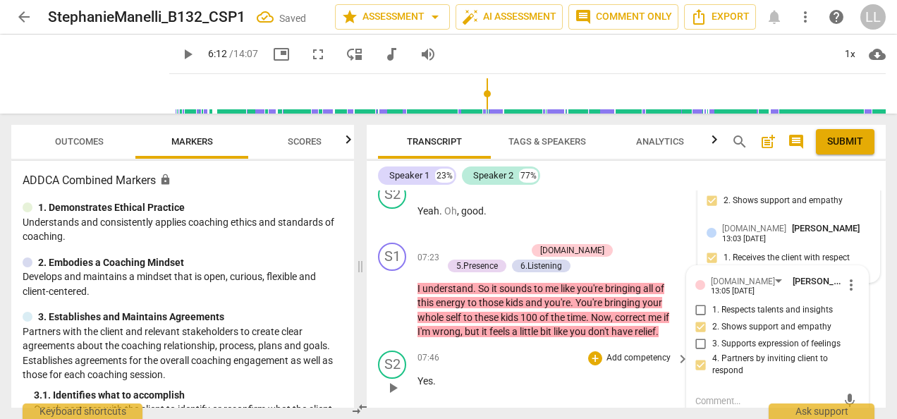
scroll to position [3573, 0]
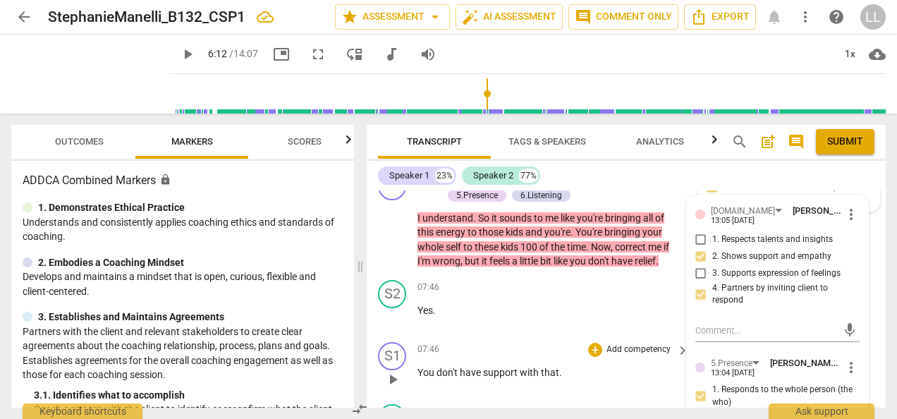
click at [641, 342] on div "07:46 + Add competency keyboard_arrow_right You don't have support with that ." at bounding box center [554, 367] width 273 height 51
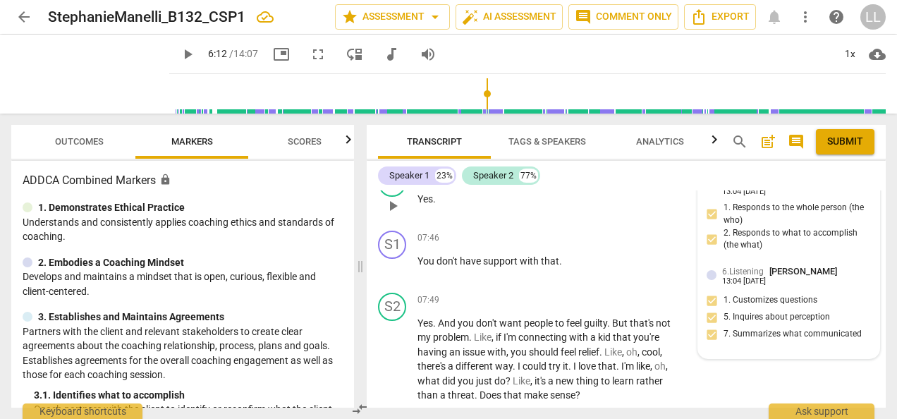
scroll to position [3714, 0]
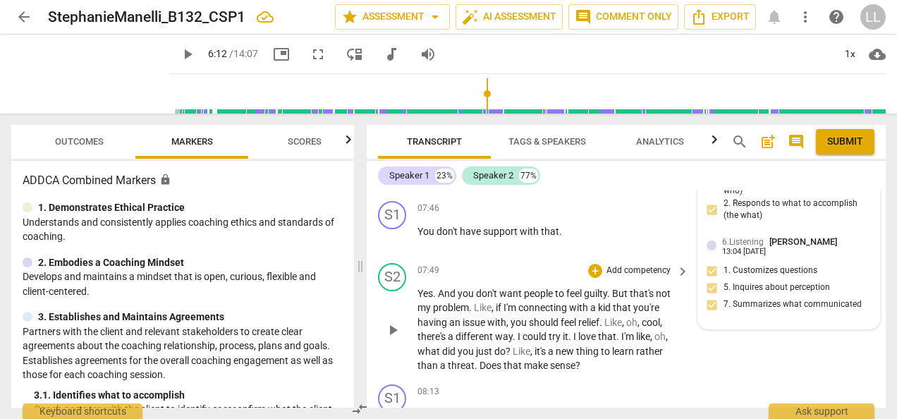
click at [388, 322] on span "play_arrow" at bounding box center [392, 330] width 17 height 17
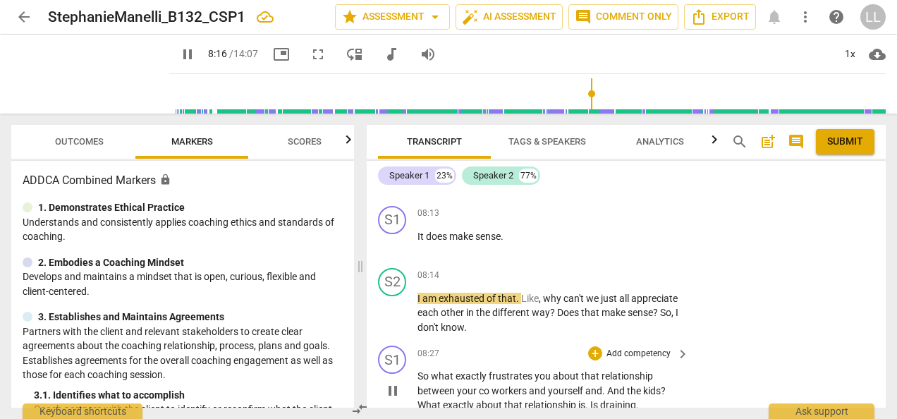
scroll to position [3808, 0]
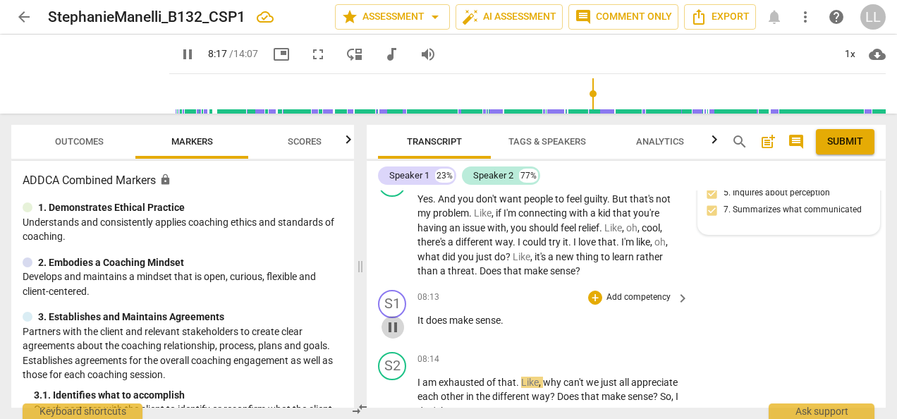
click at [396, 319] on span "pause" at bounding box center [392, 327] width 17 height 17
click at [617, 291] on p "Add competency" at bounding box center [638, 297] width 67 height 13
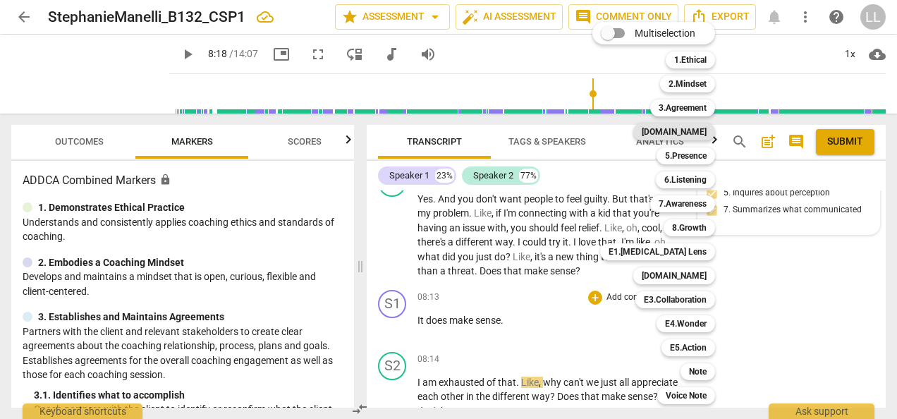
click at [693, 133] on b "[DOMAIN_NAME]" at bounding box center [674, 131] width 65 height 17
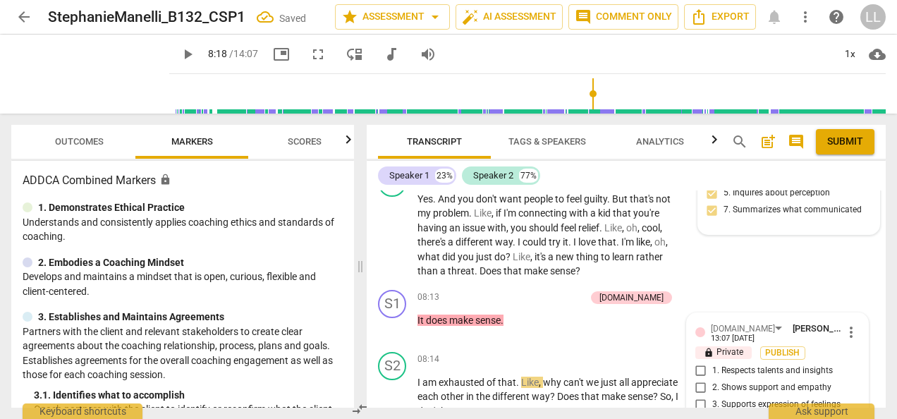
scroll to position [3926, 0]
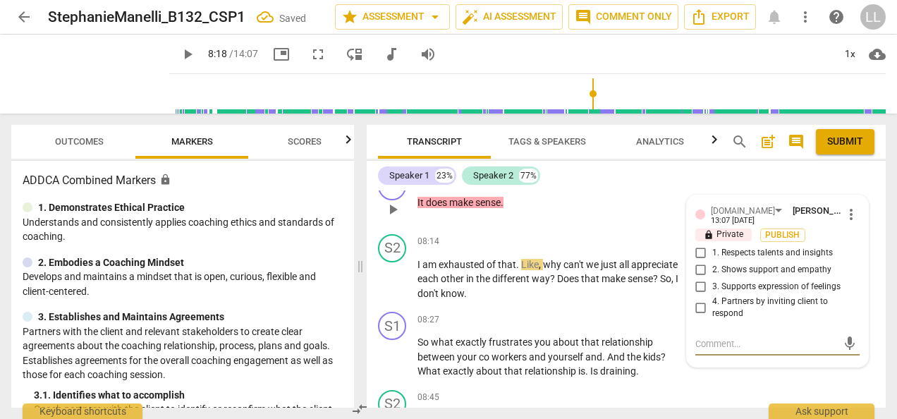
click at [705, 245] on input "1. Respects talents and insights" at bounding box center [701, 253] width 23 height 17
click at [696, 262] on input "2. Shows support and empathy" at bounding box center [701, 270] width 23 height 17
click at [785, 229] on span "Publish" at bounding box center [783, 235] width 21 height 12
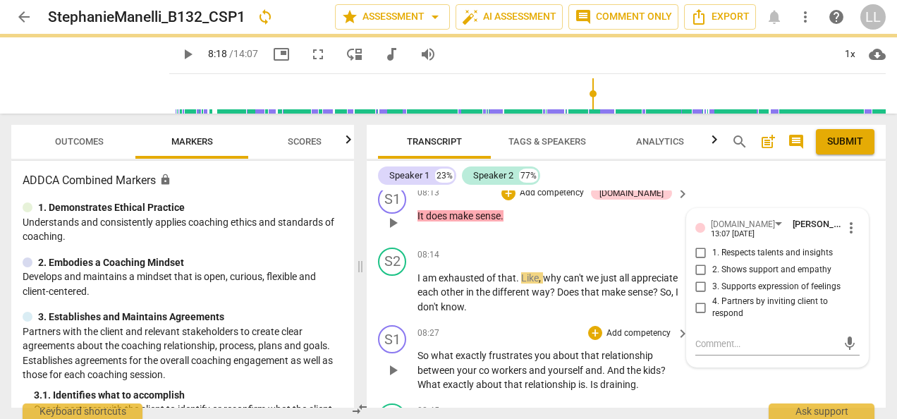
scroll to position [3842, 0]
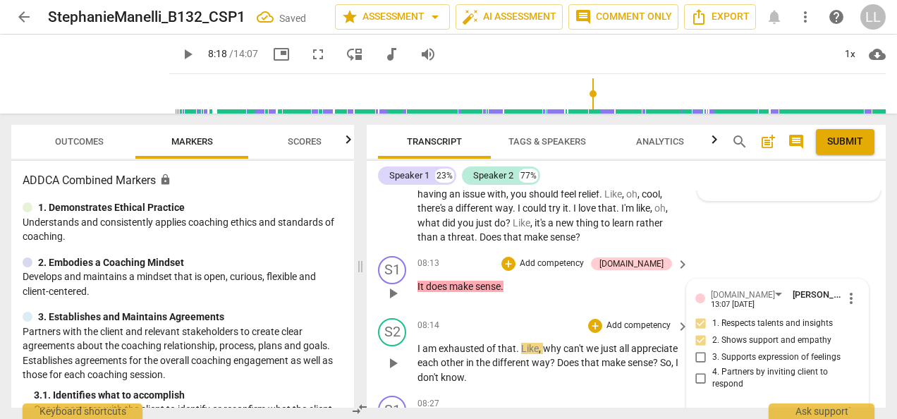
click at [665, 341] on div "S2 play_arrow pause 08:14 + Add competency keyboard_arrow_right I am exhausted …" at bounding box center [626, 352] width 519 height 78
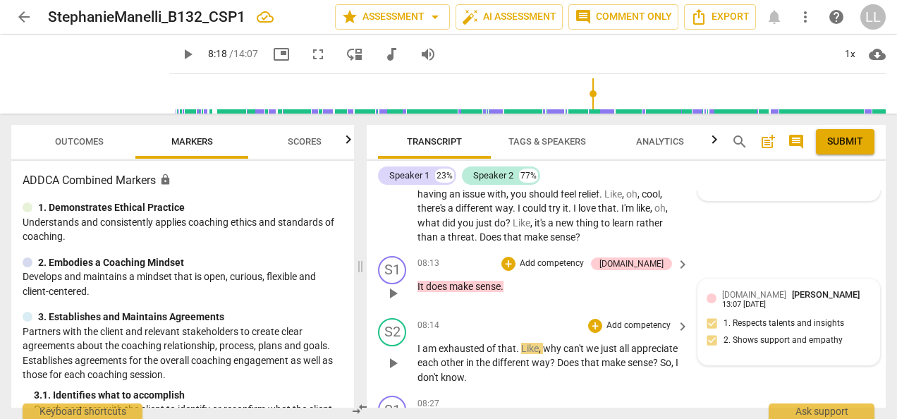
scroll to position [3913, 0]
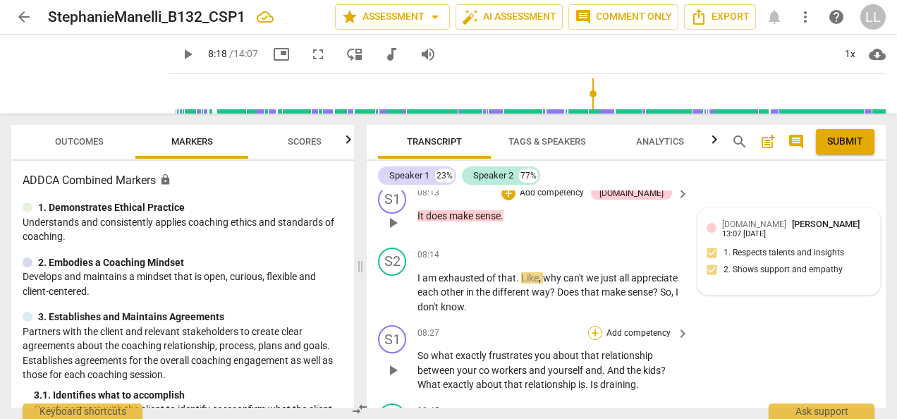
click at [588, 326] on div "+" at bounding box center [595, 333] width 14 height 14
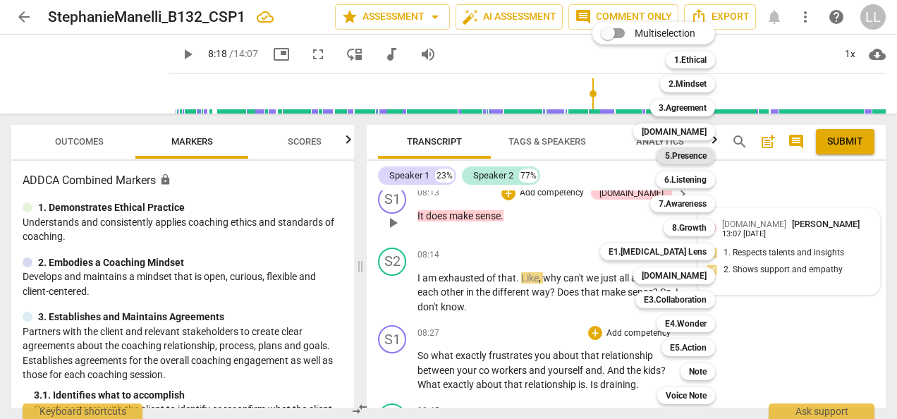
click at [680, 155] on b "5.Presence" at bounding box center [686, 155] width 42 height 17
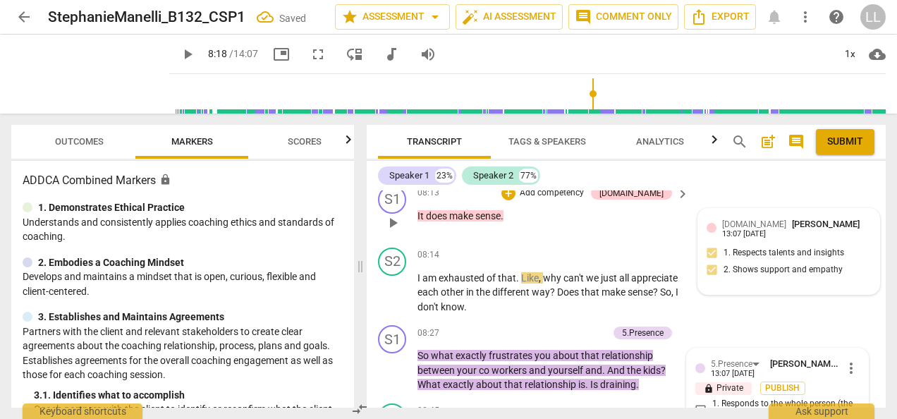
scroll to position [4099, 0]
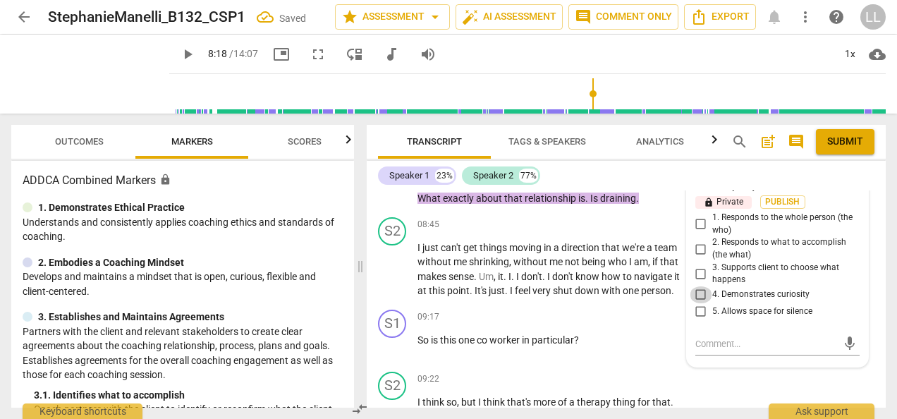
click at [705, 286] on input "4. Demonstrates curiosity" at bounding box center [701, 294] width 23 height 17
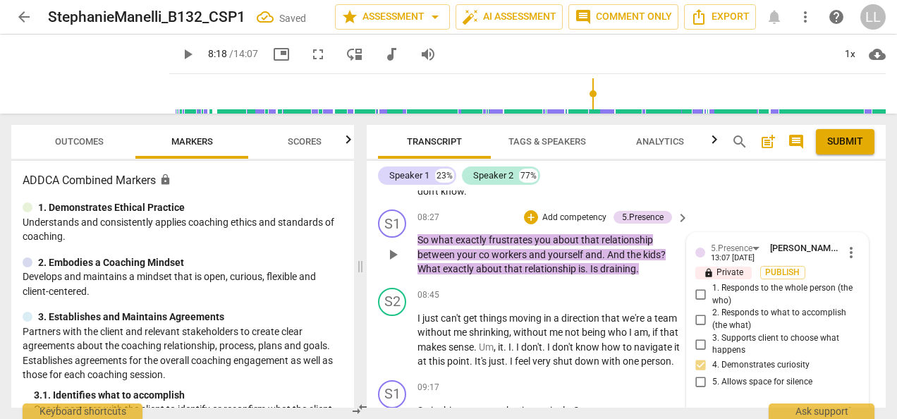
click at [736, 307] on span "2. Responds to what to accomplish (the what)" at bounding box center [784, 319] width 142 height 25
click at [713, 311] on input "2. Responds to what to accomplish (the what)" at bounding box center [701, 319] width 23 height 17
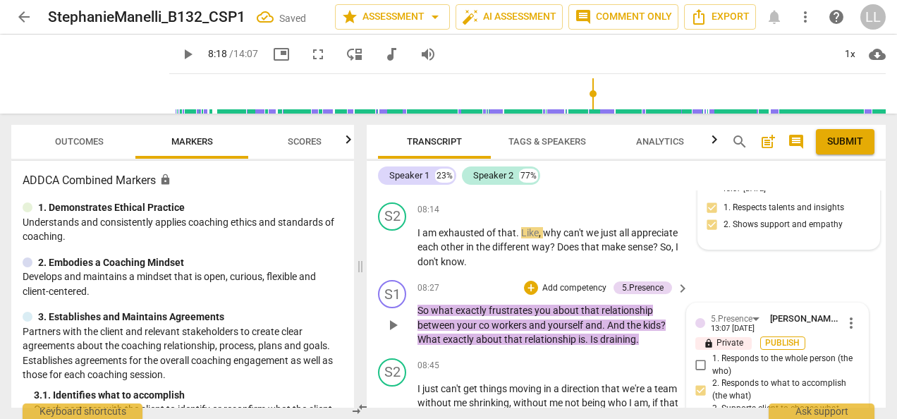
click at [780, 337] on span "Publish" at bounding box center [783, 343] width 21 height 12
